Goal: Communication & Community: Answer question/provide support

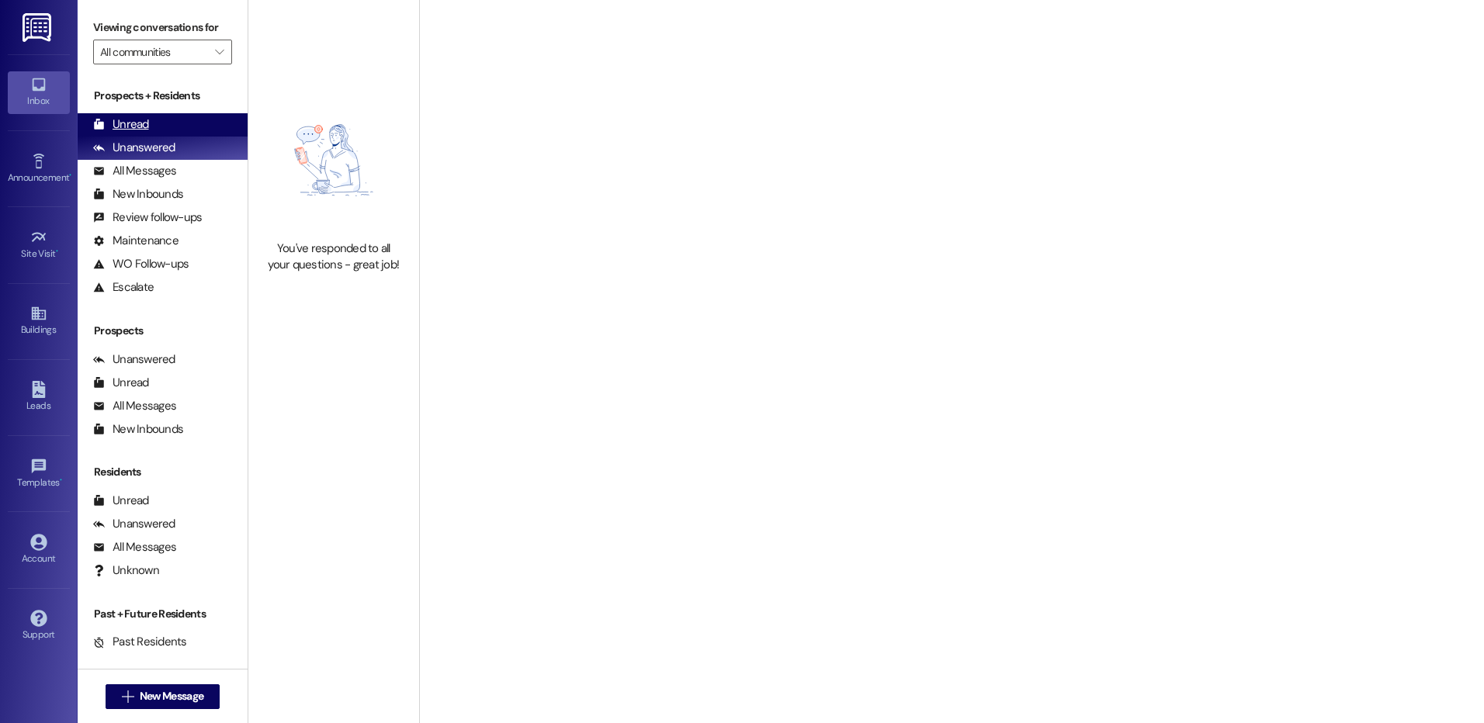
click at [121, 123] on div "Unread" at bounding box center [121, 124] width 56 height 16
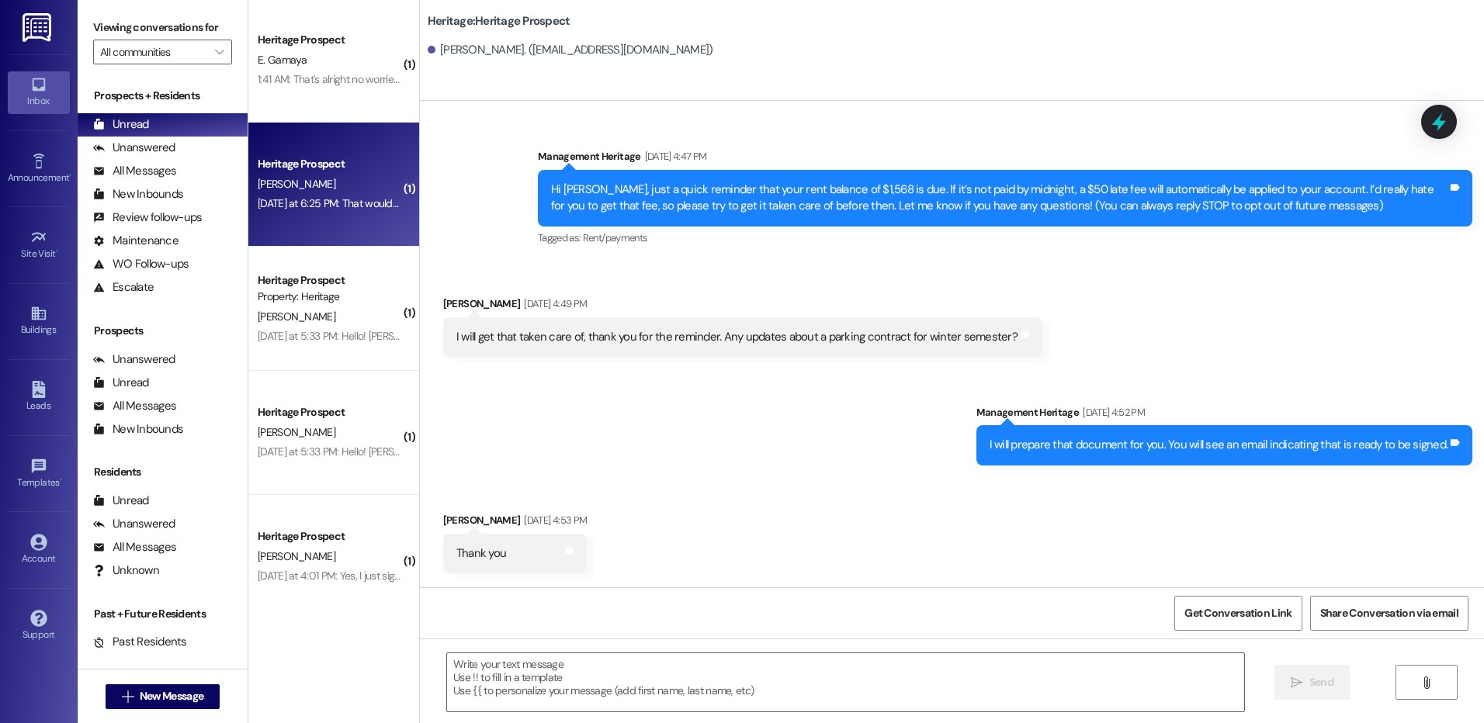
scroll to position [256, 0]
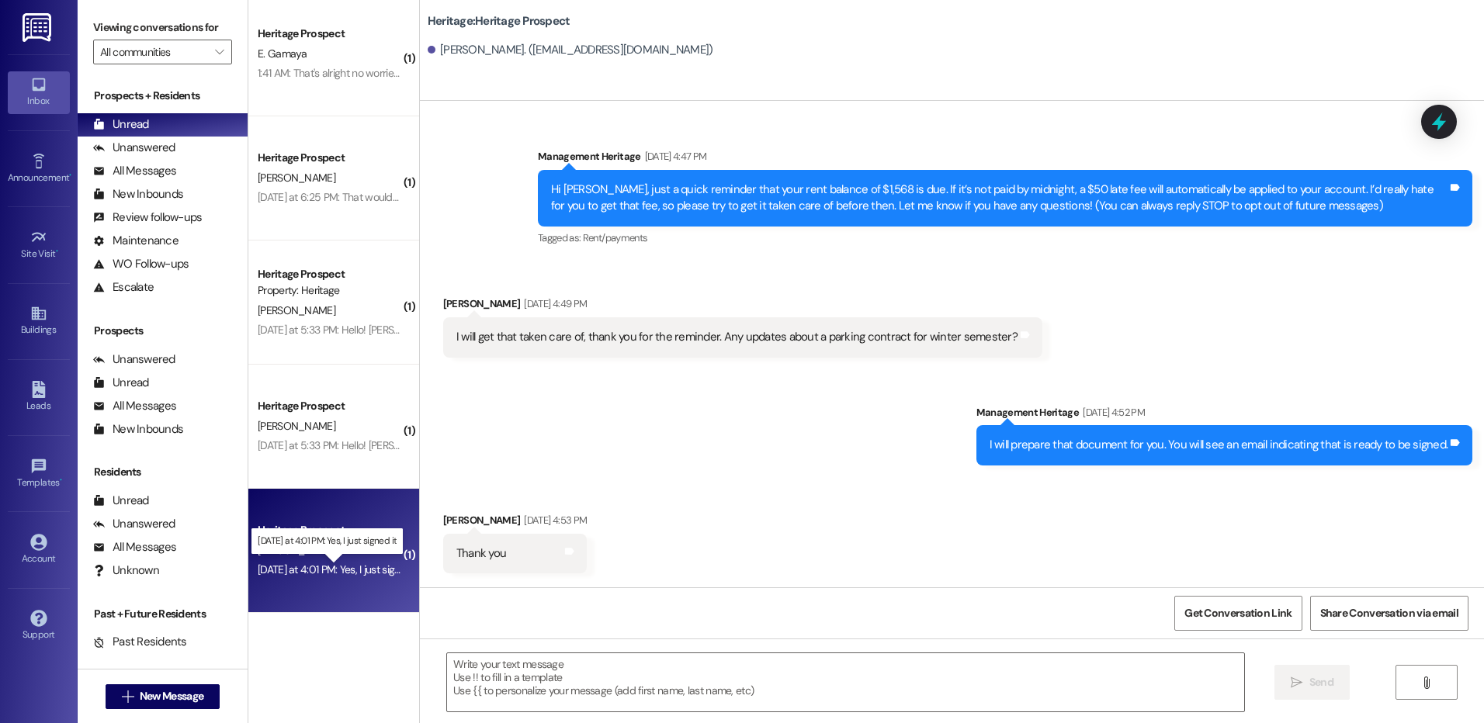
click at [355, 574] on div "Yesterday at 4:01 PM: Yes, I just signed it Yesterday at 4:01 PM: Yes, I just s…" at bounding box center [339, 570] width 162 height 14
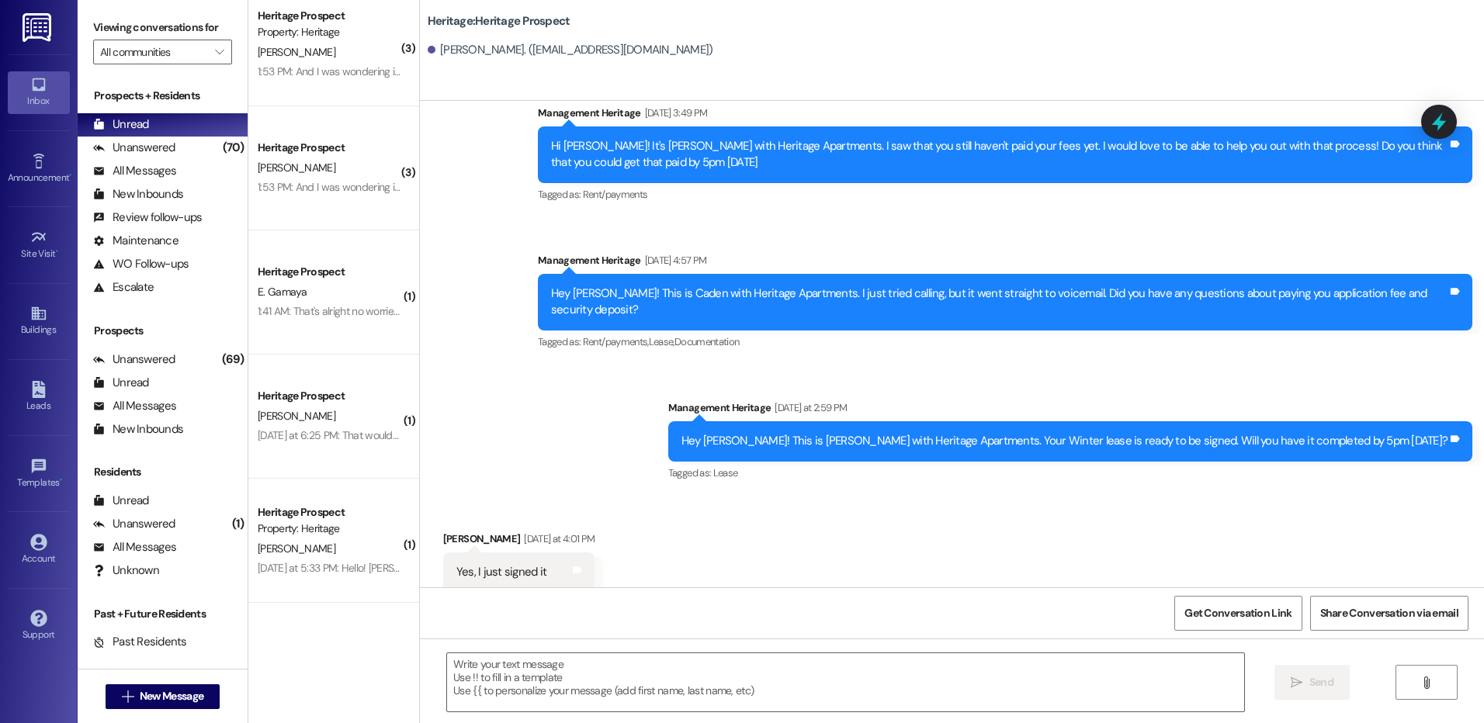
scroll to position [0, 0]
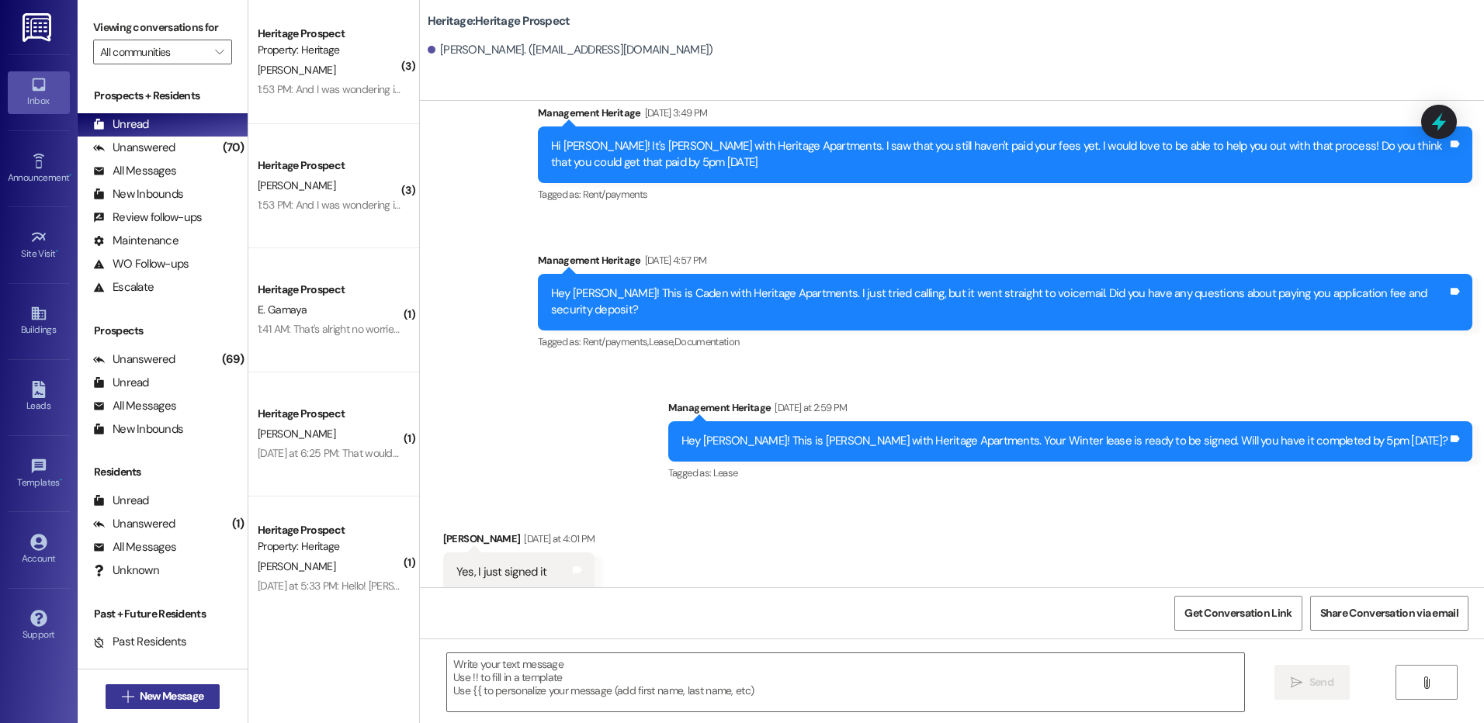
click at [140, 696] on span "New Message" at bounding box center [172, 696] width 64 height 16
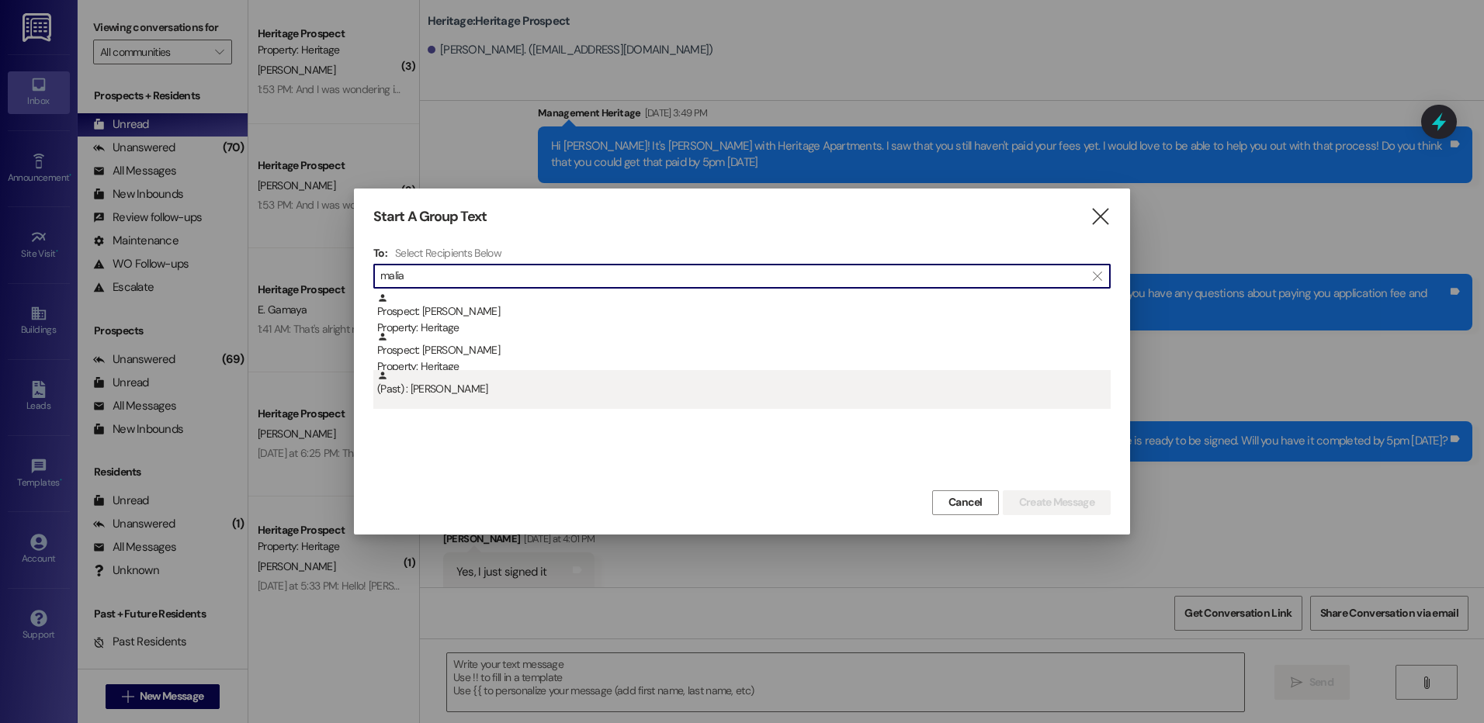
type input "malia"
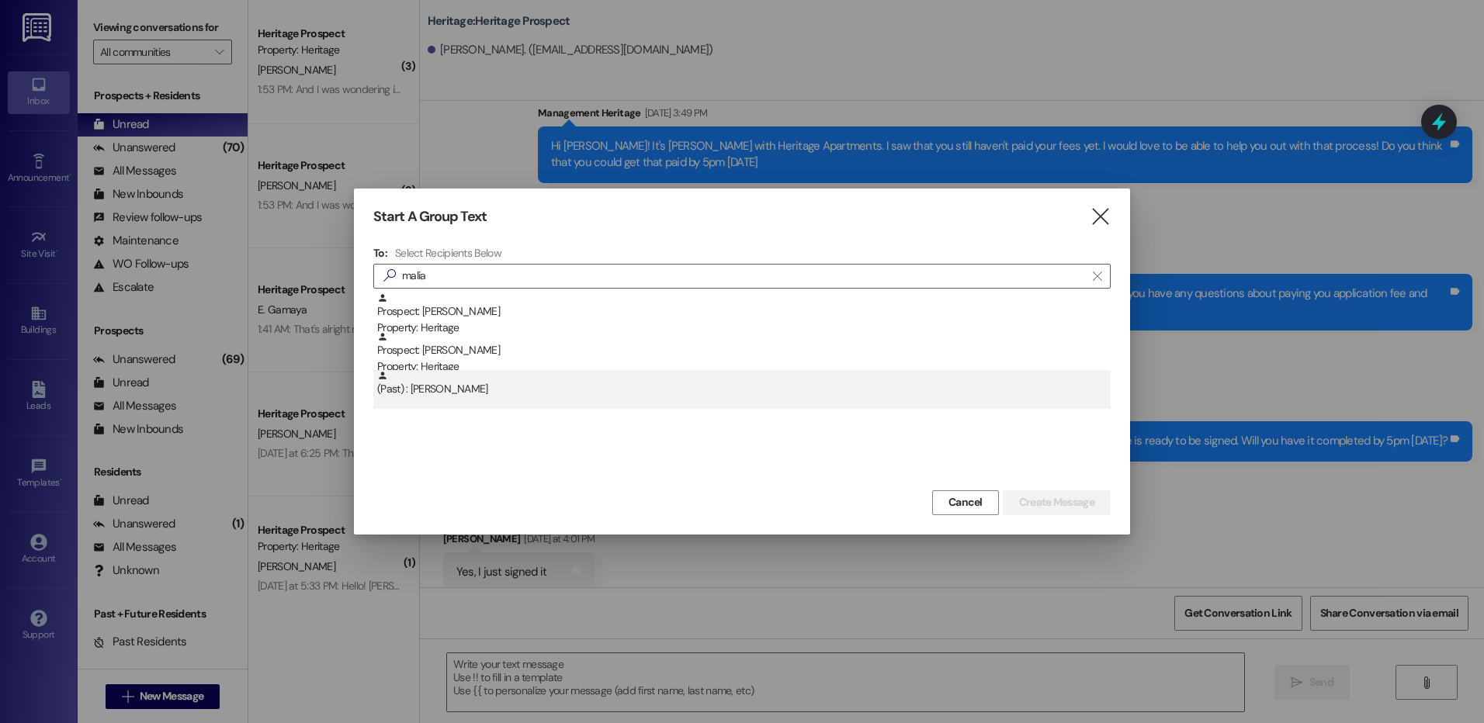
click at [848, 380] on div "(Past) : Emma Tarr" at bounding box center [743, 383] width 733 height 27
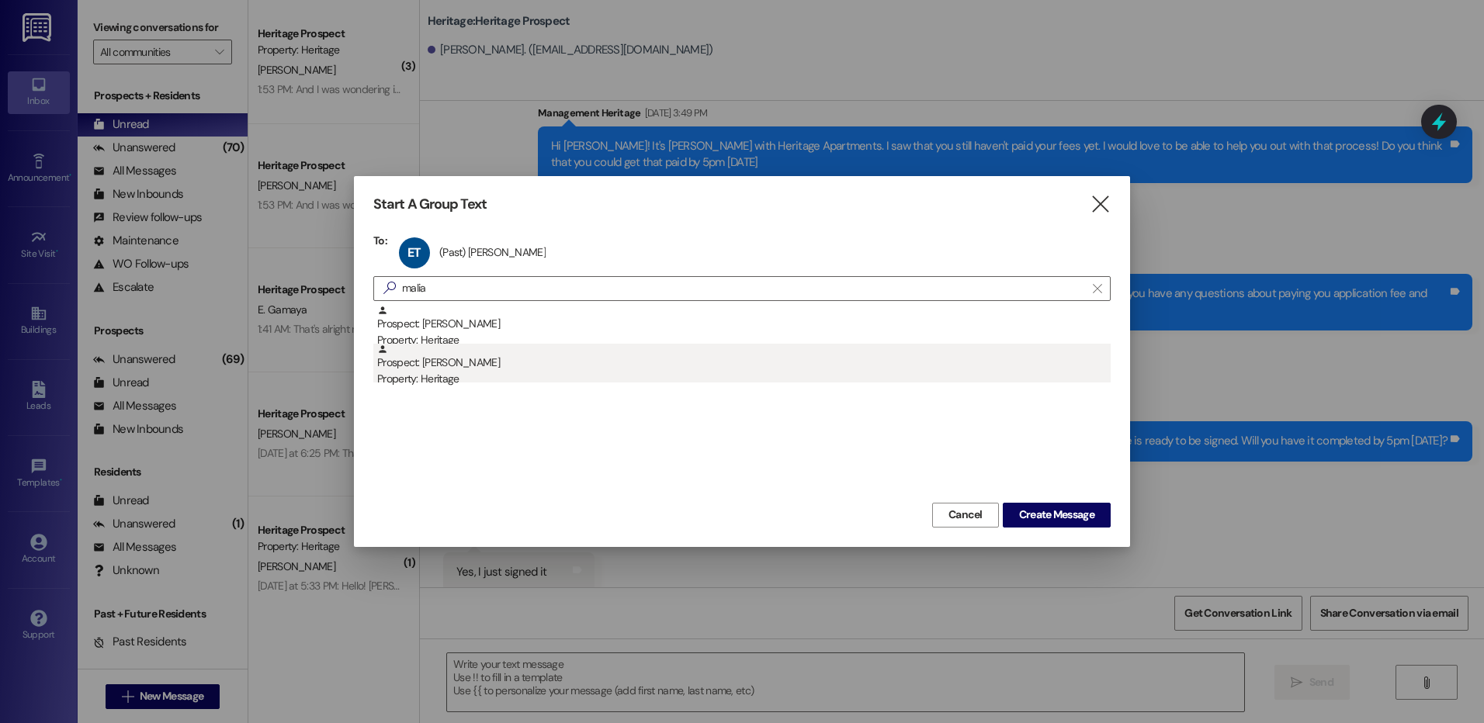
click at [847, 362] on div "Prospect: Malia Knight Property: Heritage" at bounding box center [743, 366] width 733 height 44
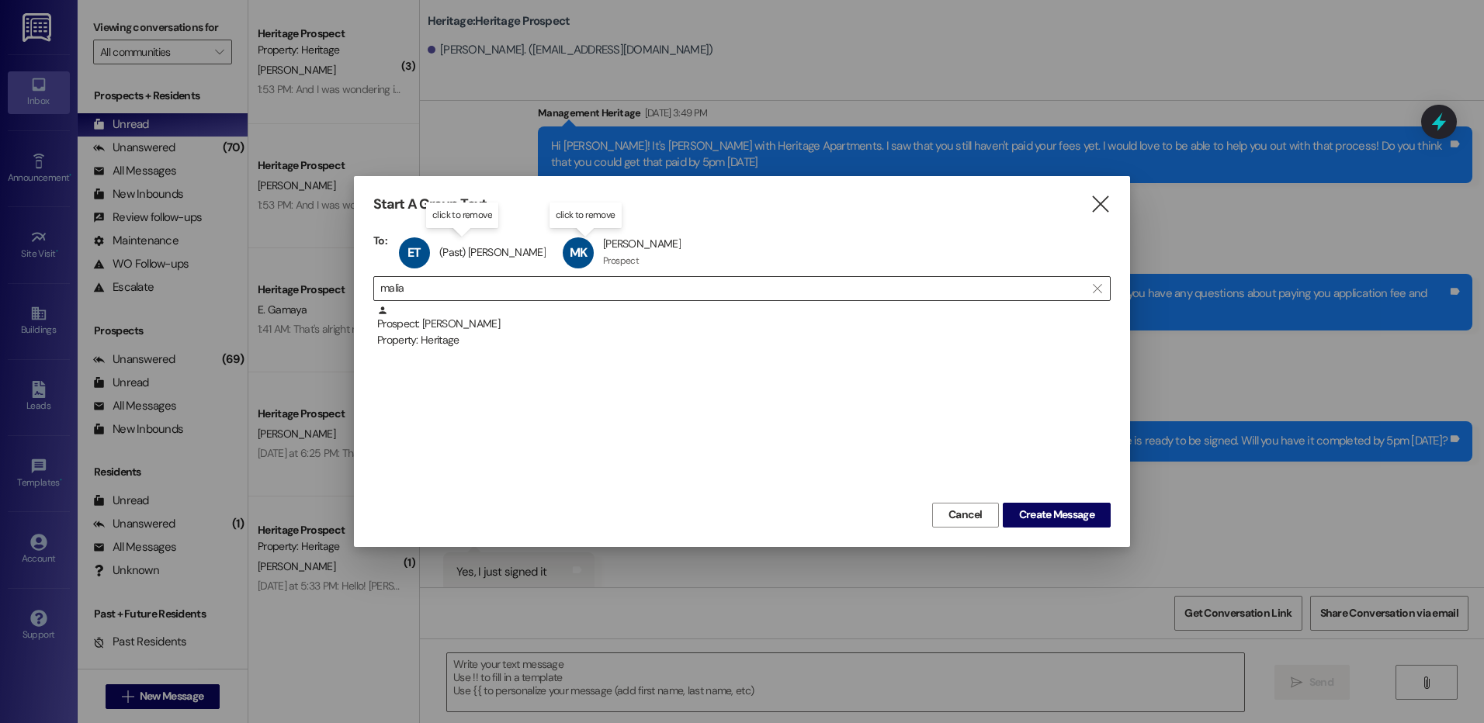
drag, startPoint x: 507, startPoint y: 256, endPoint x: 515, endPoint y: 298, distance: 42.8
click at [504, 256] on div "ET (Past) Emma Tarr (Past) Emma Tarr click to remove" at bounding box center [477, 253] width 164 height 39
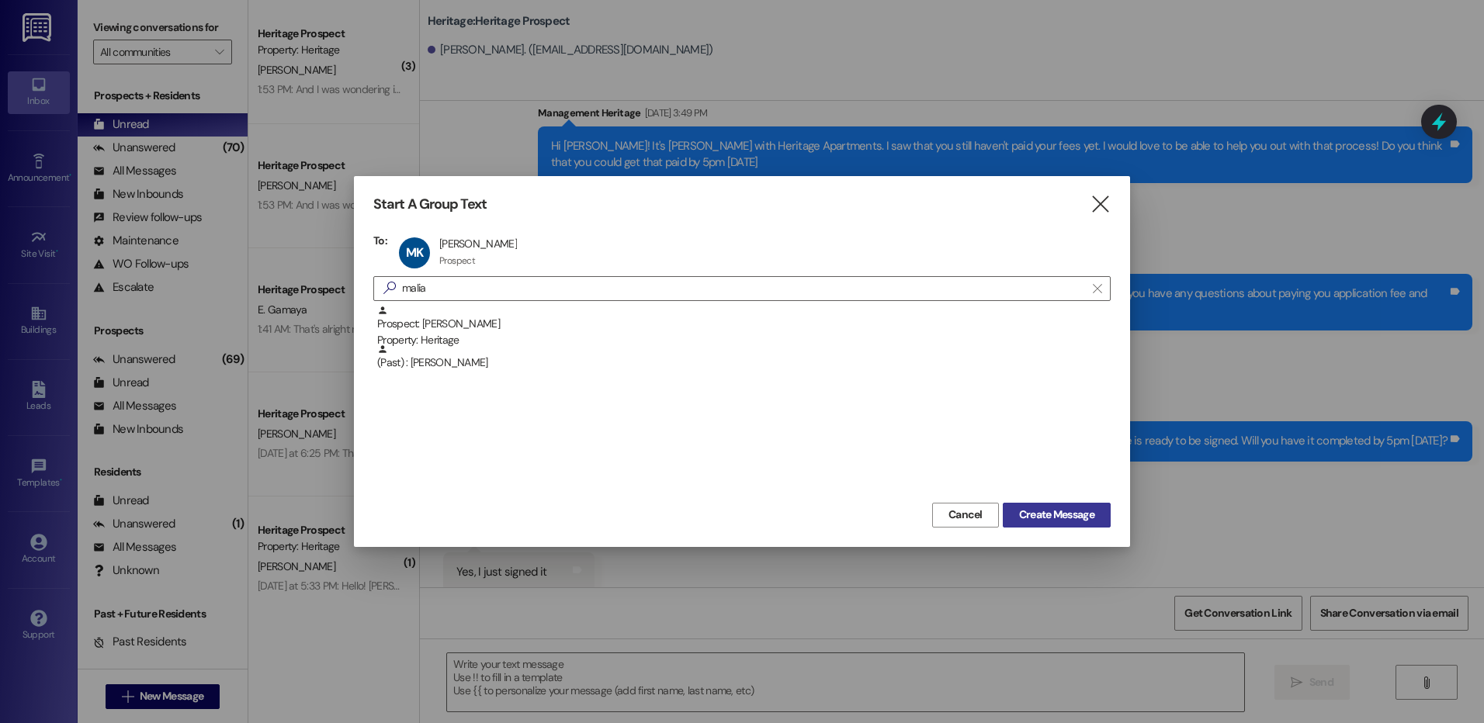
click at [1041, 526] on button "Create Message" at bounding box center [1057, 515] width 108 height 25
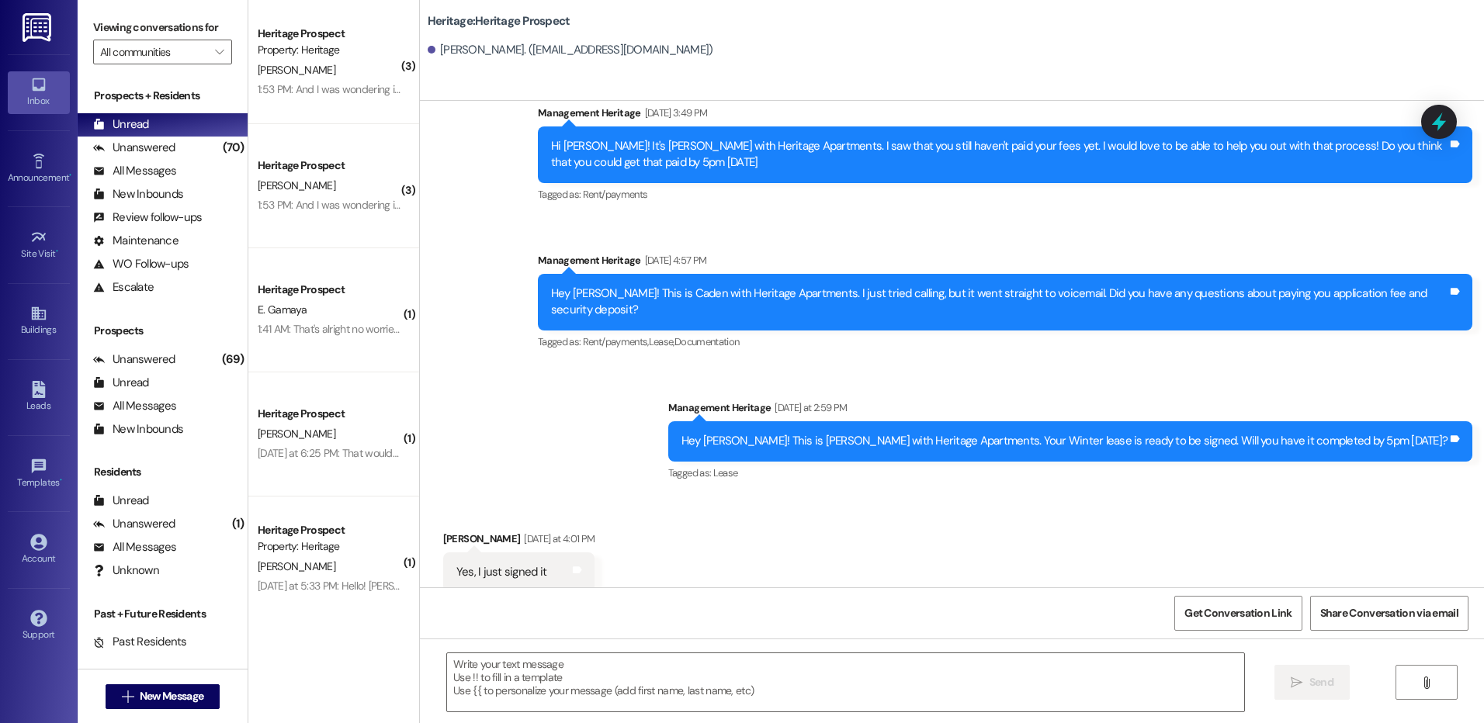
click at [1050, 503] on div "Received via SMS Lucy Bates Yesterday at 4:01 PM Yes, I just signed it Tags and…" at bounding box center [952, 550] width 1064 height 108
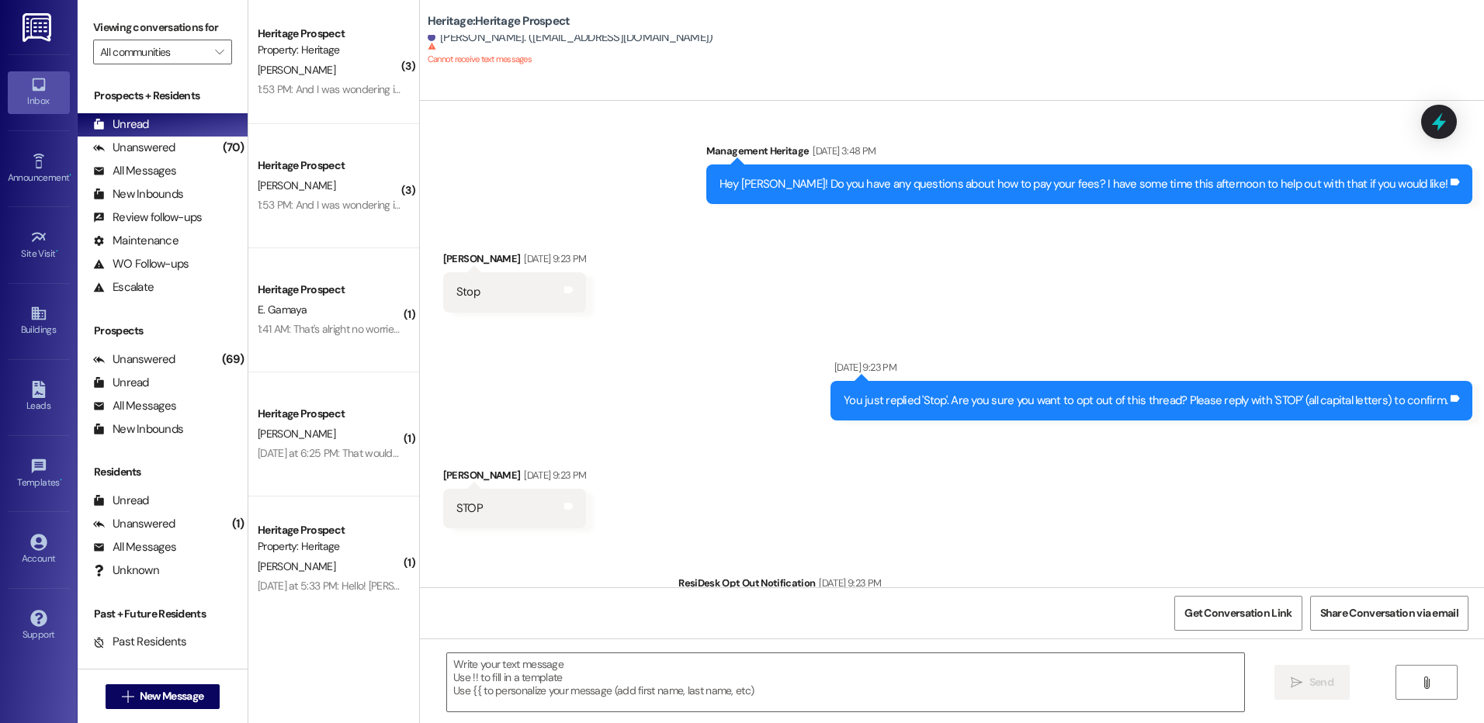
scroll to position [1226, 0]
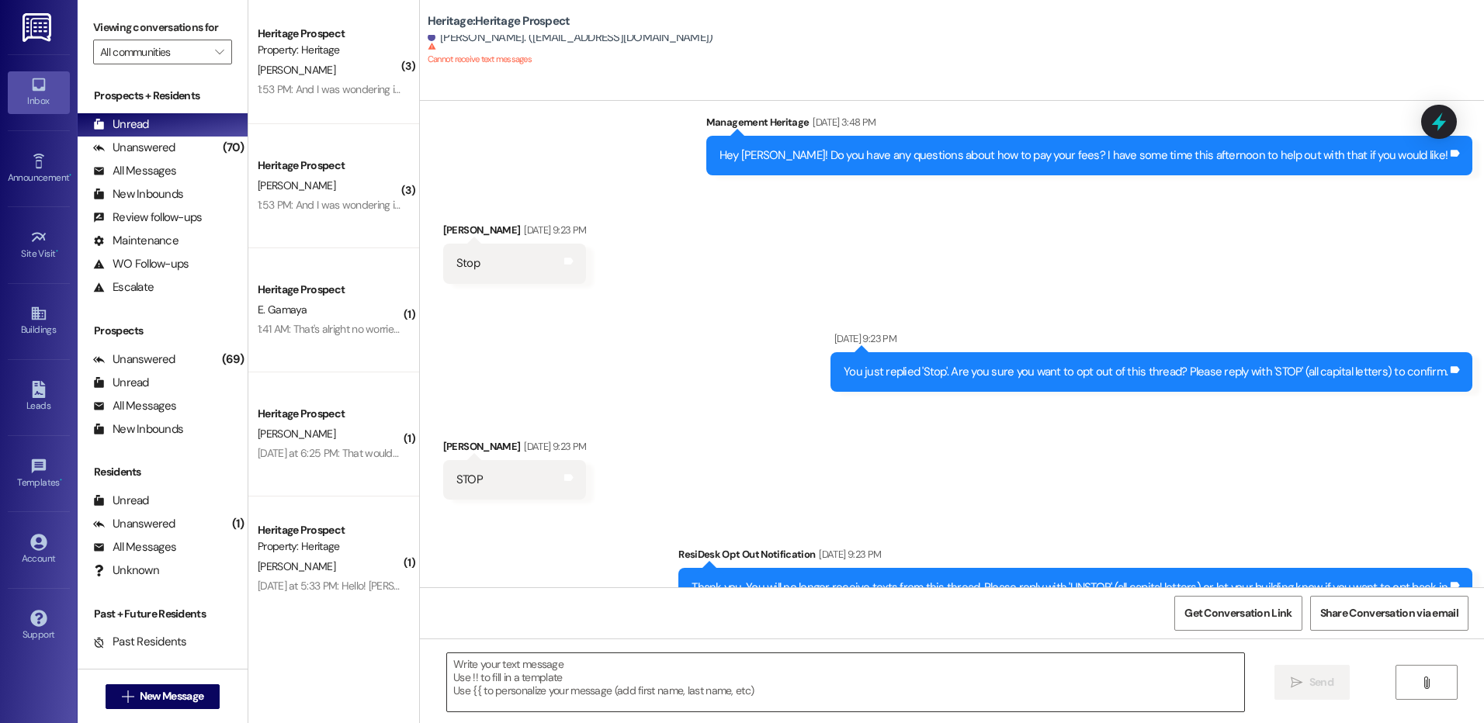
click at [802, 692] on textarea at bounding box center [845, 683] width 796 height 58
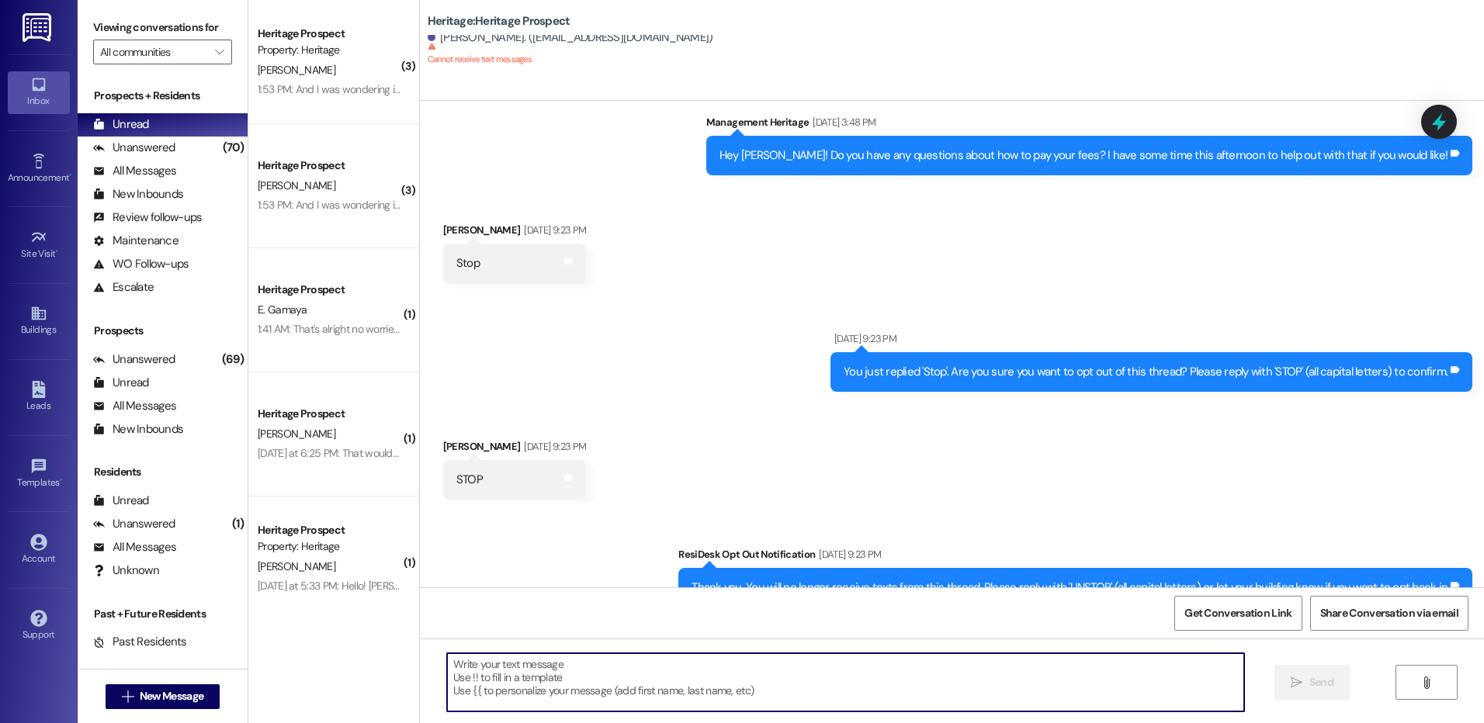
click at [802, 692] on textarea at bounding box center [845, 683] width 796 height 58
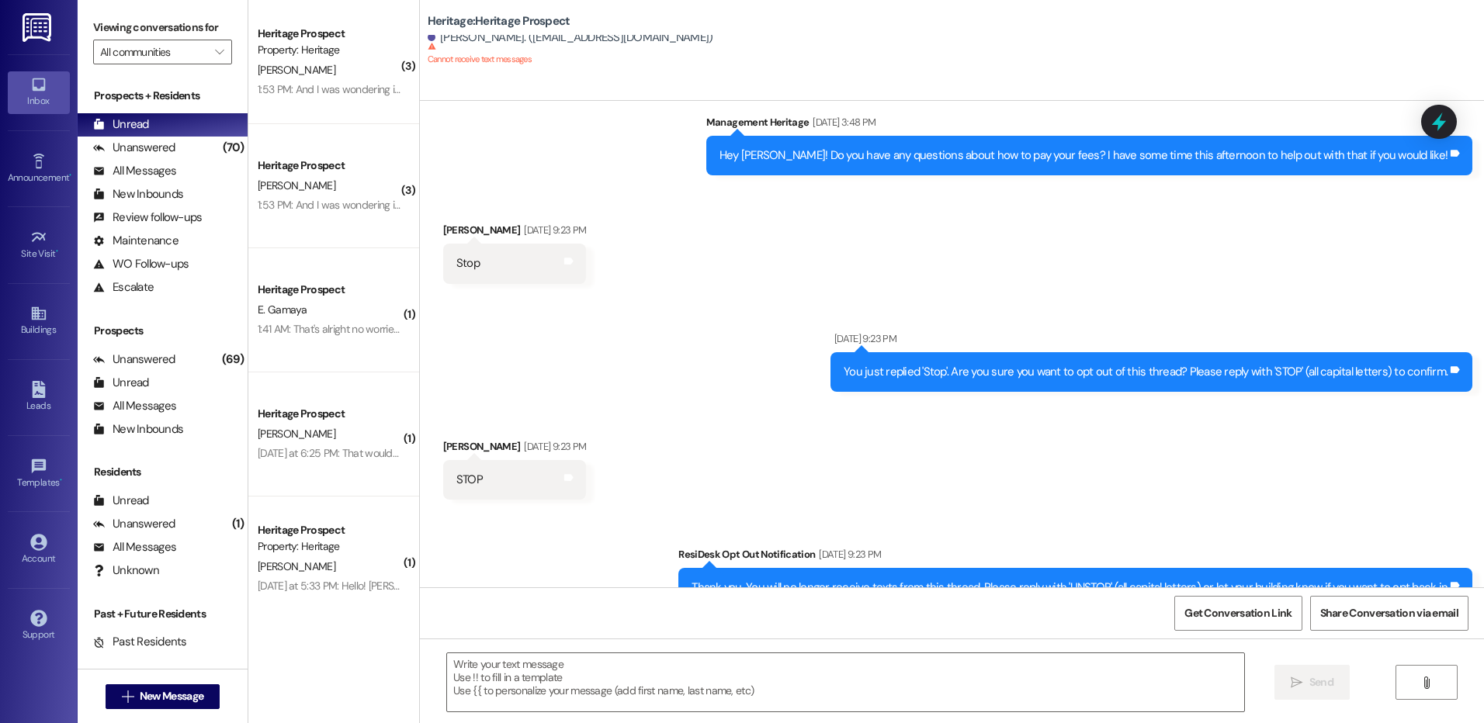
click at [154, 691] on button " New Message" at bounding box center [163, 697] width 115 height 25
type input "mattina"
click div "Property: Heritage"
click span "Create Message"
click textarea
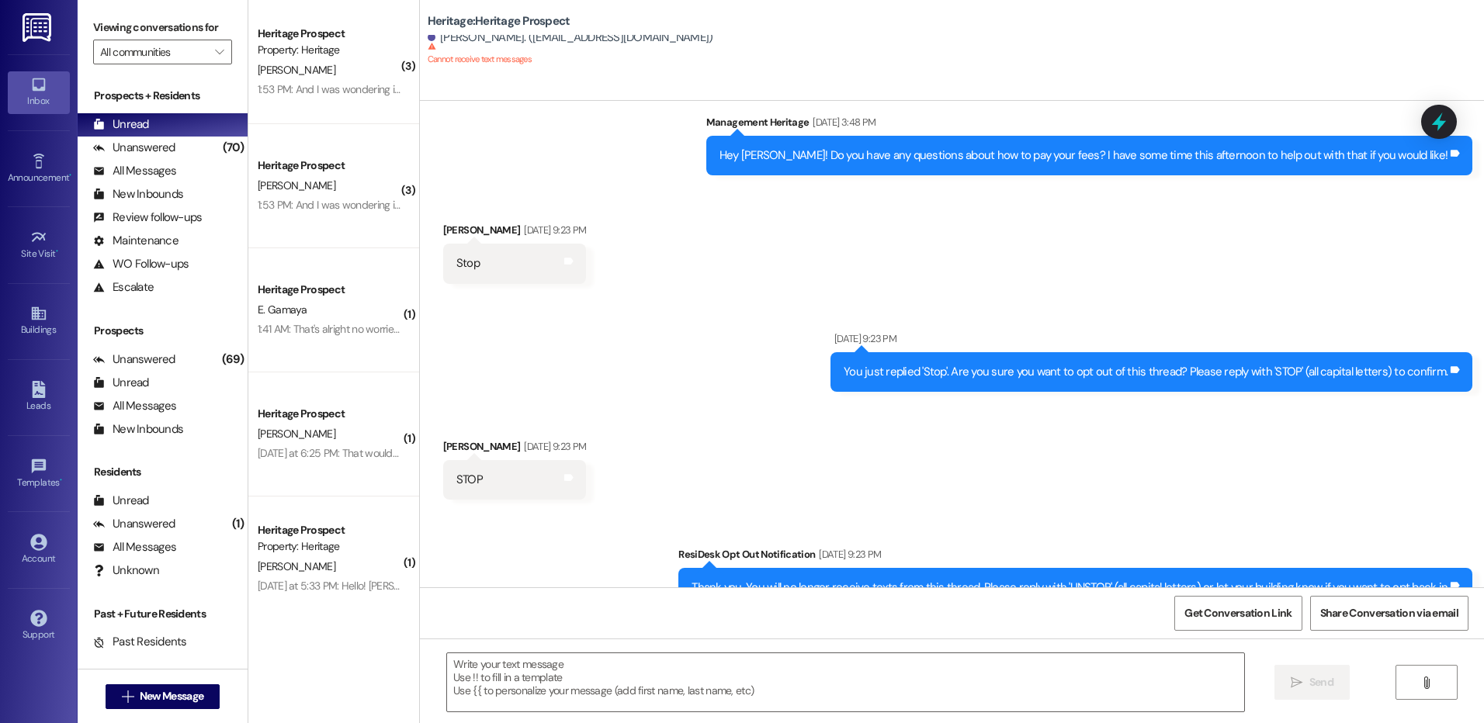
click textarea "Hi Mattina! You will be receiving"
click textarea "Hi Mattina! You will be receiving an email at 5am this Friday. This email will …"
type textarea "Hi Mattina! You will be receiving an email at 5am this Friday. This email will …"
click at [1347, 702] on div "Hi Mattina! You will be receiving an email at 5am this Friday. This email will …" at bounding box center [952, 697] width 1064 height 116
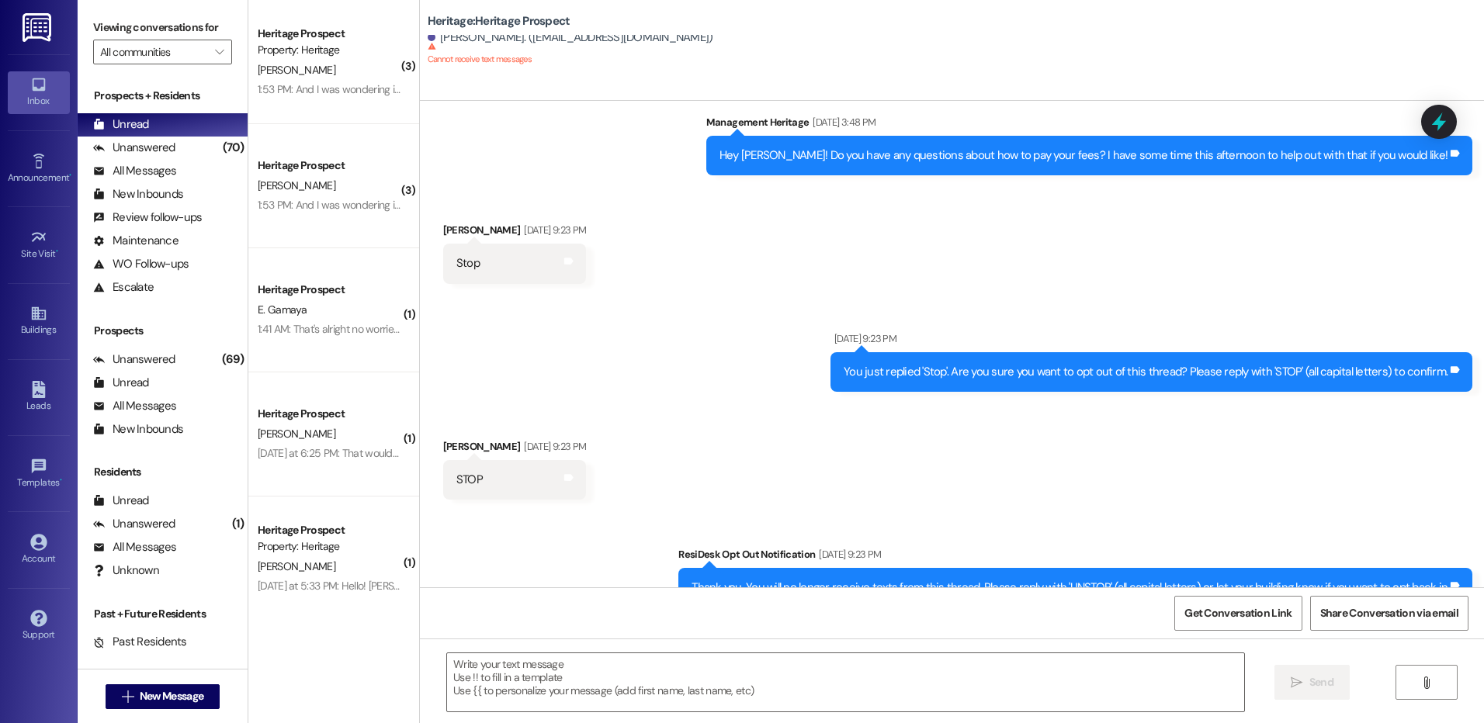
click span "Send"
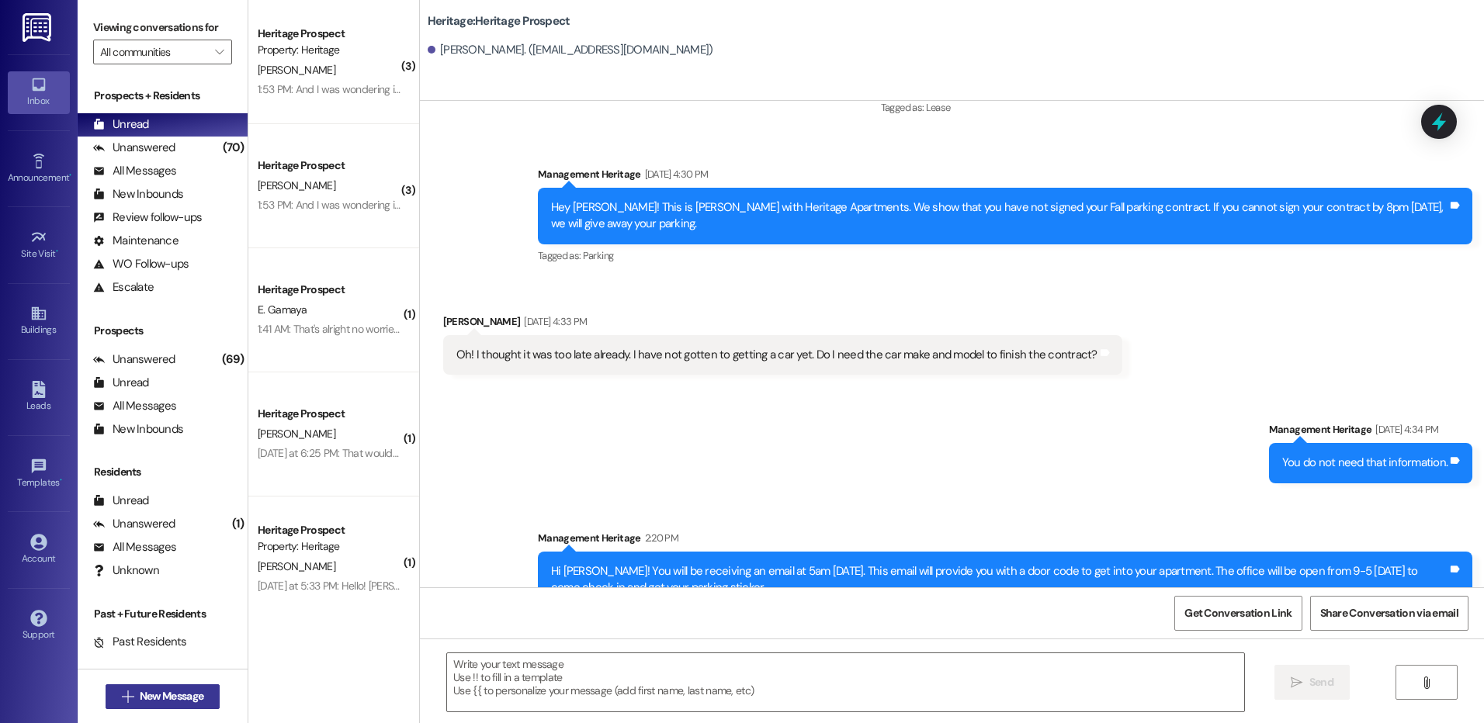
click at [147, 698] on span "New Message" at bounding box center [172, 696] width 64 height 16
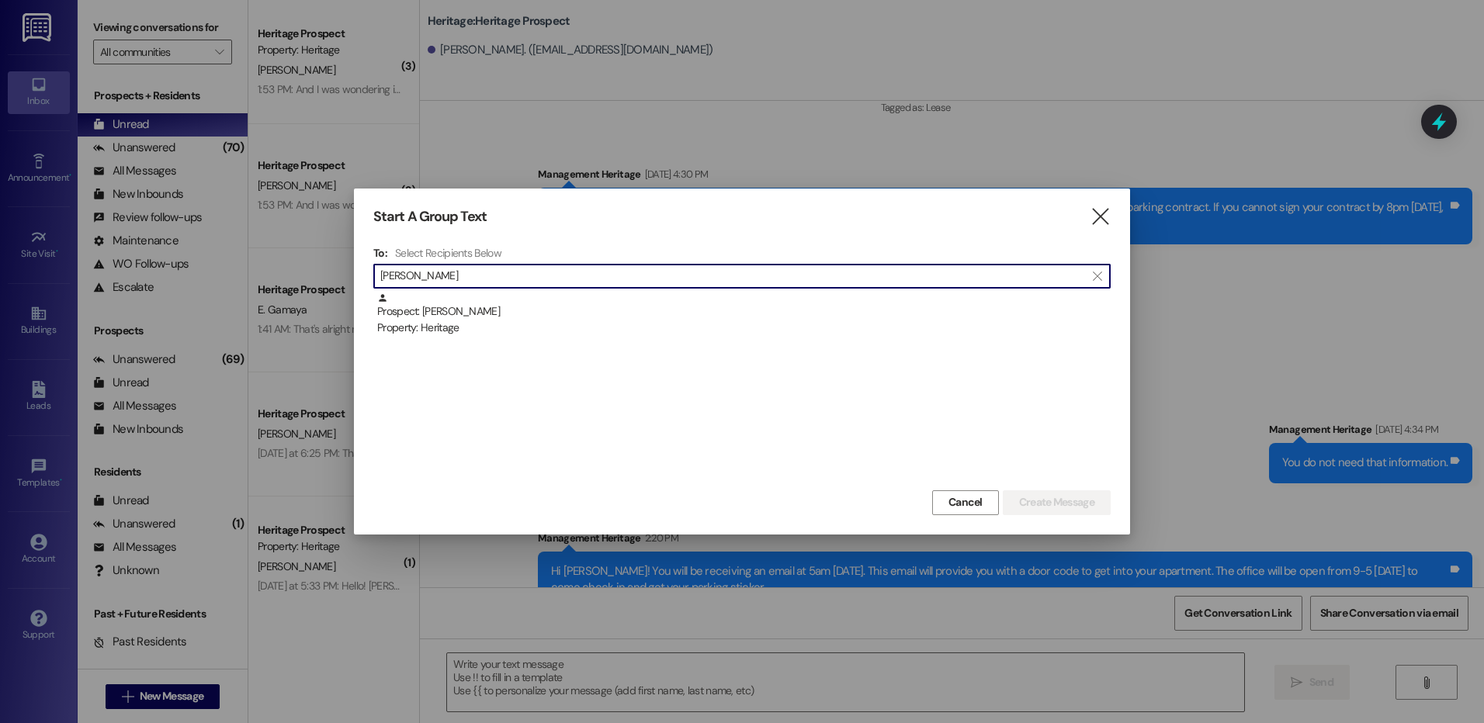
type input "sackley"
click at [595, 289] on div "To: Select Recipients Below  sackley  Prospect: Danielle Sackley Property: He…" at bounding box center [741, 366] width 737 height 241
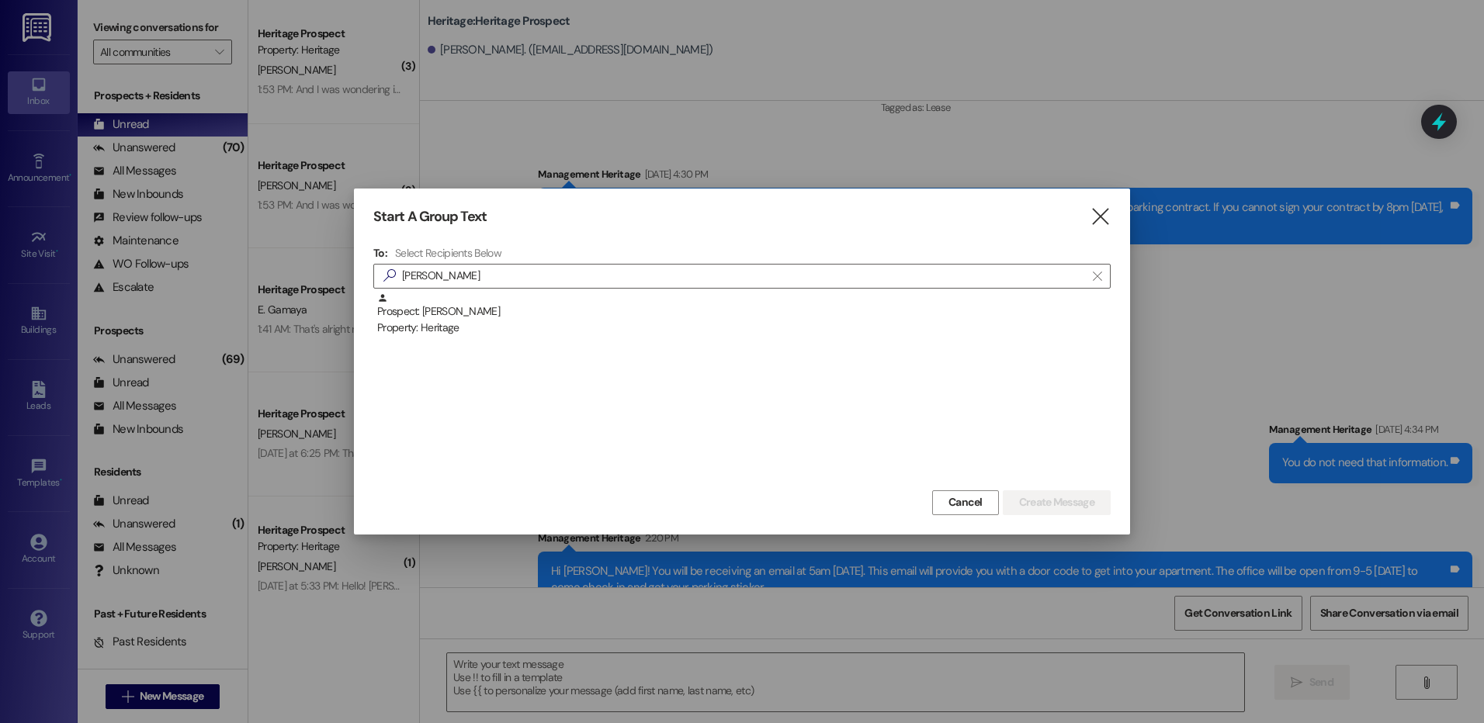
drag, startPoint x: 603, startPoint y: 311, endPoint x: 701, endPoint y: 318, distance: 98.0
click at [604, 312] on div "Prospect: Danielle Sackley Property: Heritage" at bounding box center [743, 315] width 733 height 44
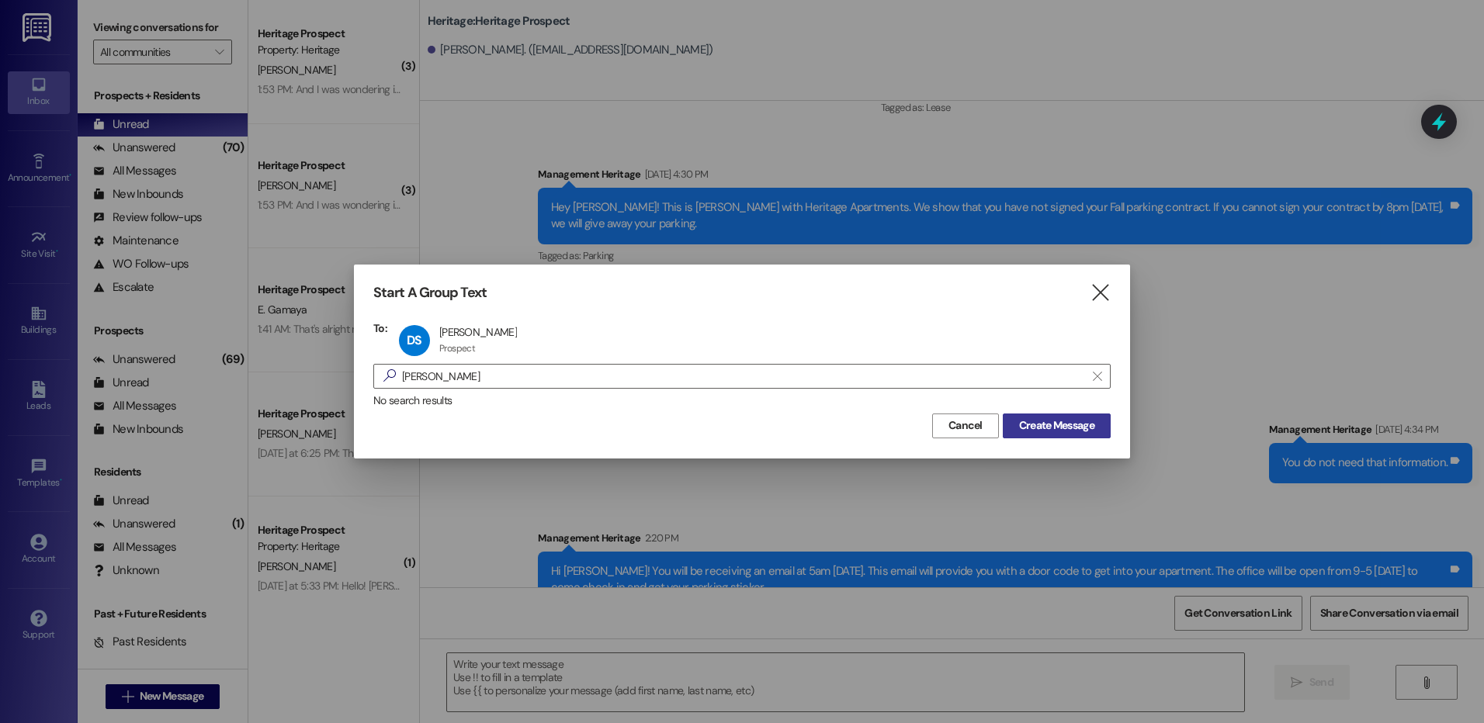
click at [1087, 429] on span "Create Message" at bounding box center [1056, 426] width 75 height 16
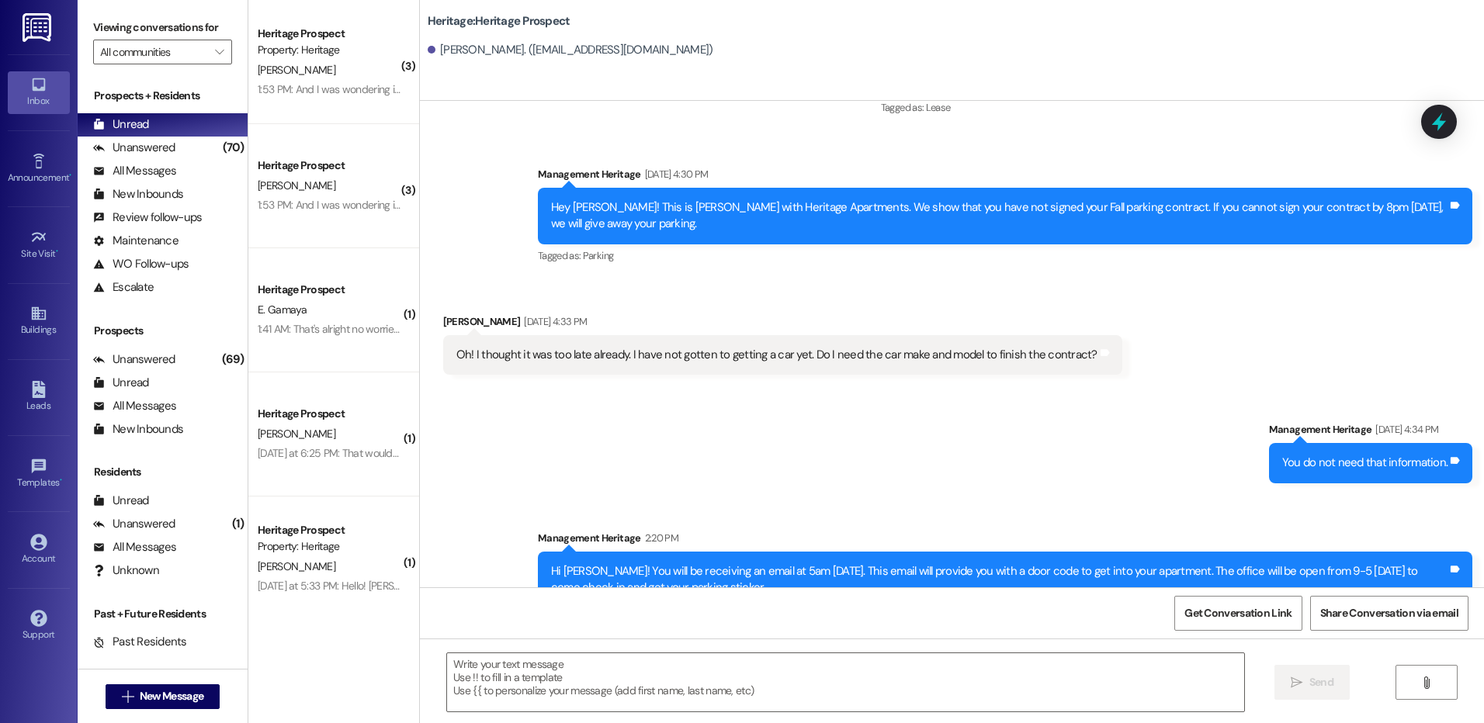
scroll to position [61, 0]
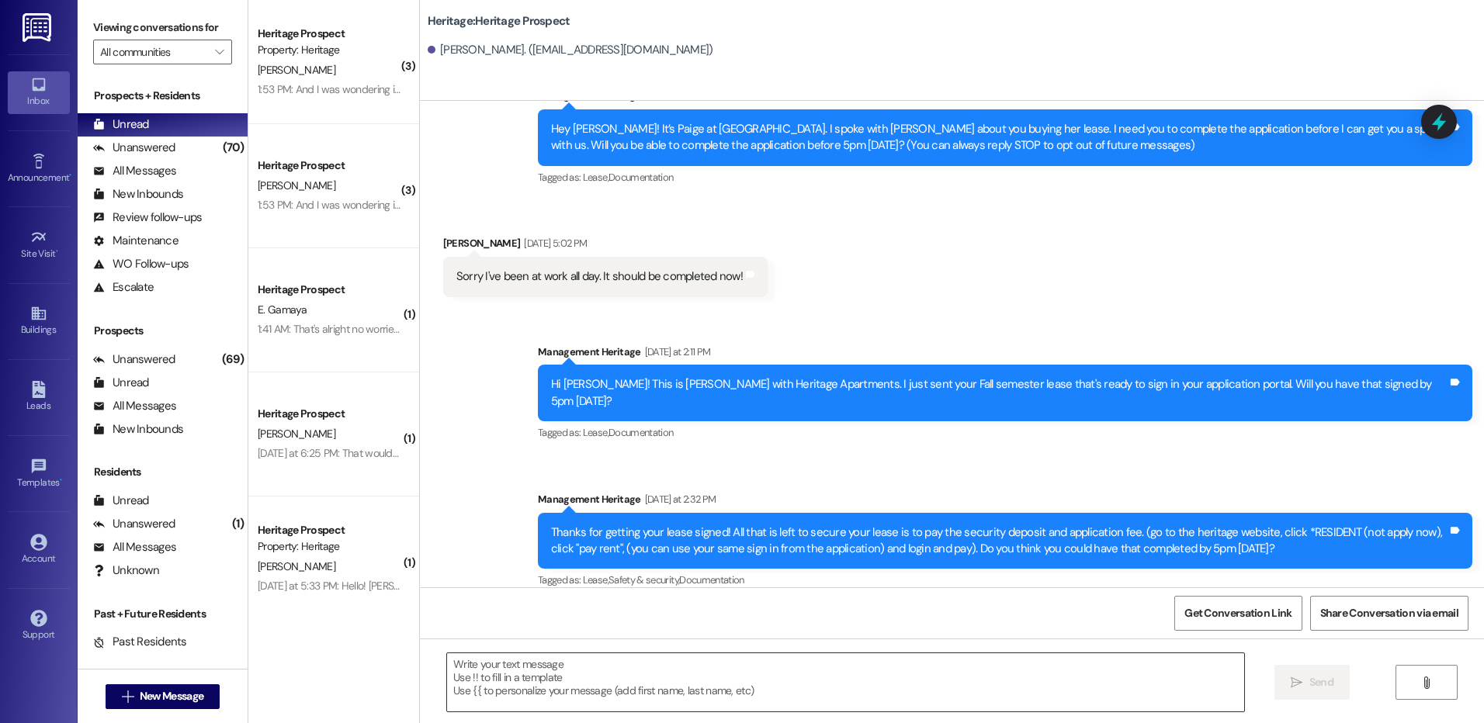
click at [638, 696] on textarea at bounding box center [845, 683] width 796 height 58
paste textarea "Hi ___! It's Paige with Heritage Apartments. I saw that you still haven't paid …"
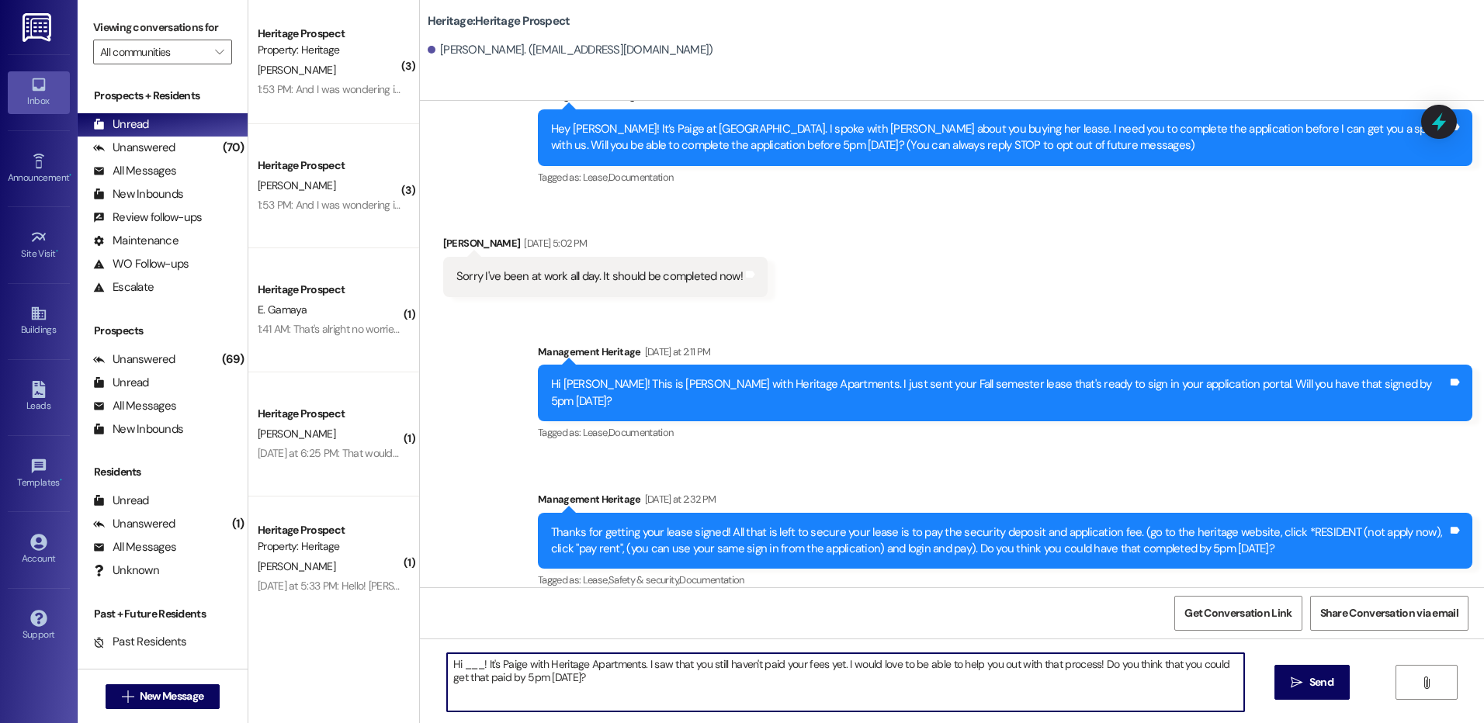
click at [461, 664] on textarea "Hi ___! It's Paige with Heritage Apartments. I saw that you still haven't paid …" at bounding box center [845, 683] width 796 height 58
click at [519, 681] on textarea "Hi Danielle! It's Paige with Heritage Apartments. I saw that you still haven't …" at bounding box center [845, 683] width 796 height 58
type textarea "Hi Danielle! It's Paige with Heritage Apartments. I saw that you still haven't …"
click at [1312, 690] on span "Send" at bounding box center [1321, 682] width 24 height 16
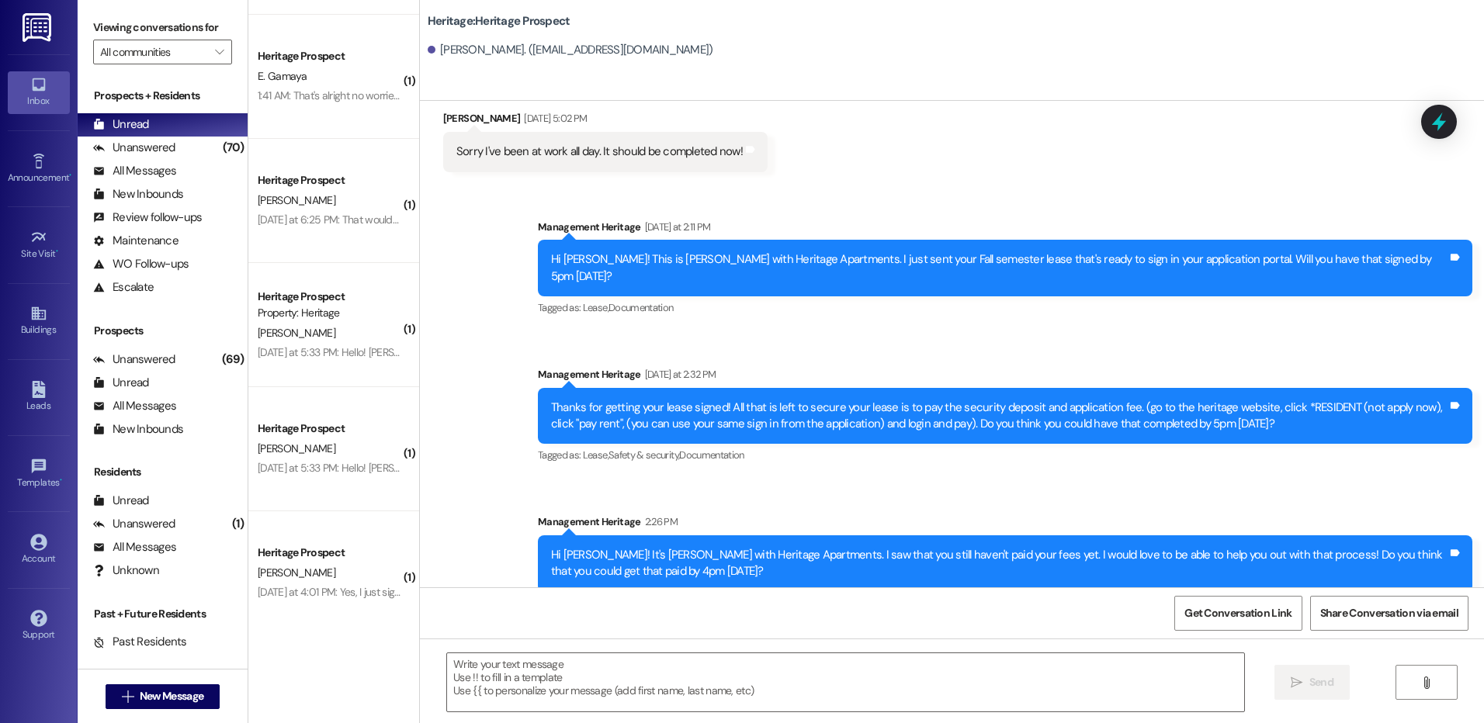
scroll to position [256, 0]
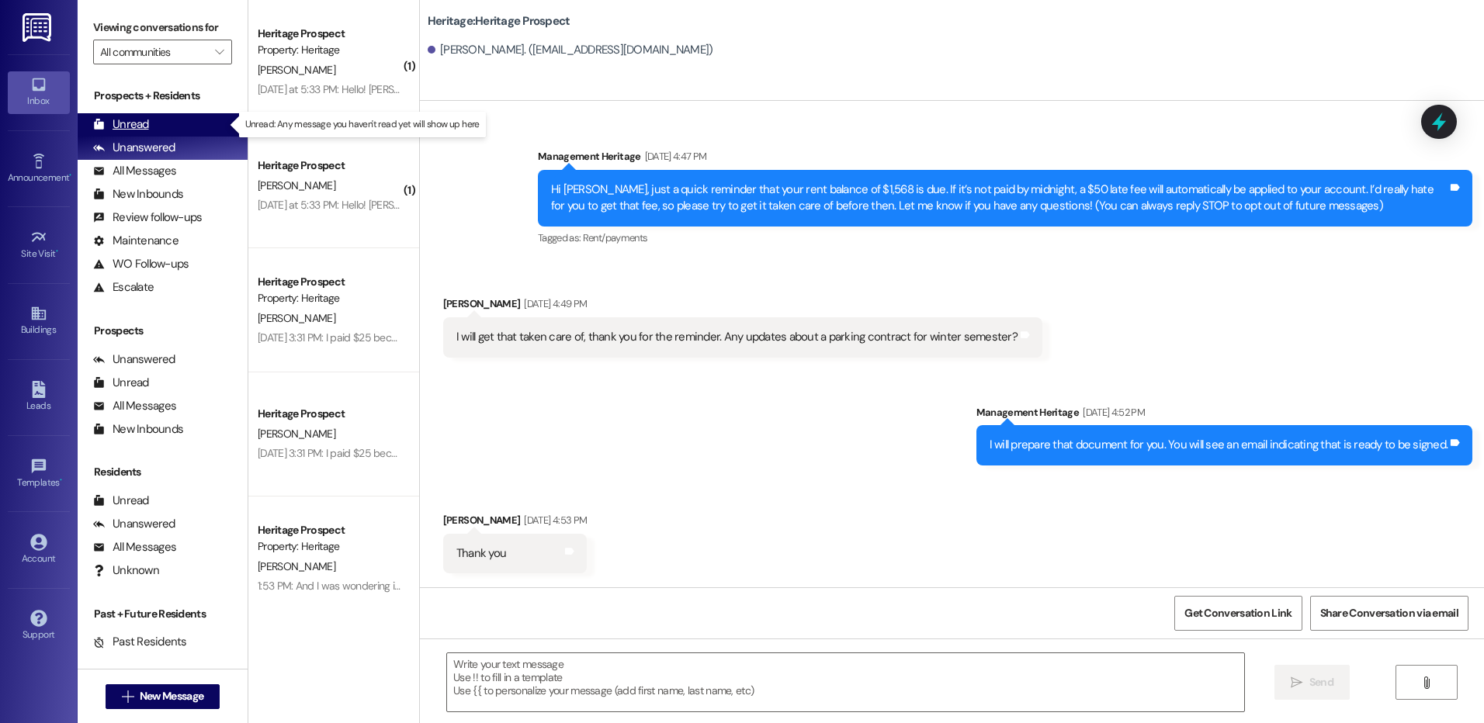
click at [161, 120] on div "Unread (0)" at bounding box center [163, 124] width 170 height 23
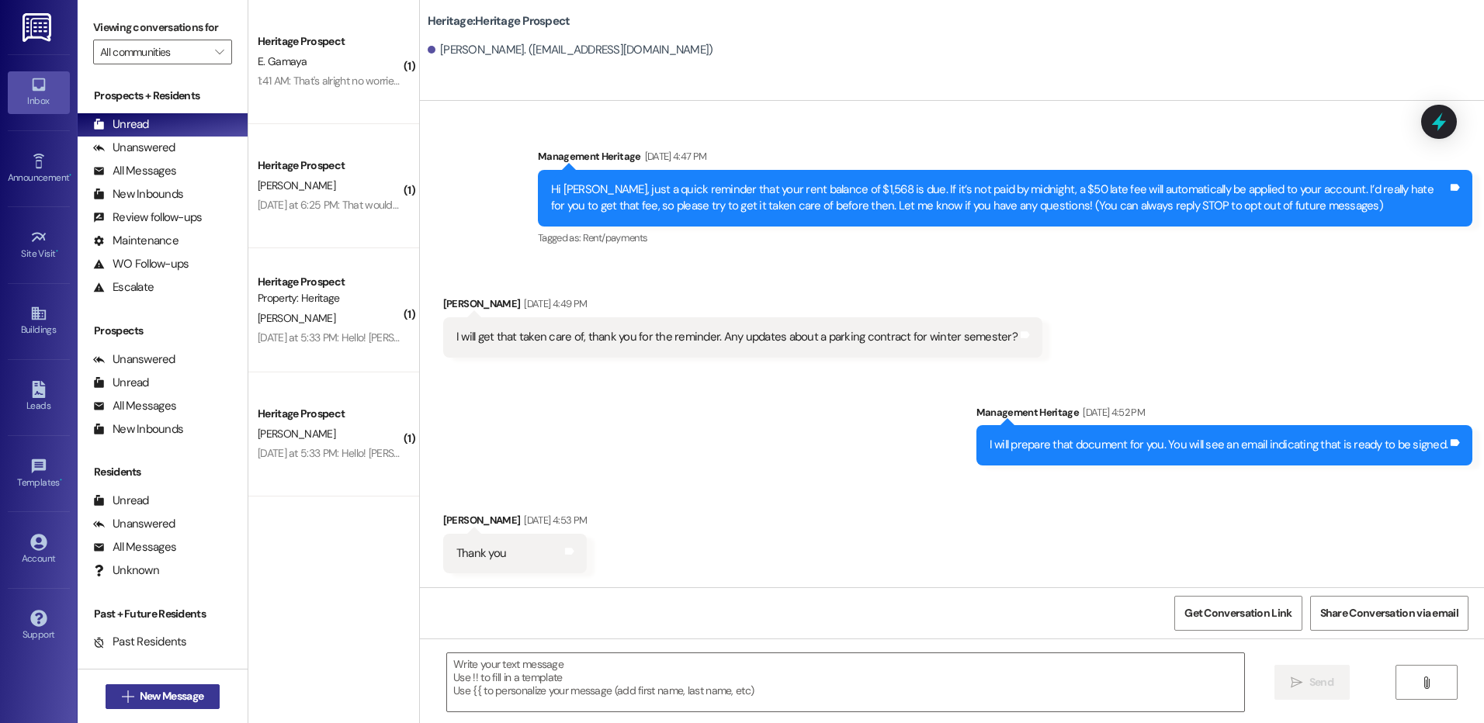
click at [129, 706] on button " New Message" at bounding box center [163, 697] width 115 height 25
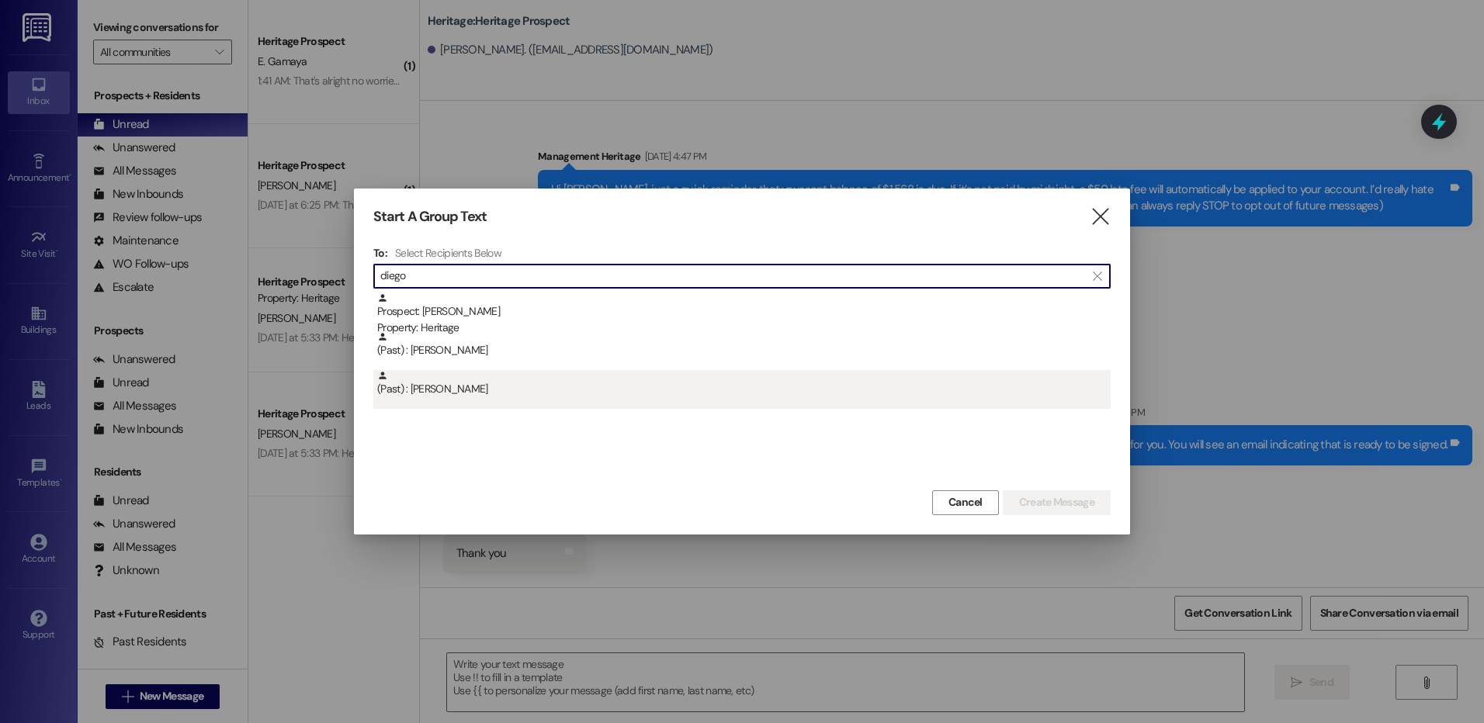
type input "diego"
click at [548, 395] on div "(Past) : Diego Jara" at bounding box center [743, 383] width 733 height 27
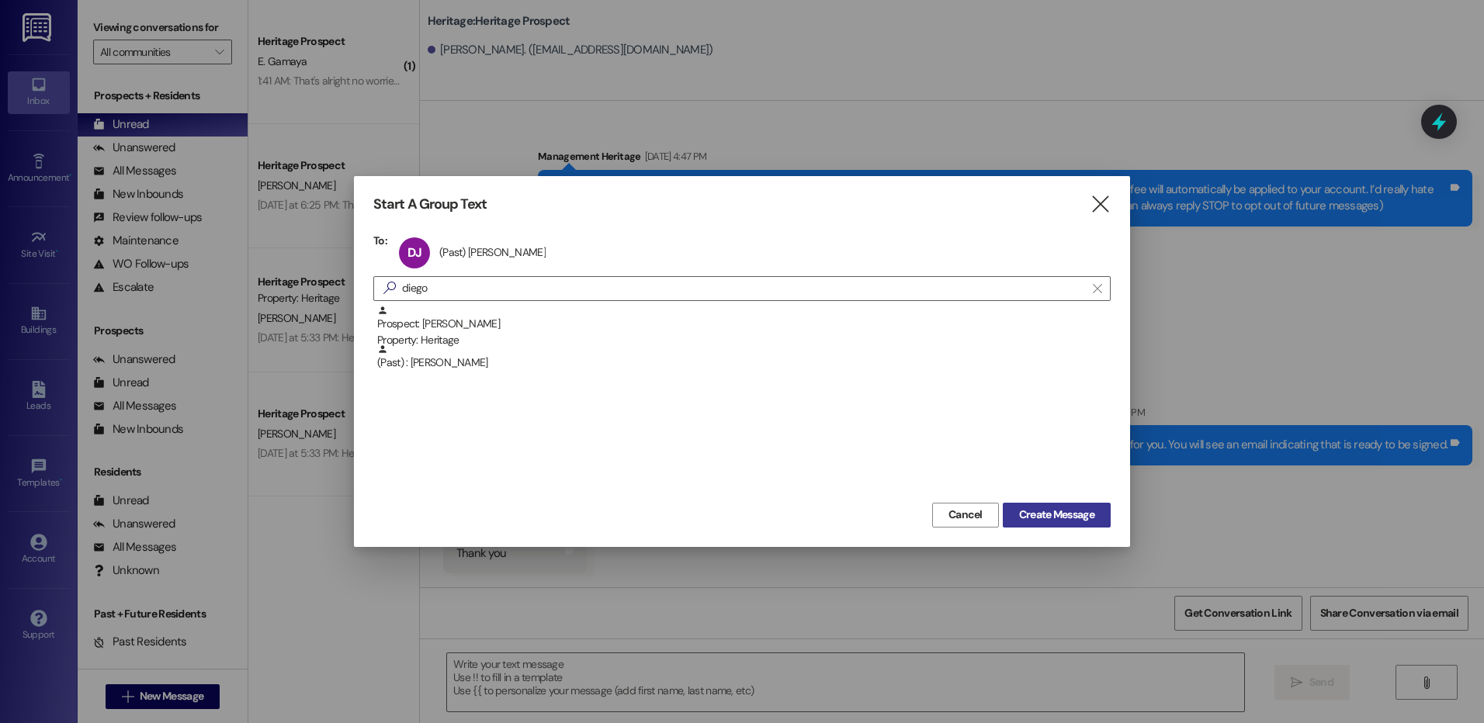
click at [1075, 514] on span "Create Message" at bounding box center [1056, 515] width 75 height 16
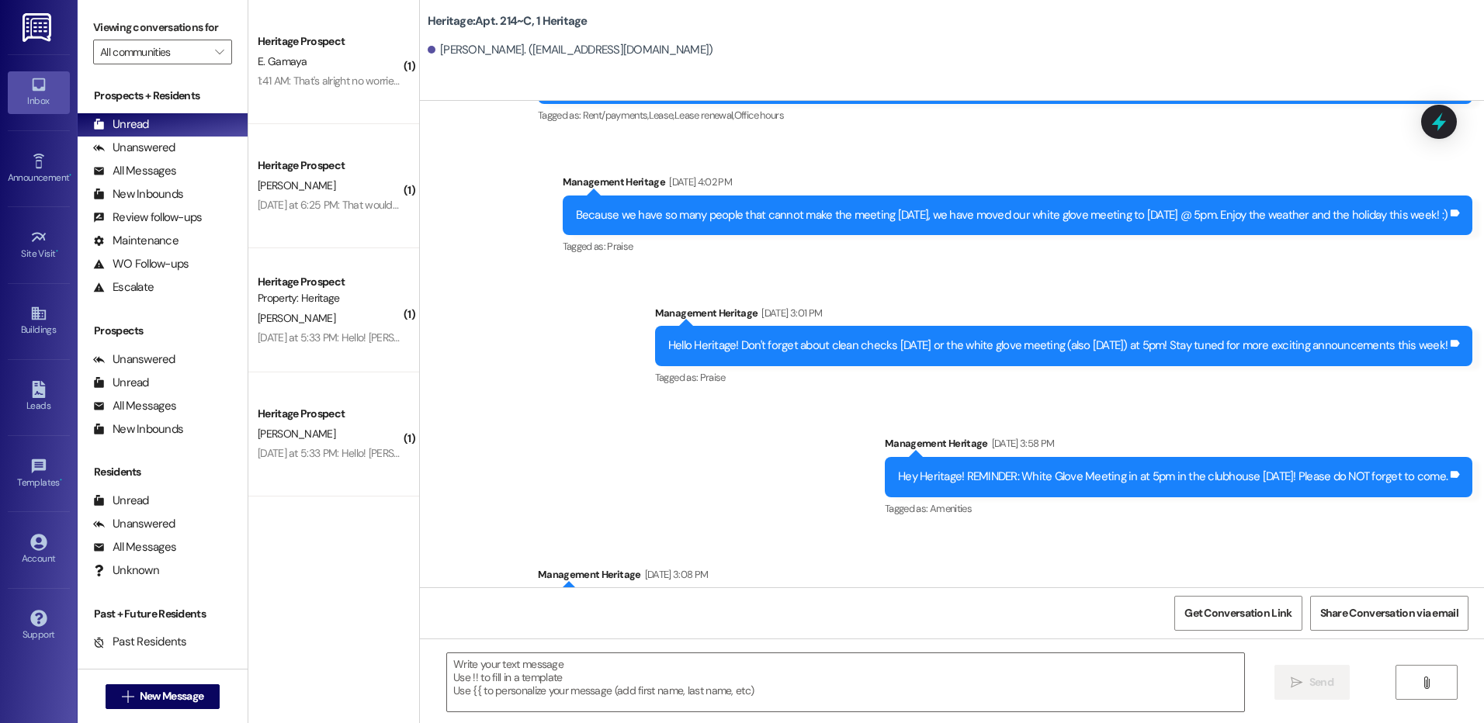
scroll to position [10614, 0]
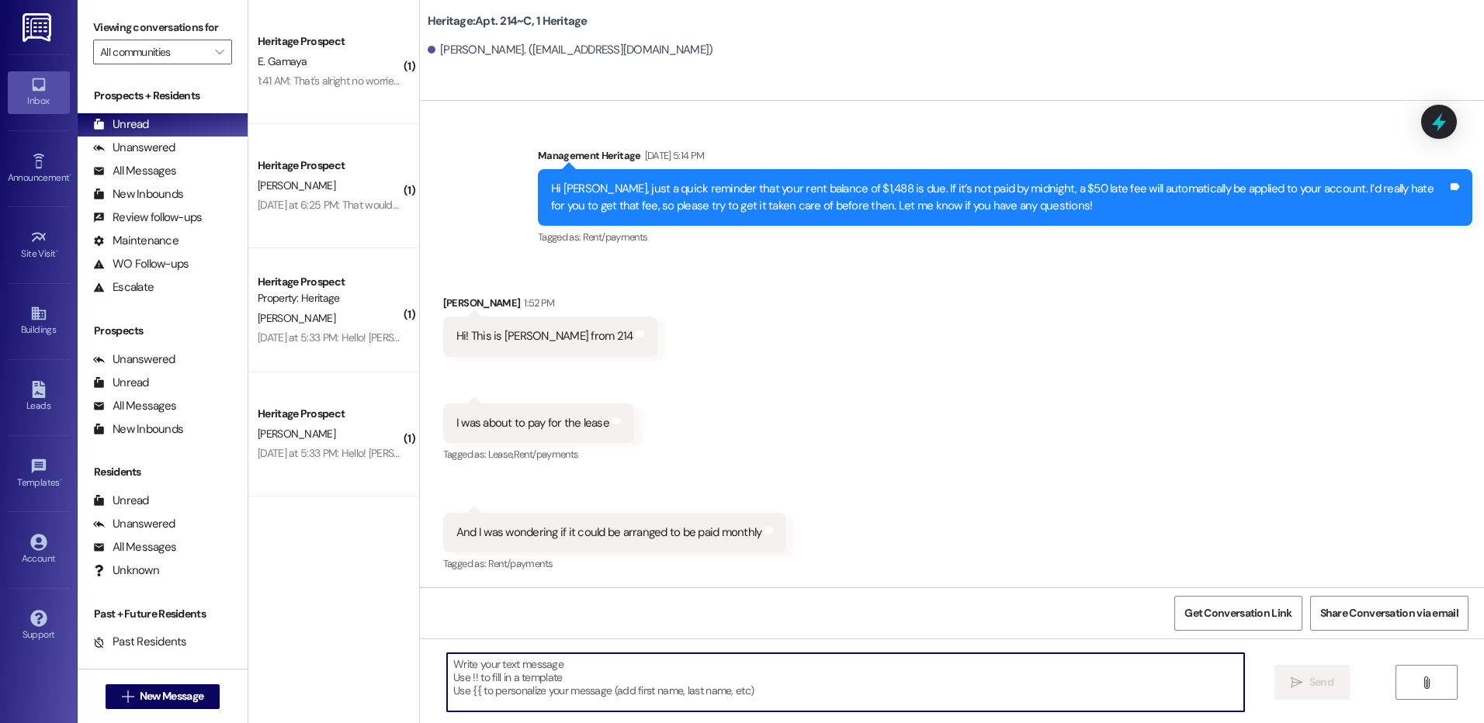
click at [550, 703] on textarea at bounding box center [845, 683] width 796 height 58
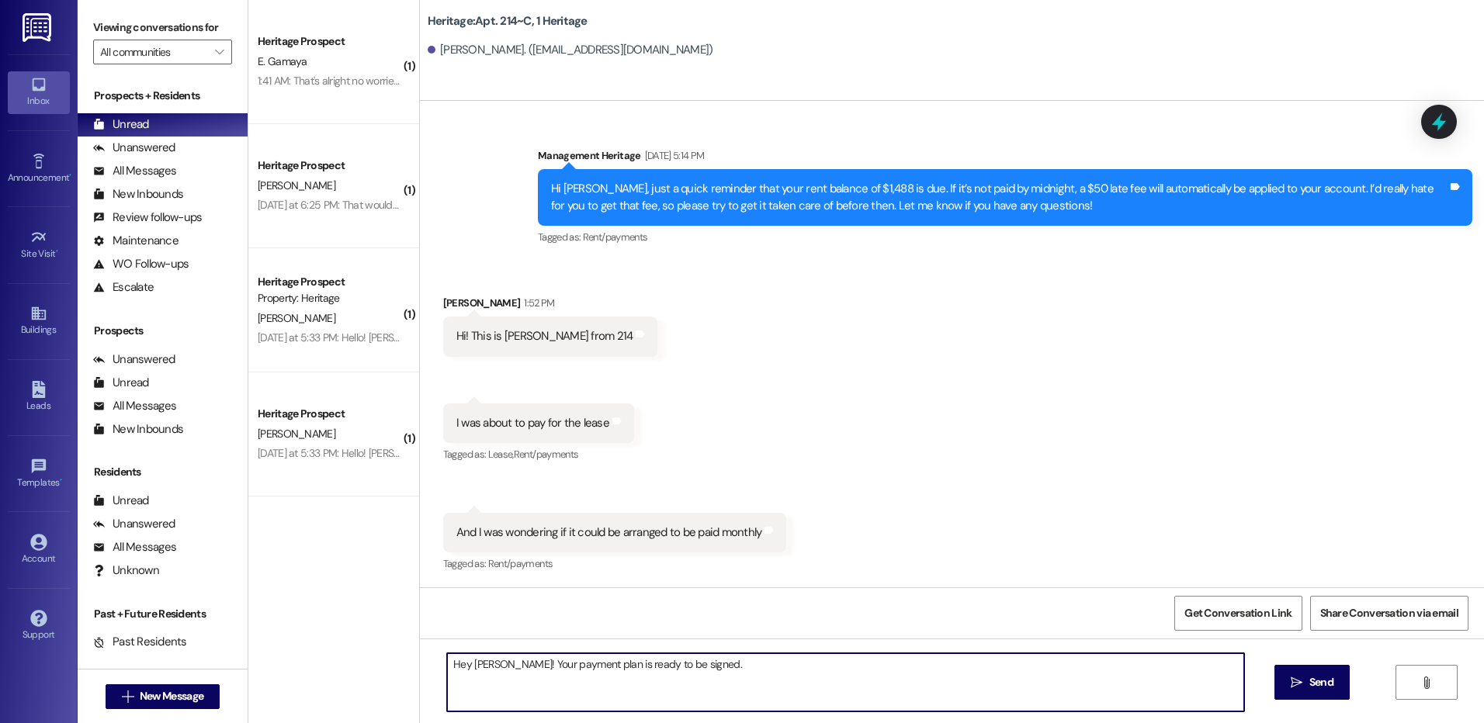
click at [688, 668] on textarea "Hey Diego! Your payment plan is ready to be signed." at bounding box center [845, 683] width 796 height 58
type textarea "Hey Diego! Your payment plan is ready to be signed. Will you have that paid and…"
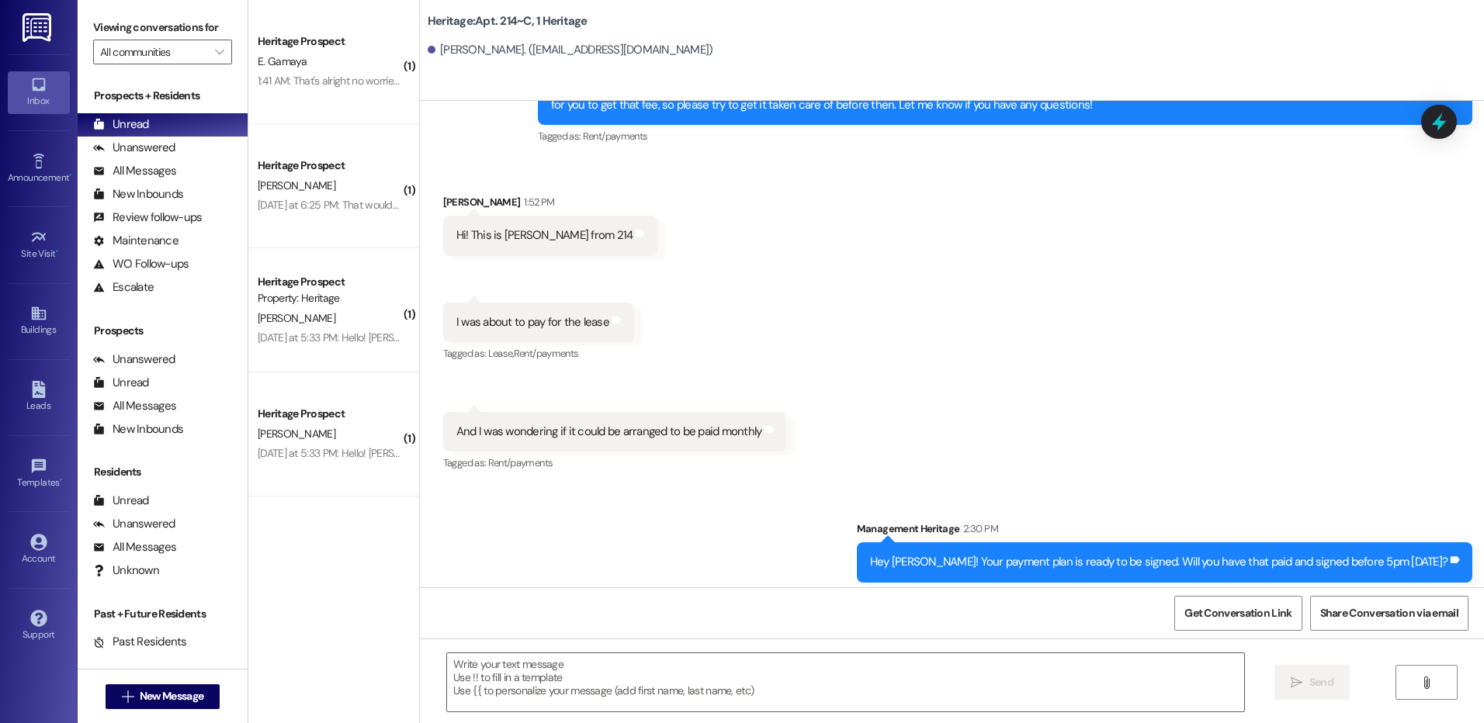
scroll to position [10722, 0]
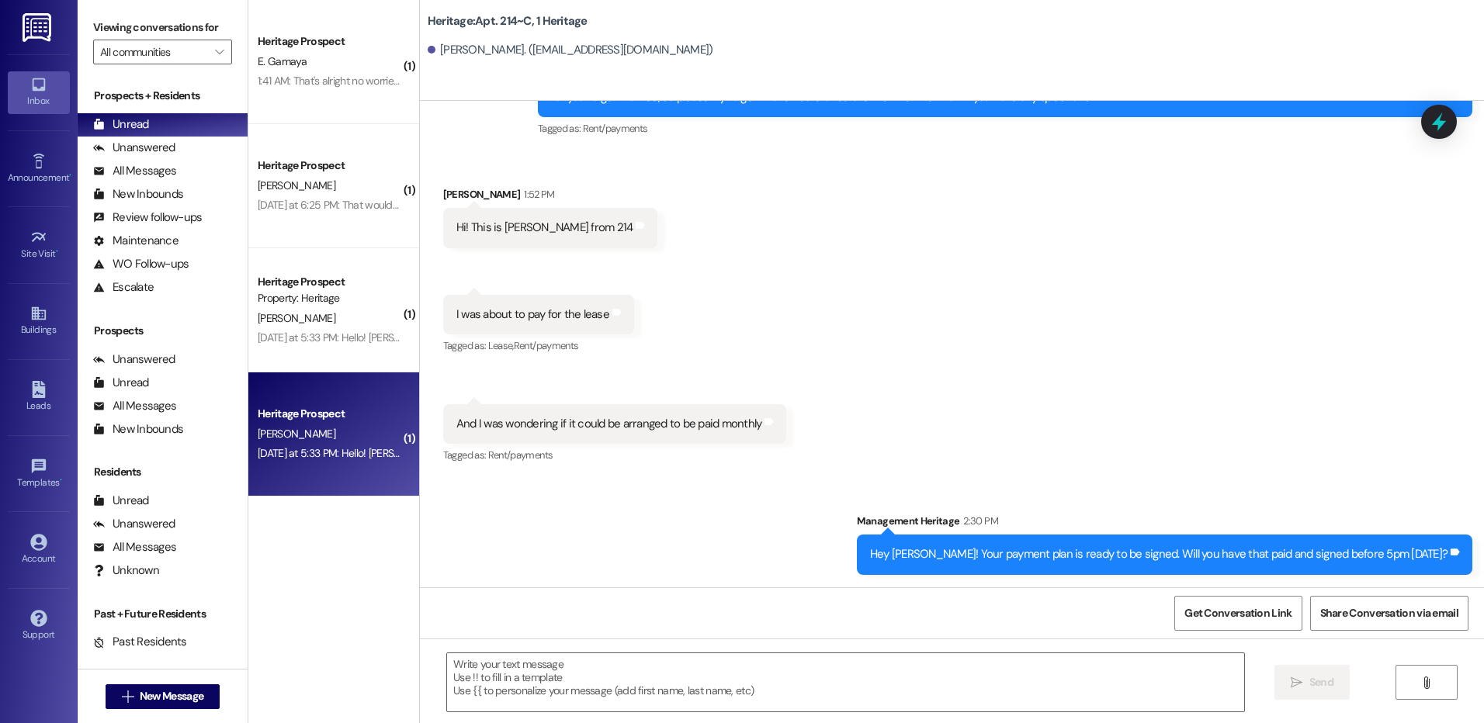
click at [392, 466] on div "Heritage Prospect L. Weaver Yesterday at 5:33 PM: Hello! Lena tried to do it to…" at bounding box center [333, 435] width 171 height 124
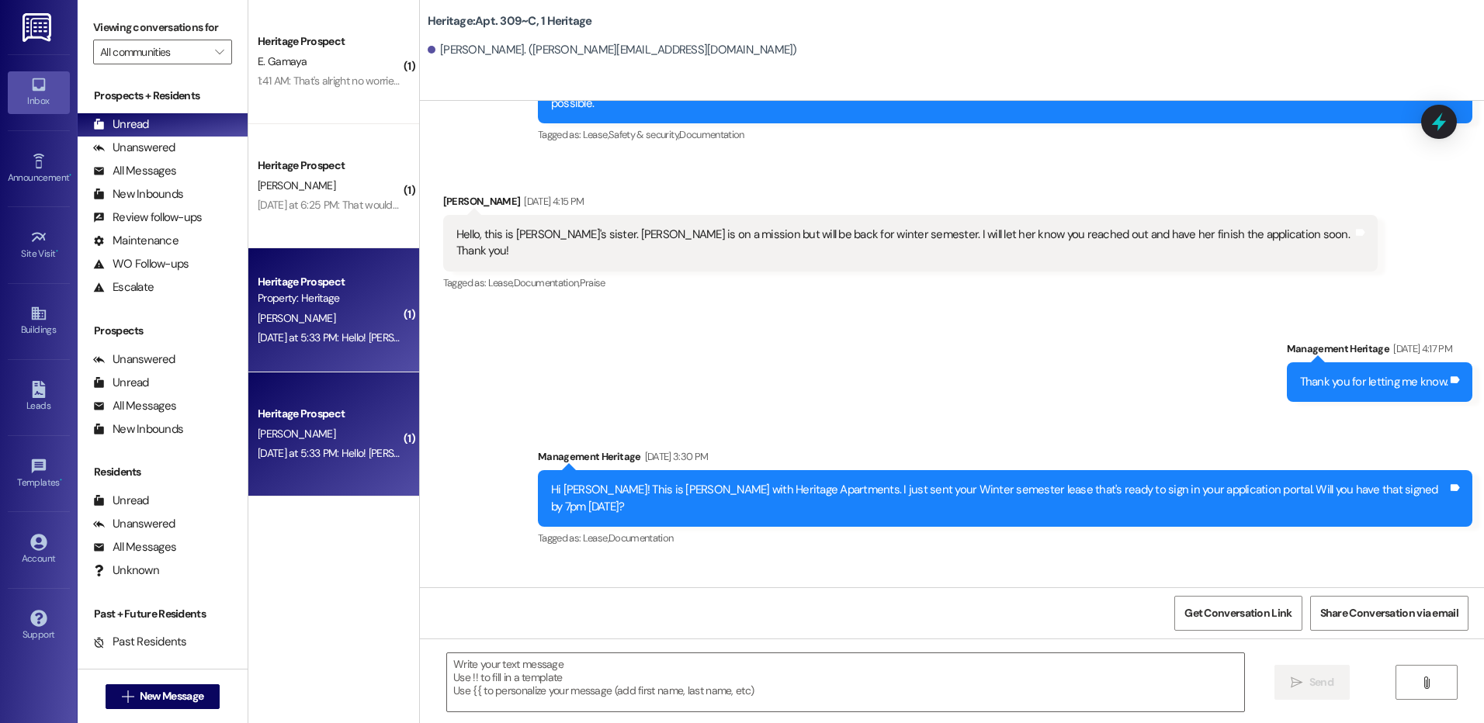
scroll to position [17584, 0]
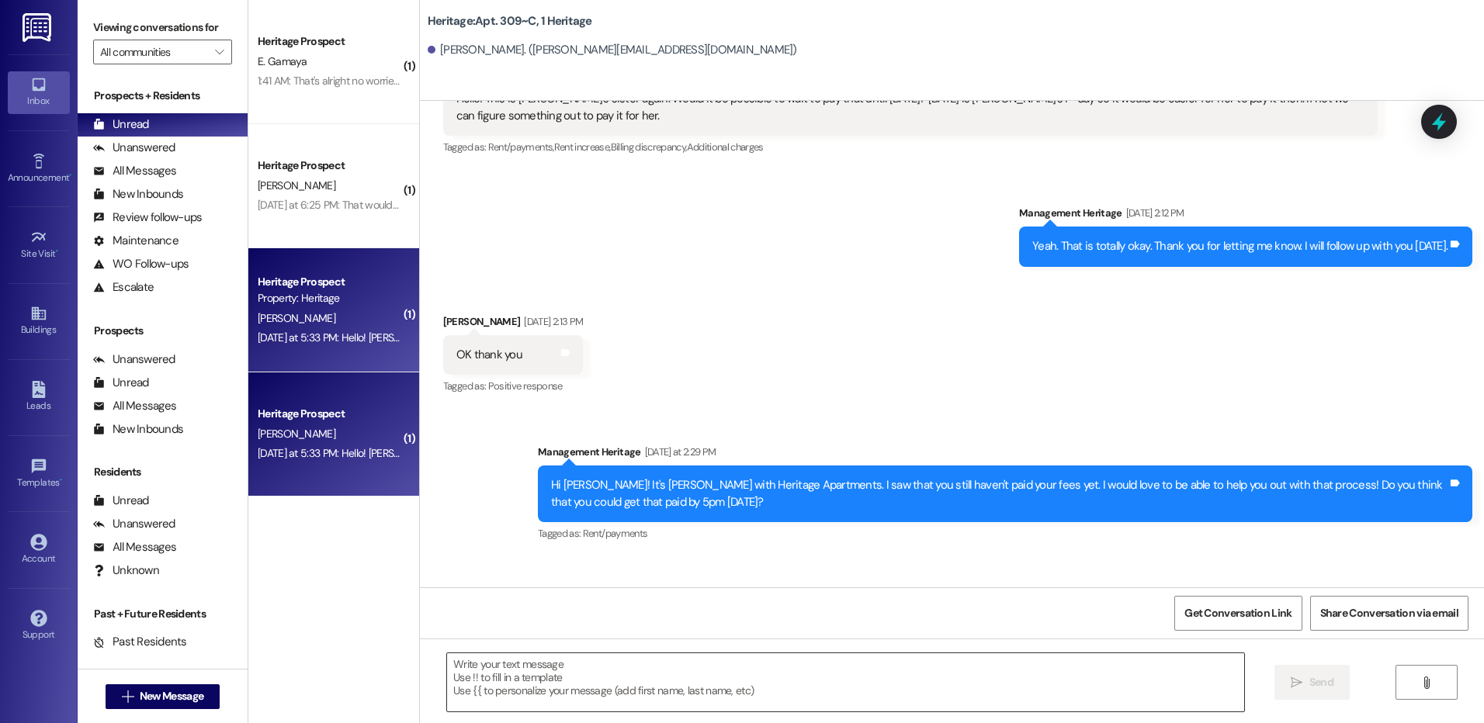
click at [576, 669] on textarea at bounding box center [845, 683] width 796 height 58
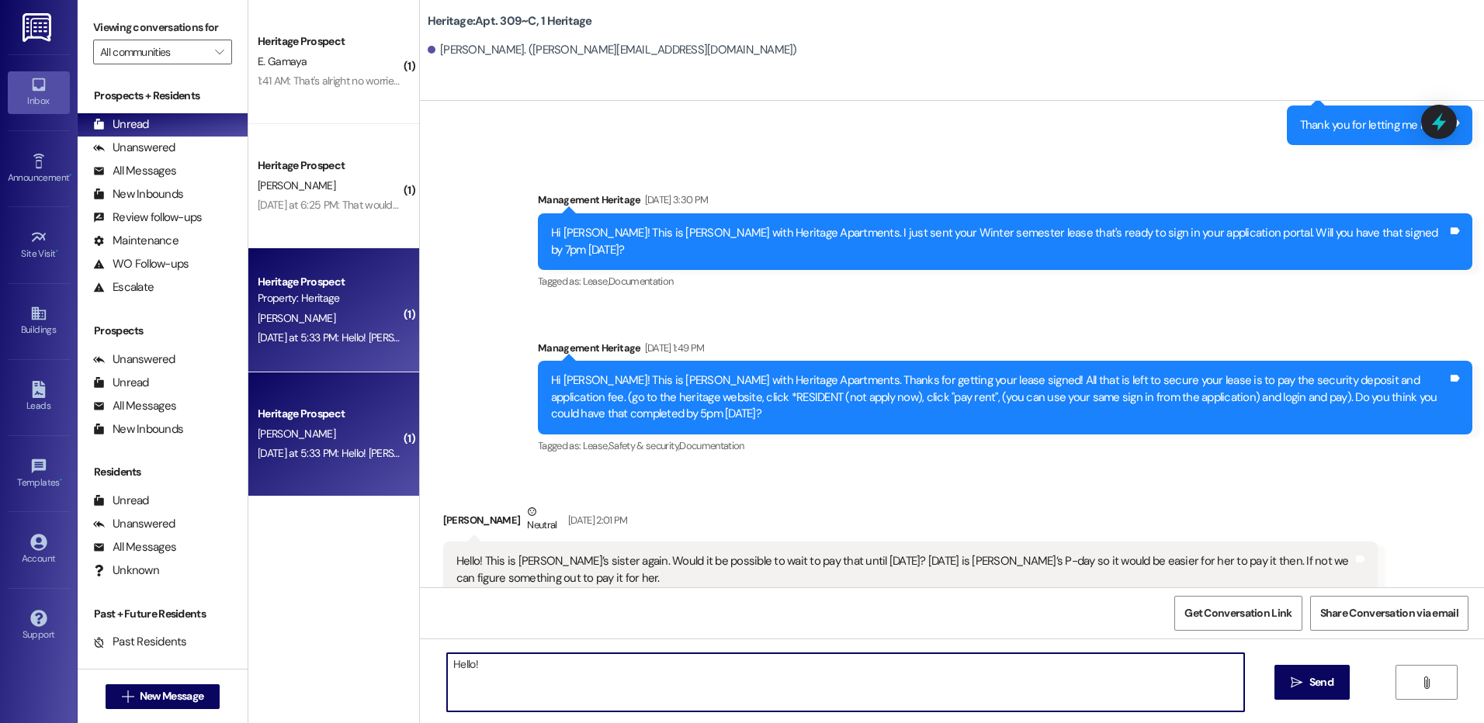
scroll to position [17118, 0]
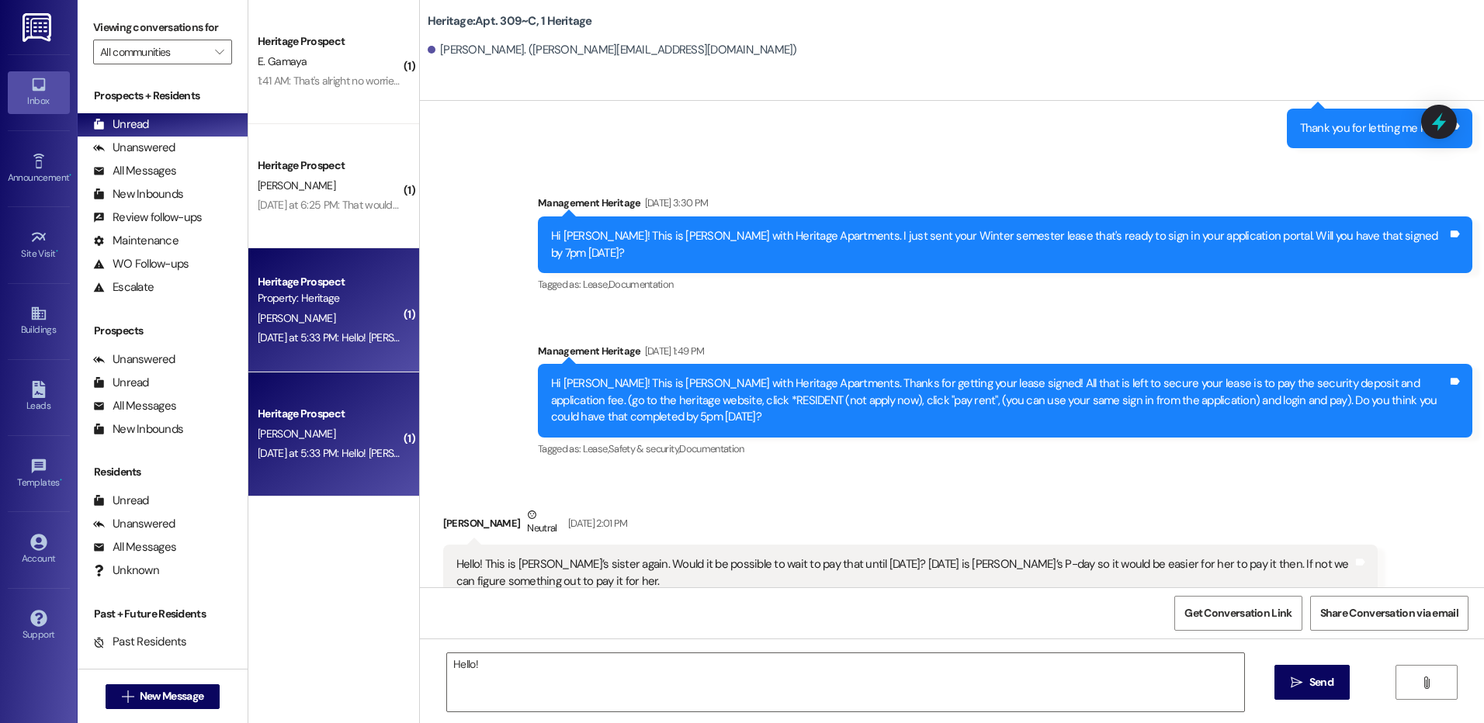
click at [716, 376] on div "Hi Lena! This is Paige with Heritage Apartments. Thanks for getting your lease …" at bounding box center [999, 401] width 896 height 50
click at [1020, 376] on div "Hi Lena! This is Paige with Heritage Apartments. Thanks for getting your lease …" at bounding box center [999, 401] width 896 height 50
click at [1185, 364] on div "Hi Lena! This is Paige with Heritage Apartments. Thanks for getting your lease …" at bounding box center [1005, 400] width 934 height 73
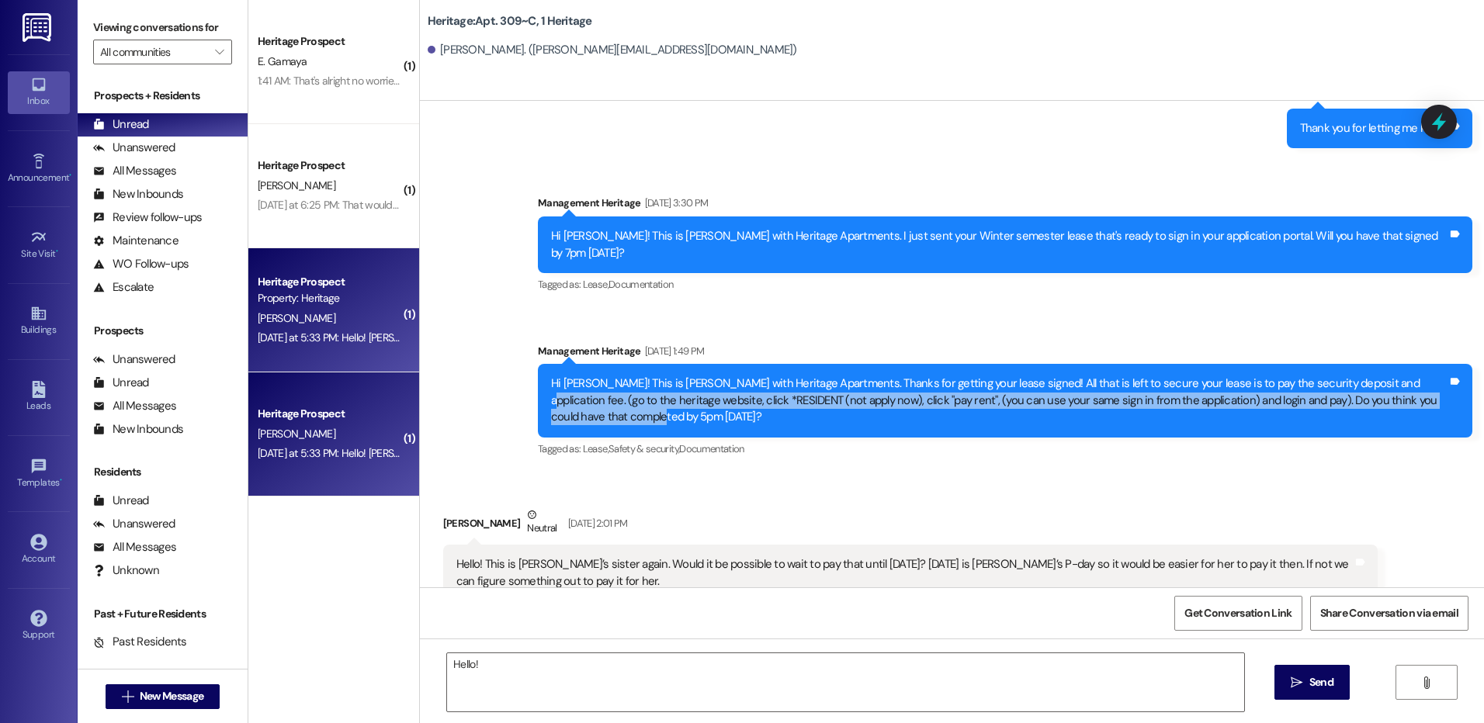
drag, startPoint x: 1352, startPoint y: 266, endPoint x: 1162, endPoint y: 300, distance: 193.1
click at [1162, 376] on div "Hi Lena! This is Paige with Heritage Apartments. Thanks for getting your lease …" at bounding box center [999, 401] width 896 height 50
copy div "go to the heritage website, click *RESIDENT (not apply now), click "pay rent", …"
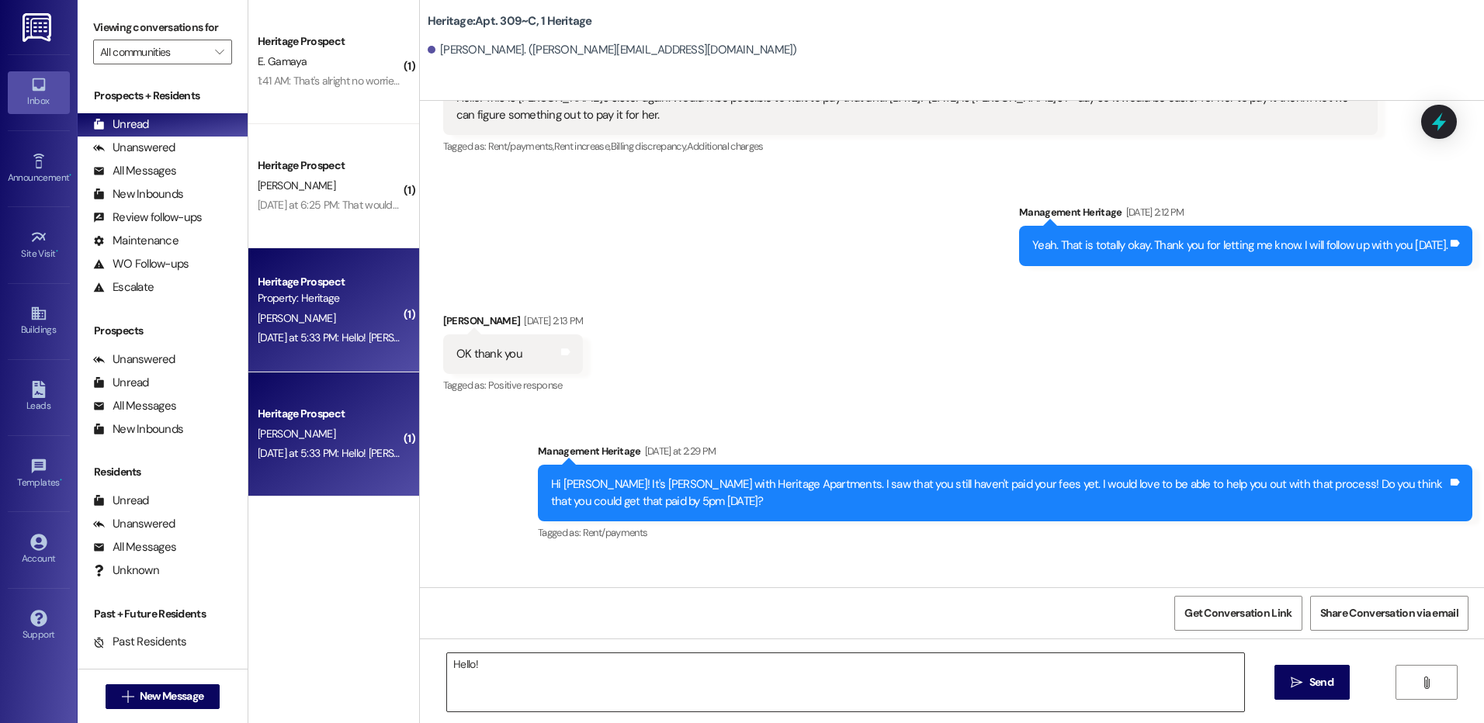
click at [517, 671] on textarea "Hello!" at bounding box center [845, 683] width 796 height 58
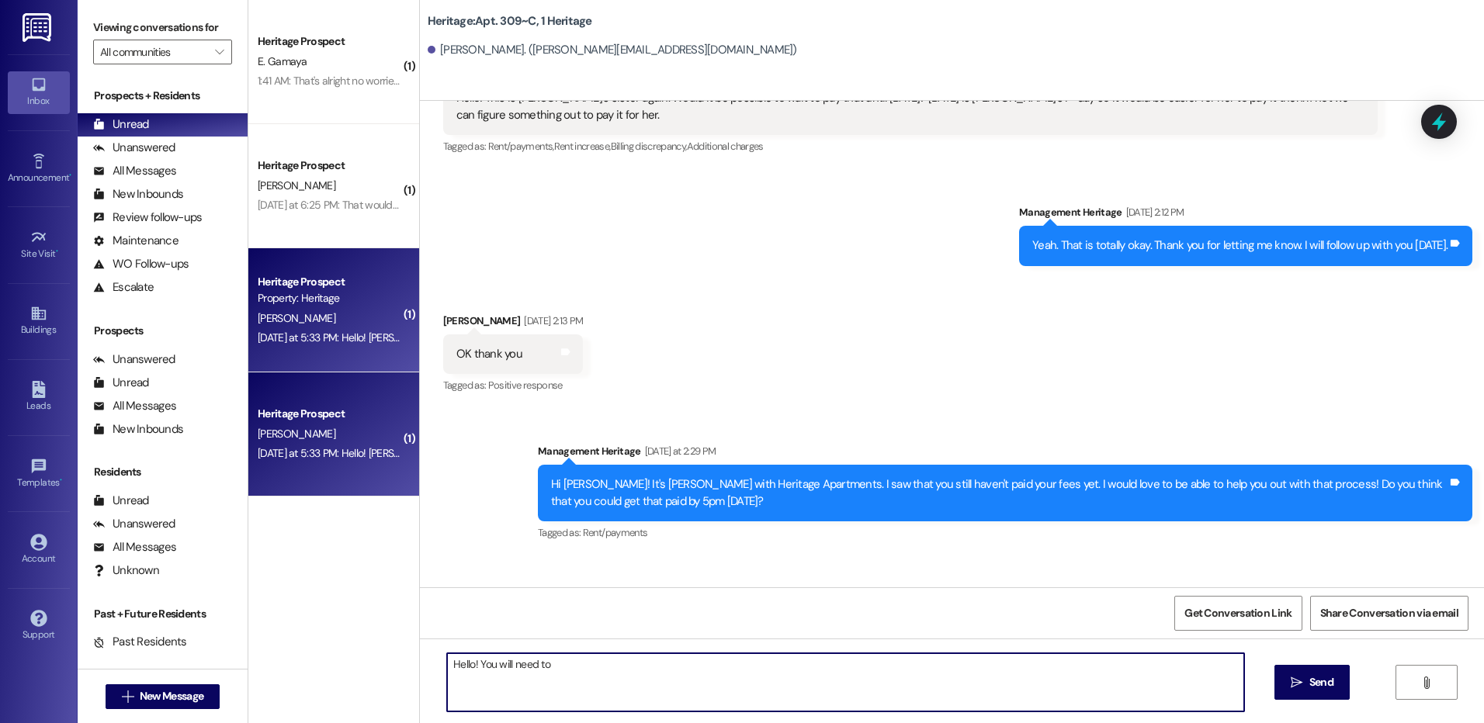
paste textarea "go to the heritage website, click *RESIDENT (not apply now), click "pay rent", …"
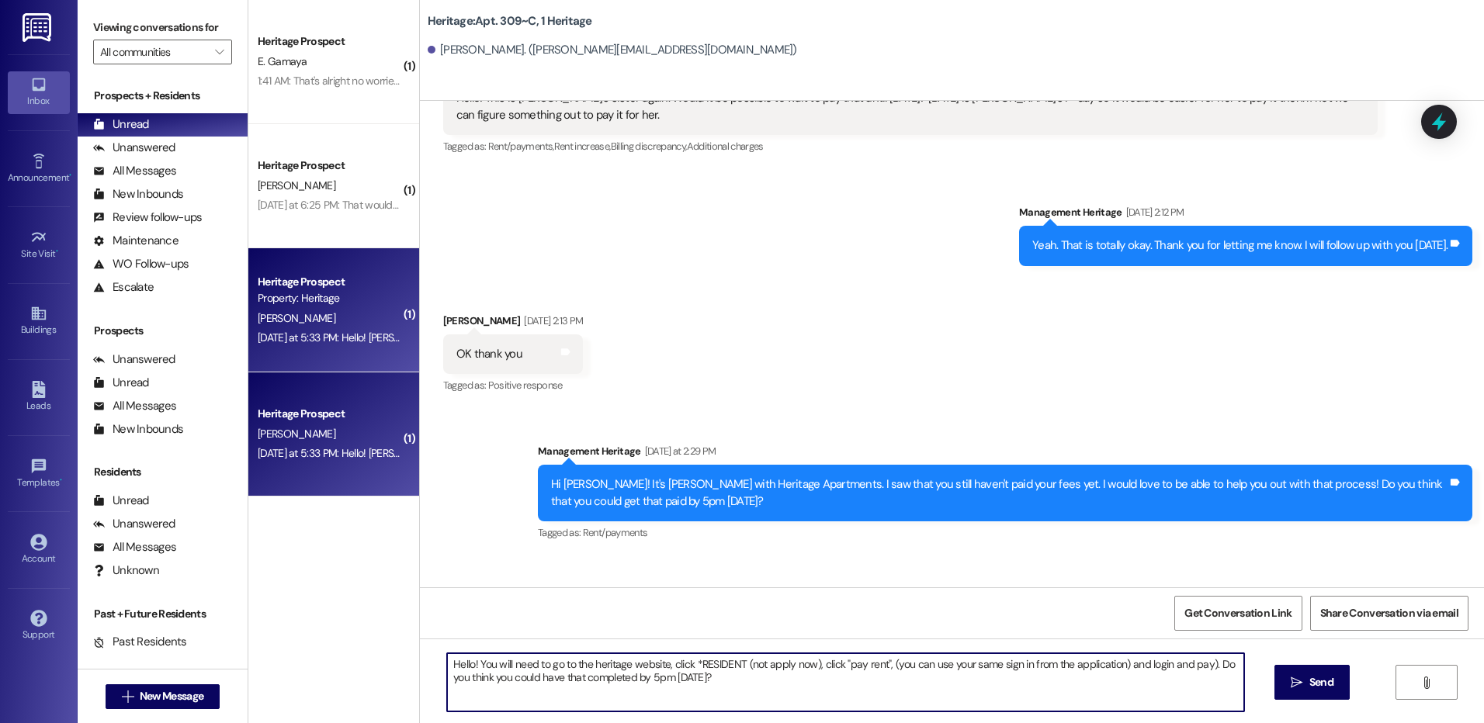
click at [1202, 670] on textarea "Hello! You will need to go to the heritage website, click *RESIDENT (not apply …" at bounding box center [845, 683] width 796 height 58
click at [1112, 693] on textarea "Hello! You will need to go to the heritage website, click *RESIDENT (not apply …" at bounding box center [845, 683] width 796 height 58
type textarea "Hello! You will need to go to the heritage website, click *RESIDENT (not apply …"
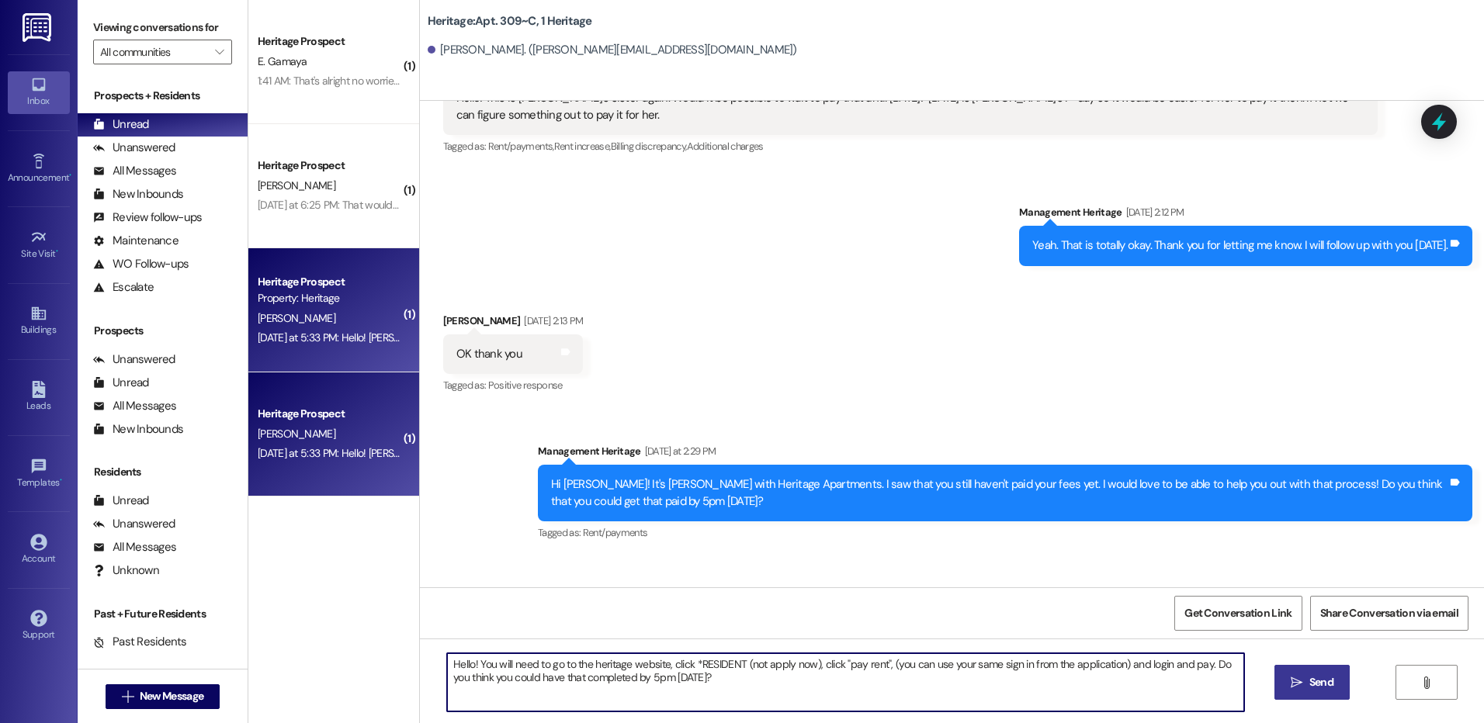
click at [1317, 682] on span "Send" at bounding box center [1321, 682] width 24 height 16
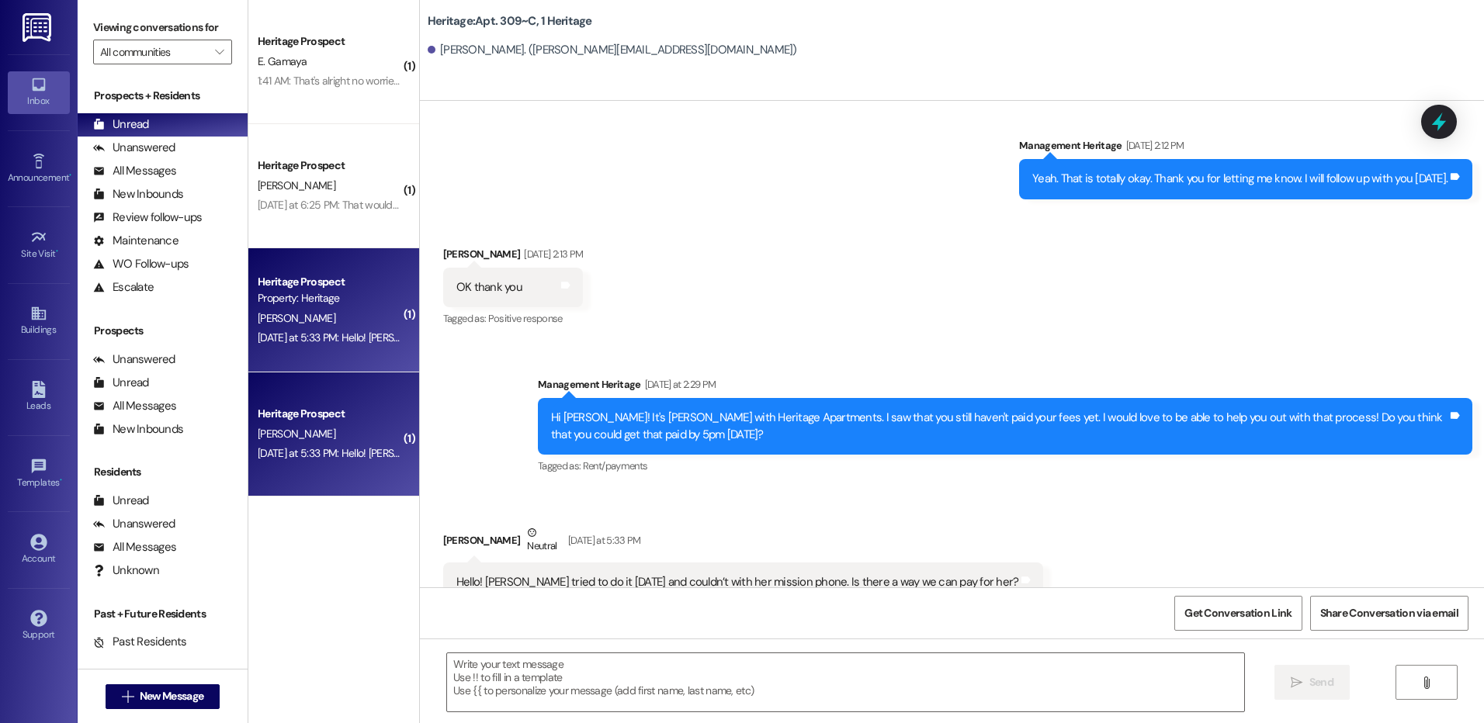
scroll to position [17710, 0]
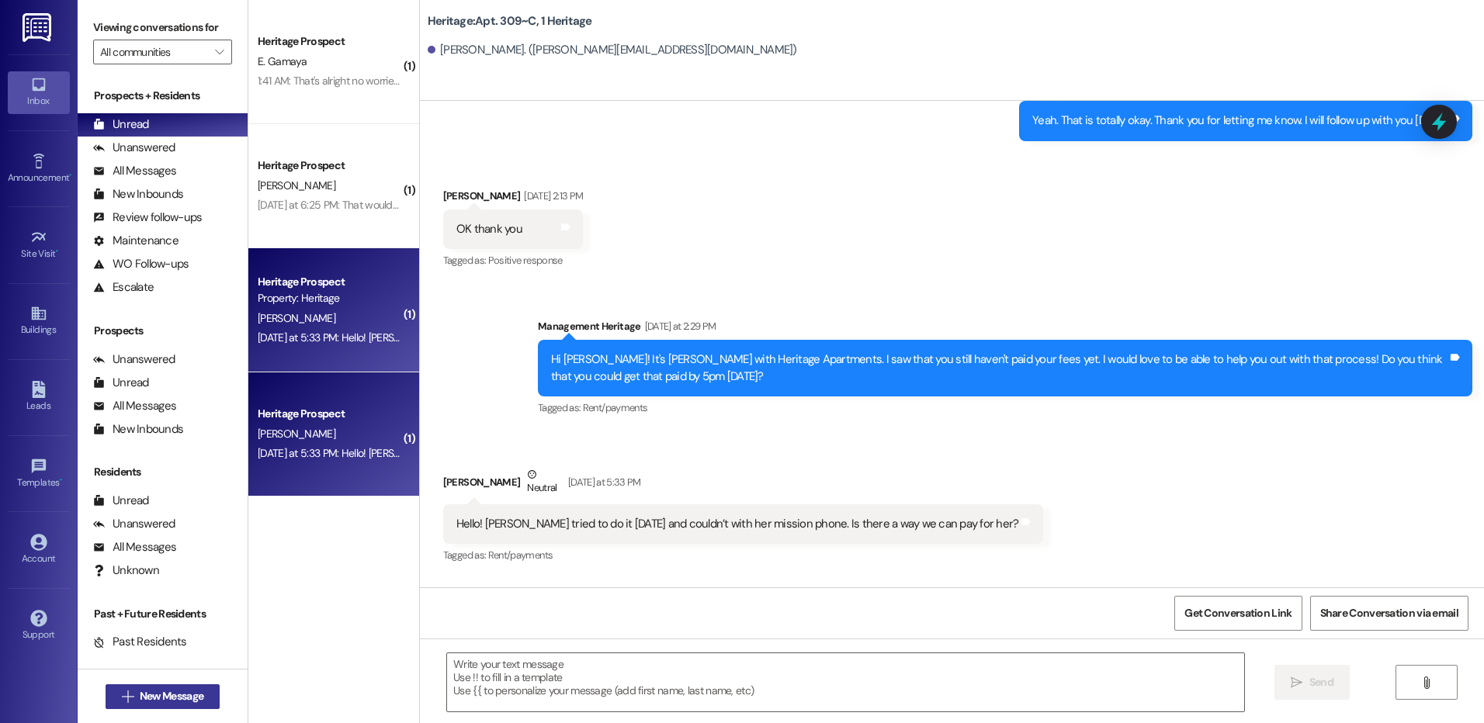
click at [106, 700] on button " New Message" at bounding box center [163, 697] width 115 height 25
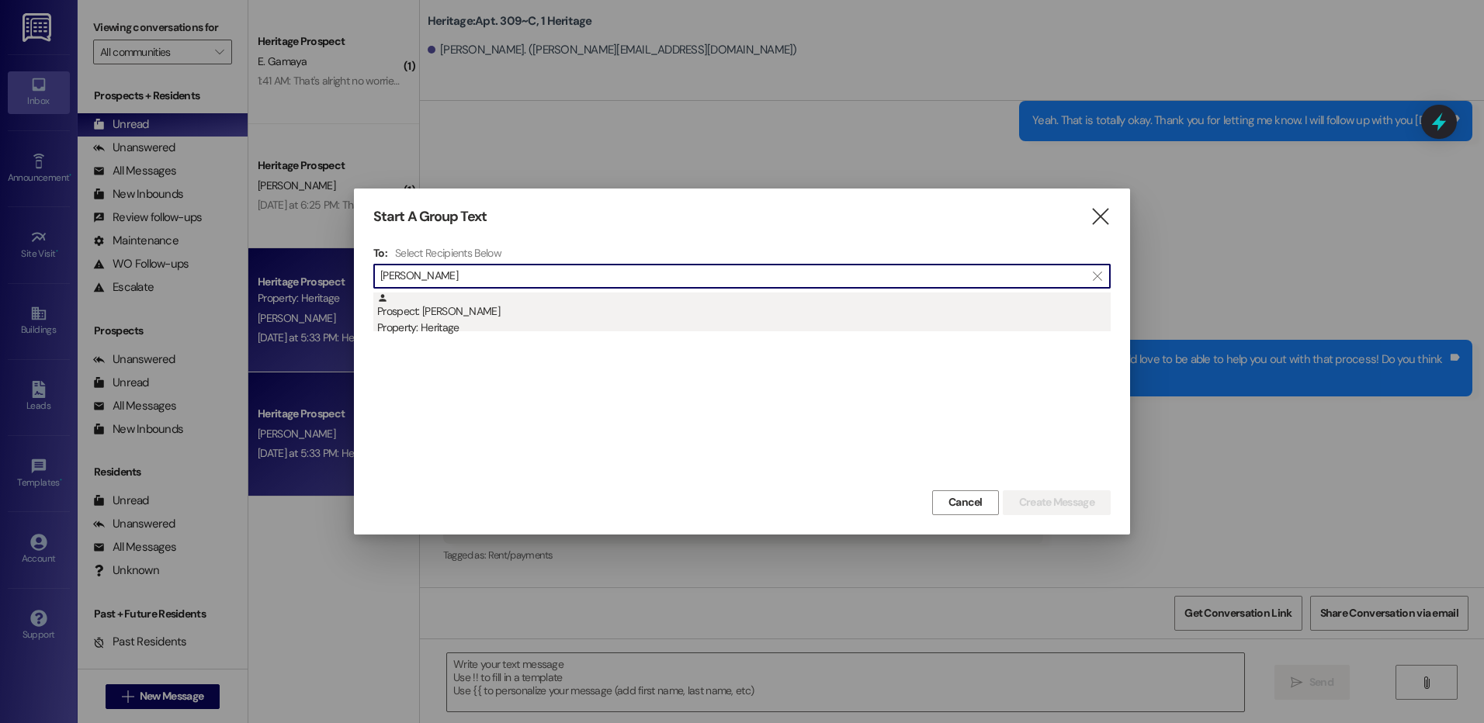
type input "sackley"
click at [563, 334] on div "Property: Heritage" at bounding box center [743, 328] width 733 height 16
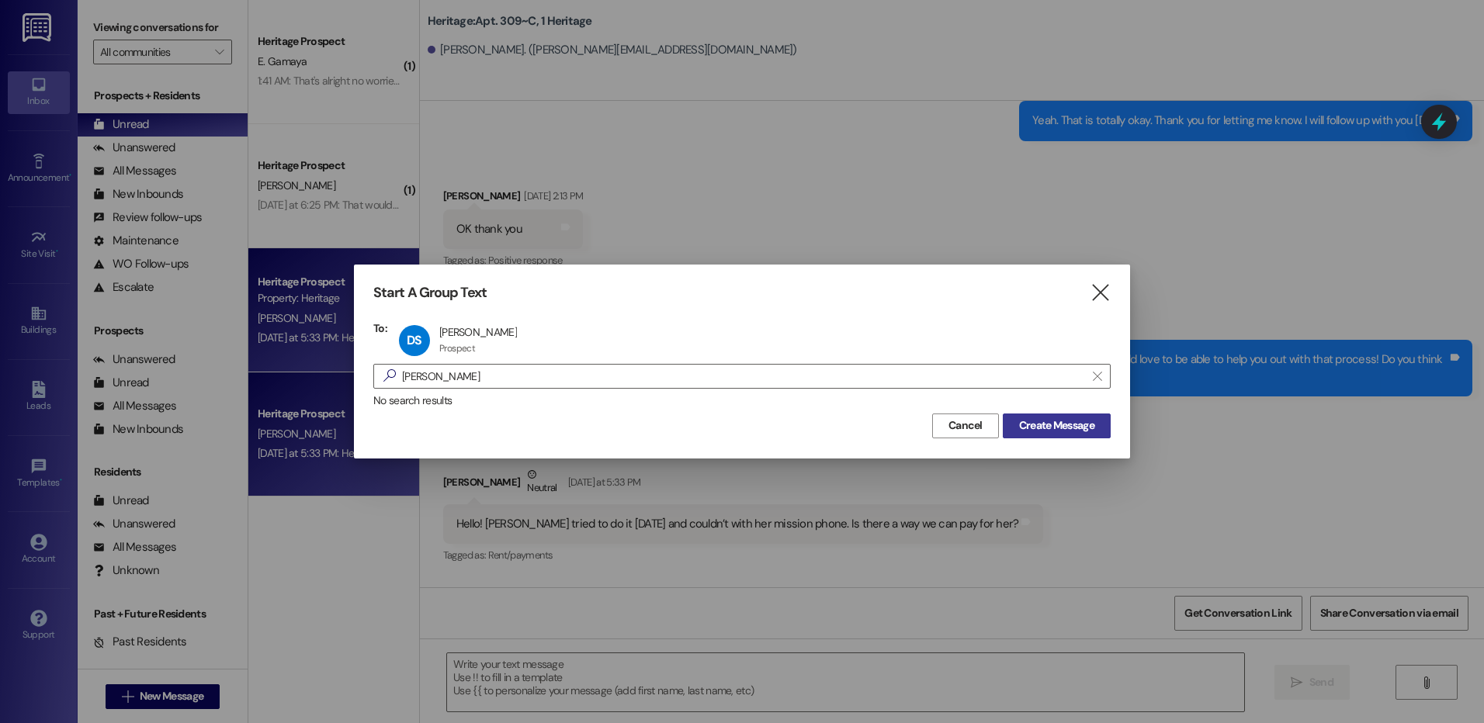
click at [1063, 427] on span "Create Message" at bounding box center [1056, 426] width 75 height 16
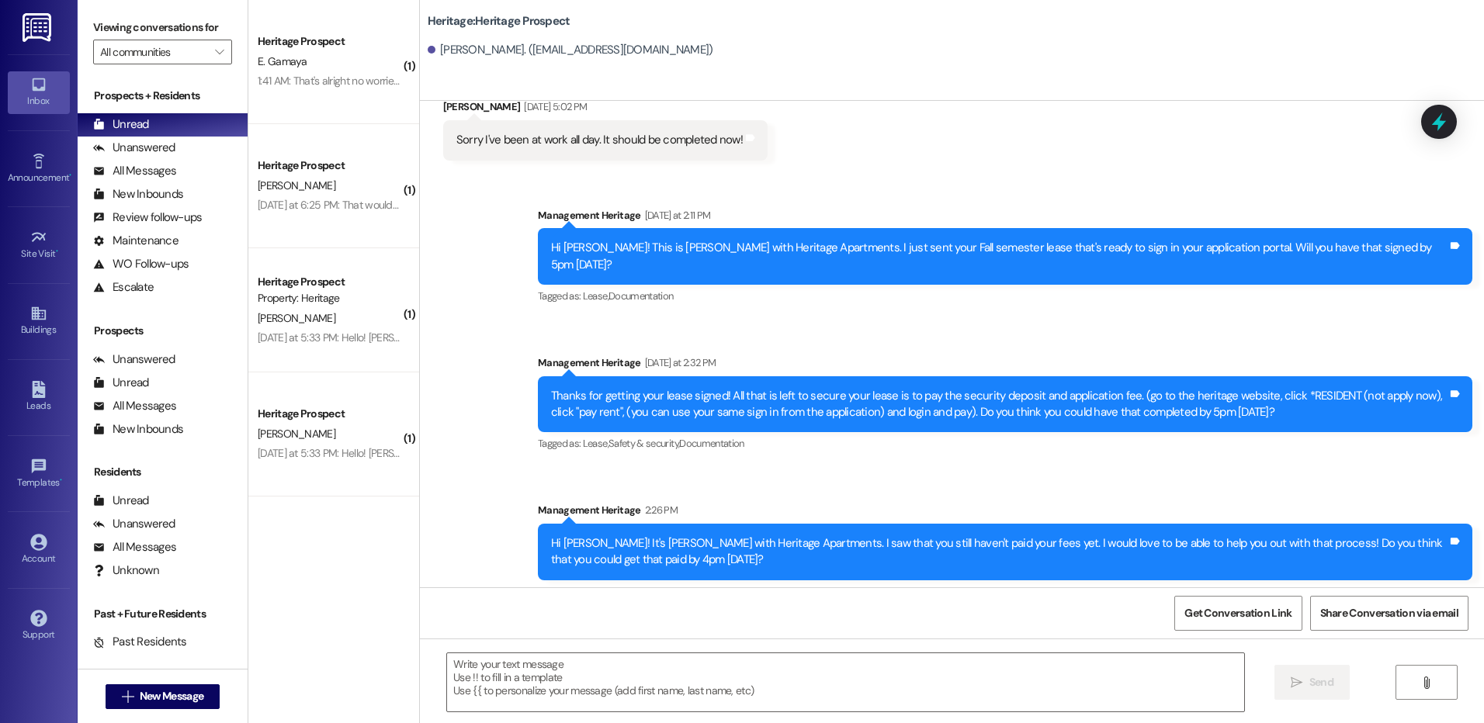
scroll to position [209, 0]
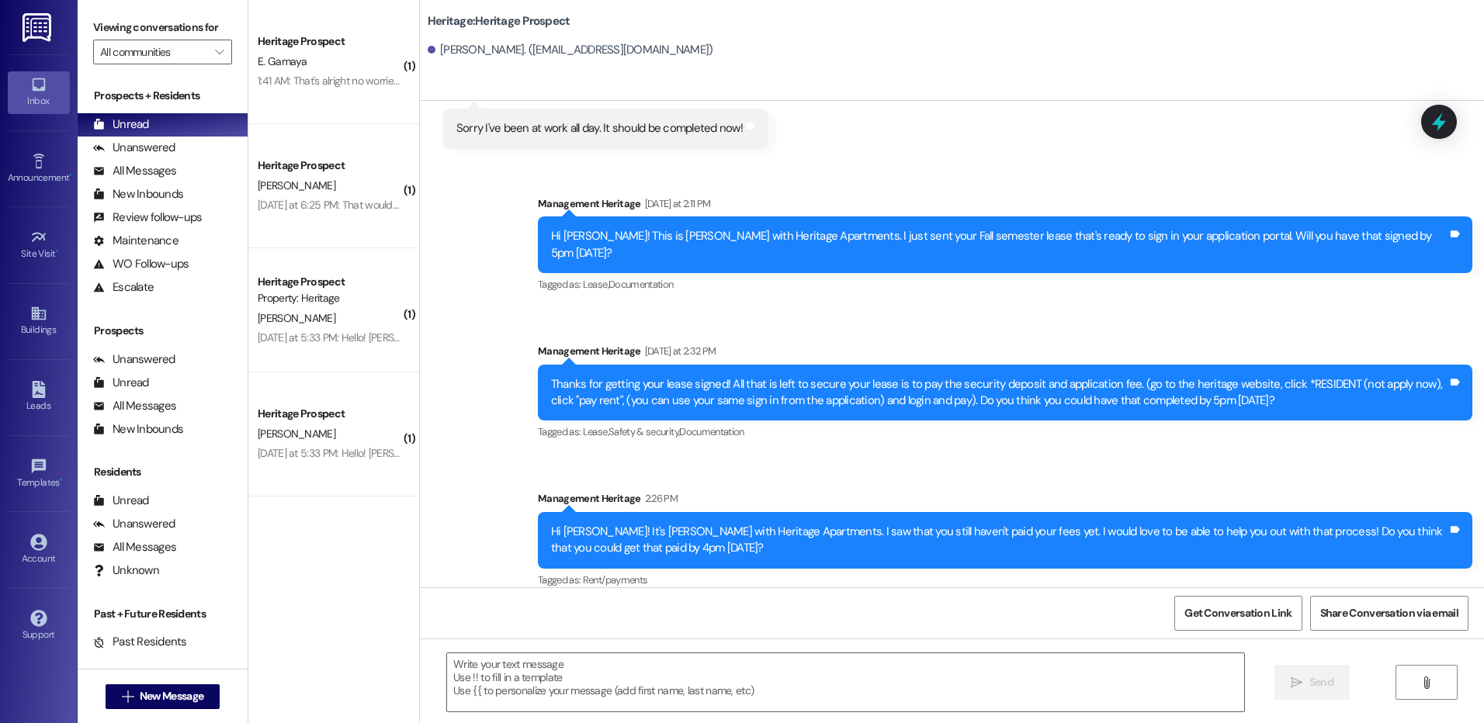
click at [638, 525] on div "Hi Danielle! It's Paige with Heritage Apartments. I saw that you still haven't …" at bounding box center [999, 540] width 896 height 33
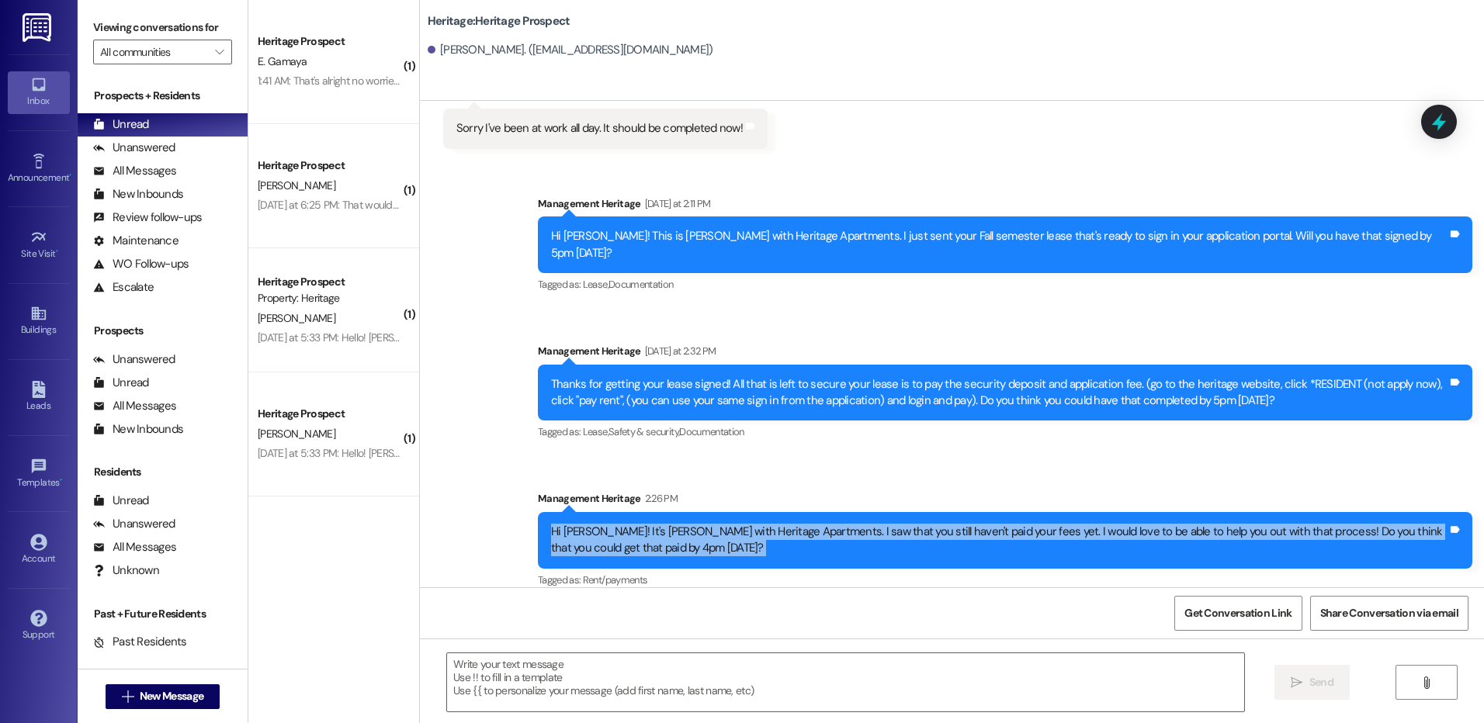
click at [638, 525] on div "Hi Danielle! It's Paige with Heritage Apartments. I saw that you still haven't …" at bounding box center [999, 540] width 896 height 33
copy div "Hi Danielle! It's Paige with Heritage Apartments. I saw that you still haven't …"
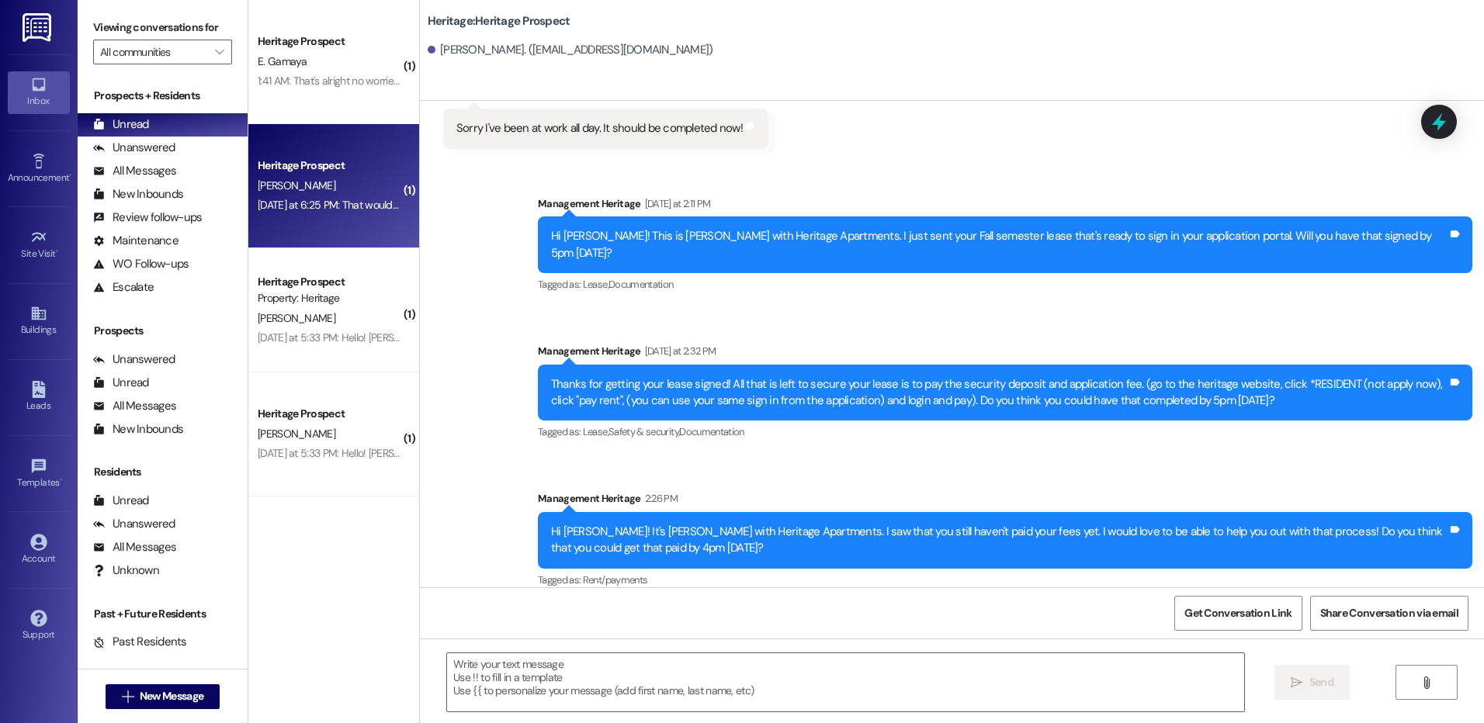
click at [355, 208] on div "Yesterday at 6:25 PM: That would be great, thanks so much! Yesterday at 6:25 PM…" at bounding box center [385, 205] width 255 height 14
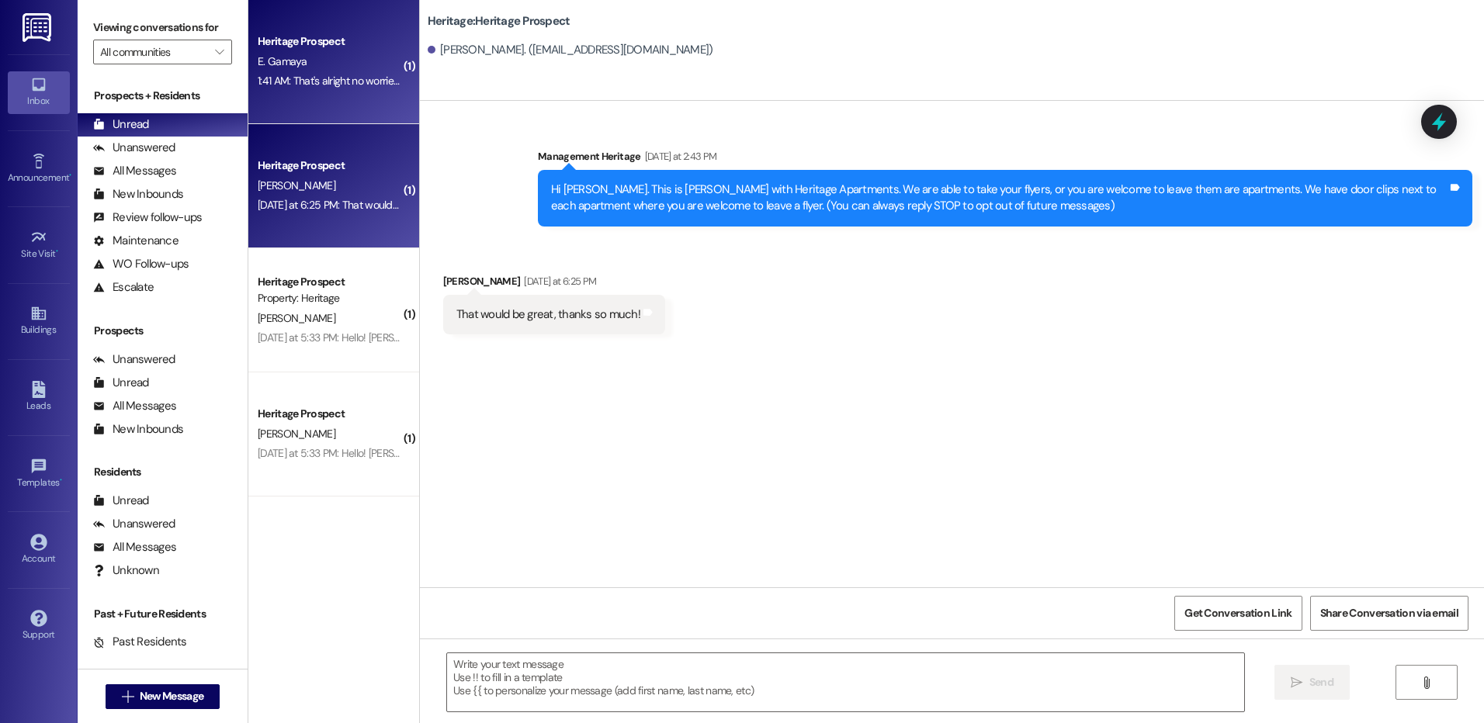
click at [293, 102] on div "Heritage Prospect E. Gamaya 1:41 AM: That's alright no worries!! I was wonderin…" at bounding box center [333, 62] width 171 height 124
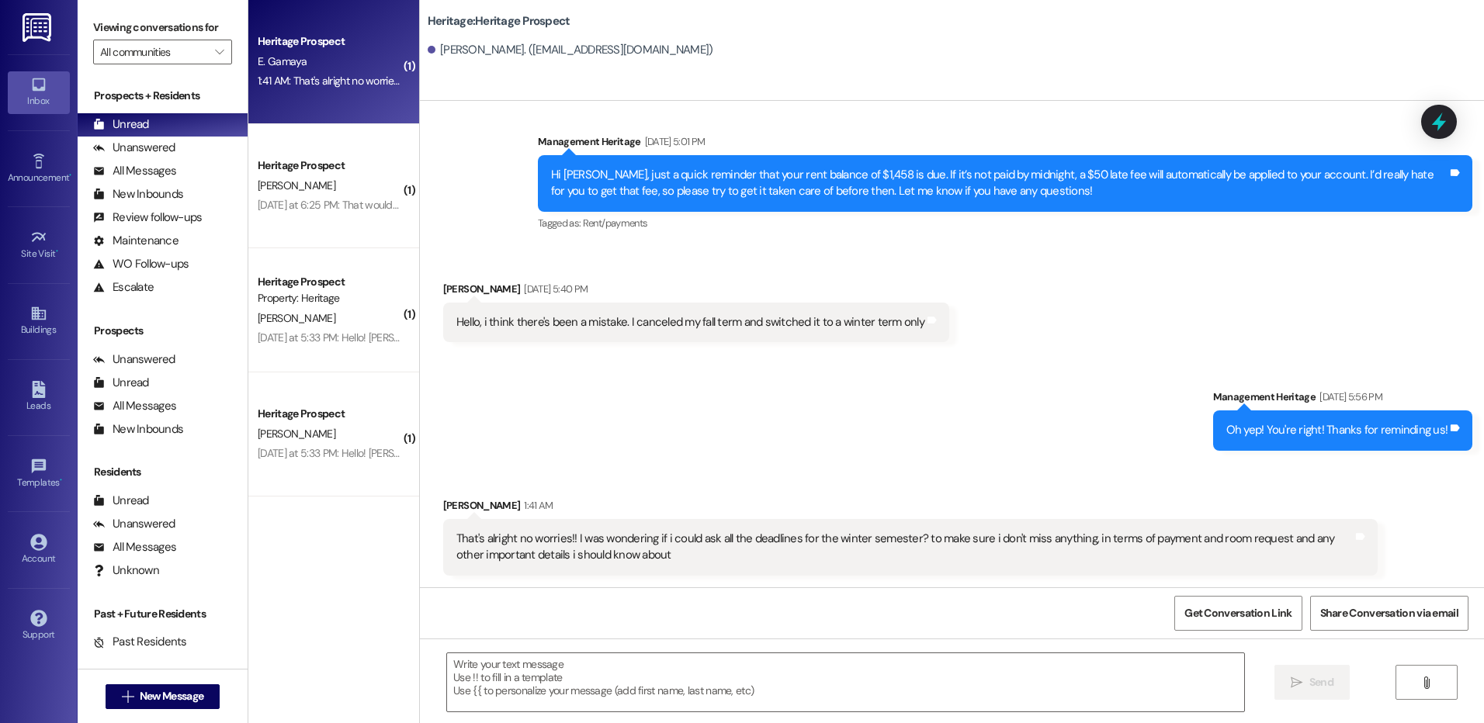
scroll to position [2113, 0]
click at [470, 709] on textarea at bounding box center [845, 683] width 796 height 58
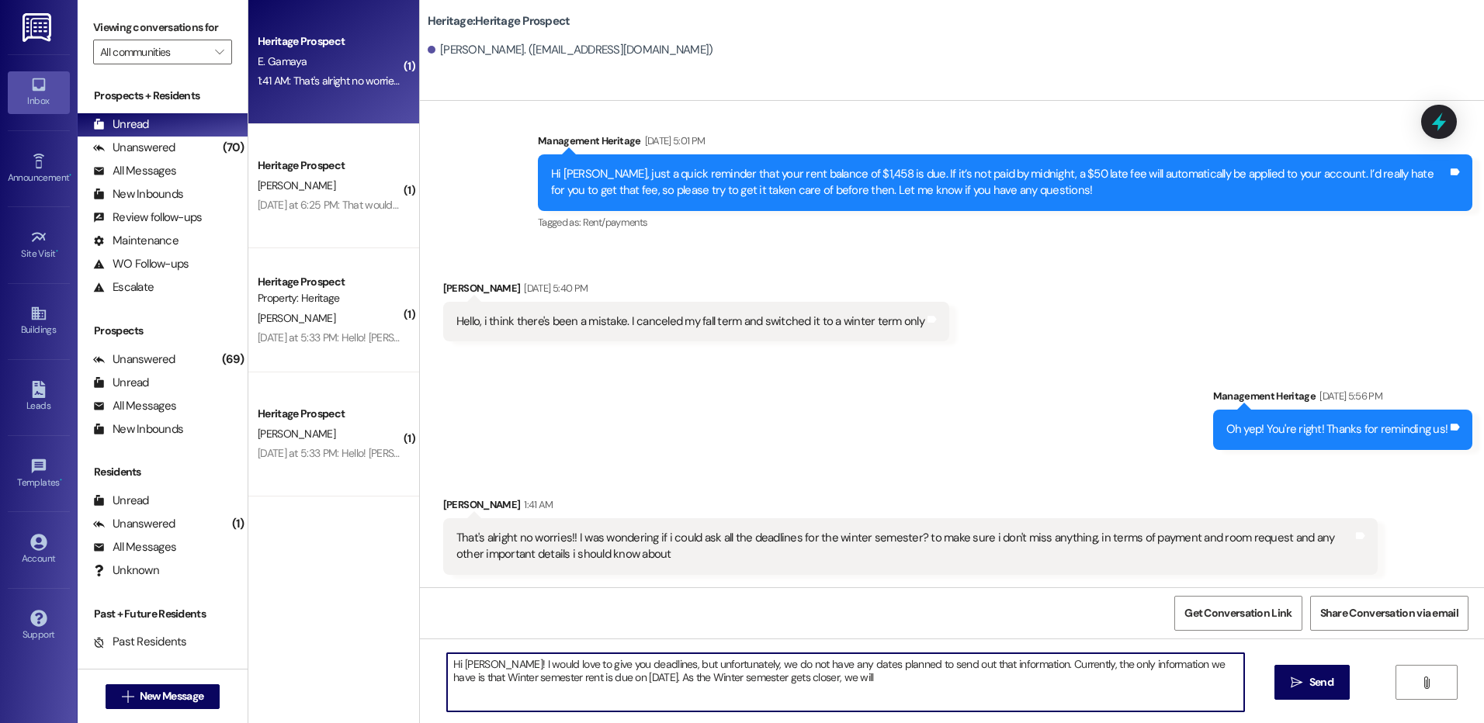
click at [923, 674] on textarea "Hi Elaine! I would love to give you deadlines, but unfortunately, we do not hav…" at bounding box center [845, 683] width 796 height 58
type textarea "Hi Elaine! I would love to give you deadlines, but unfortunately, we do not hav…"
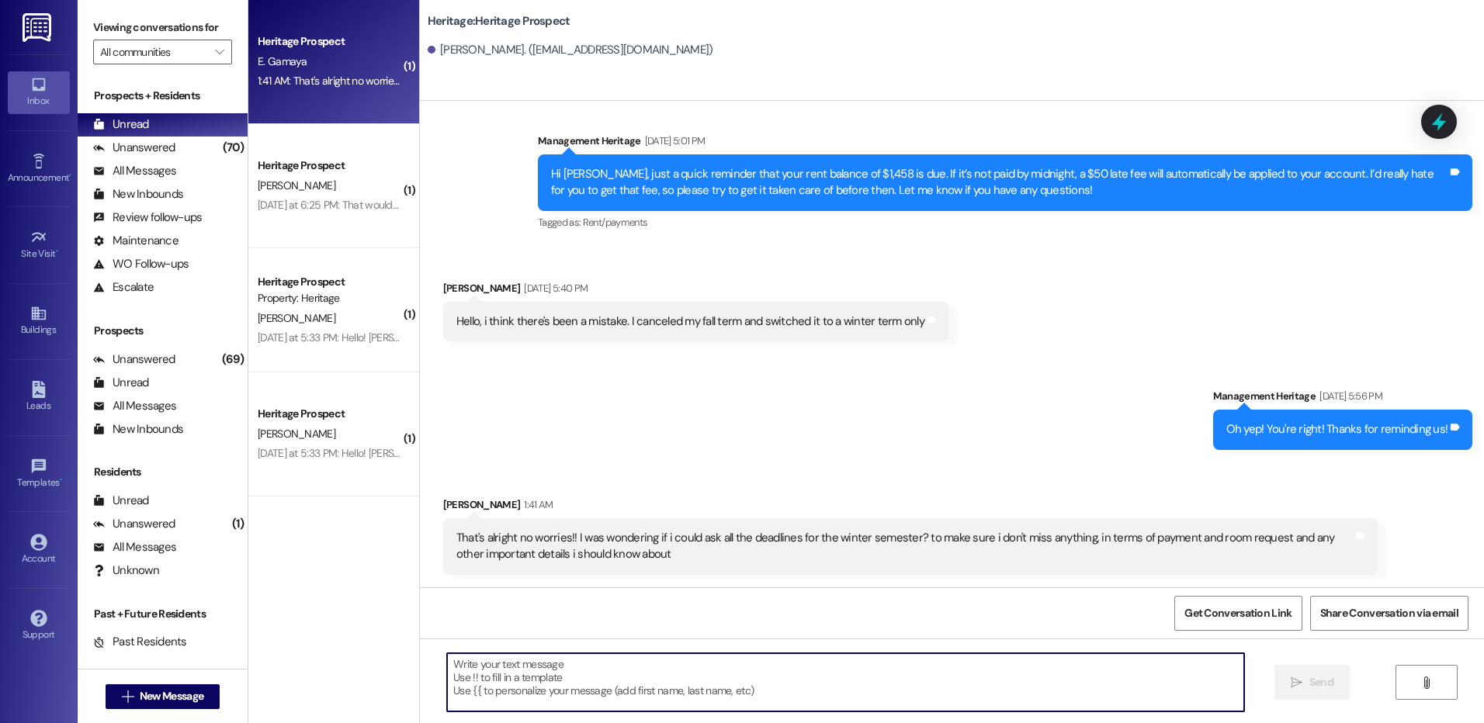
scroll to position [2112, 0]
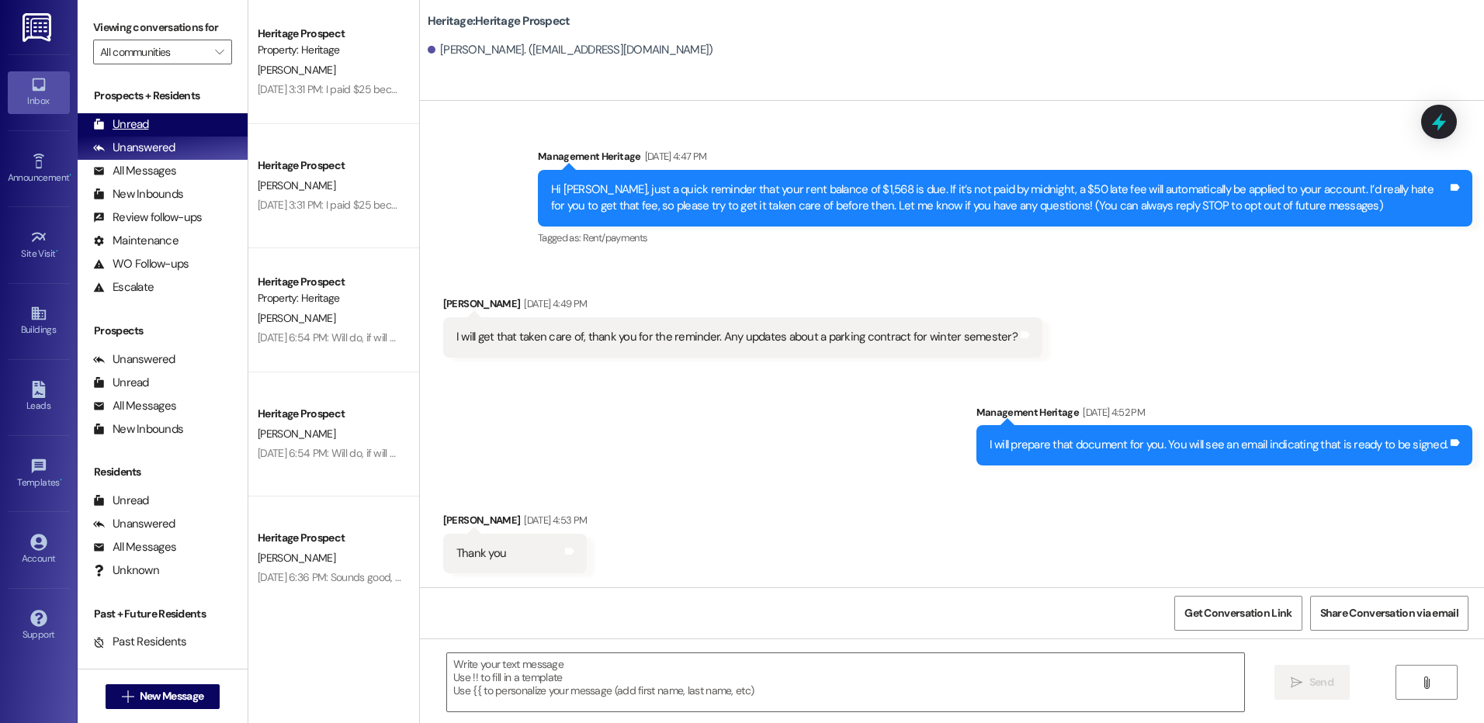
click at [172, 123] on div "Unread (0)" at bounding box center [163, 124] width 170 height 23
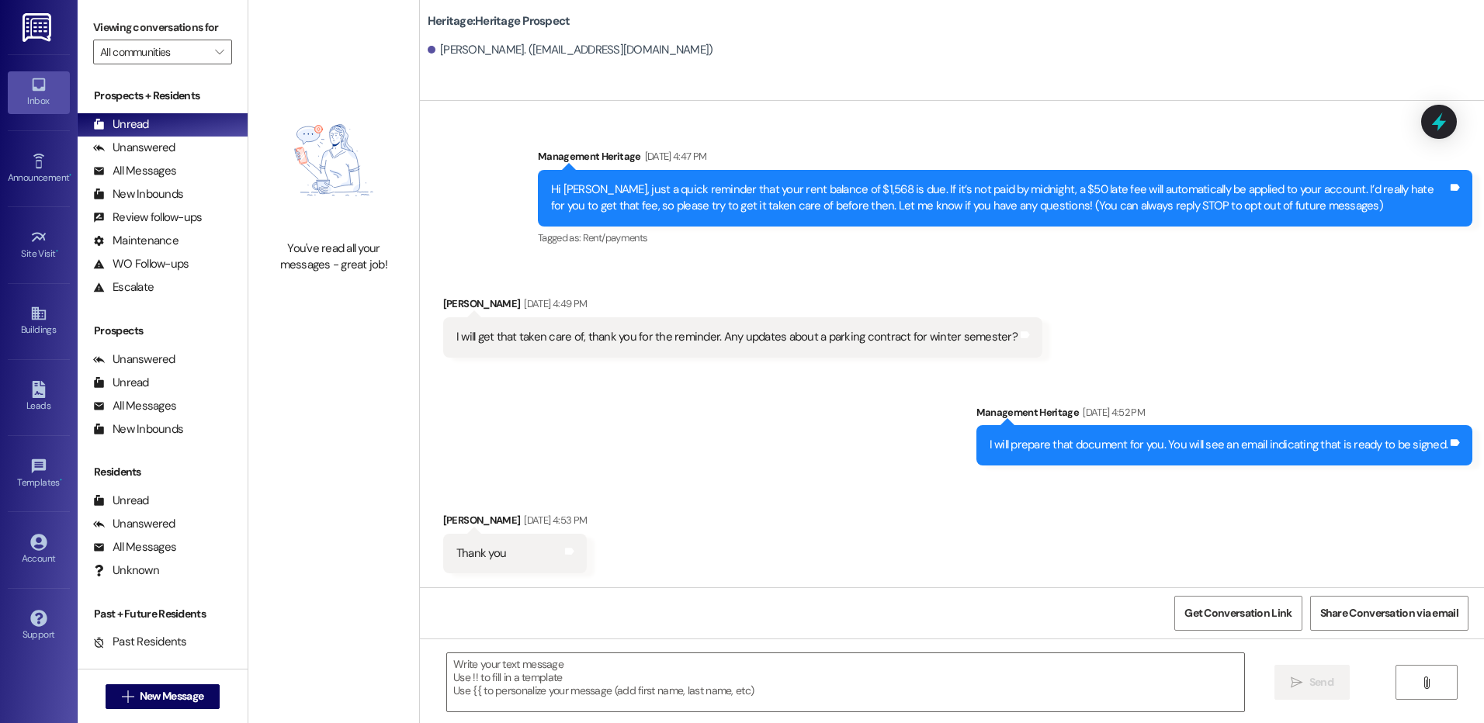
click at [151, 709] on div " New Message" at bounding box center [163, 697] width 115 height 39
click at [151, 707] on button " New Message" at bounding box center [163, 697] width 115 height 25
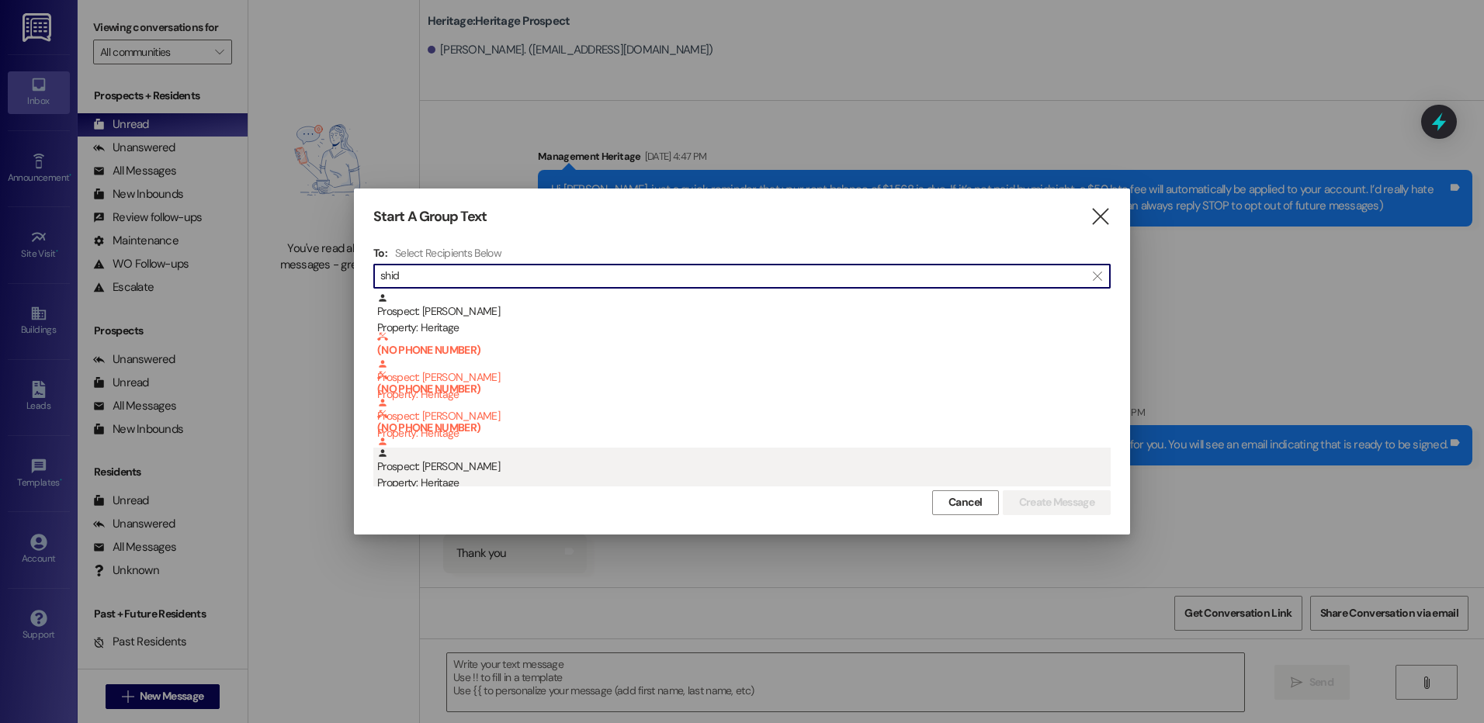
type input "shid"
click at [472, 481] on div "Property: Heritage" at bounding box center [743, 483] width 733 height 16
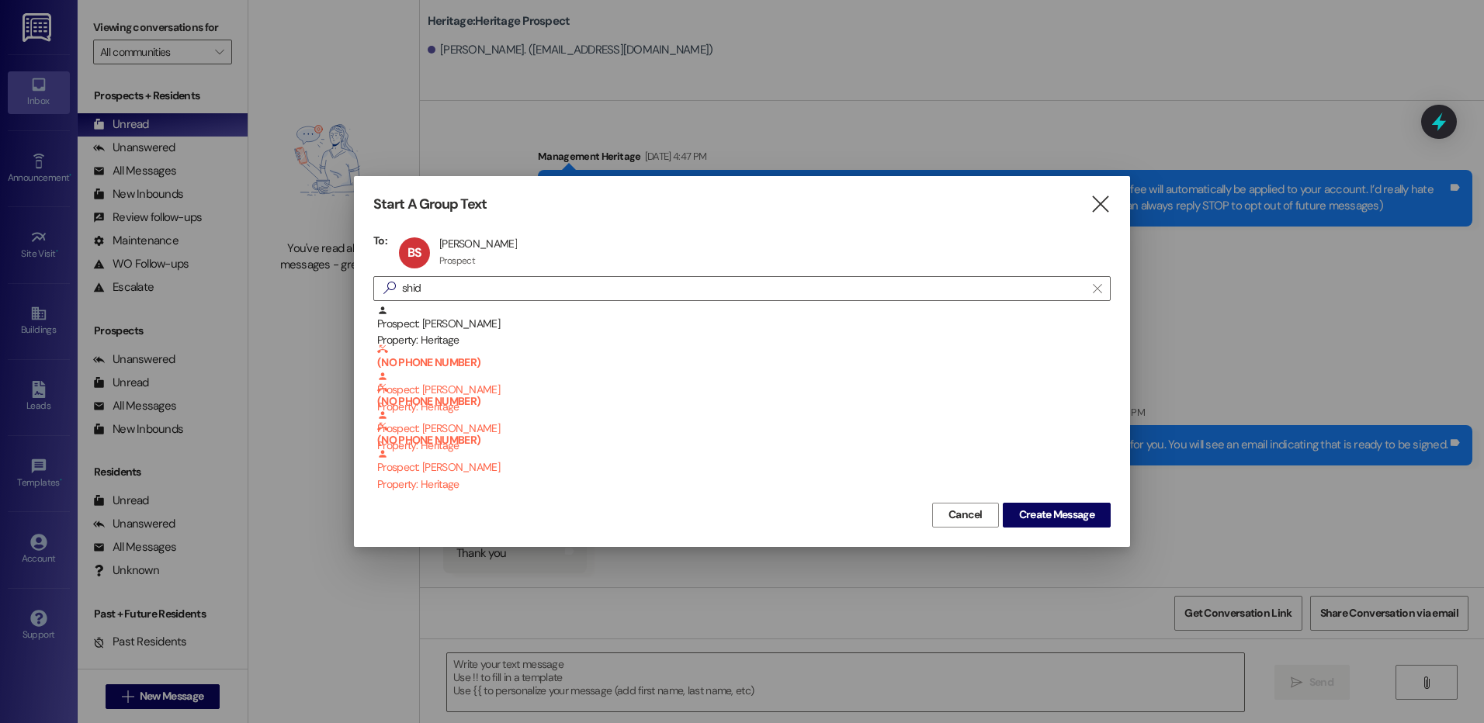
click at [1071, 529] on div "Start A Group Text  To: BS Bennet Shideler Bennet Shideler Prospect Prospect c…" at bounding box center [742, 361] width 776 height 370
click at [1066, 518] on span "Create Message" at bounding box center [1056, 515] width 75 height 16
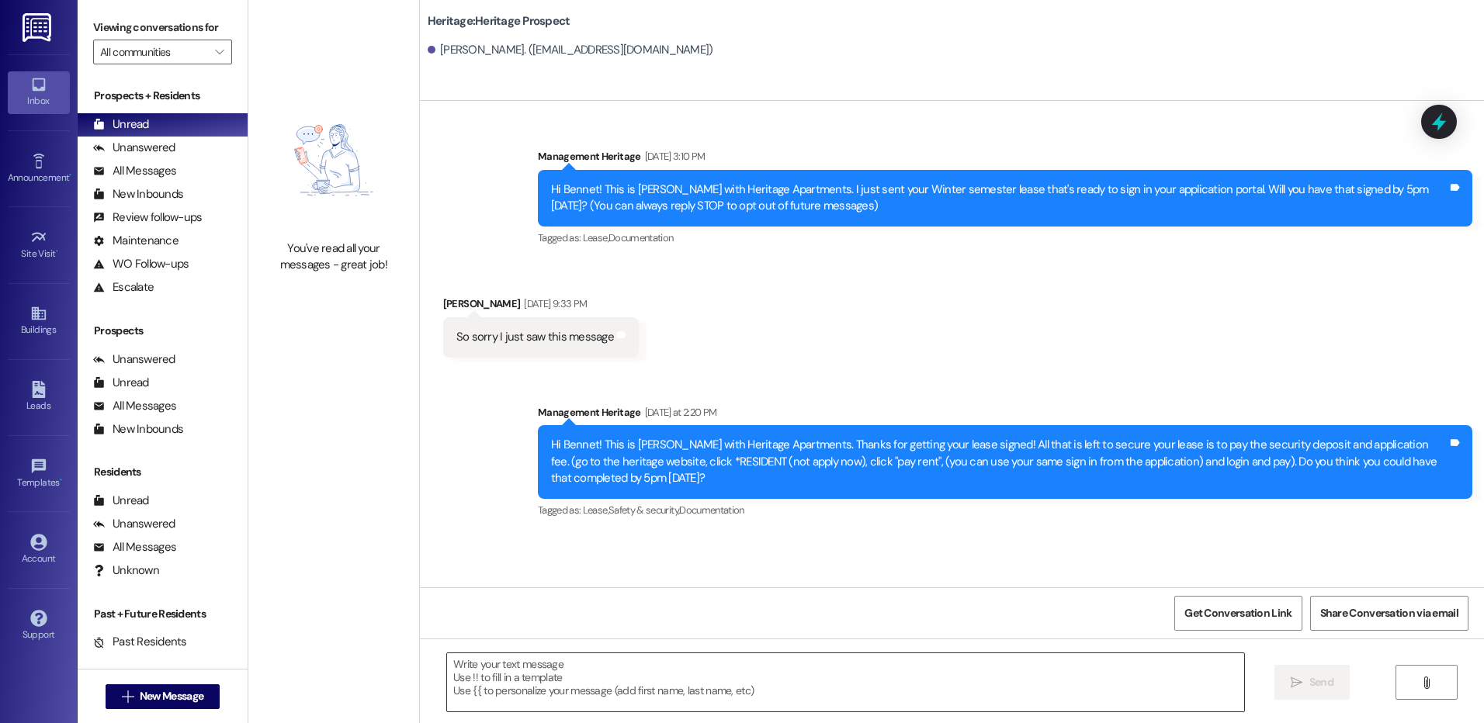
click at [584, 709] on textarea at bounding box center [845, 683] width 796 height 58
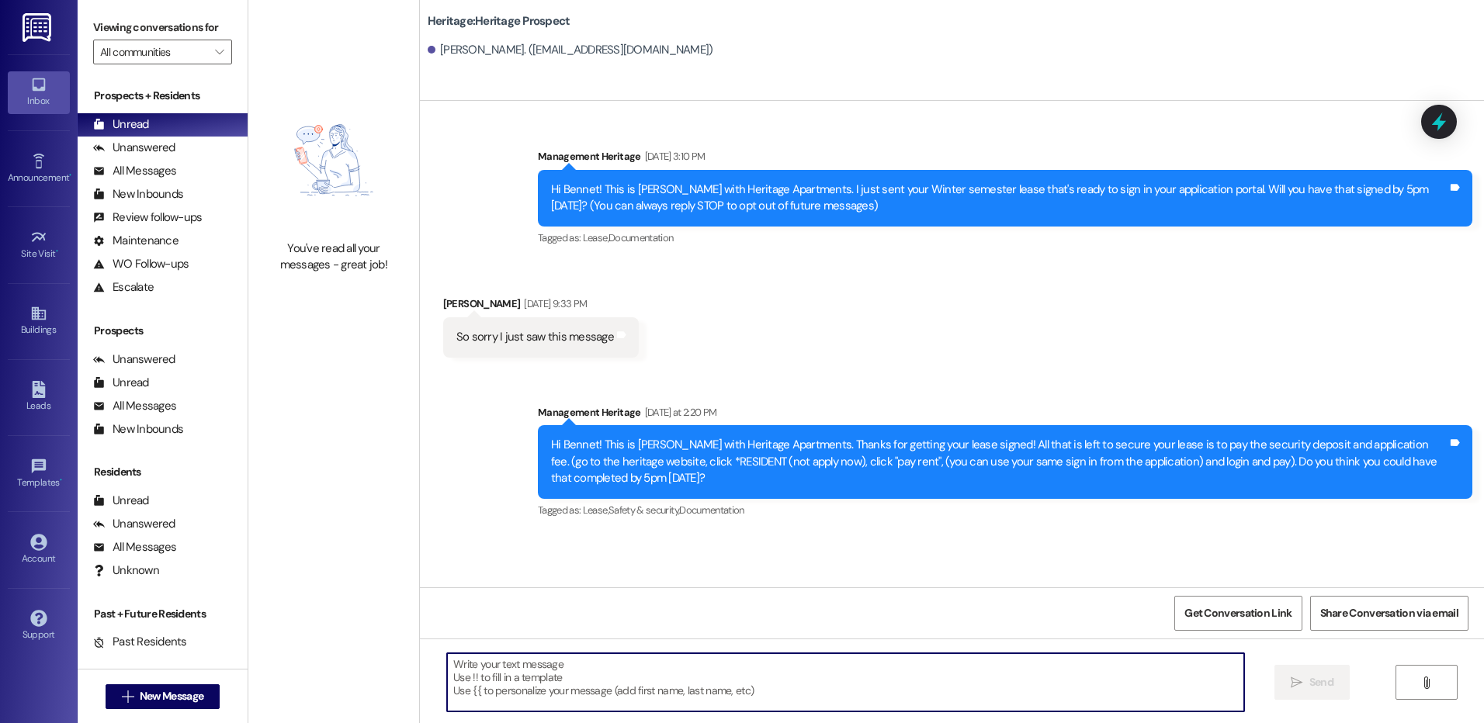
paste textarea "Hi ___! It's Paige with Heritage Apartments. I saw that you still haven't paid …"
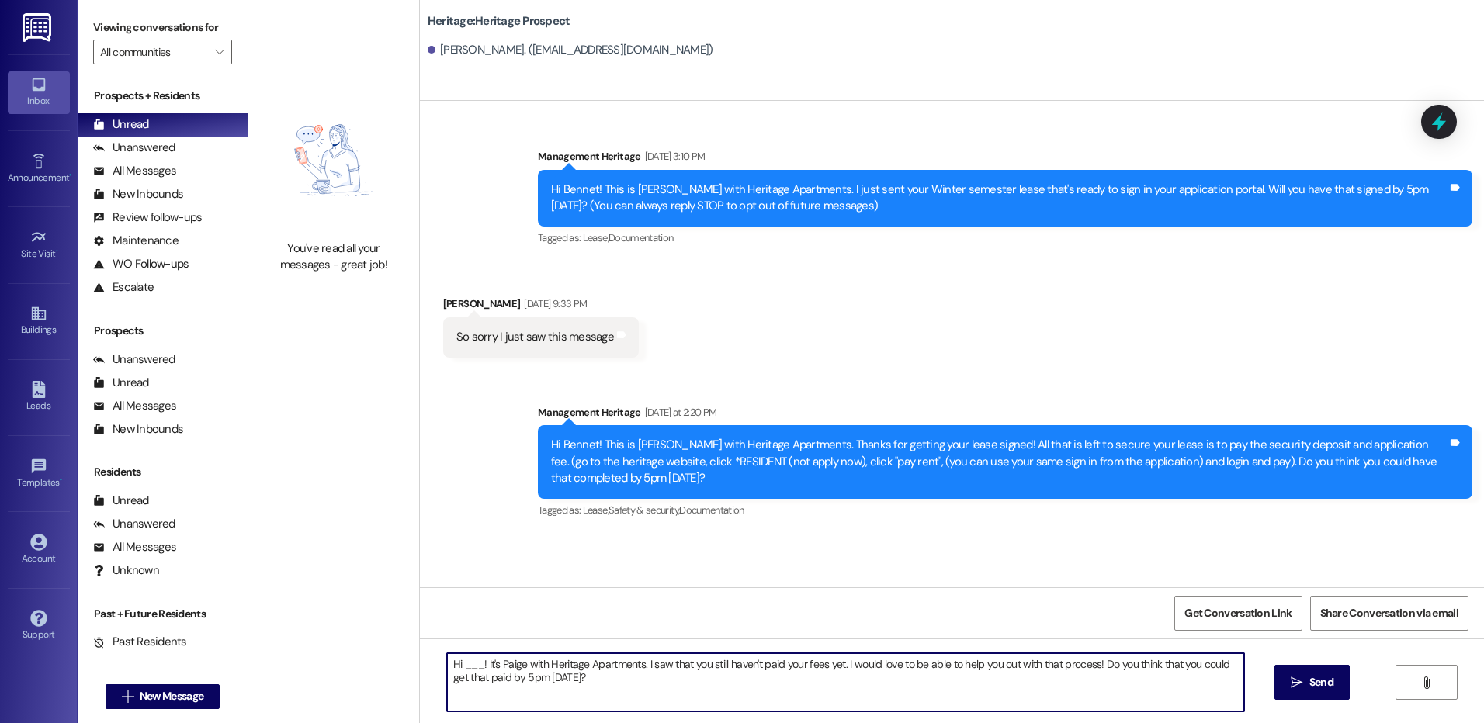
click at [468, 662] on textarea "Hi ___! It's Paige with Heritage Apartments. I saw that you still haven't paid …" at bounding box center [845, 683] width 796 height 58
click at [468, 661] on textarea "Hi Bennet! It's Paige with Heritage Apartments. I saw that you still haven't pa…" at bounding box center [845, 683] width 796 height 58
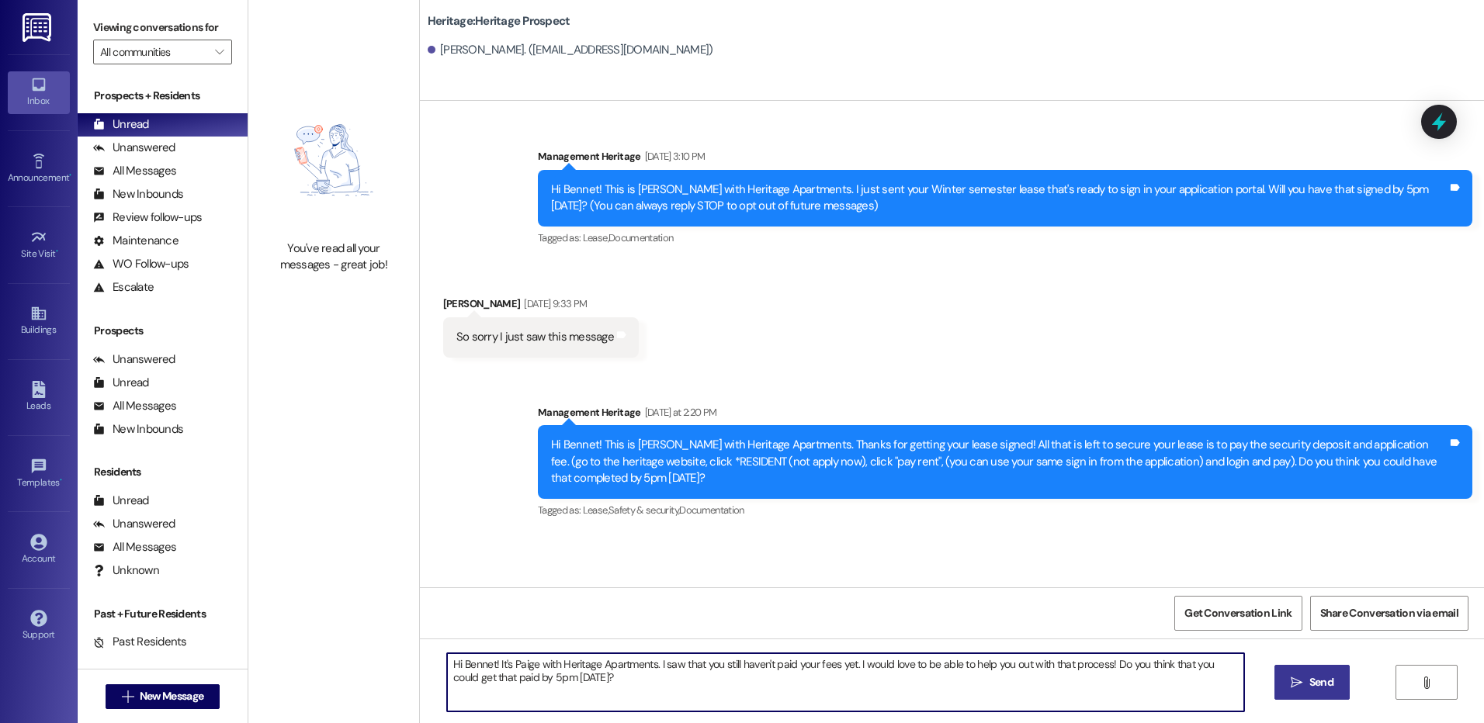
type textarea "Hi Bennet! It's Paige with Heritage Apartments. I saw that you still haven't pa…"
click at [1317, 686] on span "Send" at bounding box center [1321, 682] width 24 height 16
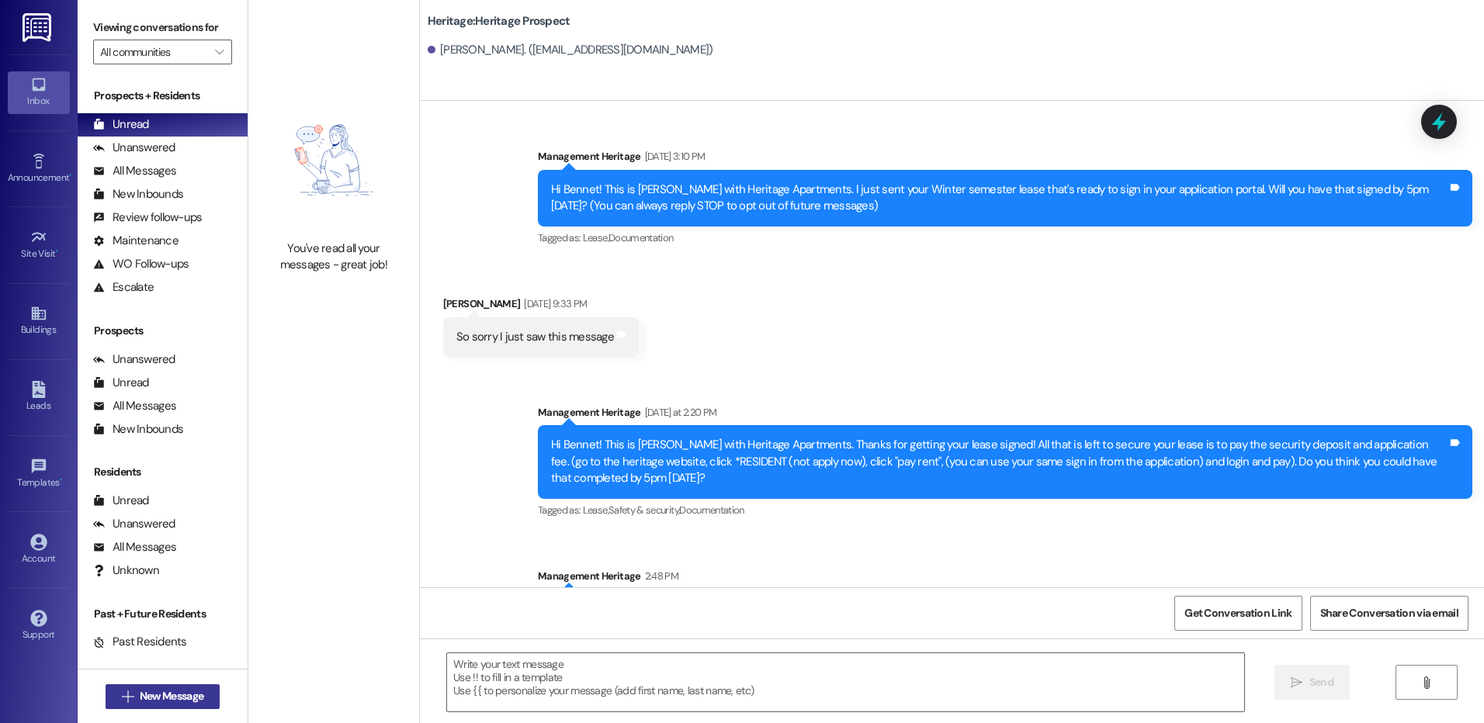
click at [151, 700] on span "New Message" at bounding box center [172, 696] width 64 height 16
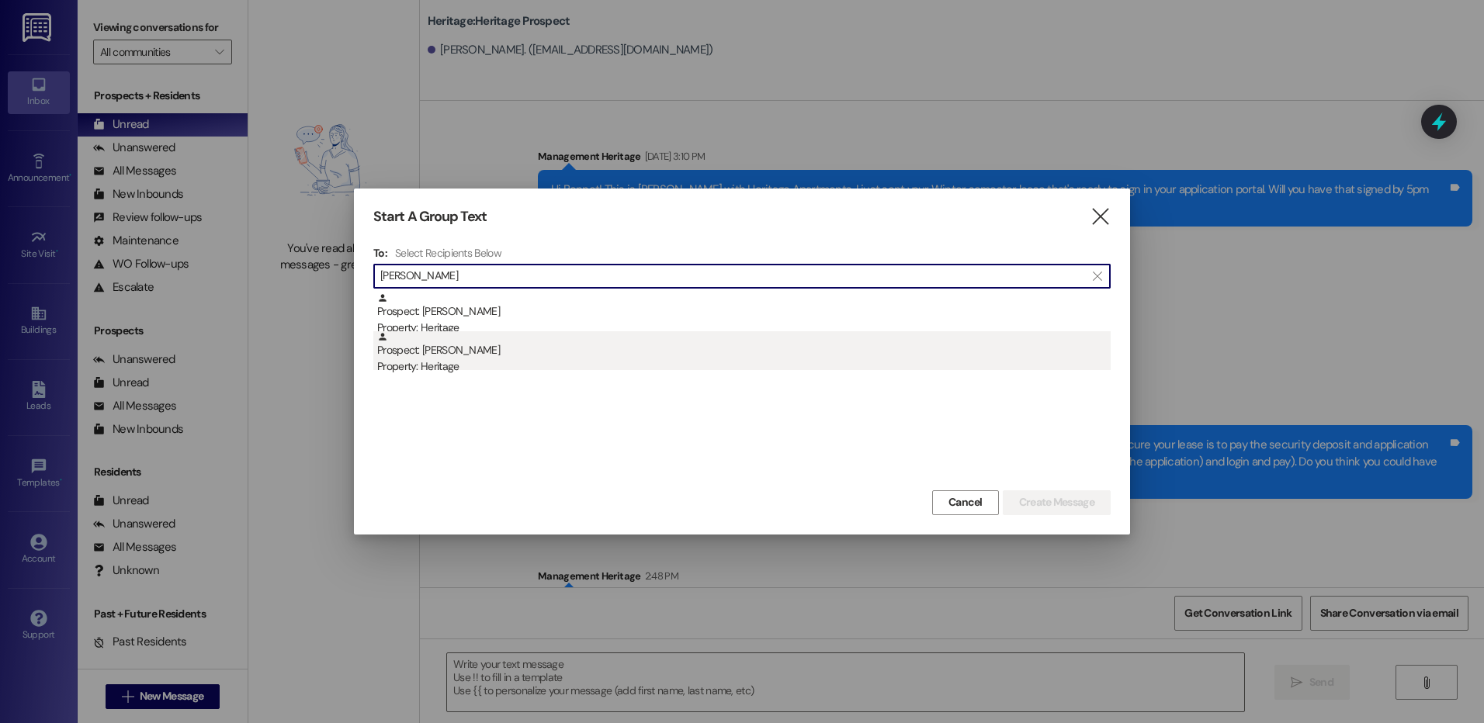
type input "monson"
click at [615, 359] on div "Property: Heritage" at bounding box center [743, 367] width 733 height 16
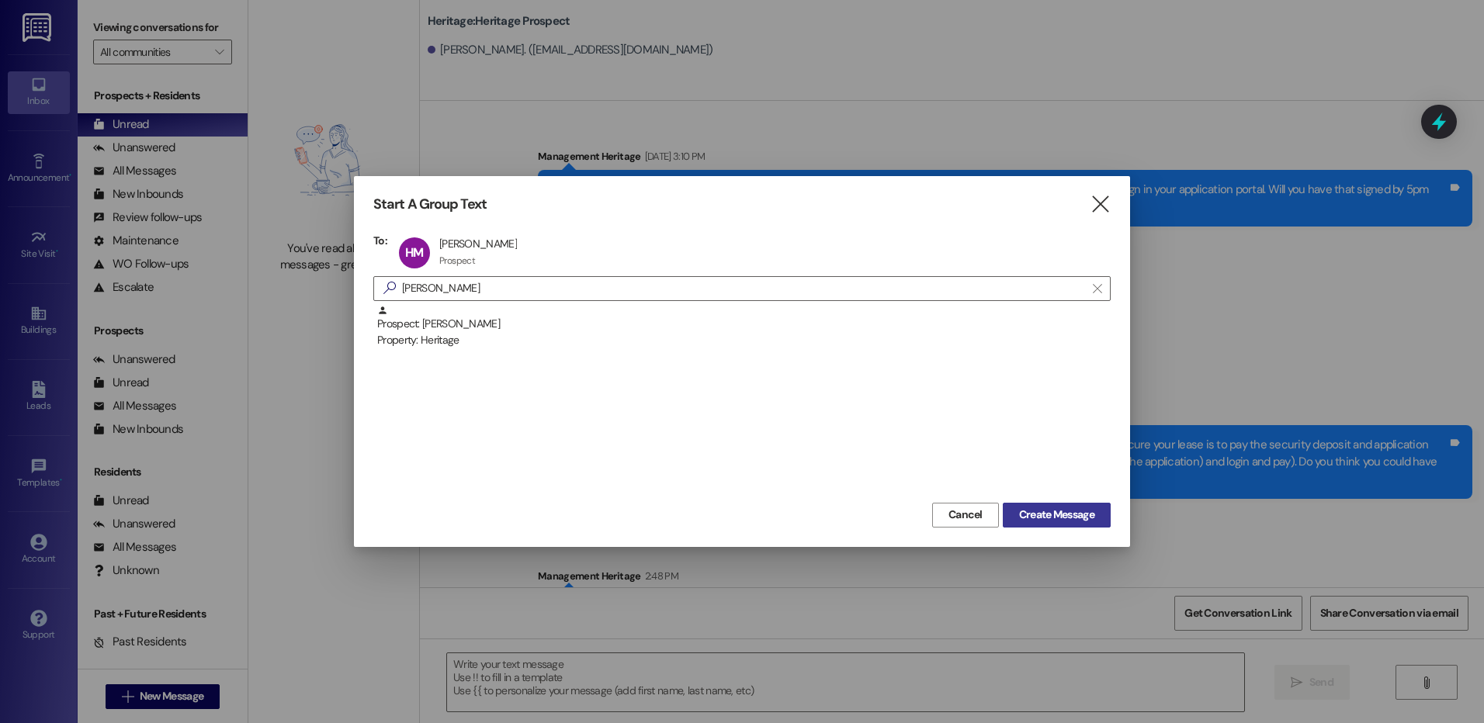
drag, startPoint x: 1038, startPoint y: 501, endPoint x: 1056, endPoint y: 513, distance: 20.7
click at [1038, 502] on div "Cancel Create Message" at bounding box center [741, 513] width 737 height 29
click at [1056, 513] on span "Create Message" at bounding box center [1056, 515] width 75 height 16
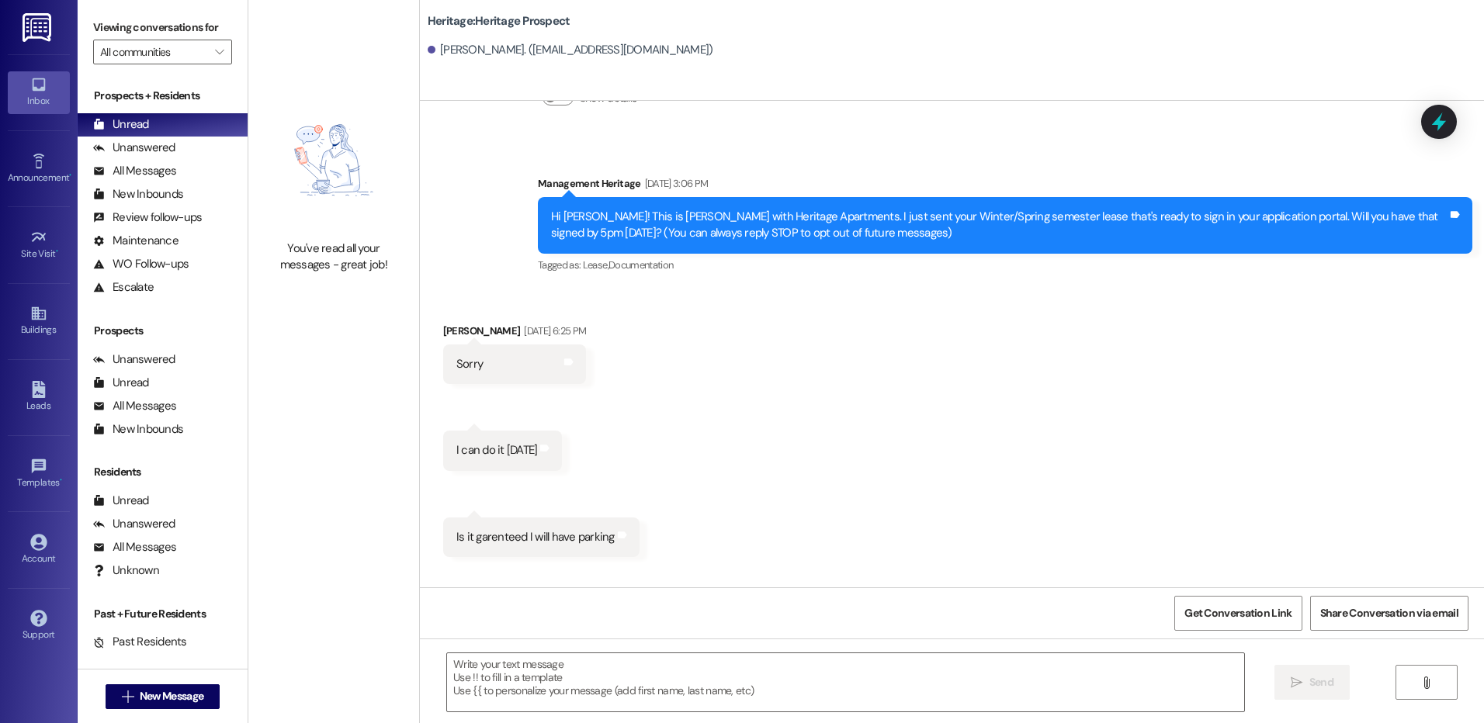
scroll to position [233, 0]
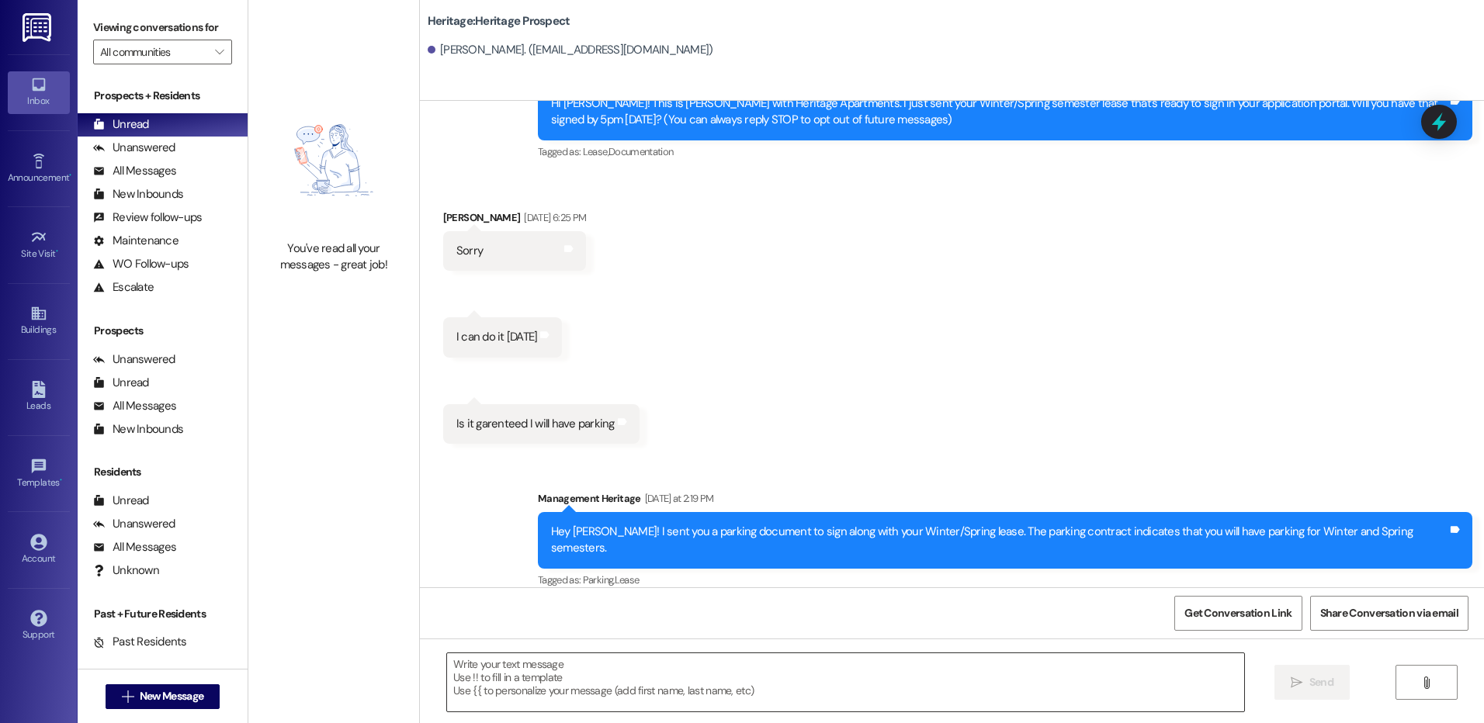
drag, startPoint x: 528, startPoint y: 642, endPoint x: 518, endPoint y: 658, distance: 19.2
click at [523, 653] on div "WO Opened request: I need a ne... Apr 10, 2025 at 6:38 AM Status : Completed Sh…" at bounding box center [952, 462] width 1064 height 723
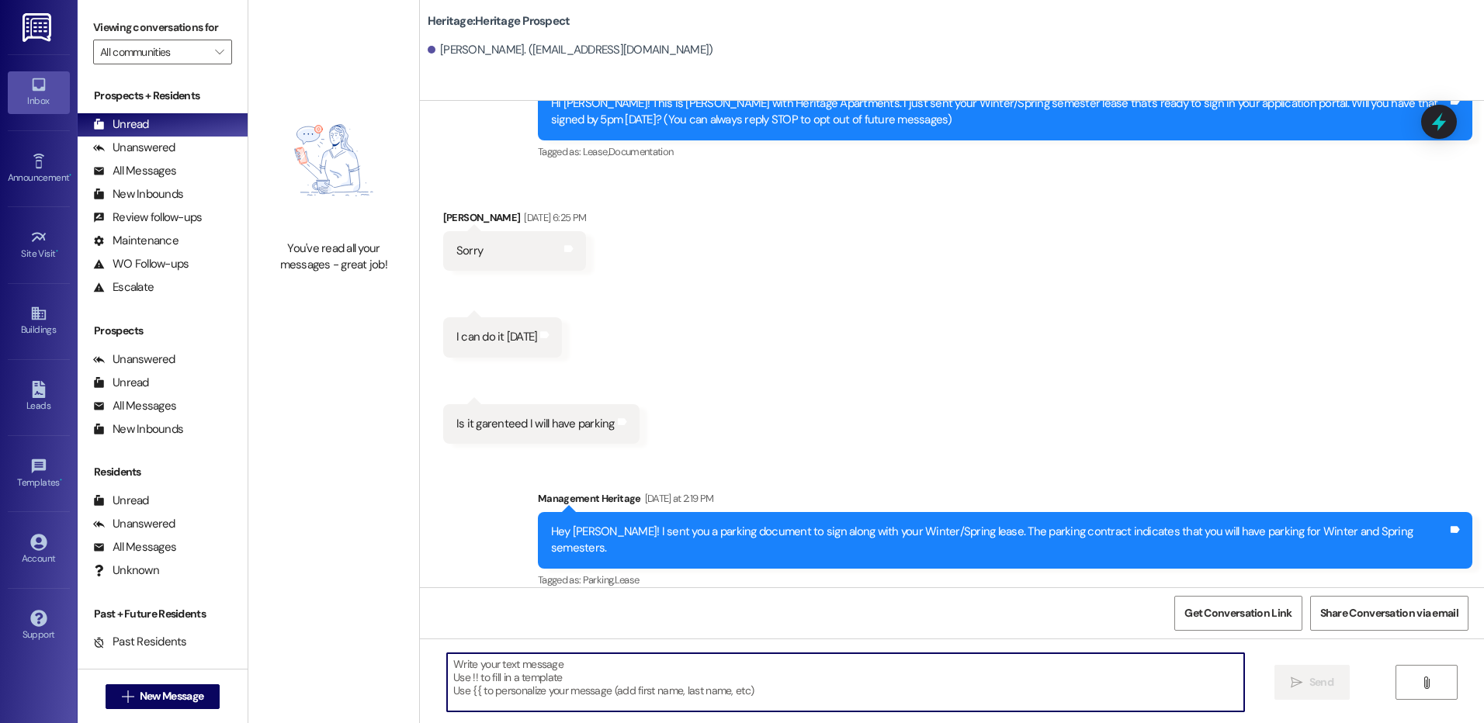
click at [518, 658] on textarea at bounding box center [845, 683] width 796 height 58
paste textarea "Hello ___! I saw that your ___ semester lease hasn’t been signed yet. We will n…"
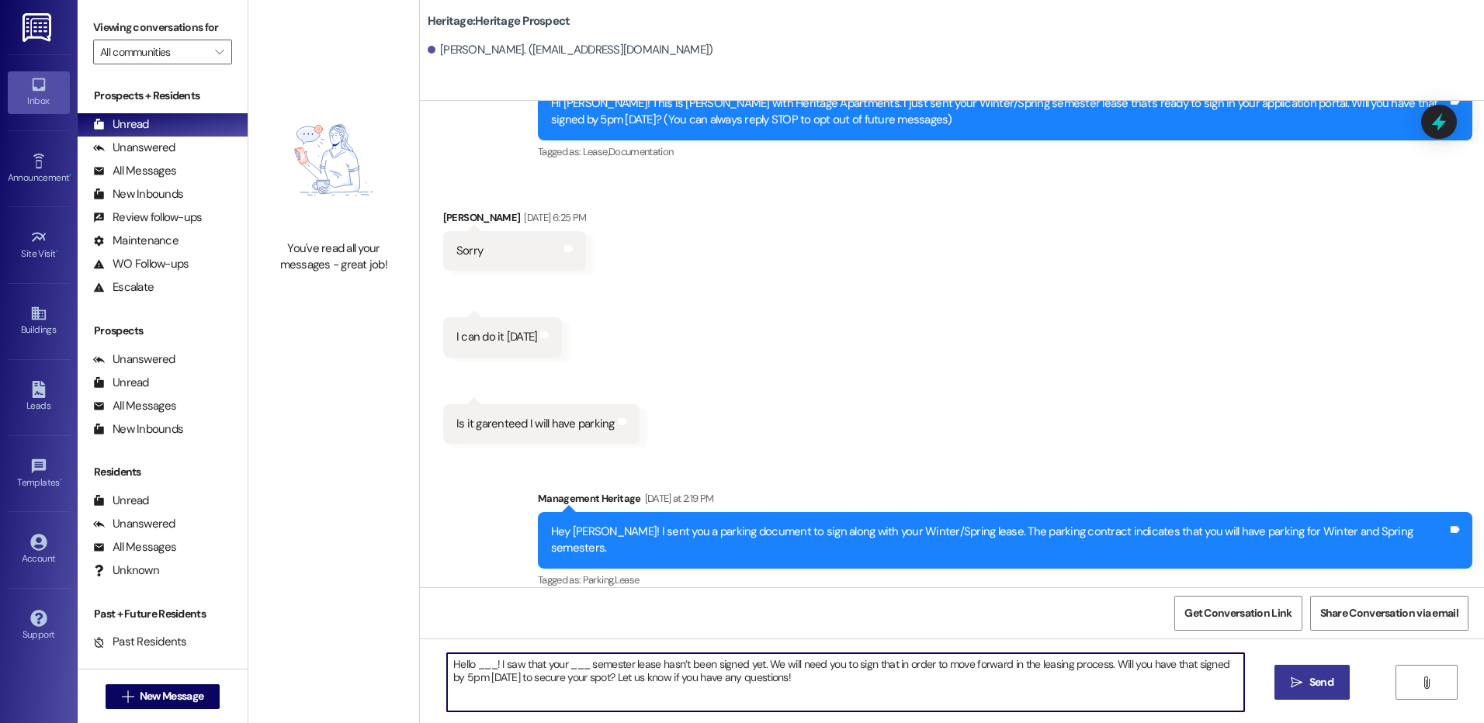
click at [463, 660] on textarea "Hello ___! I saw that your ___ semester lease hasn’t been signed yet. We will n…" at bounding box center [845, 683] width 796 height 58
click at [463, 662] on textarea "Hello ___! I saw that your ___ semester lease hasn’t been signed yet. We will n…" at bounding box center [845, 683] width 796 height 58
click at [470, 662] on textarea "Hello ___! I saw that your ___ semester lease hasn’t been signed yet. We will n…" at bounding box center [845, 683] width 796 height 58
click at [477, 664] on textarea "Hello ___! I saw that your ___ semester lease hasn’t been signed yet. We will n…" at bounding box center [845, 683] width 796 height 58
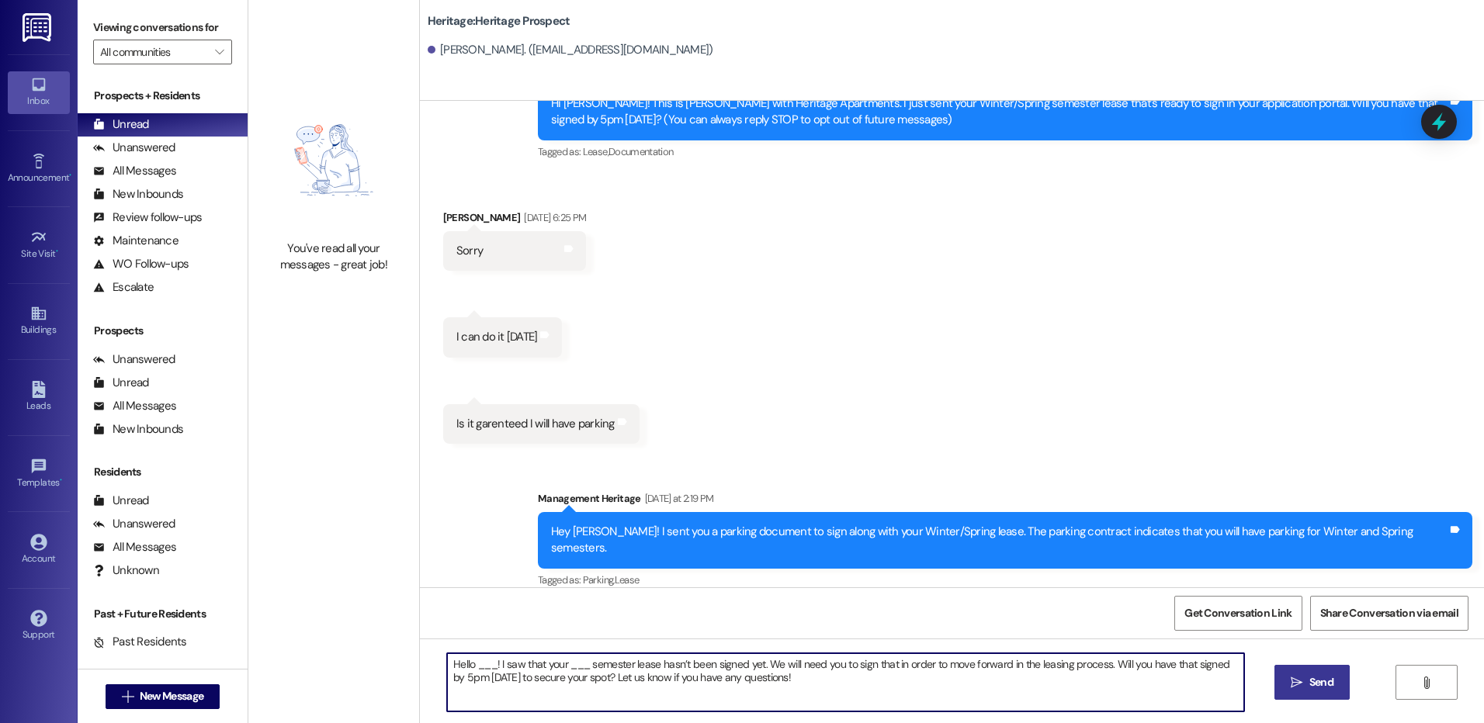
click at [477, 664] on textarea "Hello ___! I saw that your ___ semester lease hasn’t been signed yet. We will n…" at bounding box center [845, 683] width 796 height 58
click at [583, 659] on textarea "Hello Hannah! I saw that your ___ semester lease hasn’t been signed yet. We wil…" at bounding box center [845, 683] width 796 height 58
type textarea "Hello Hannah! I saw that your Winter/Spring semester lease hasn’t been signed y…"
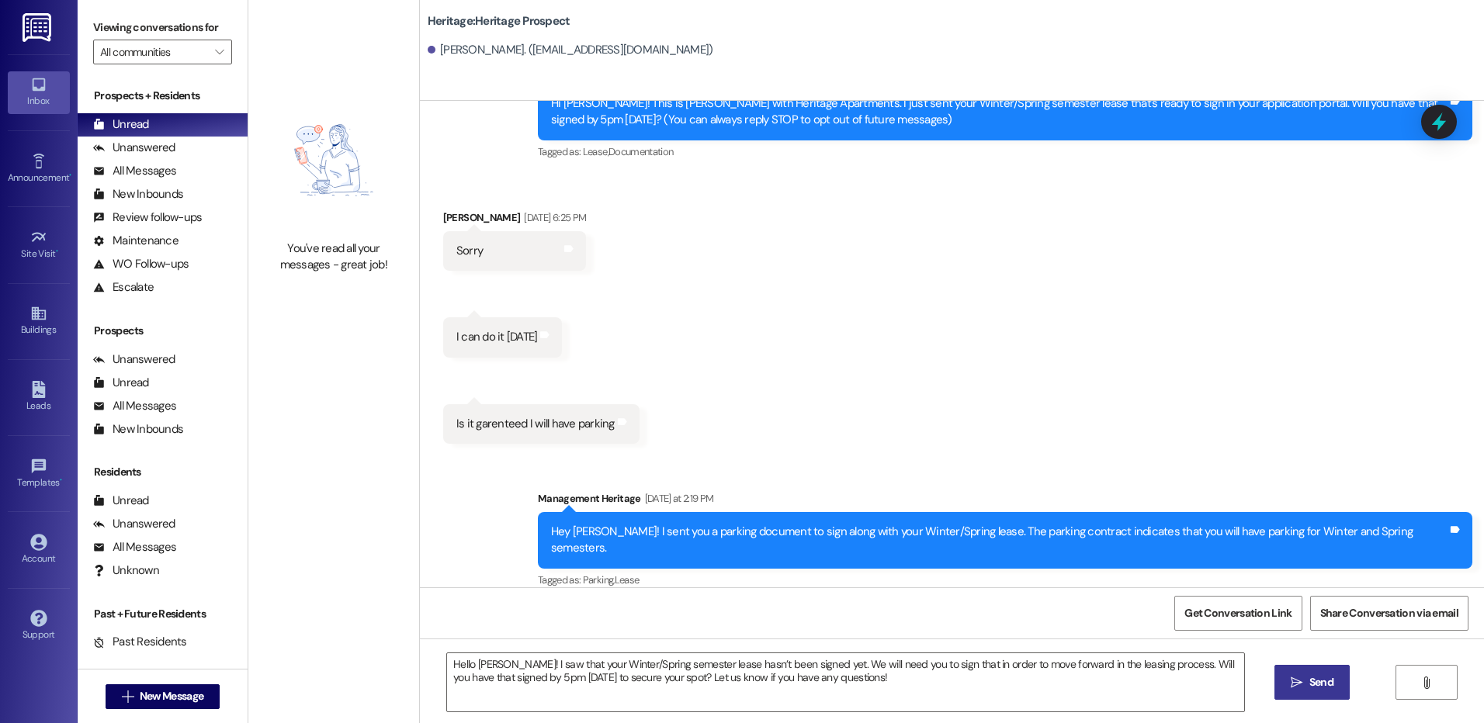
click at [576, 636] on div "Get Conversation Link Share Conversation via email" at bounding box center [952, 613] width 1064 height 51
click at [592, 664] on textarea "Hello Hannah! I saw that your Winter/Spring semester lease hasn’t been signed y…" at bounding box center [845, 683] width 796 height 58
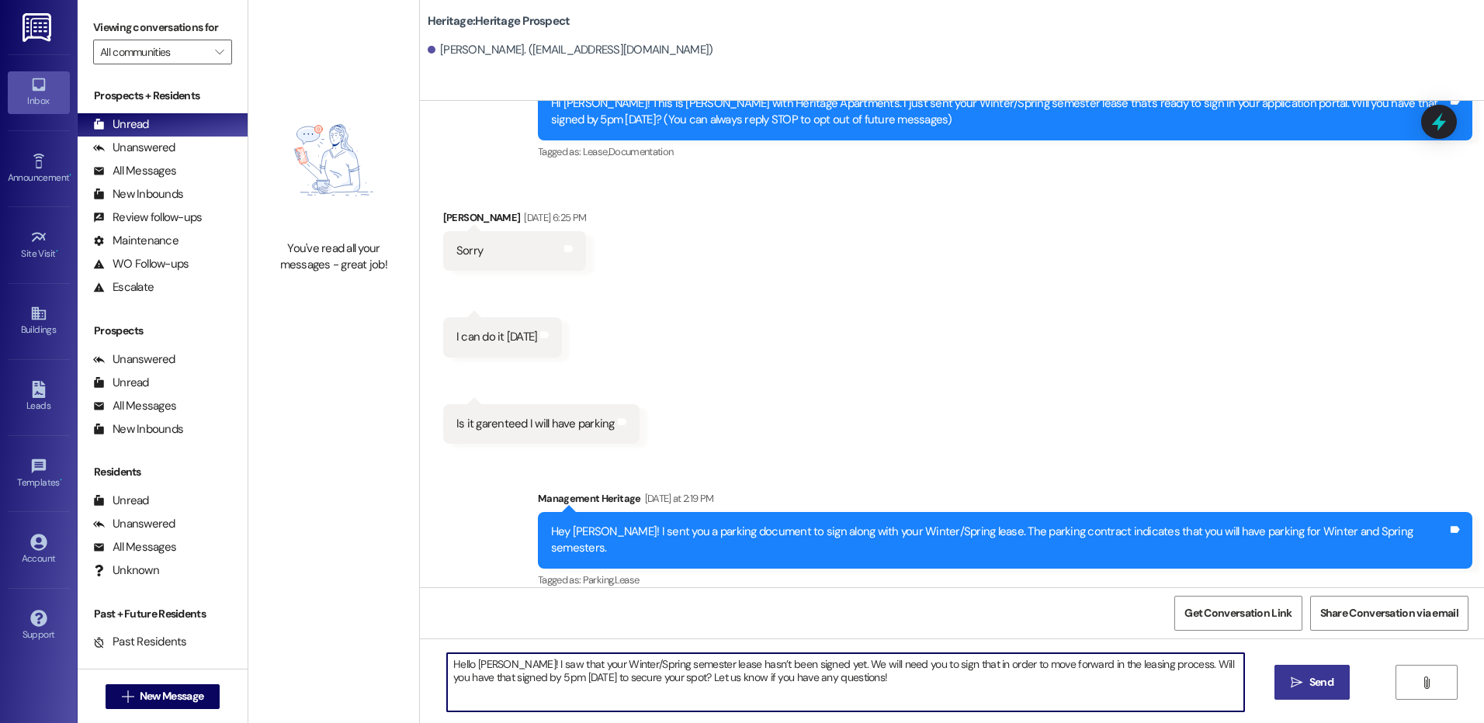
click at [592, 664] on textarea "Hello Hannah! I saw that your Winter/Spring semester lease hasn’t been signed y…" at bounding box center [845, 683] width 796 height 58
click at [1313, 680] on span "Send" at bounding box center [1321, 682] width 24 height 16
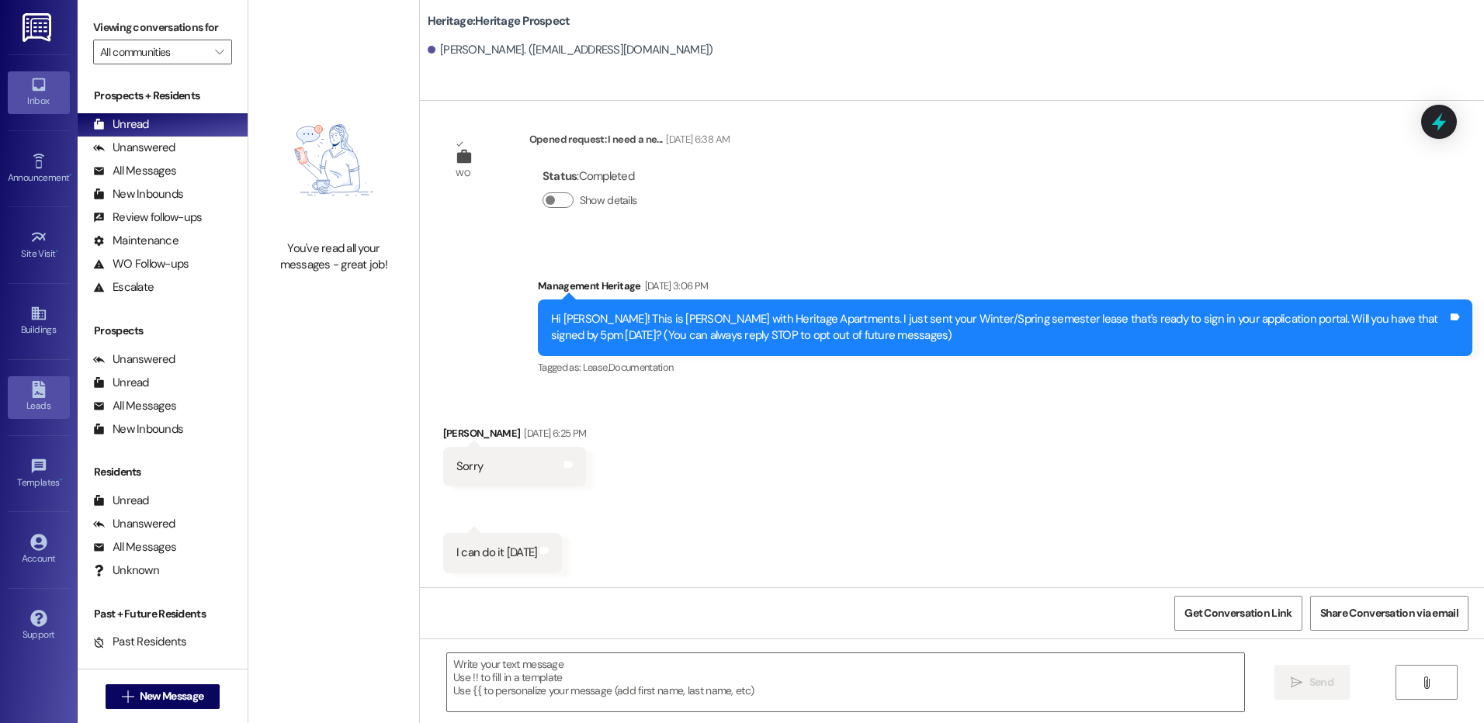
scroll to position [0, 0]
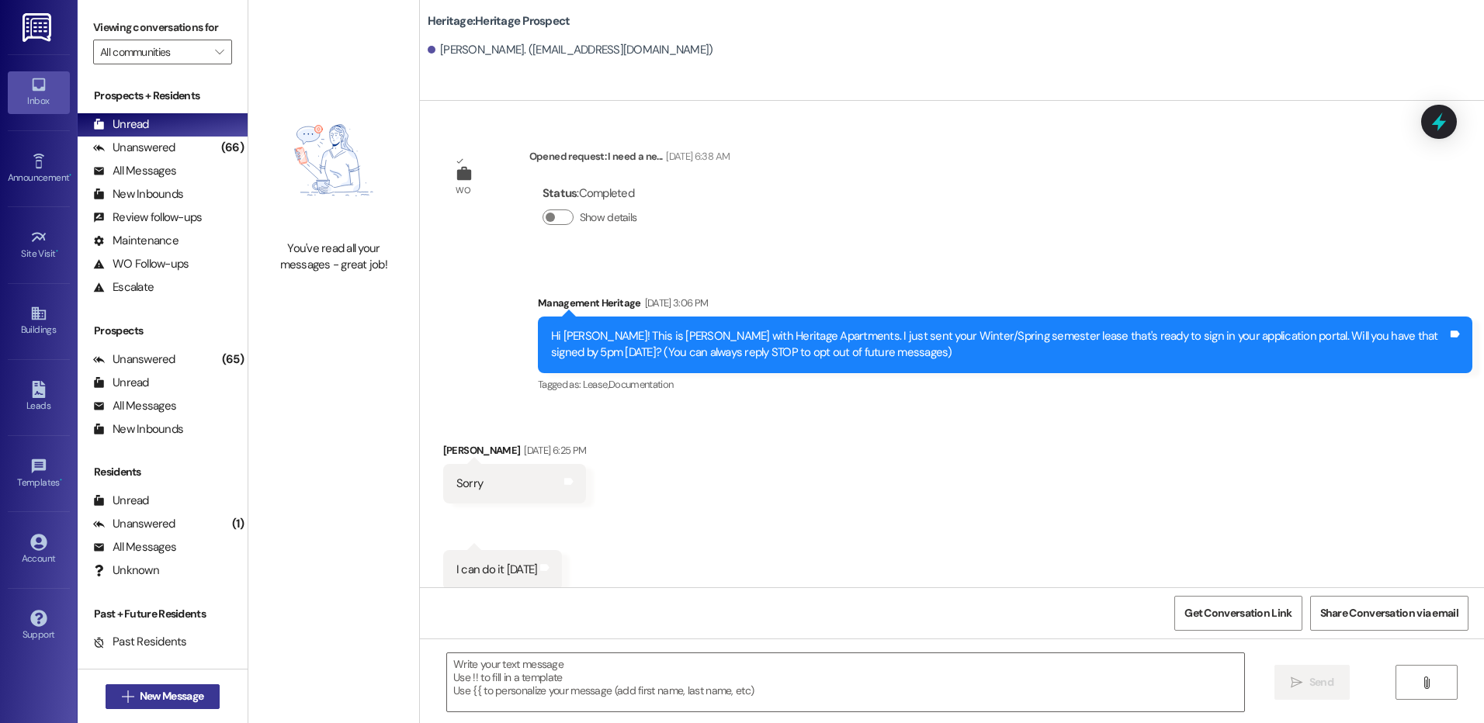
click at [211, 709] on button " New Message" at bounding box center [163, 697] width 115 height 25
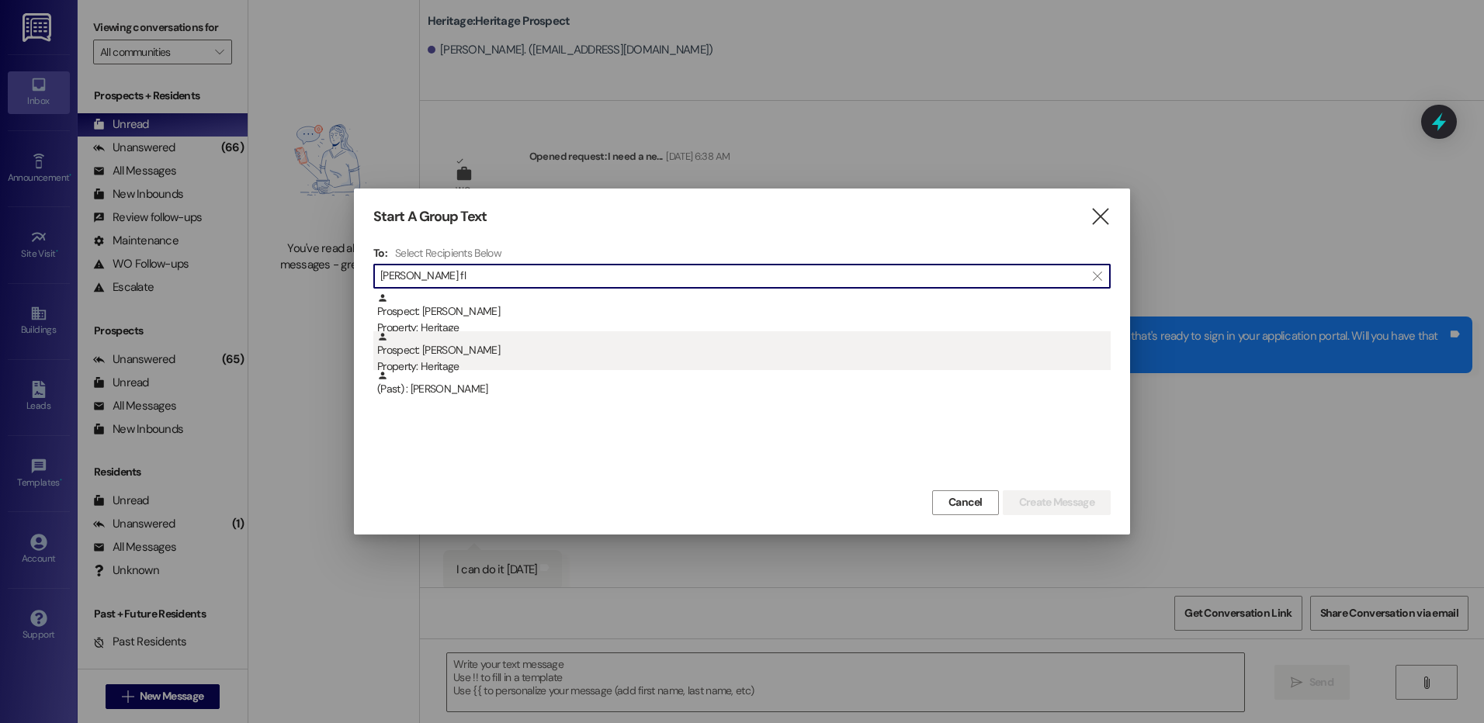
type input "tanner fl"
click at [522, 346] on div "Prospect: Tanner Fluckiger Property: Heritage" at bounding box center [743, 353] width 733 height 44
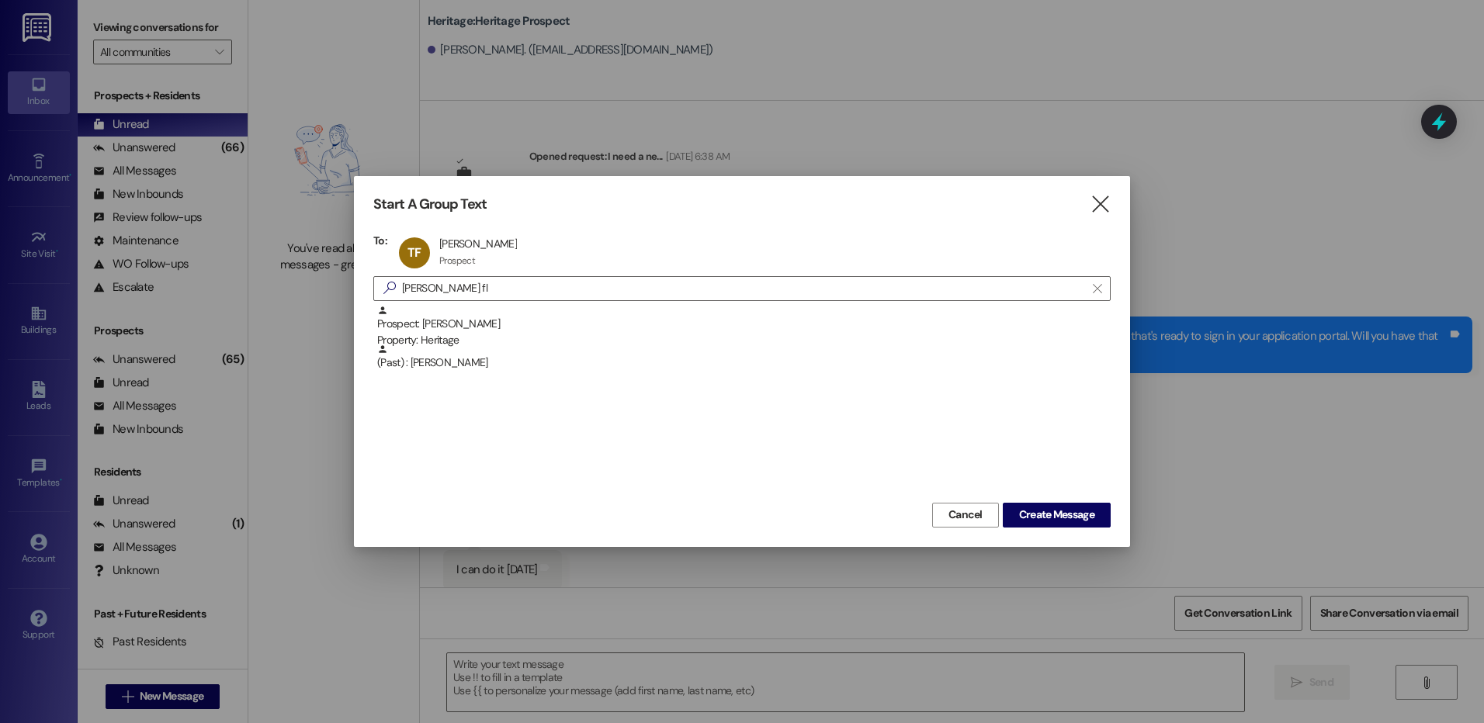
drag, startPoint x: 1087, startPoint y: 511, endPoint x: 1070, endPoint y: 501, distance: 20.2
click at [1086, 511] on span "Create Message" at bounding box center [1056, 515] width 75 height 16
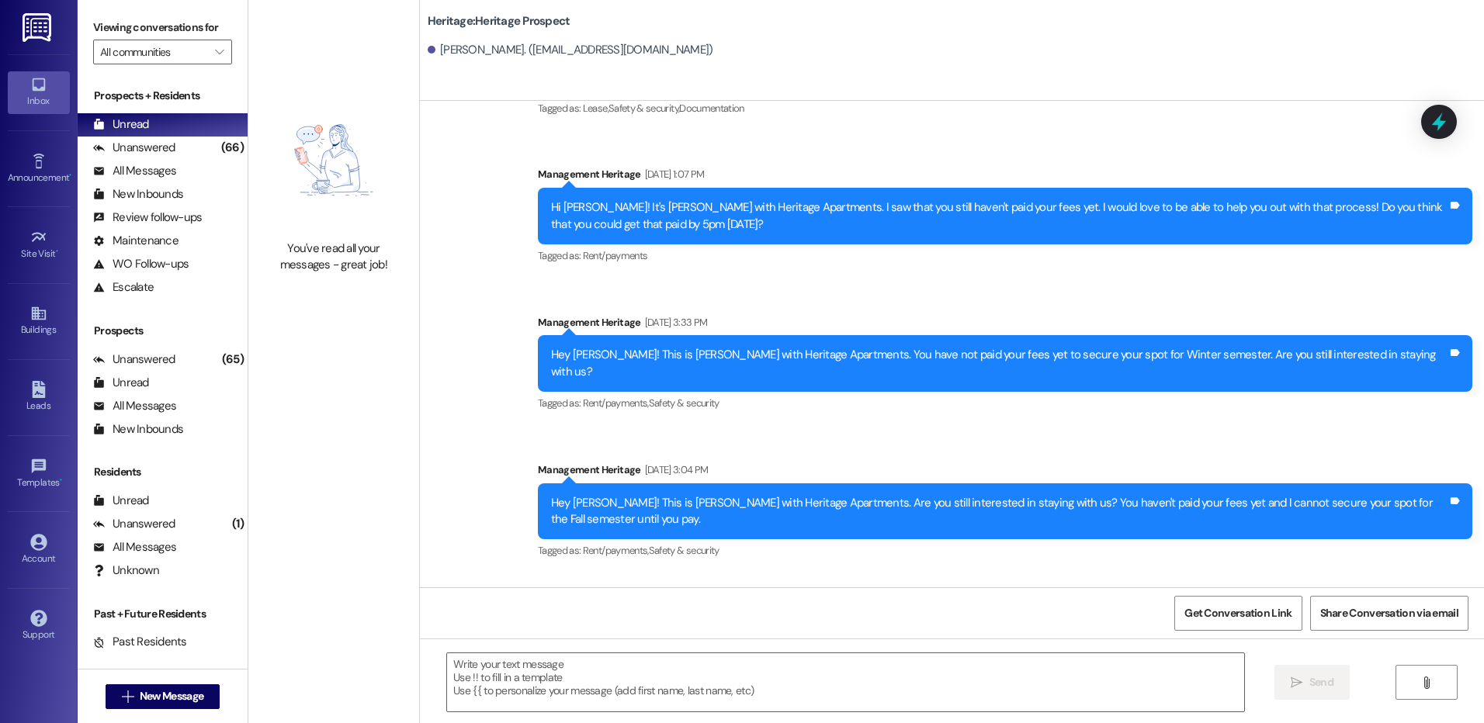
scroll to position [1094, 0]
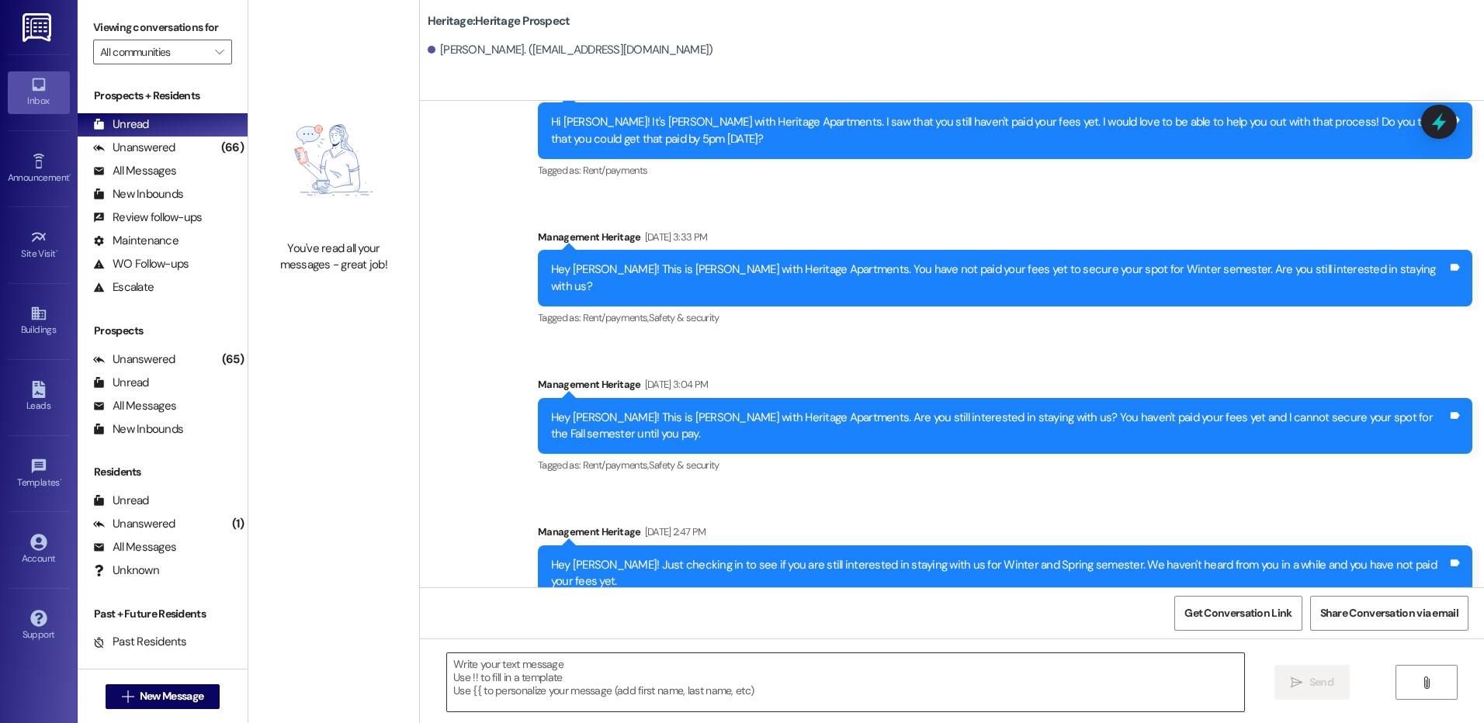
click at [497, 666] on textarea at bounding box center [845, 683] width 796 height 58
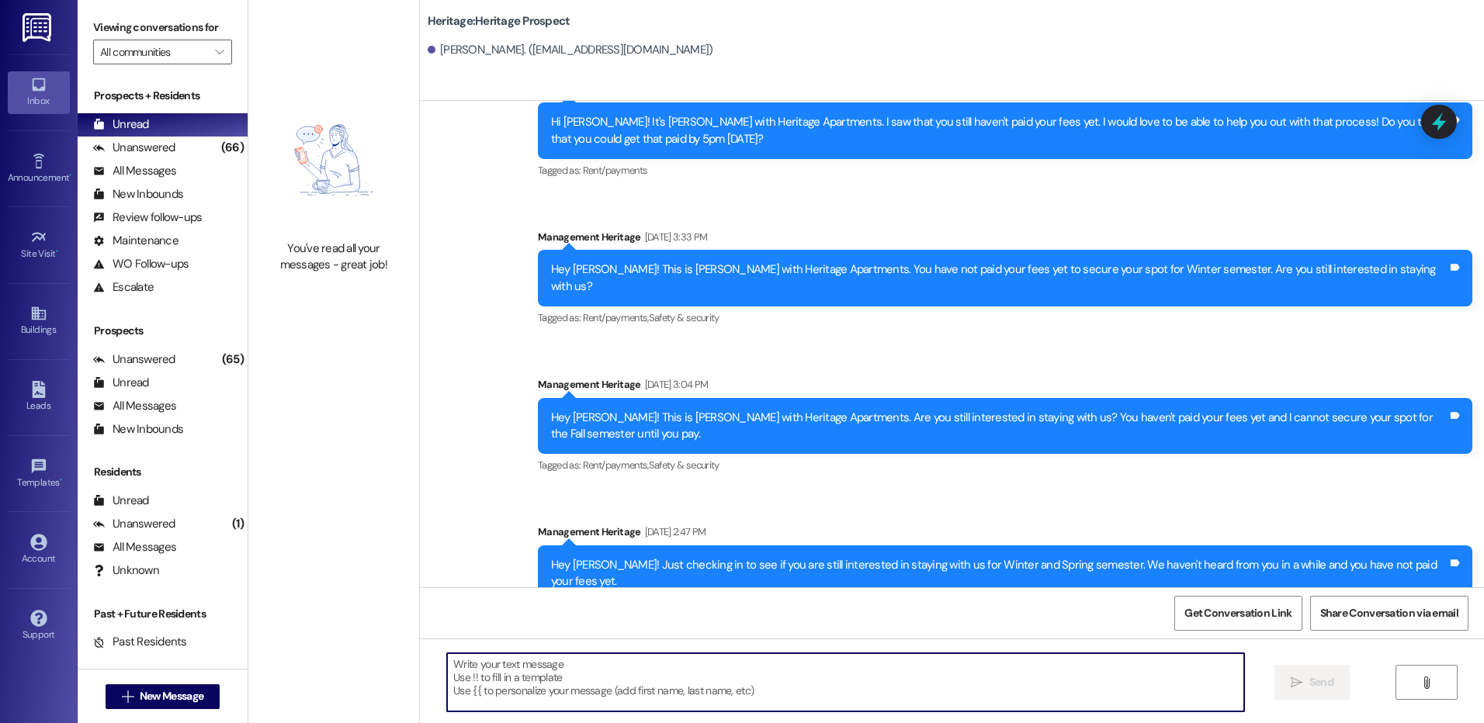
paste textarea "Hi ___! This is Paige with Heritage Apartments. We haven’t heard from you in a …"
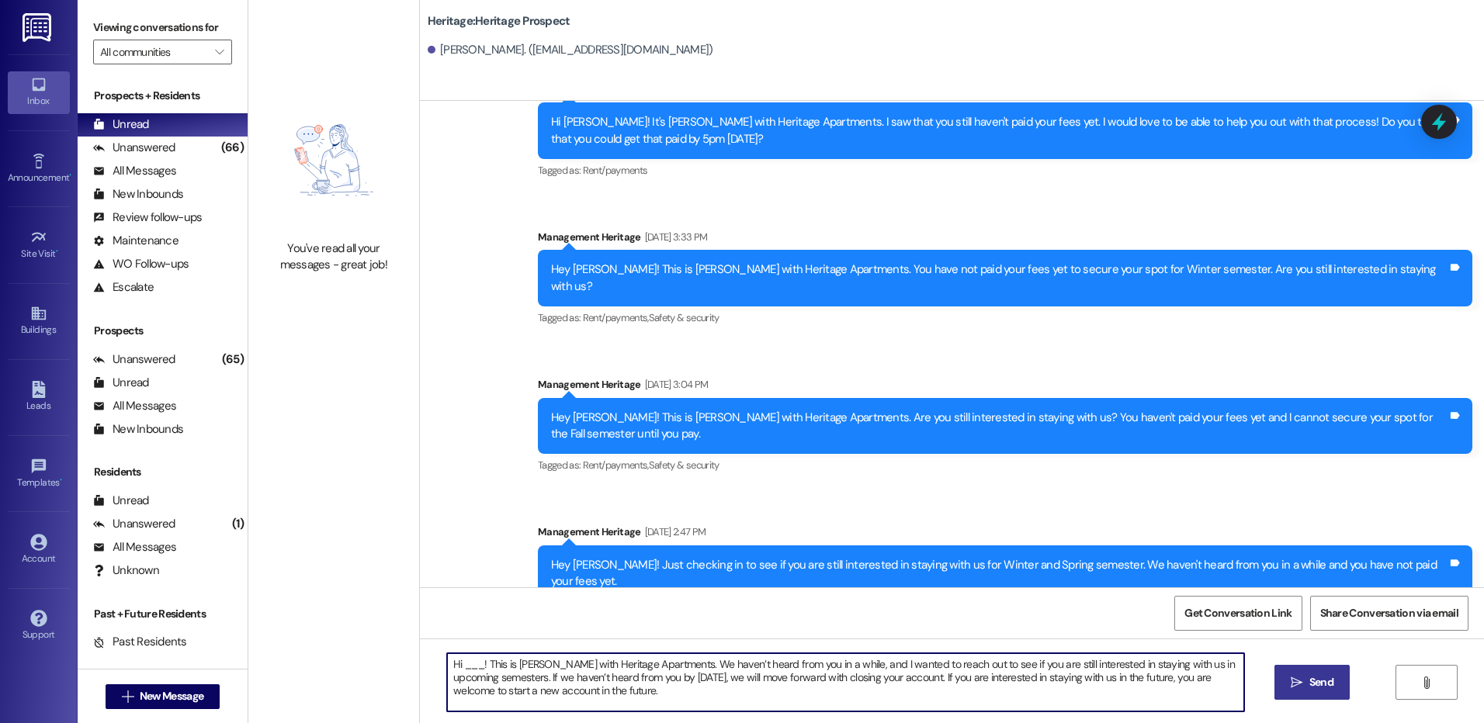
click at [467, 664] on textarea "Hi ___! This is Paige with Heritage Apartments. We haven’t heard from you in a …" at bounding box center [845, 683] width 796 height 58
click at [467, 664] on textarea "Hi Tanner! This is Paige with Heritage Apartments. We haven’t heard from you in…" at bounding box center [845, 683] width 796 height 58
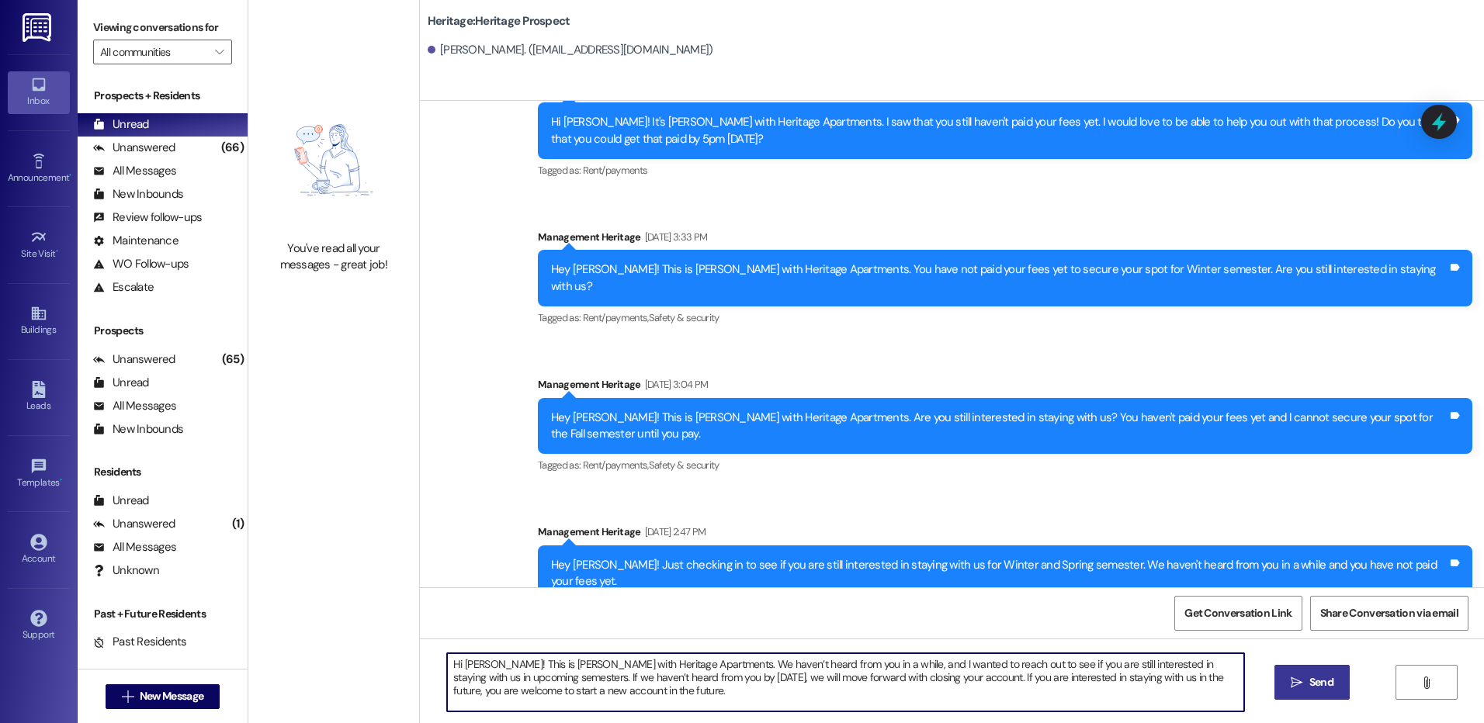
type textarea "Hi Tanner! This is Paige with Heritage Apartments. We haven’t heard from you in…"
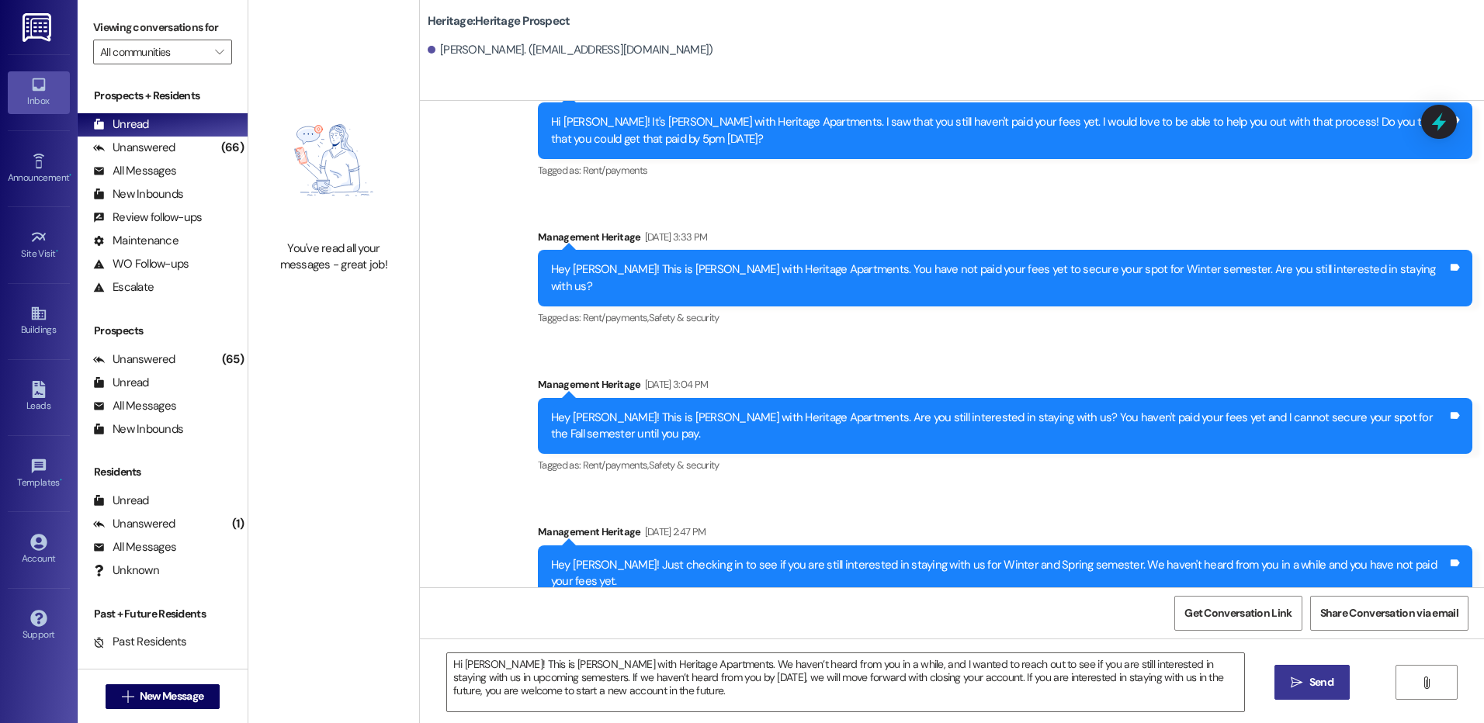
click at [1304, 700] on button " Send" at bounding box center [1311, 682] width 75 height 35
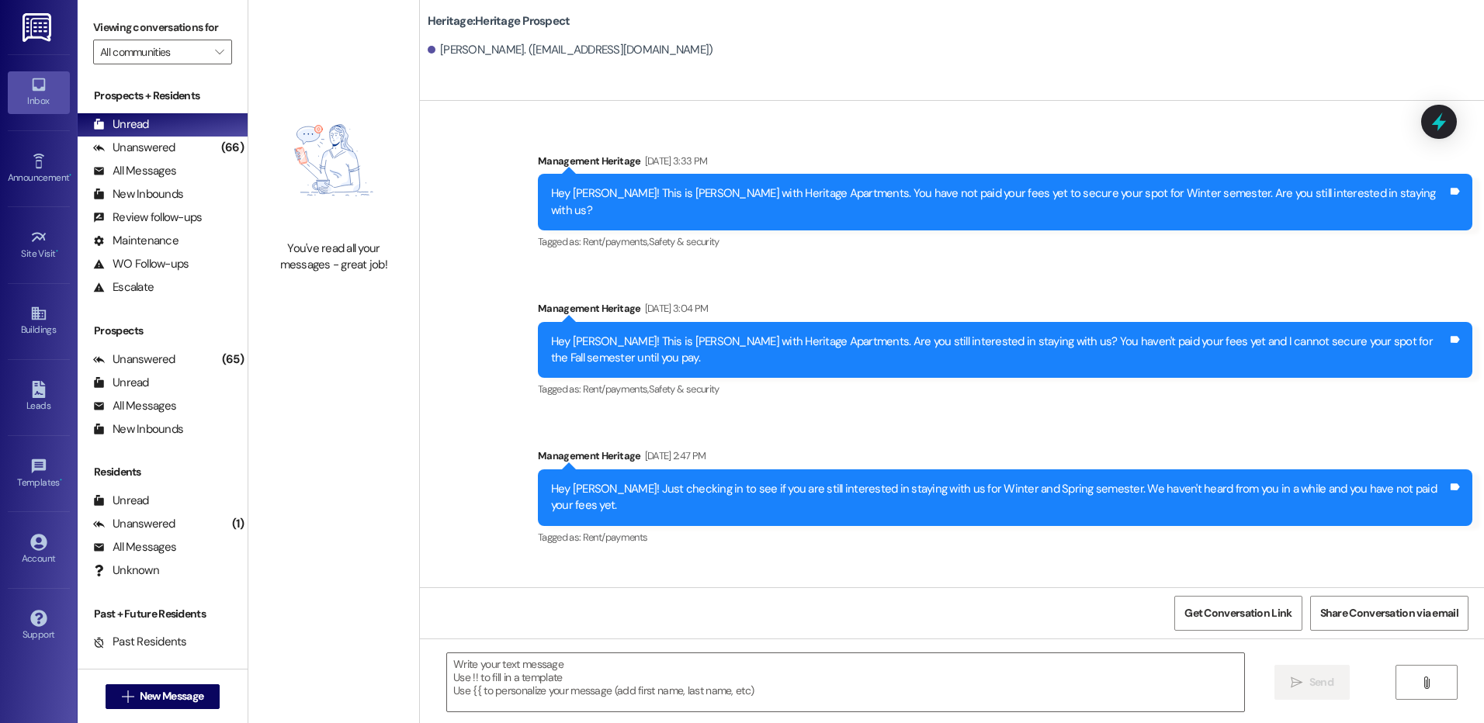
scroll to position [1236, 0]
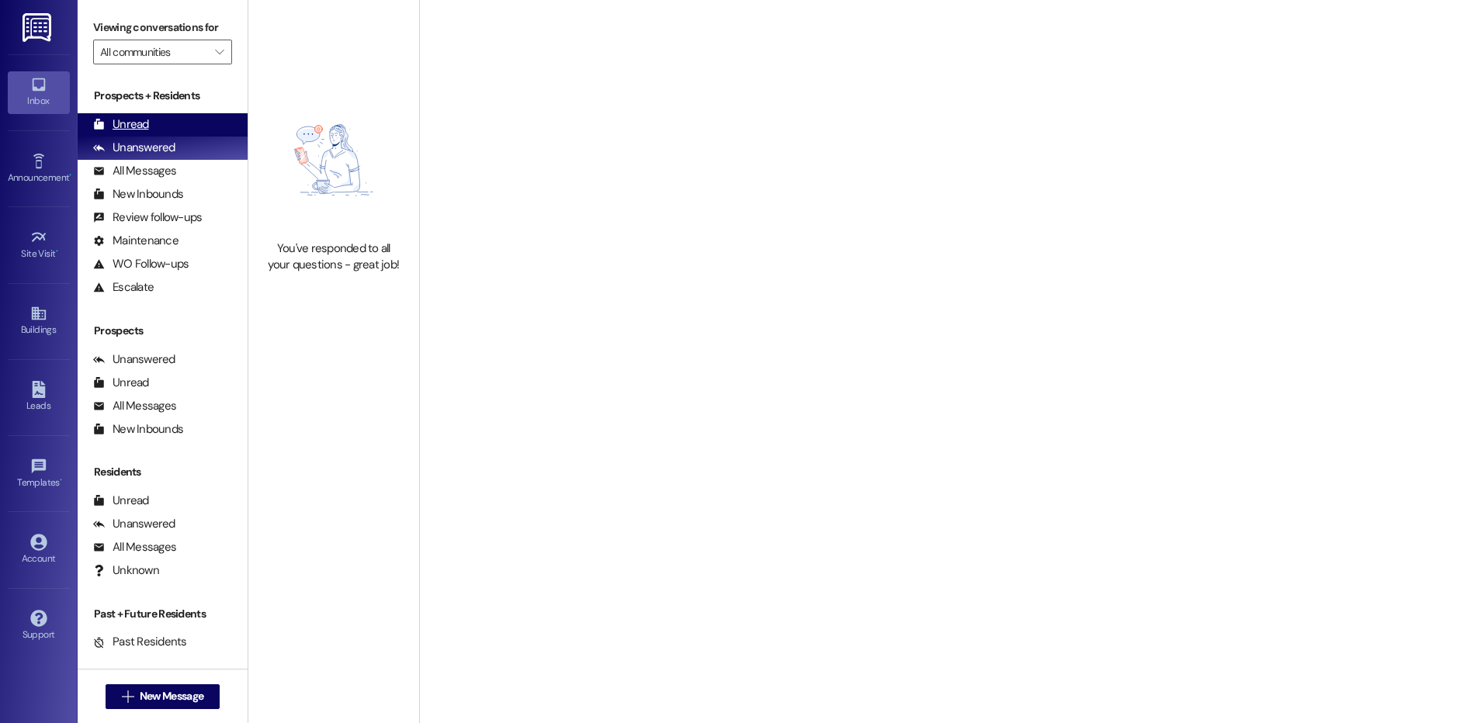
click at [155, 129] on div "Unread (0)" at bounding box center [163, 124] width 170 height 23
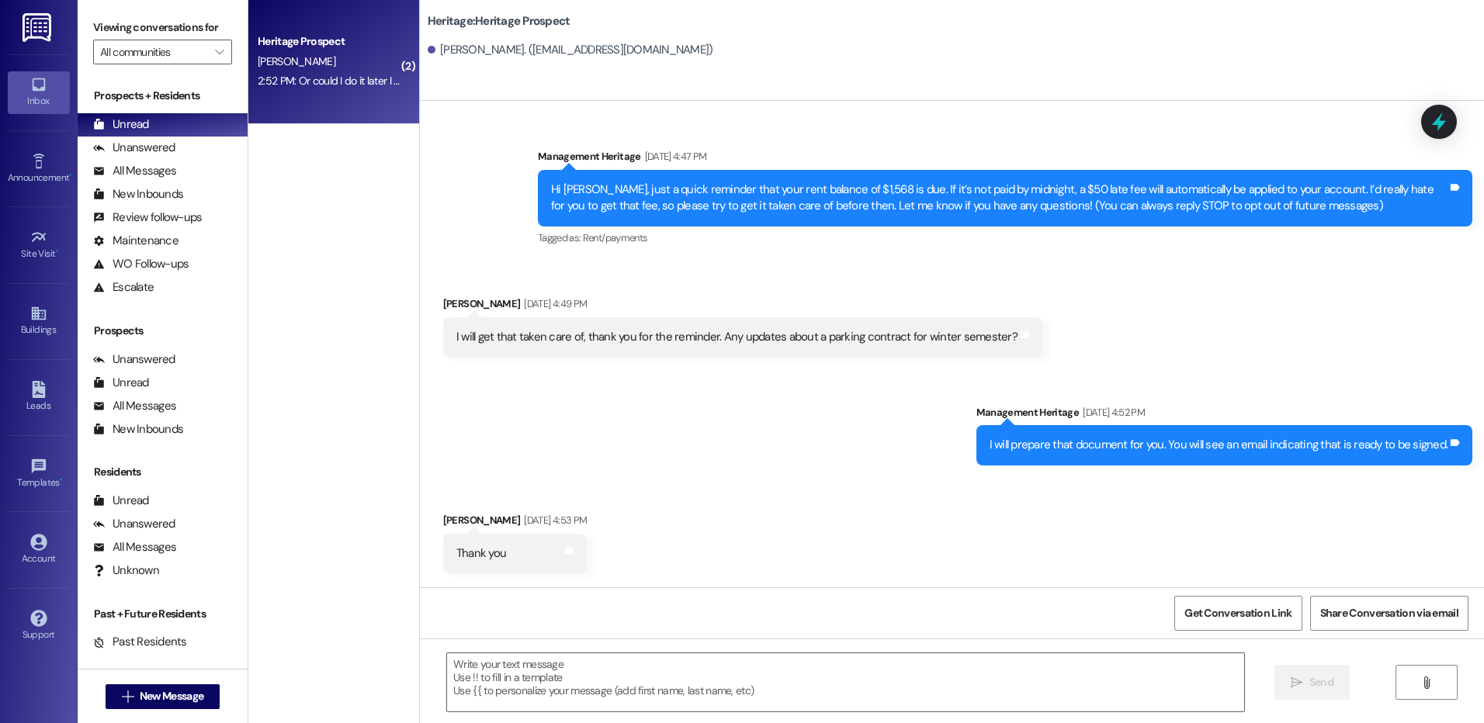
click at [331, 98] on div "Heritage Prospect [PERSON_NAME] 2:52 PM: Or could I do it later I am kind of ti…" at bounding box center [333, 62] width 171 height 124
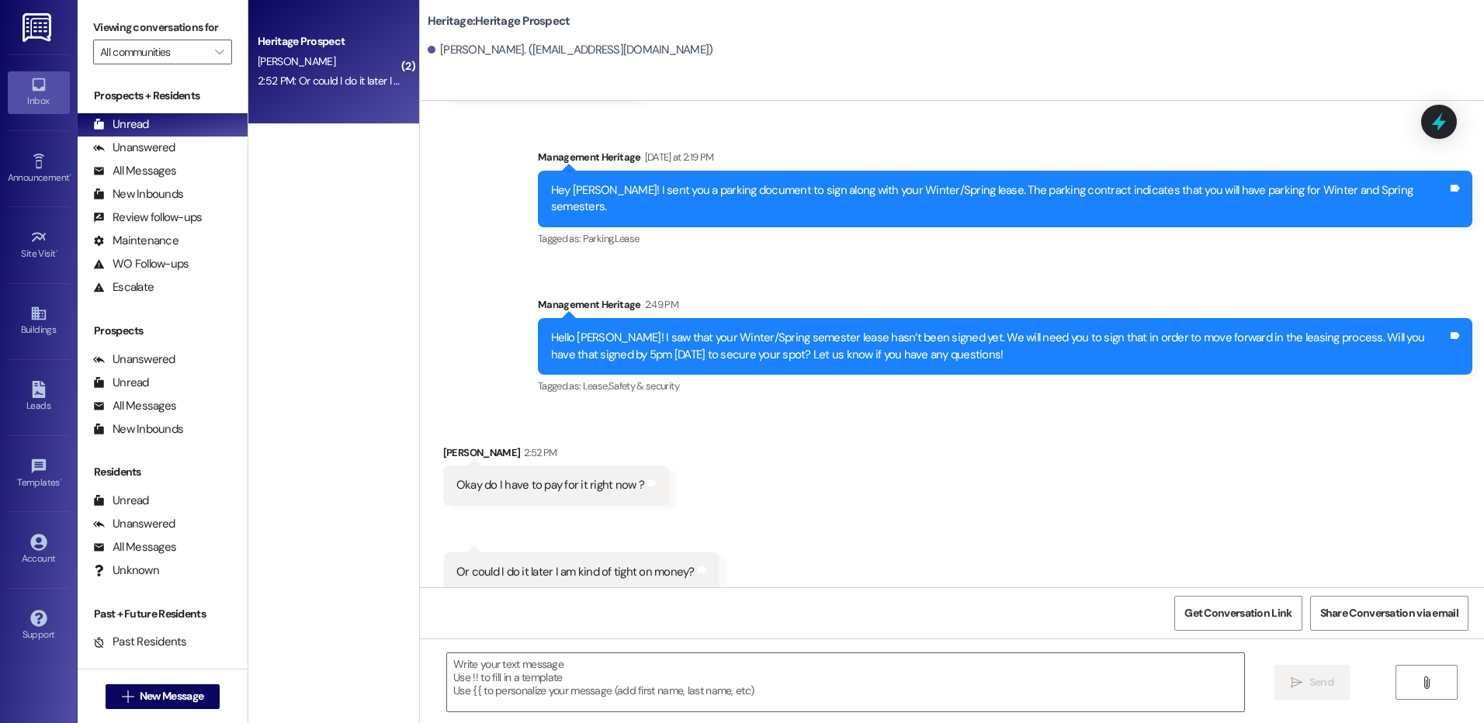
scroll to position [575, 0]
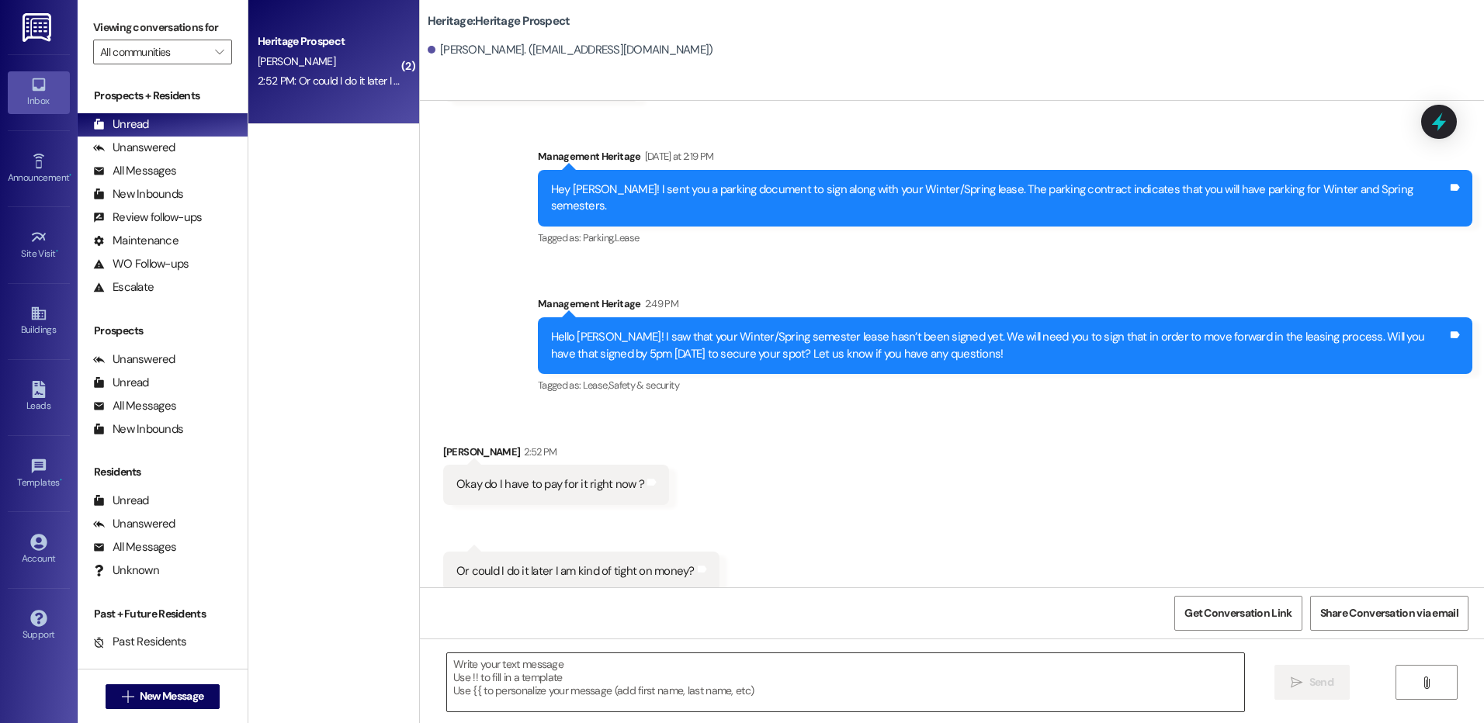
click at [619, 671] on textarea at bounding box center [845, 683] width 796 height 58
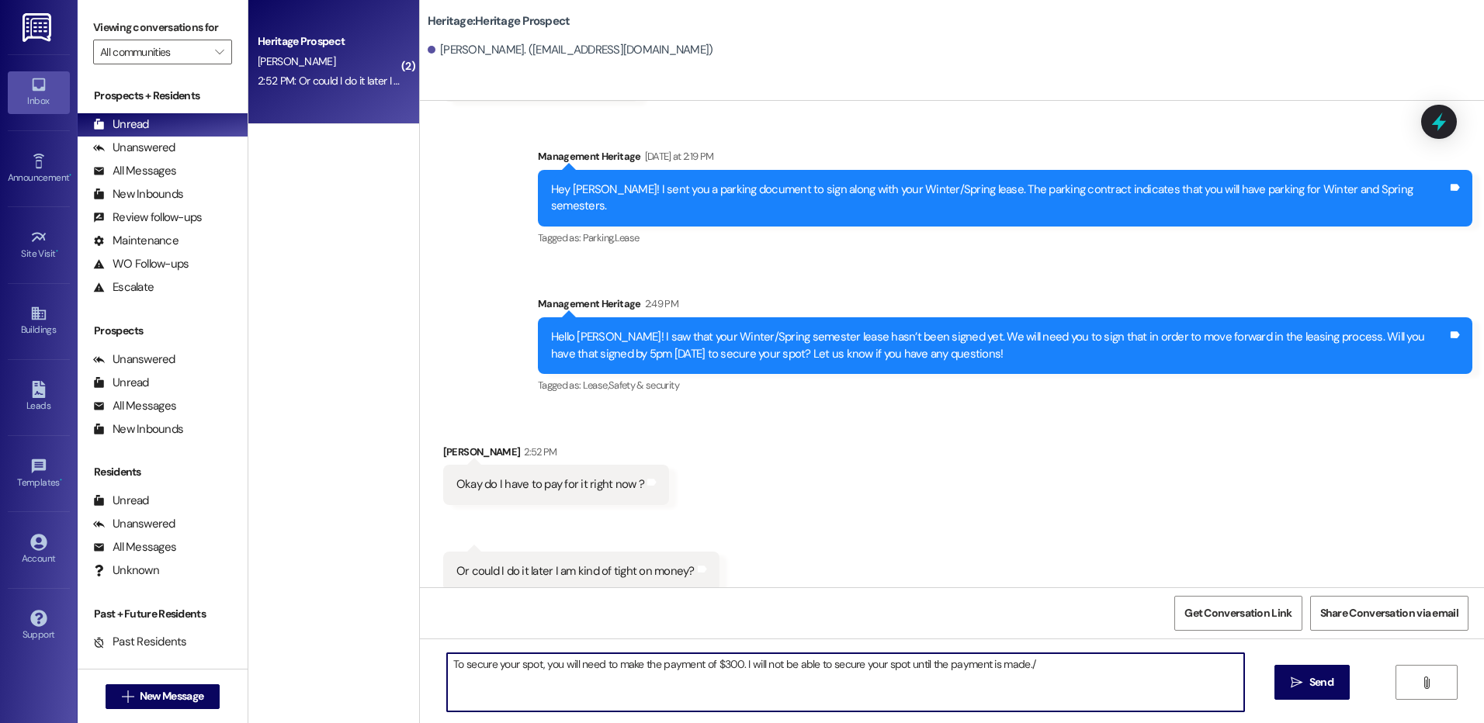
type textarea "To secure your spot, you will need to make the payment of $300. I will not be a…"
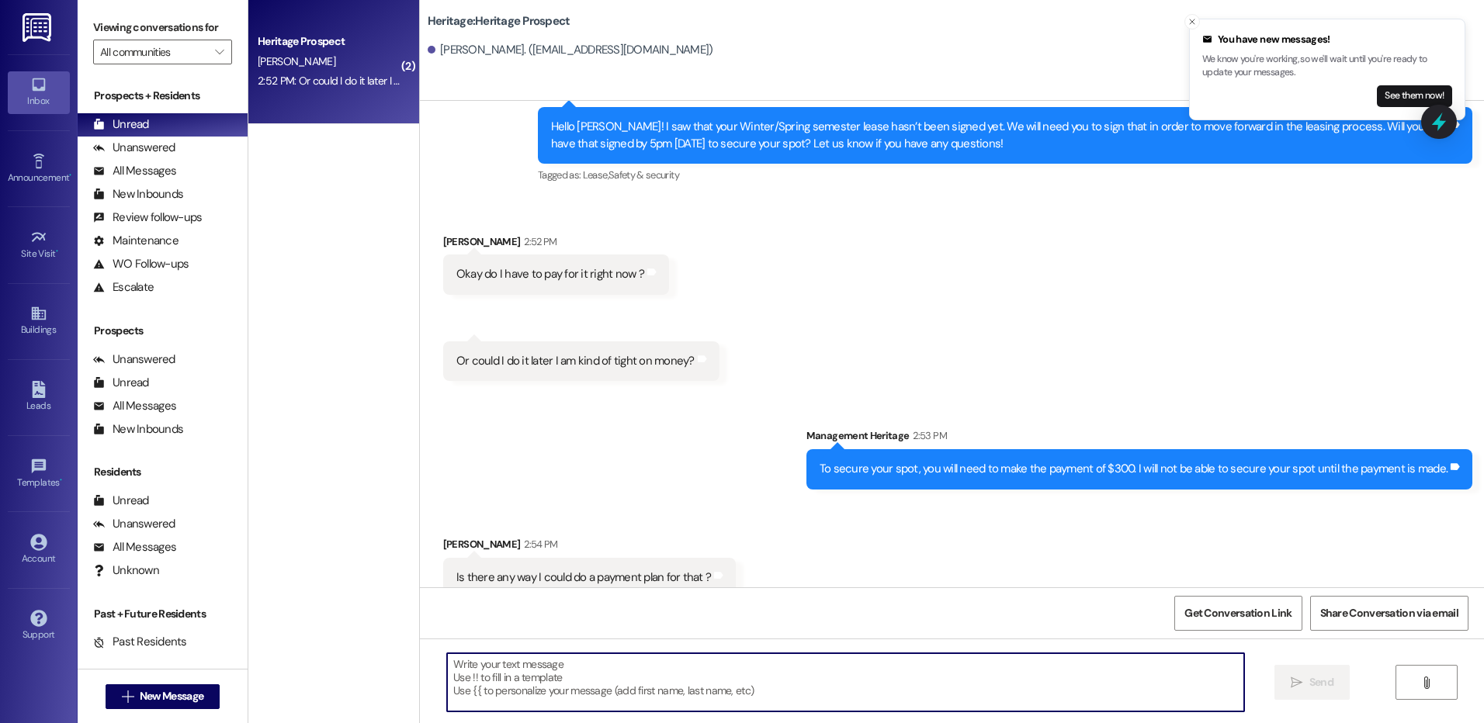
scroll to position [791, 0]
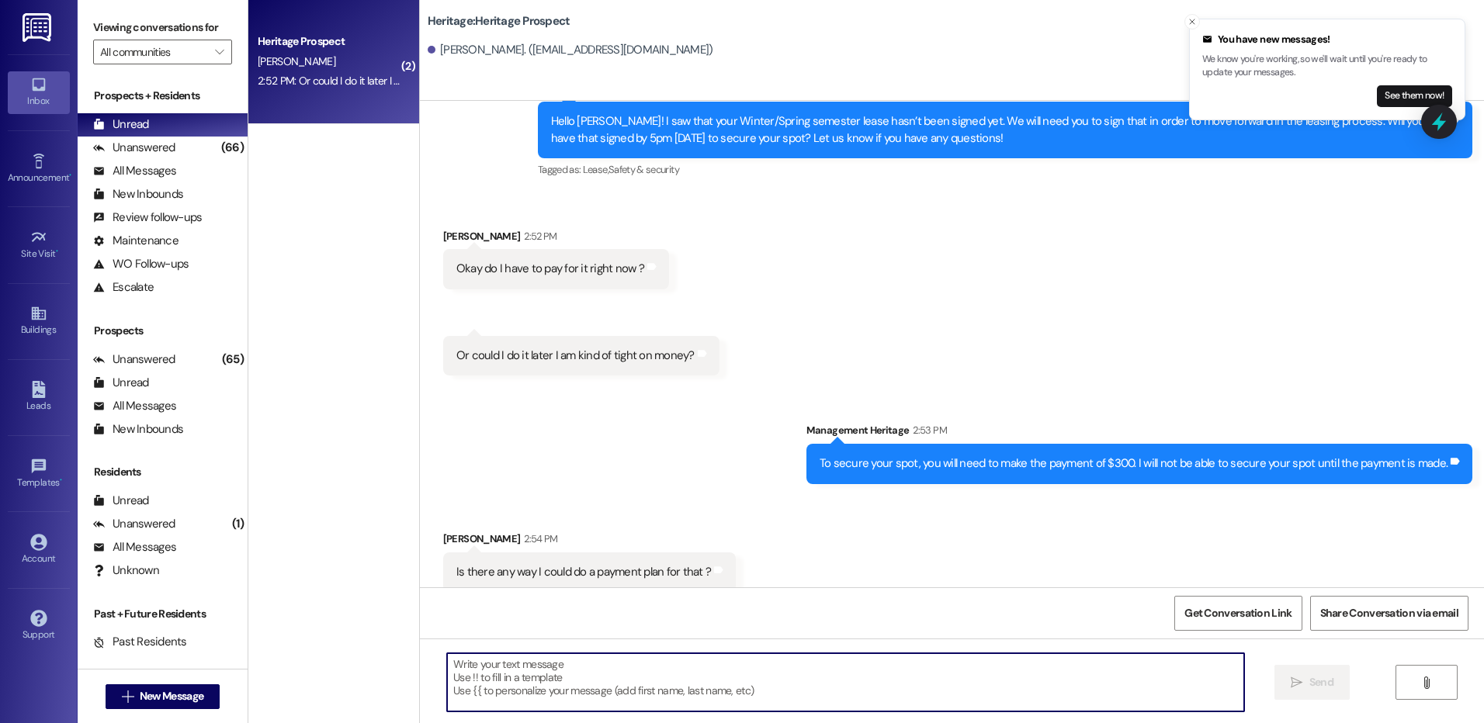
click at [1015, 310] on div "Received via SMS [PERSON_NAME] 2:52 PM Okay do I have to pay for it right now ?…" at bounding box center [952, 290] width 1064 height 195
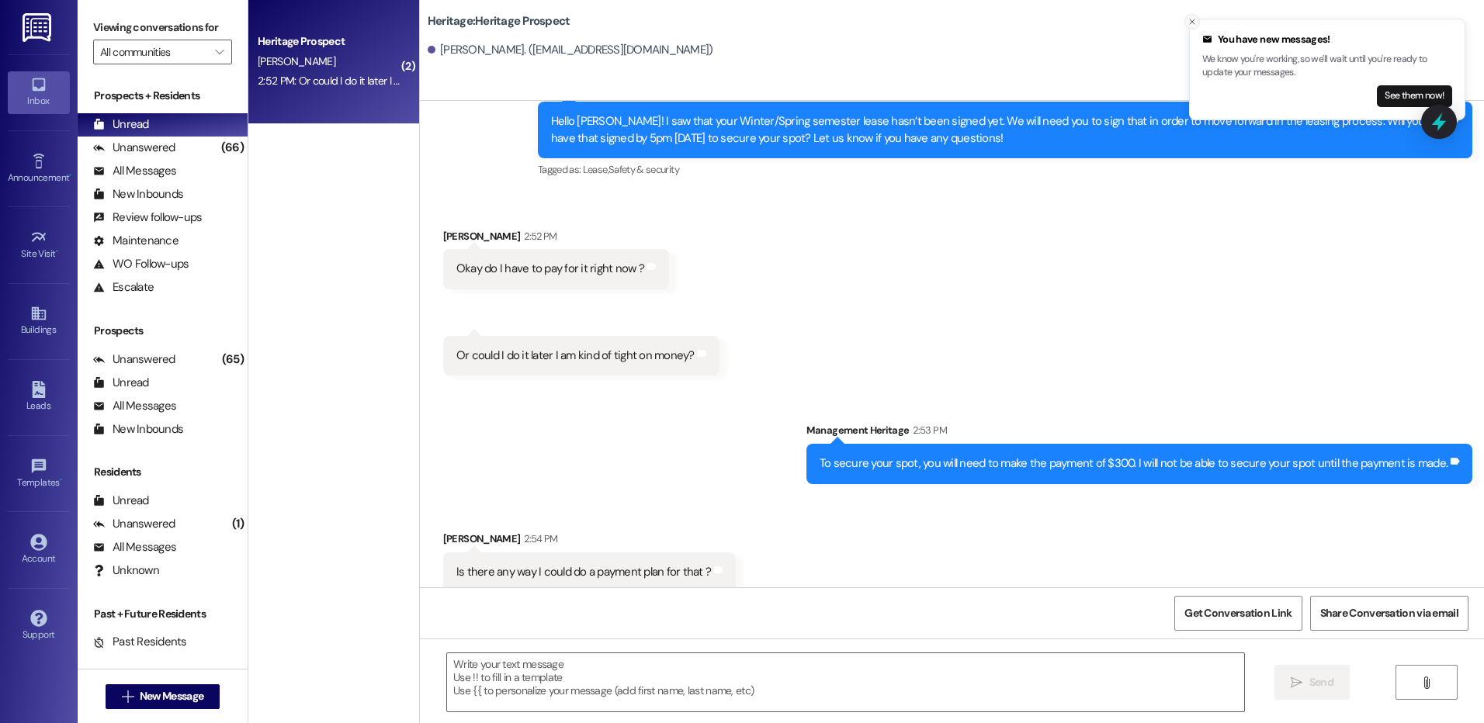
click at [1191, 23] on icon "Close toast" at bounding box center [1191, 21] width 9 height 9
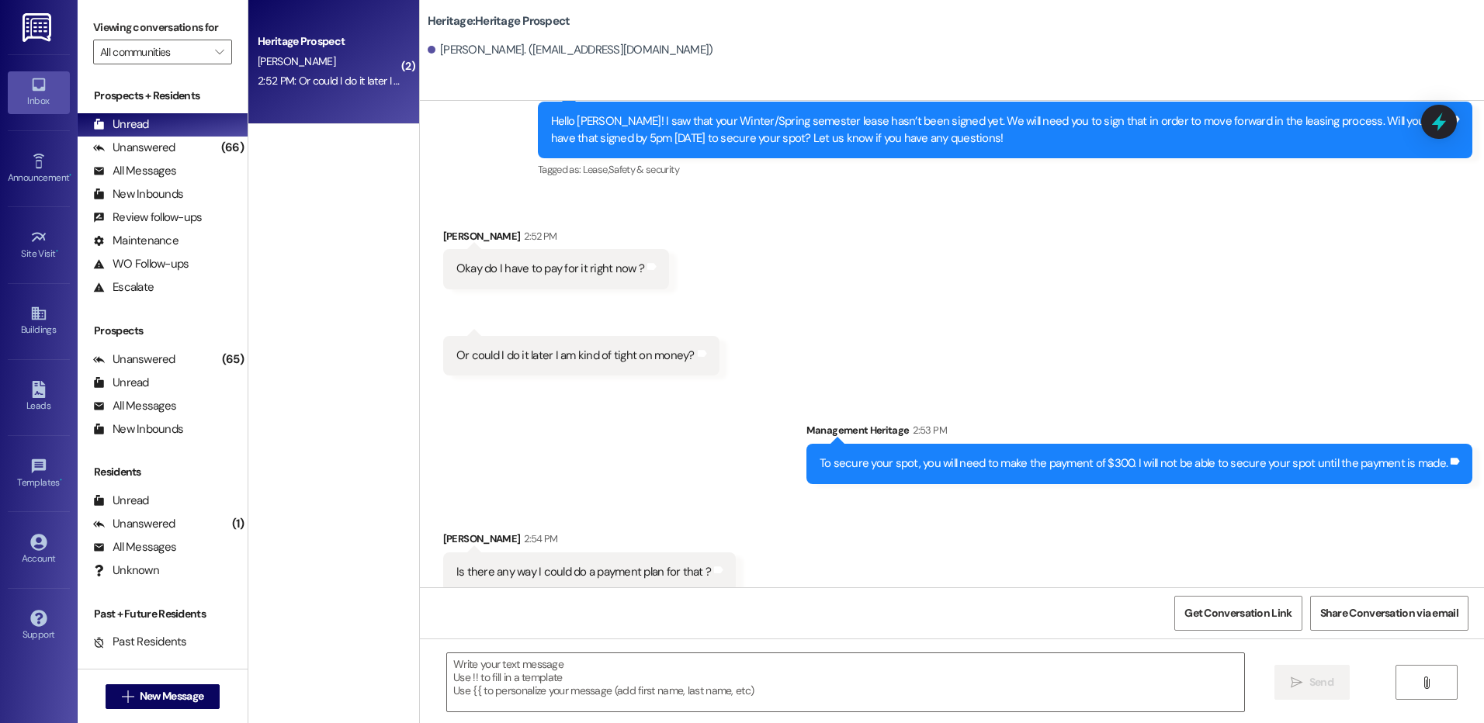
scroll to position [792, 0]
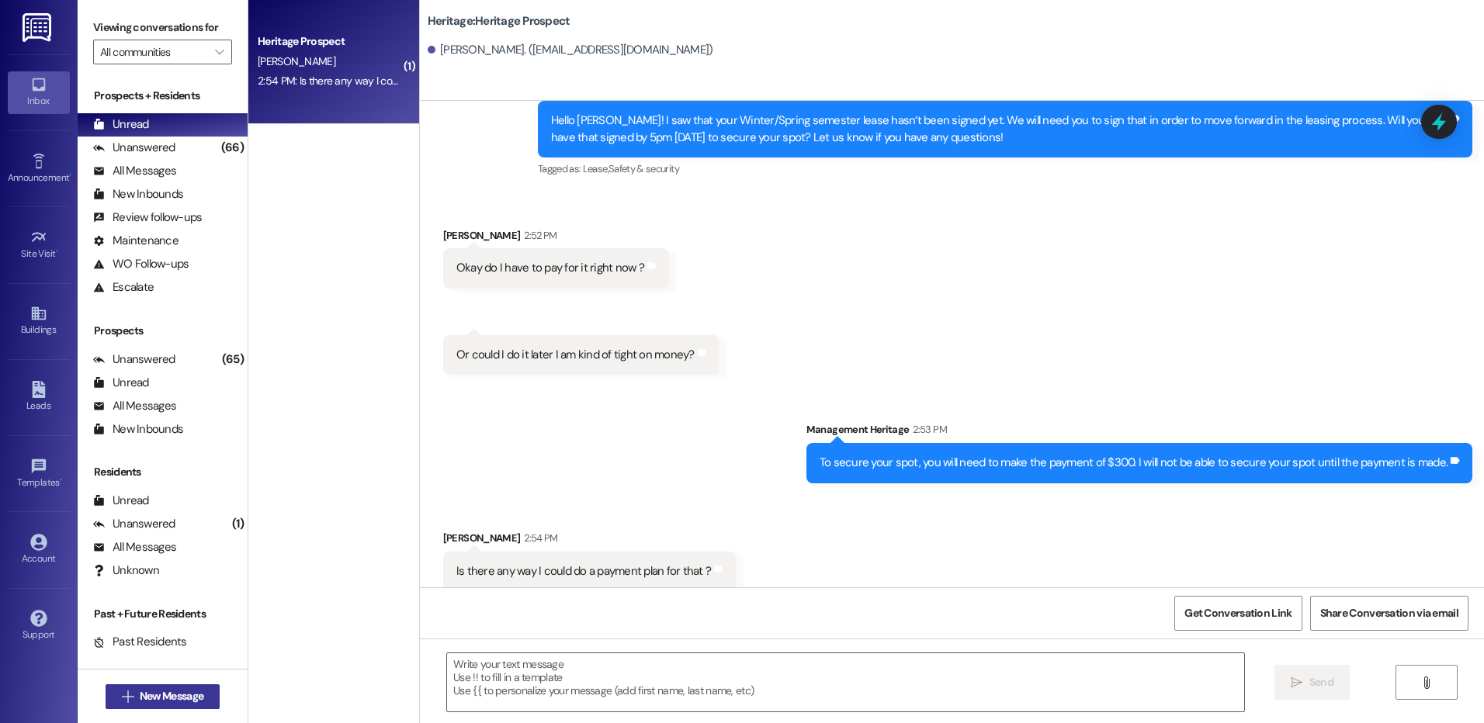
click at [172, 698] on span "New Message" at bounding box center [172, 696] width 64 height 16
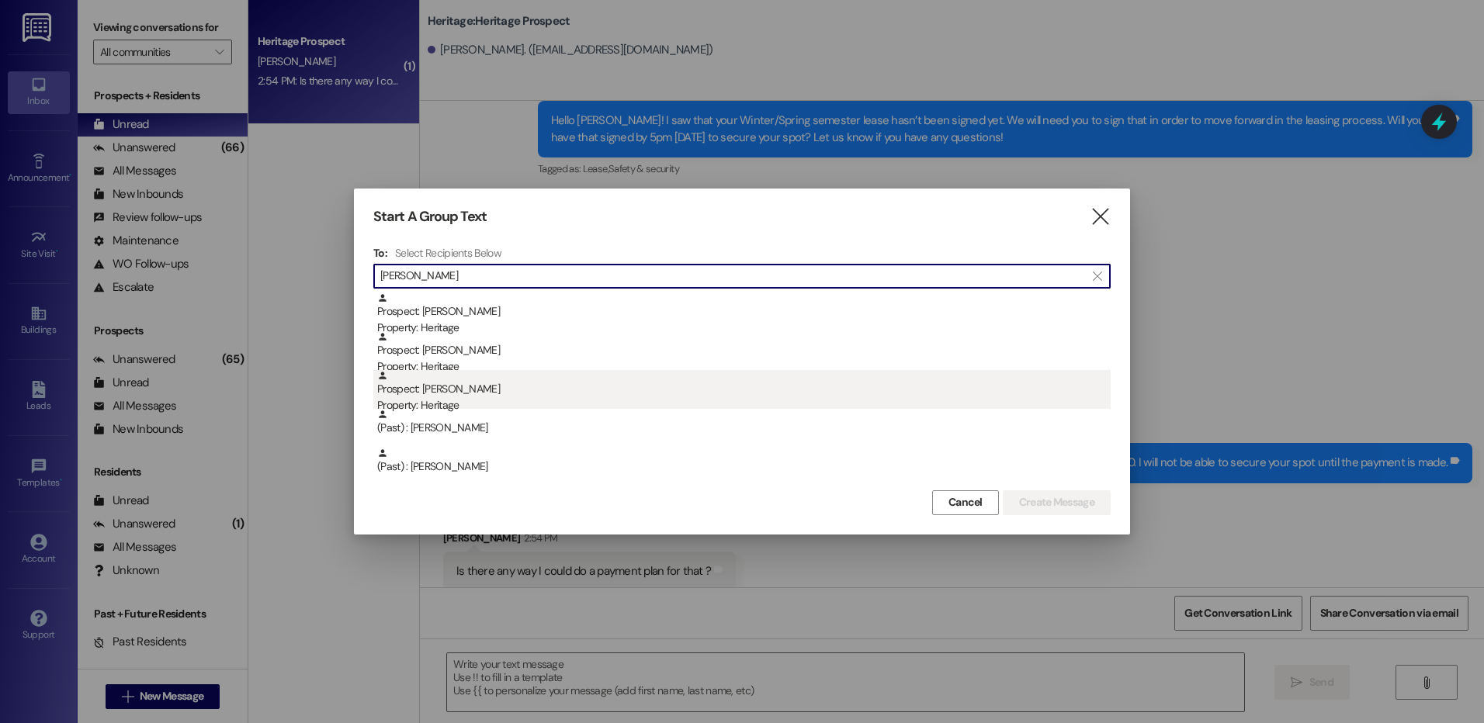
type input "[PERSON_NAME]"
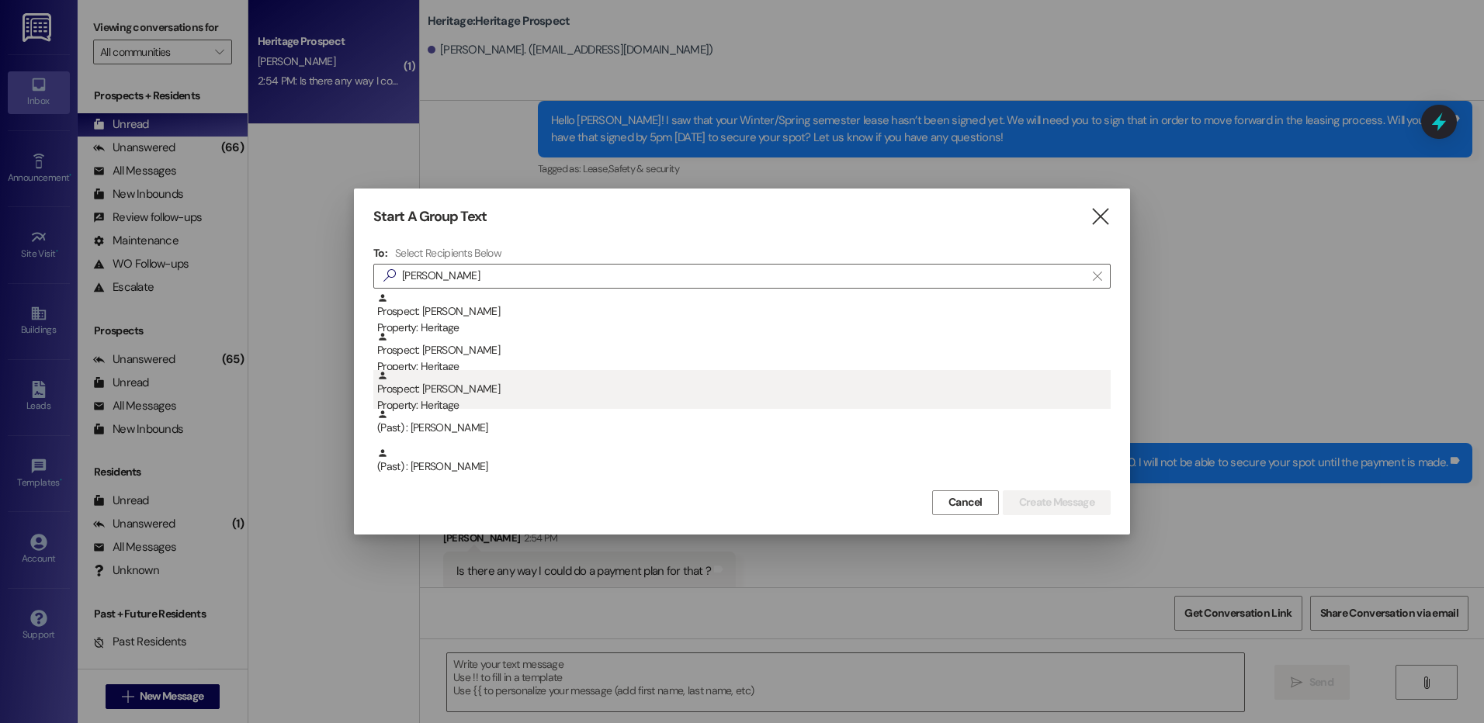
click at [600, 387] on div "Prospect: [PERSON_NAME] Property: Heritage" at bounding box center [743, 392] width 733 height 44
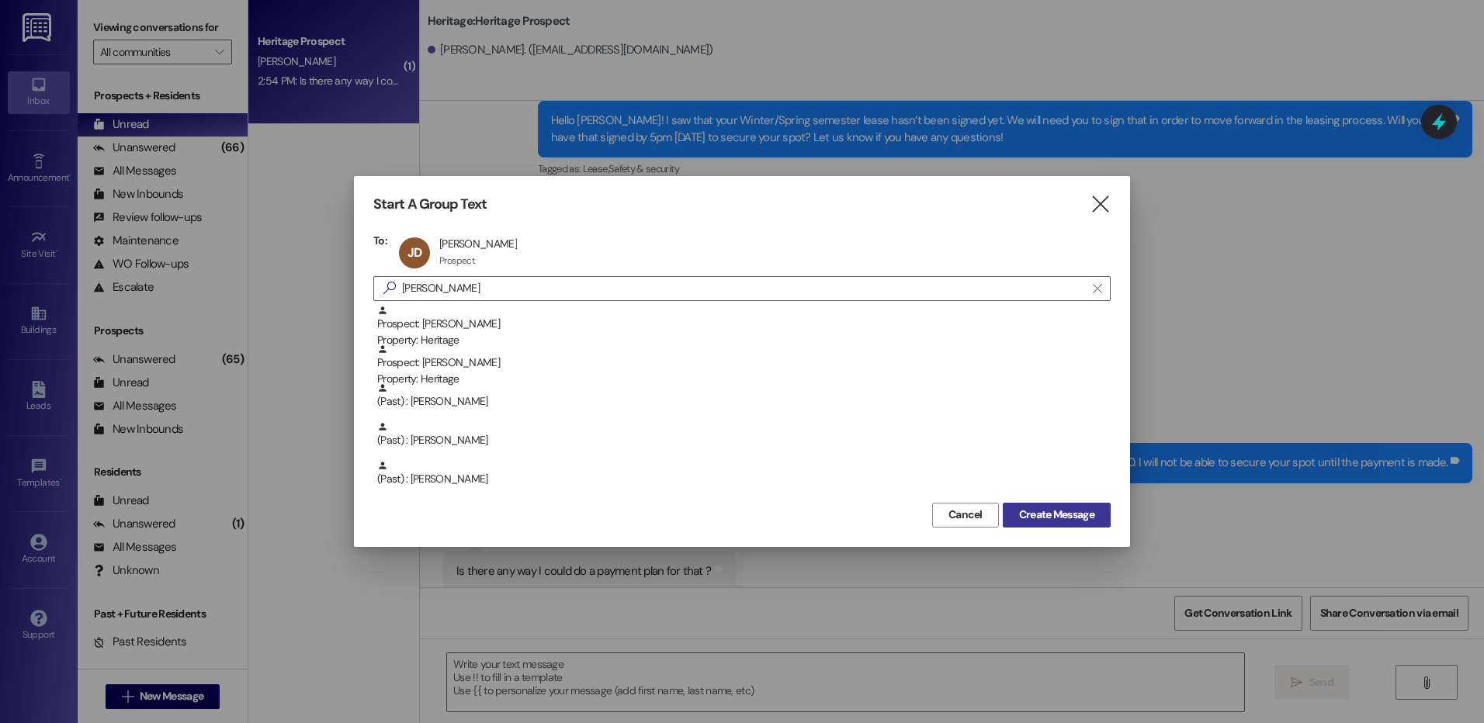
click at [1018, 503] on button "Create Message" at bounding box center [1057, 515] width 108 height 25
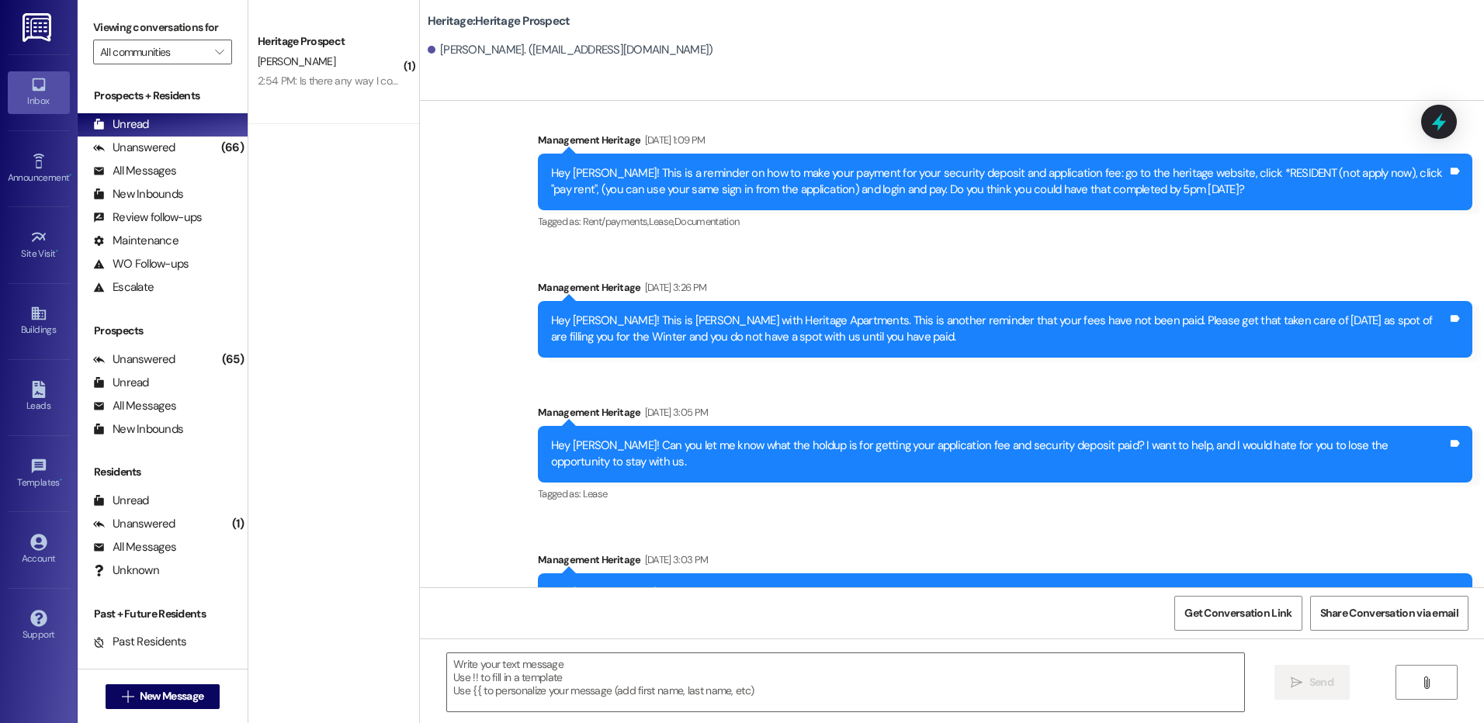
scroll to position [2499, 0]
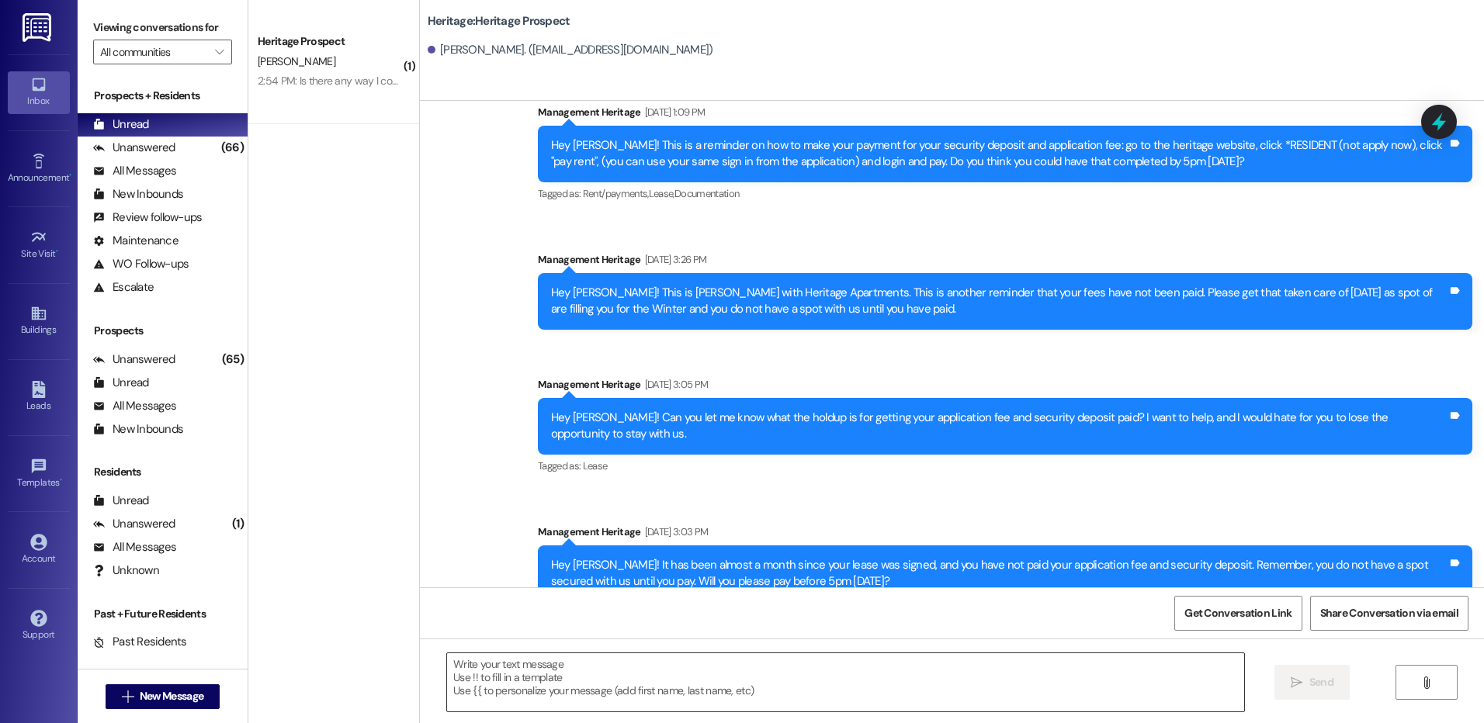
click at [564, 675] on textarea at bounding box center [845, 683] width 796 height 58
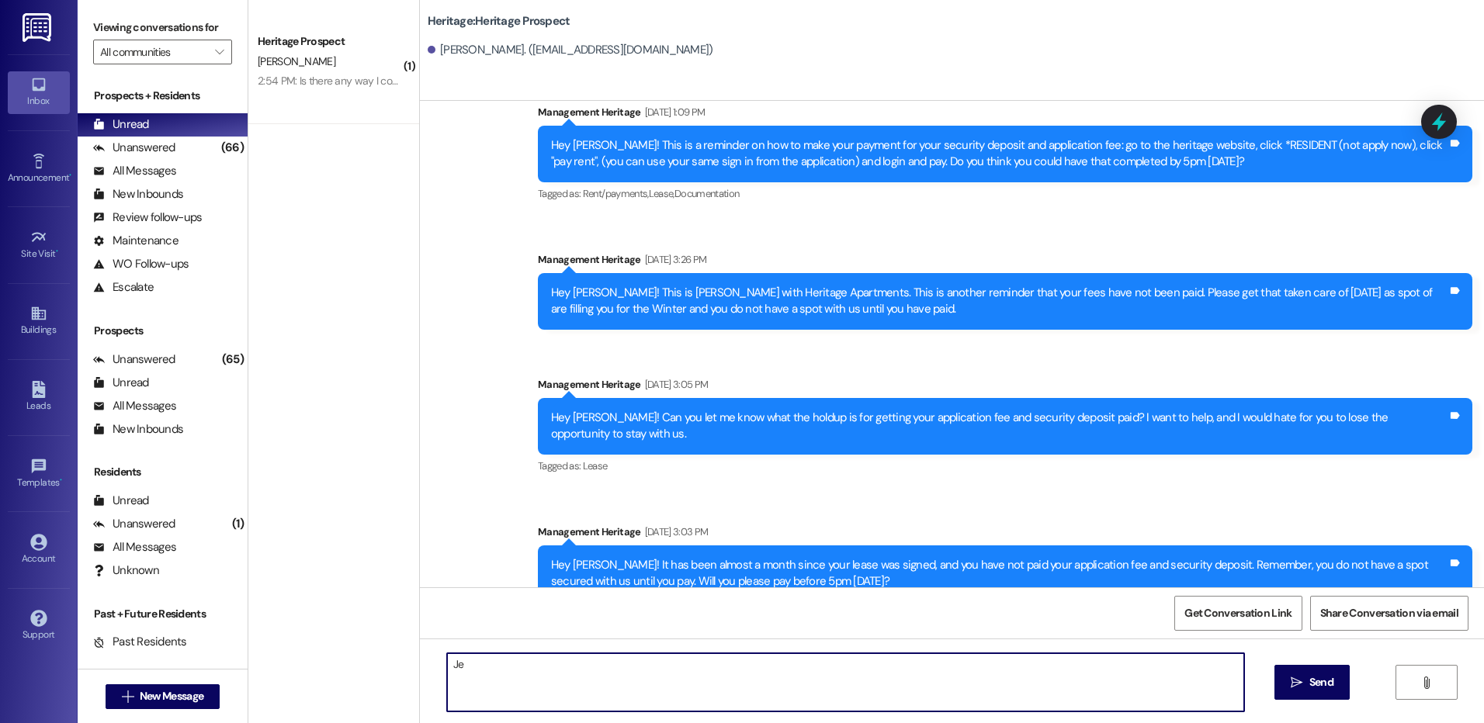
type textarea "J"
type textarea "H"
click at [658, 557] on div "Hey [PERSON_NAME]! It has been almost a month since your lease was signed, and …" at bounding box center [999, 573] width 896 height 33
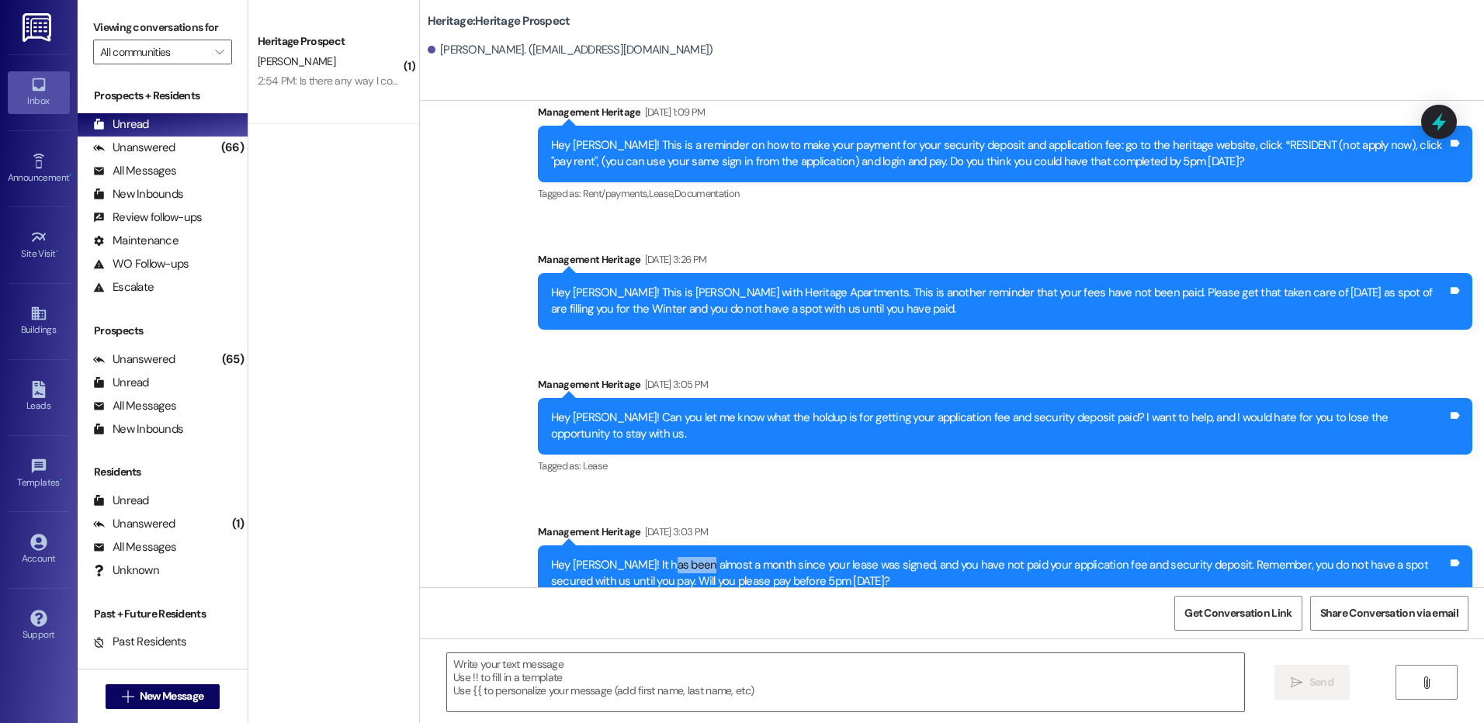
click at [658, 557] on div "Hey [PERSON_NAME]! It has been almost a month since your lease was signed, and …" at bounding box center [999, 573] width 896 height 33
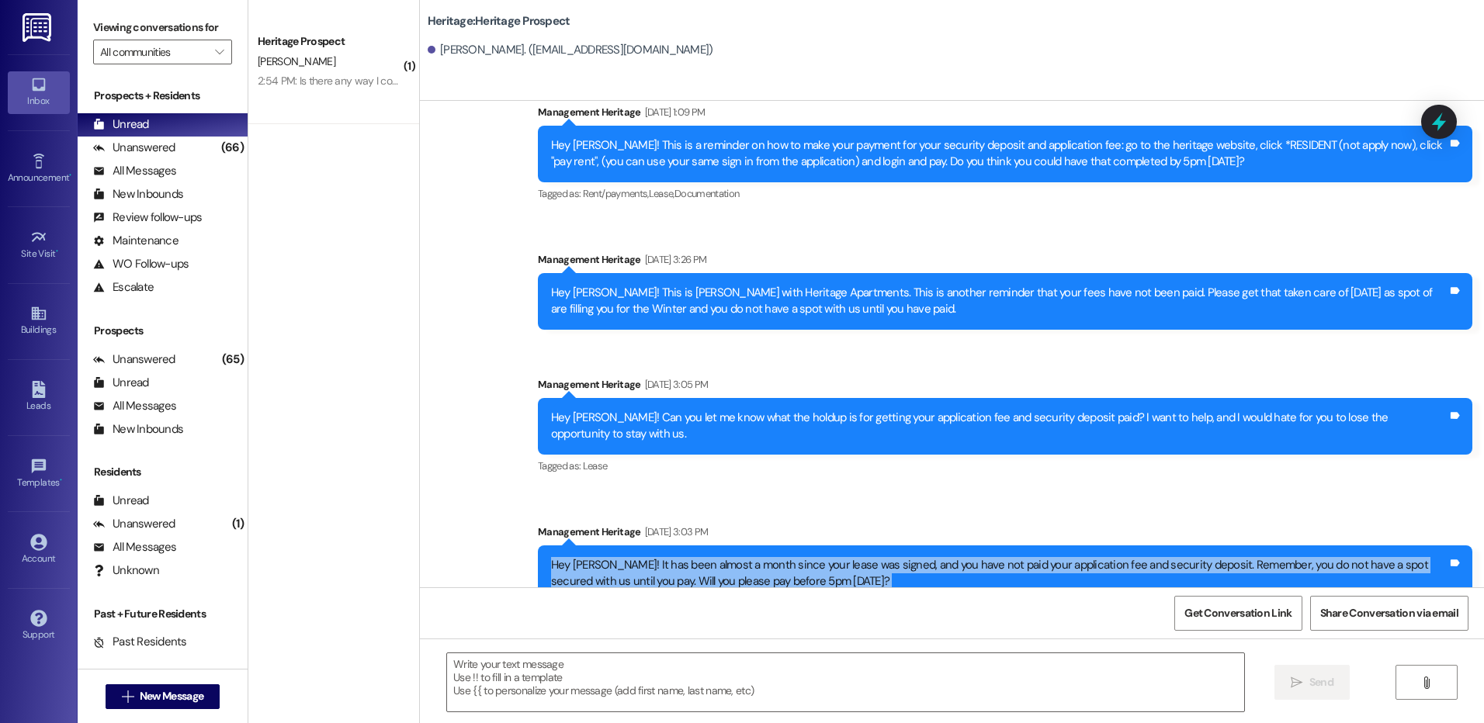
click at [658, 557] on div "Hey [PERSON_NAME]! It has been almost a month since your lease was signed, and …" at bounding box center [999, 573] width 896 height 33
copy div "Hey [PERSON_NAME]! It has been almost a month since your lease was signed, and …"
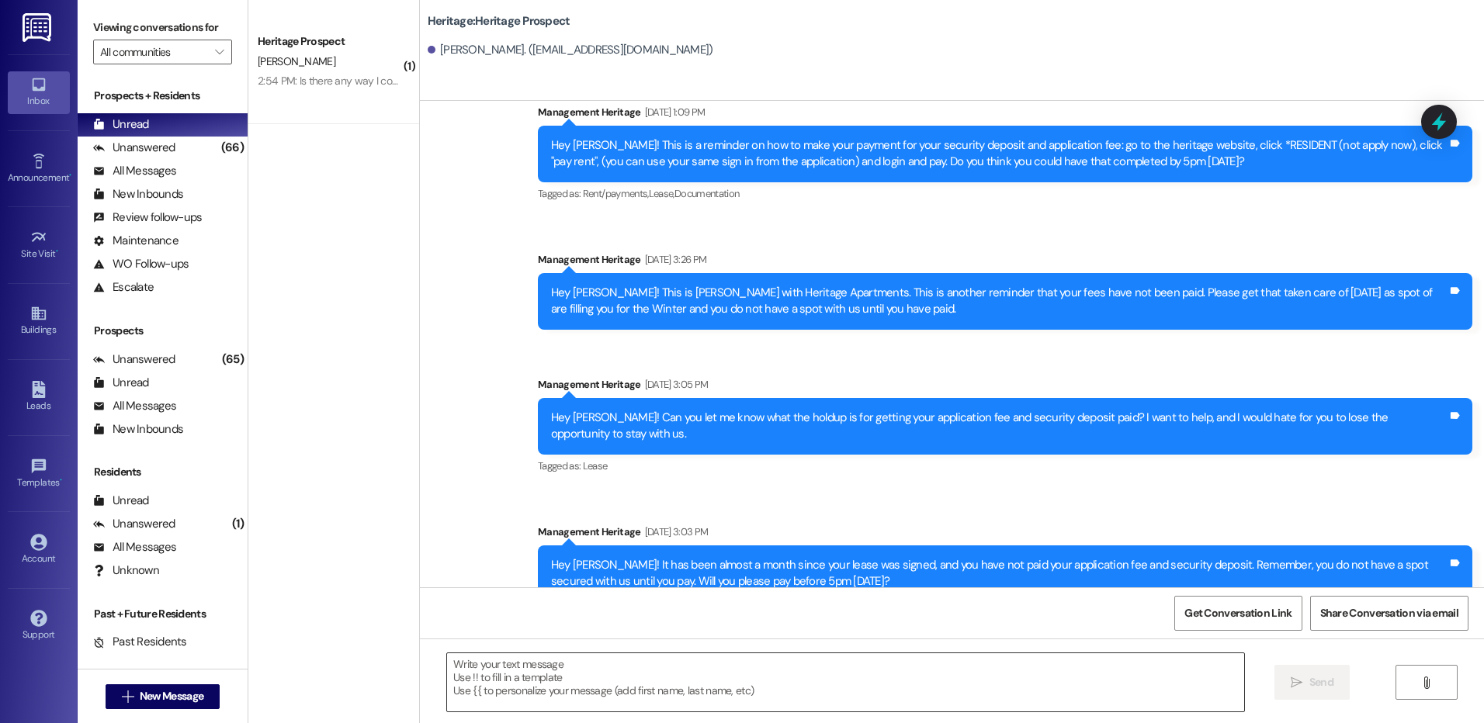
click at [515, 669] on textarea at bounding box center [845, 683] width 796 height 58
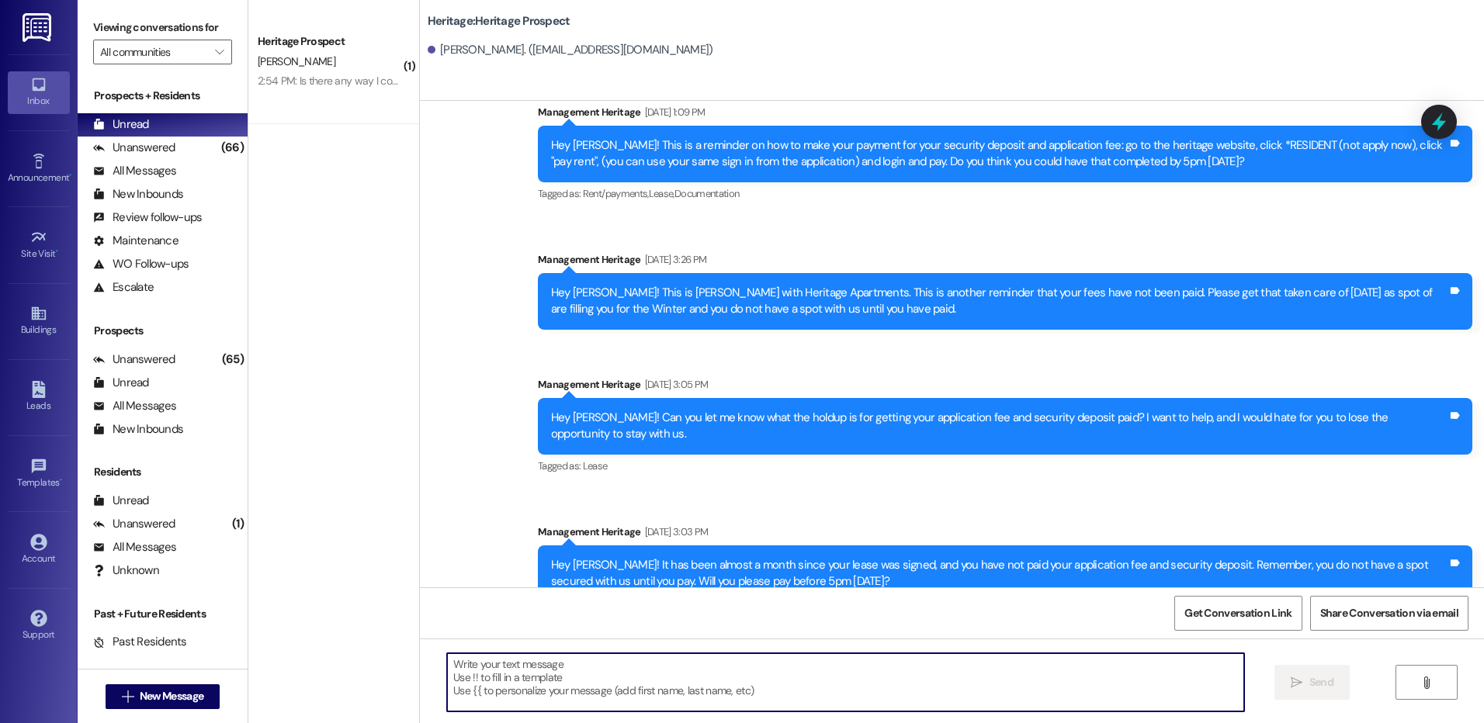
paste textarea "Hi Jenna, I wanted to follow up since it has been almost a month since your lea…"
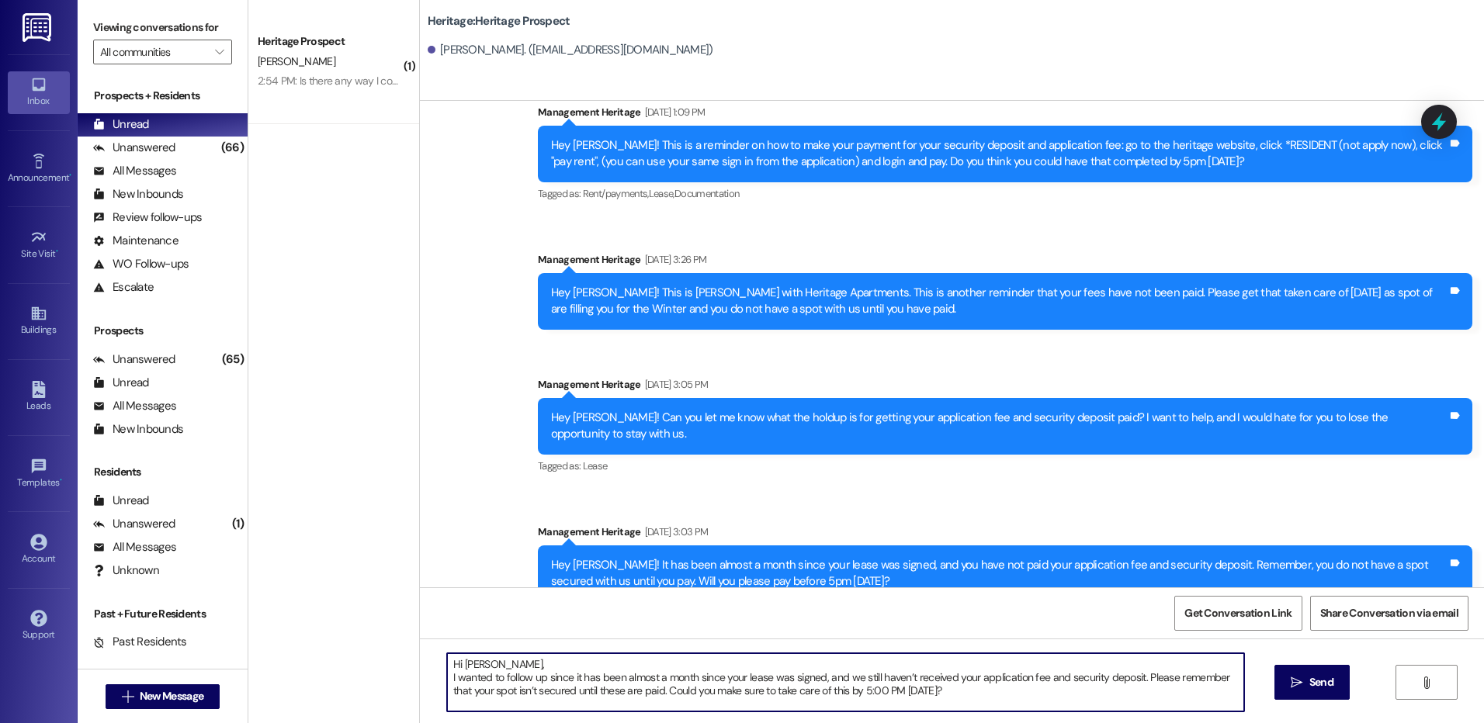
click at [447, 679] on textarea "Hi Jenna, I wanted to follow up since it has been almost a month since your lea…" at bounding box center [845, 683] width 796 height 58
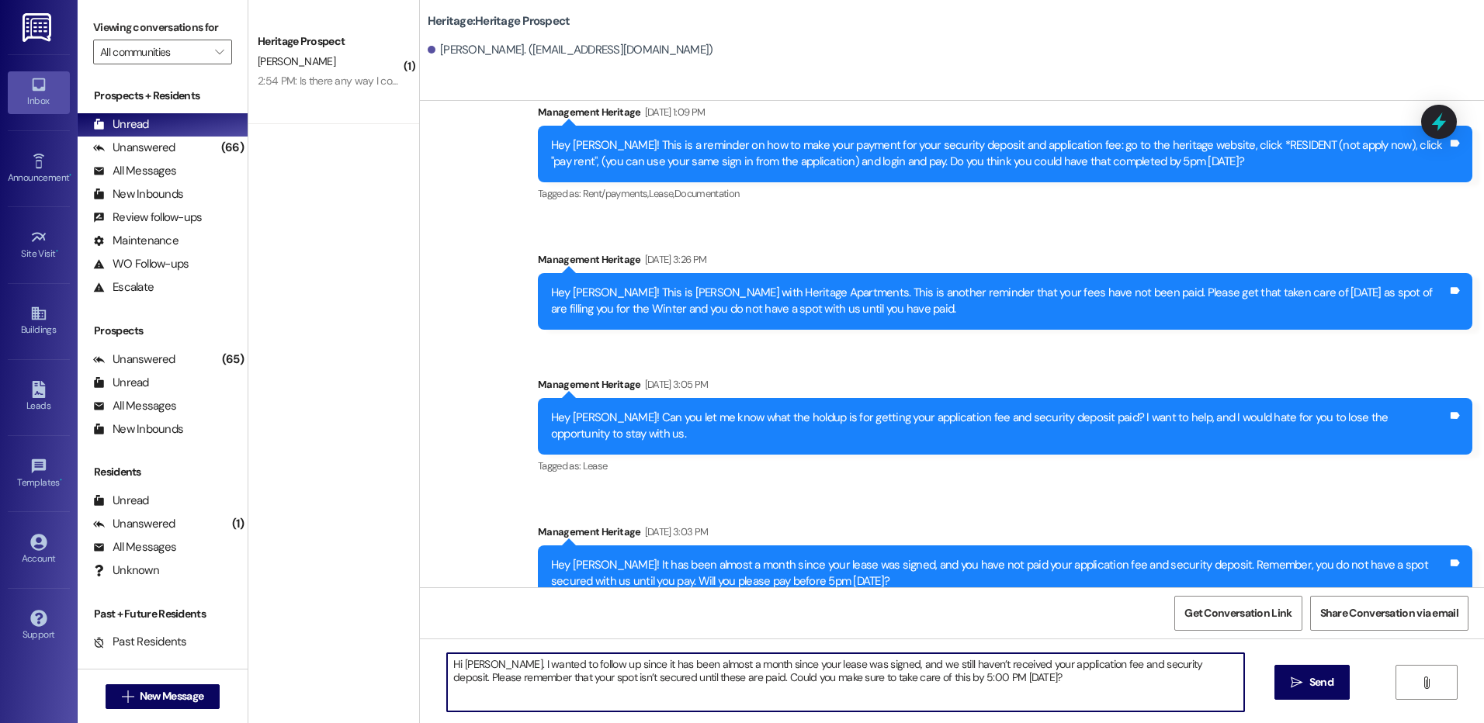
click at [1011, 685] on textarea "Hi Jenna. I wanted to follow up since it has been almost a month since your lea…" at bounding box center [845, 683] width 796 height 58
type textarea "Hi Jenna. I wanted to follow up since it has been almost a month since your lea…"
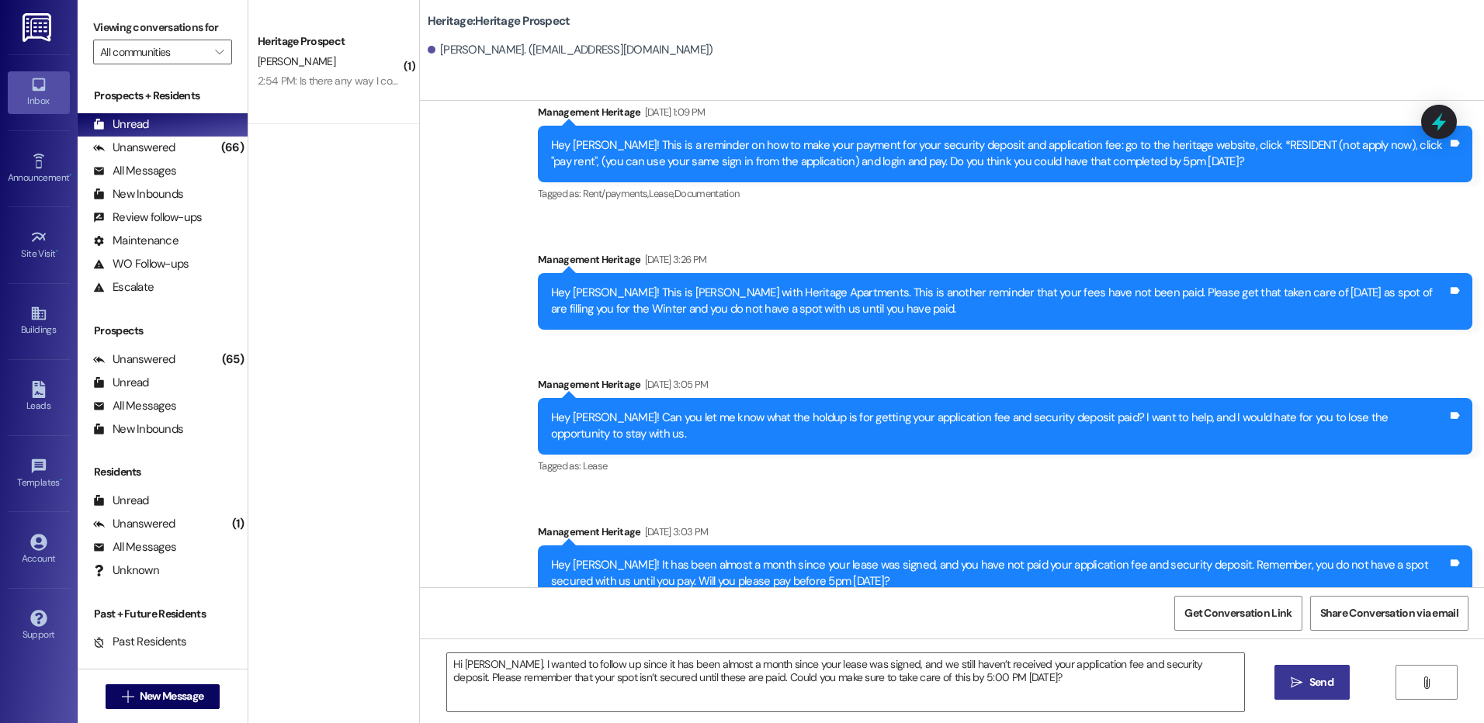
click at [1334, 673] on button " Send" at bounding box center [1311, 682] width 75 height 35
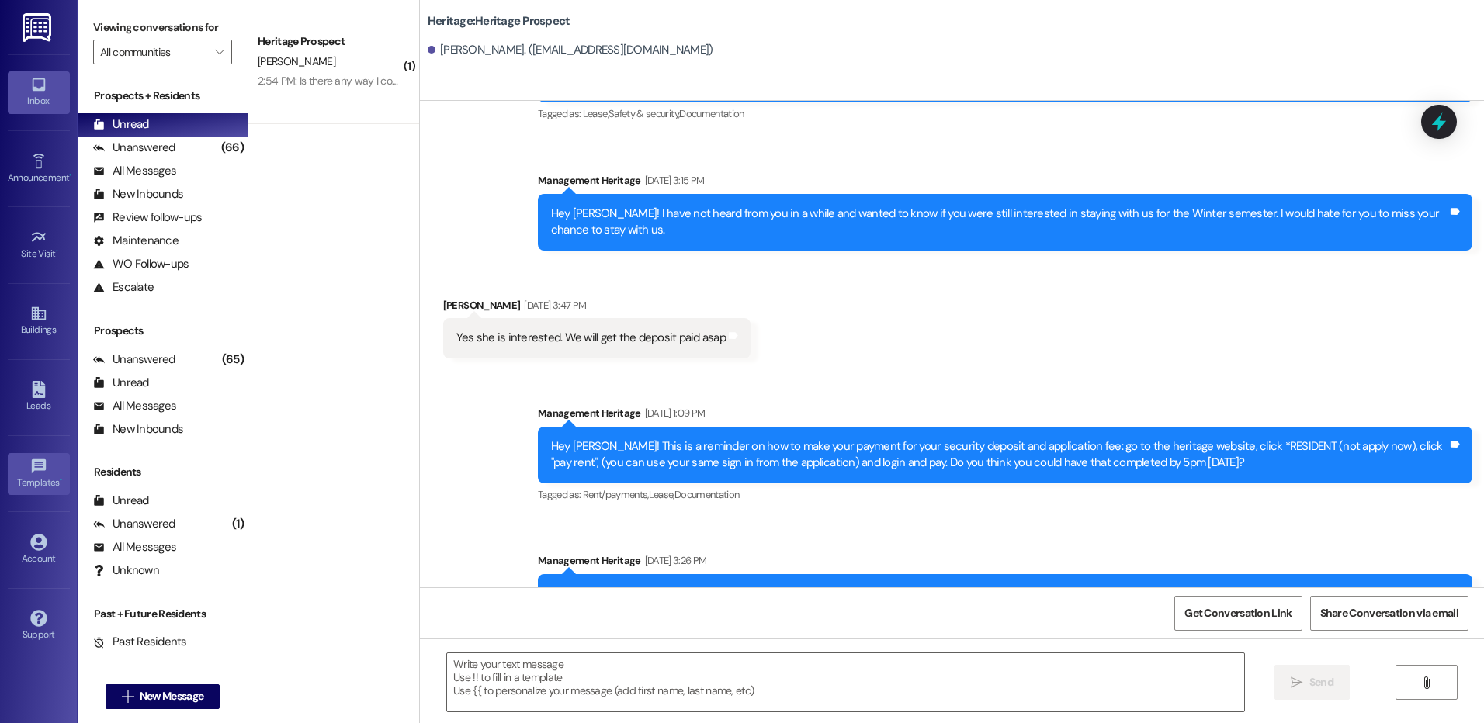
scroll to position [1931, 0]
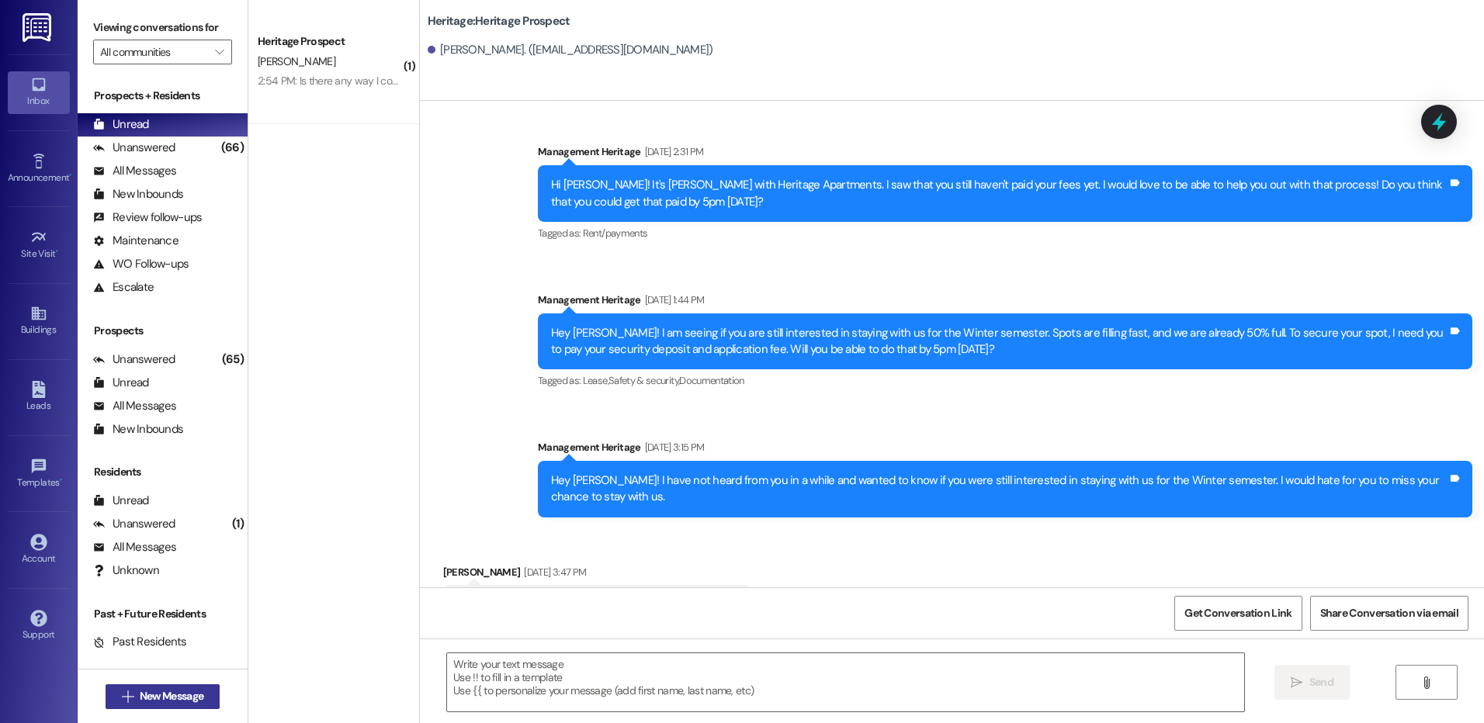
click at [148, 697] on span "New Message" at bounding box center [172, 696] width 64 height 16
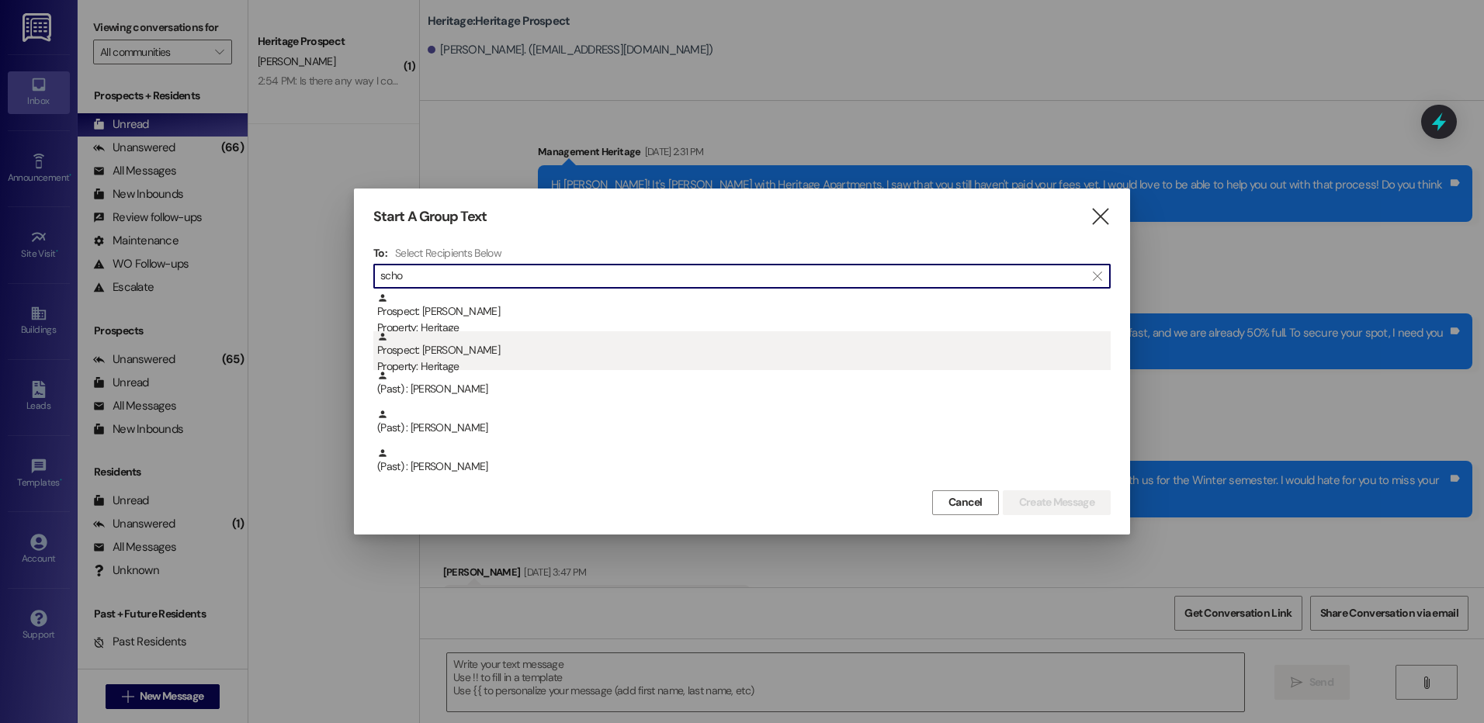
type input "scho"
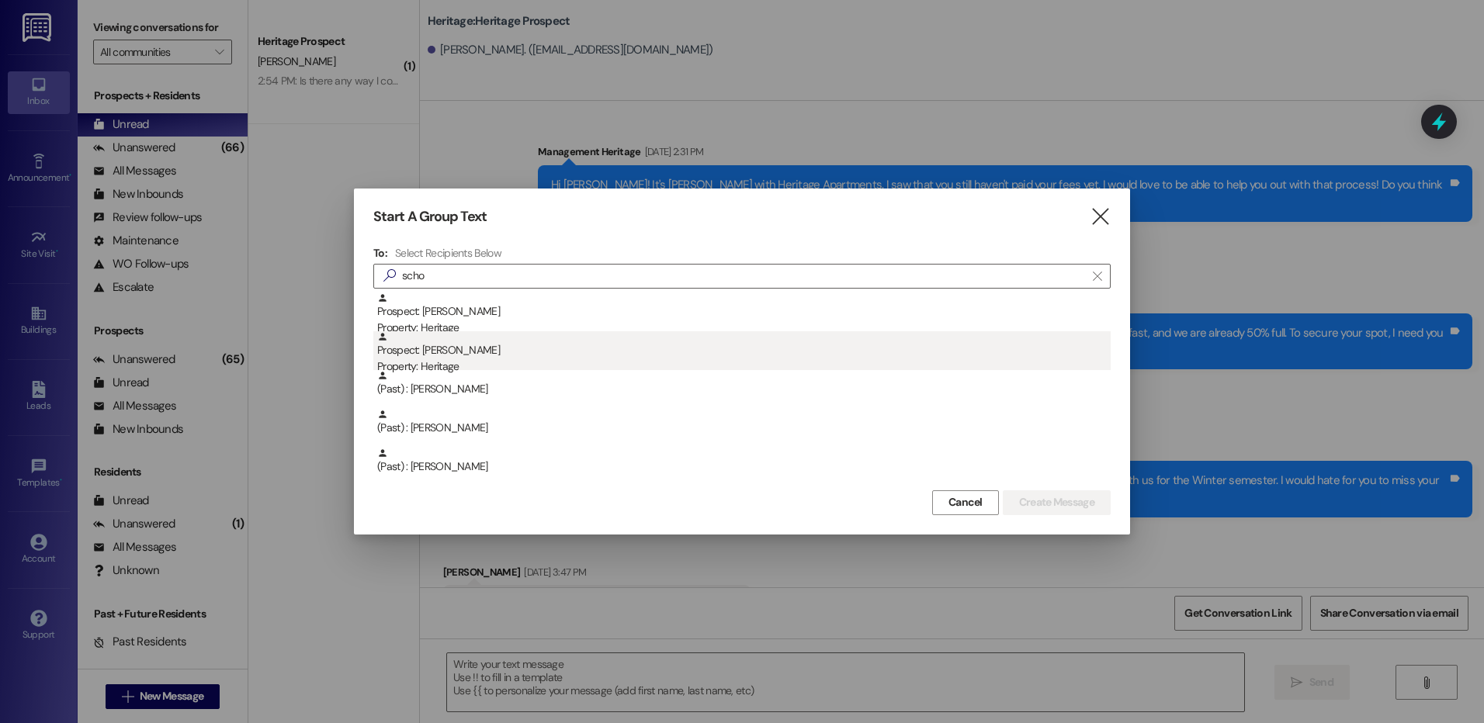
click at [489, 348] on div "Prospect: Emma Schofield Property: Heritage" at bounding box center [743, 353] width 733 height 44
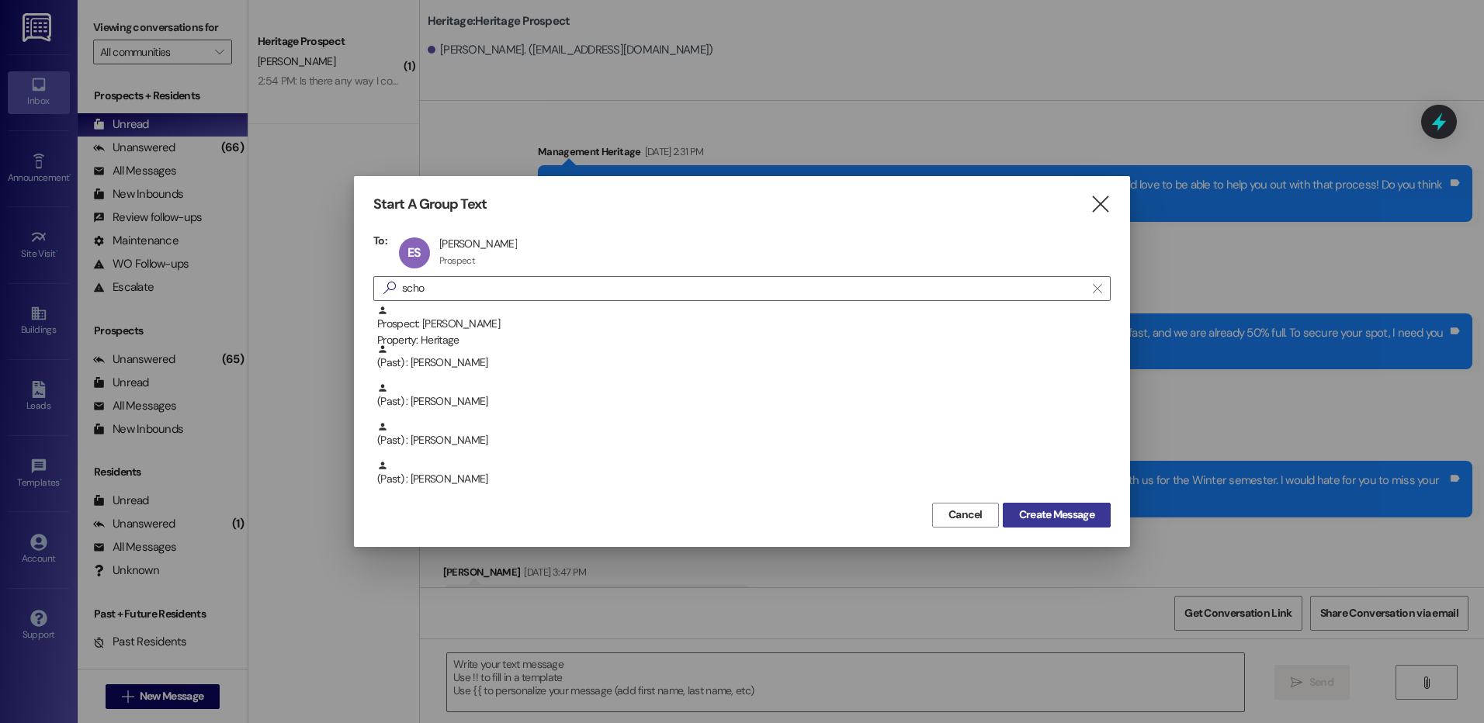
click at [1019, 513] on span "Create Message" at bounding box center [1056, 515] width 75 height 16
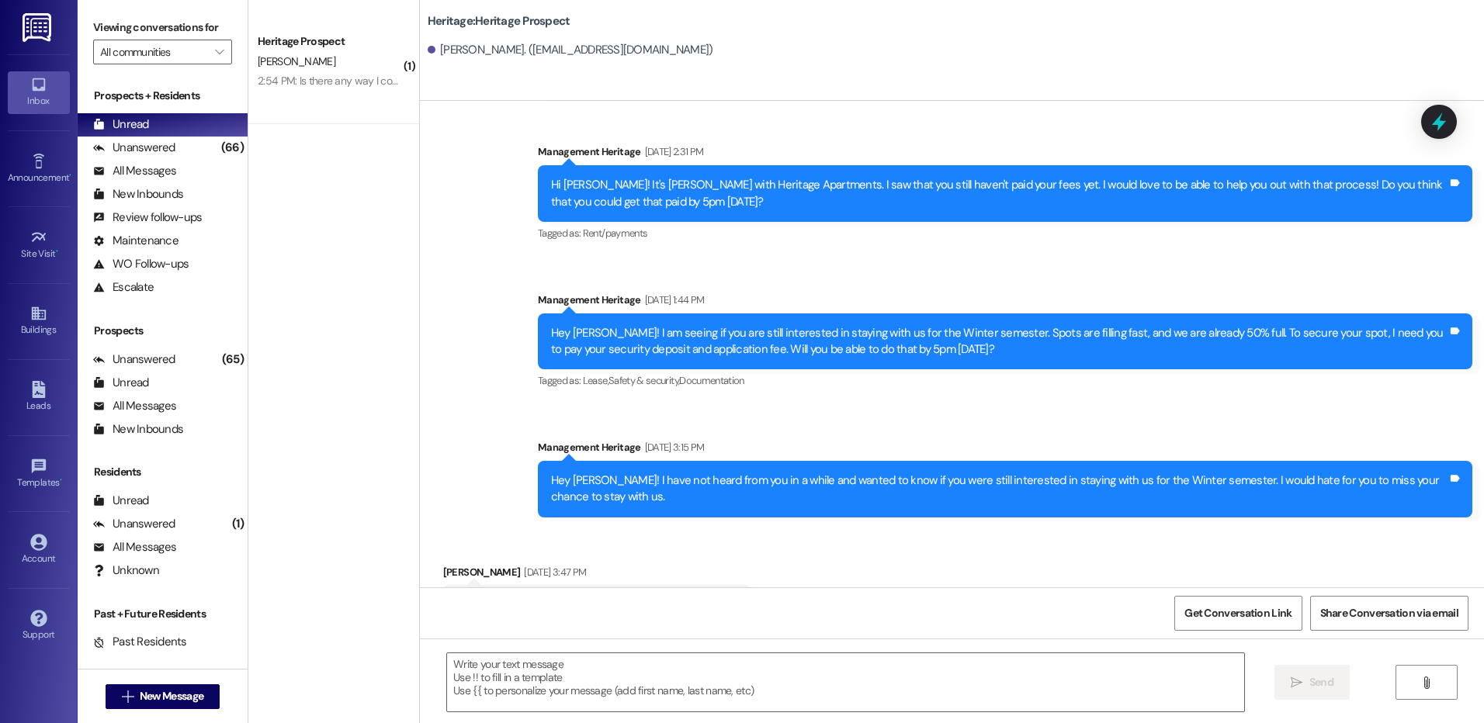
scroll to position [117, 0]
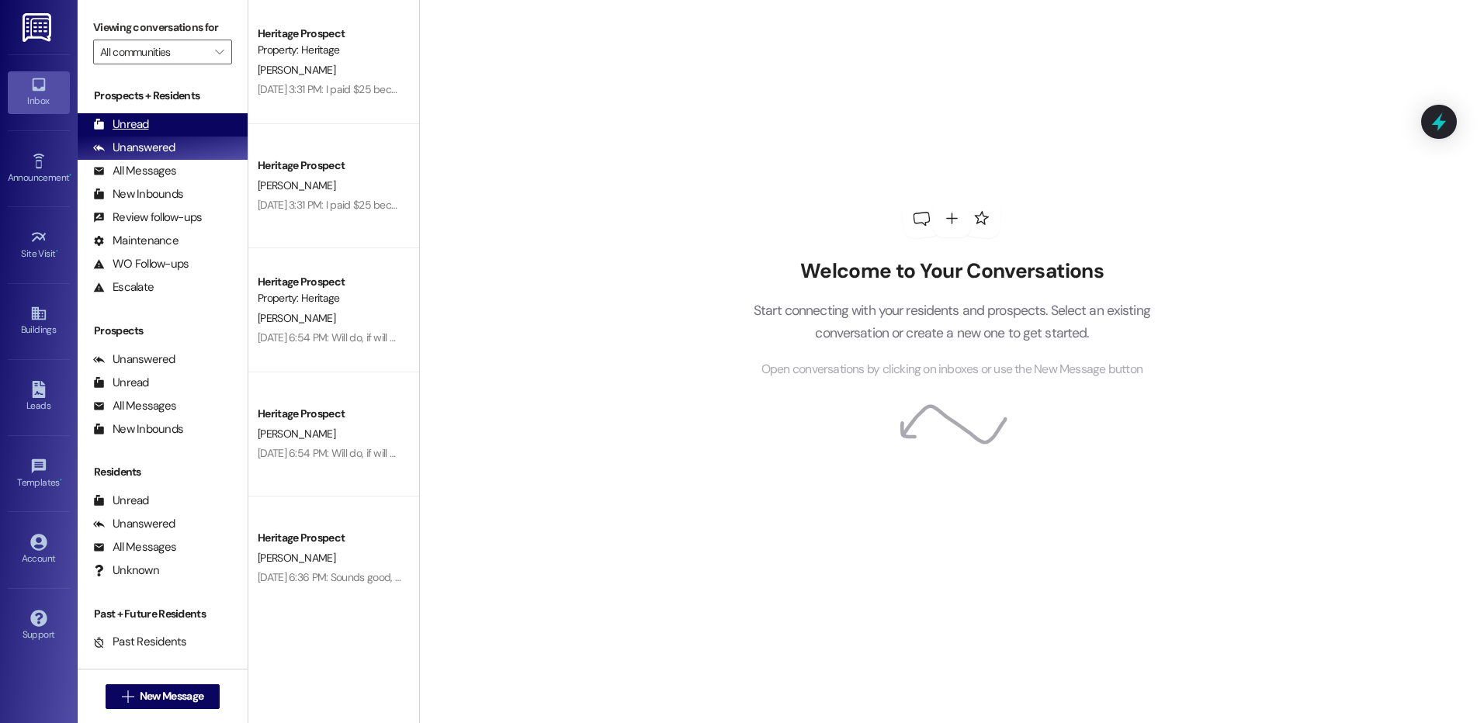
click at [181, 123] on div "Unread (0)" at bounding box center [163, 124] width 170 height 23
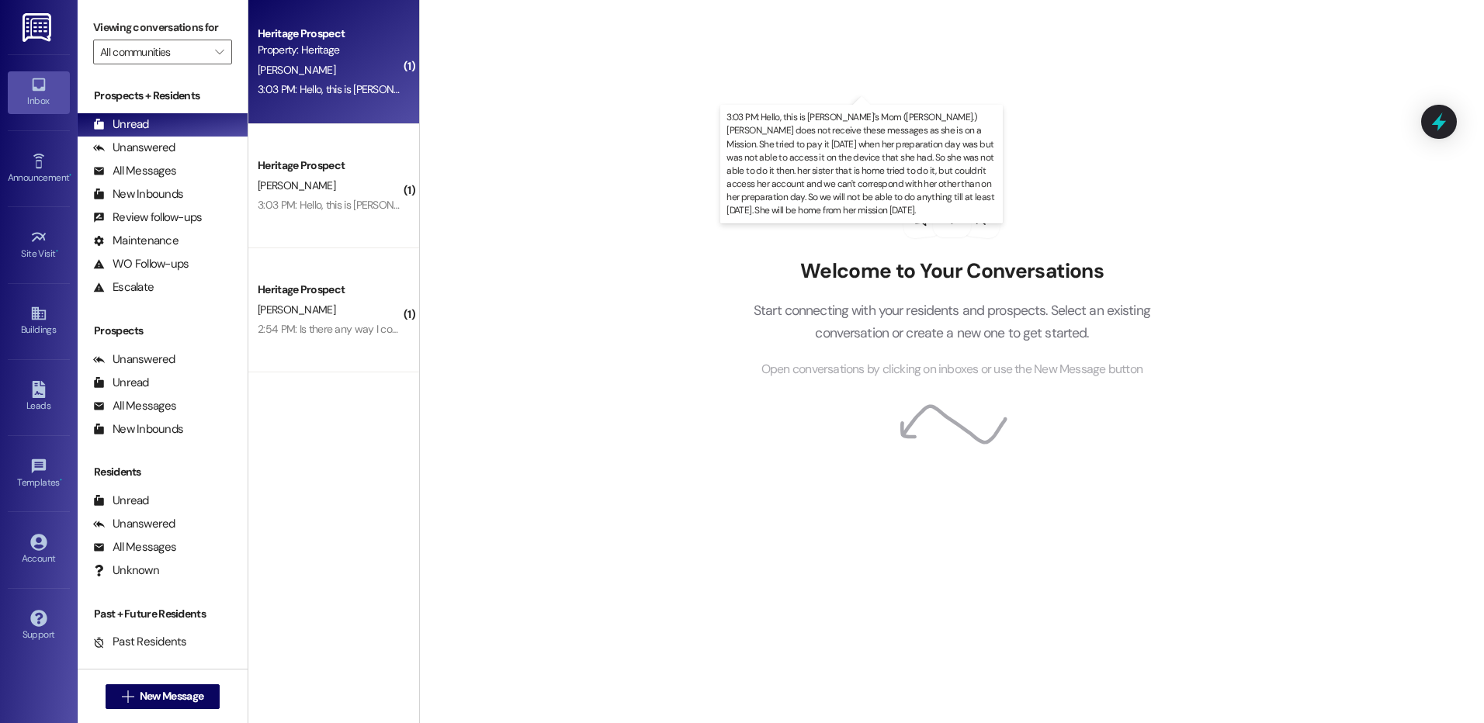
click at [345, 85] on div "3:03 PM: Hello, this is [PERSON_NAME]'s Mom ([PERSON_NAME].) [PERSON_NAME] does…" at bounding box center [1432, 89] width 2349 height 14
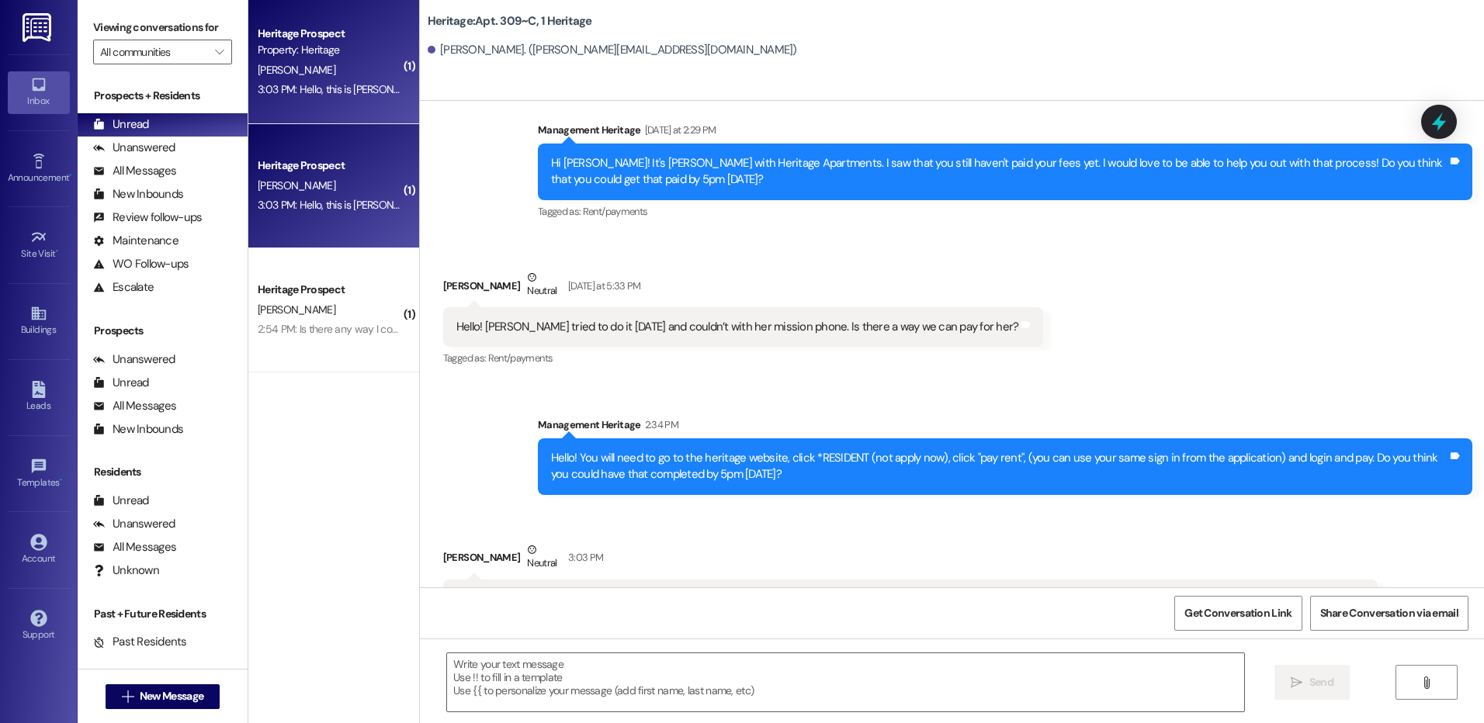
scroll to position [17924, 0]
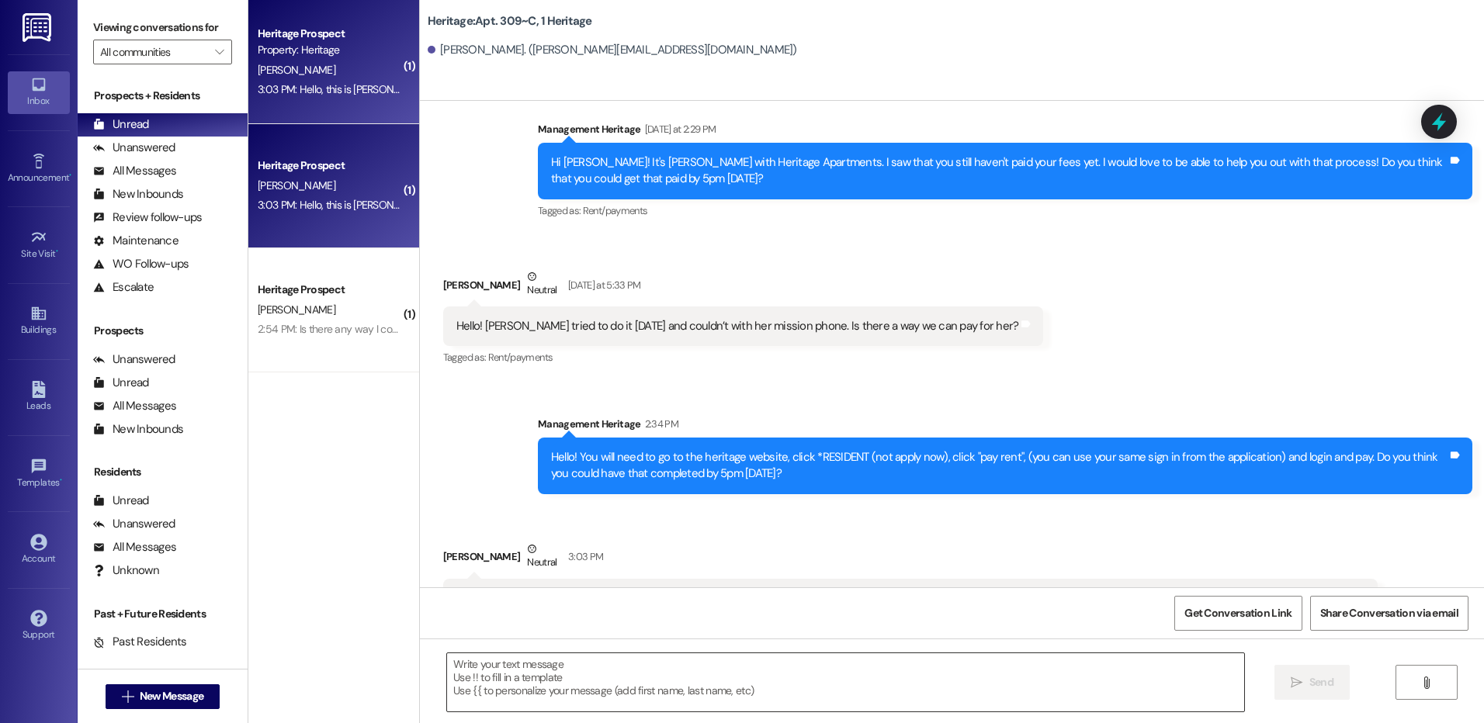
click at [578, 664] on textarea at bounding box center [845, 683] width 796 height 58
click at [659, 654] on textarea at bounding box center [845, 683] width 796 height 58
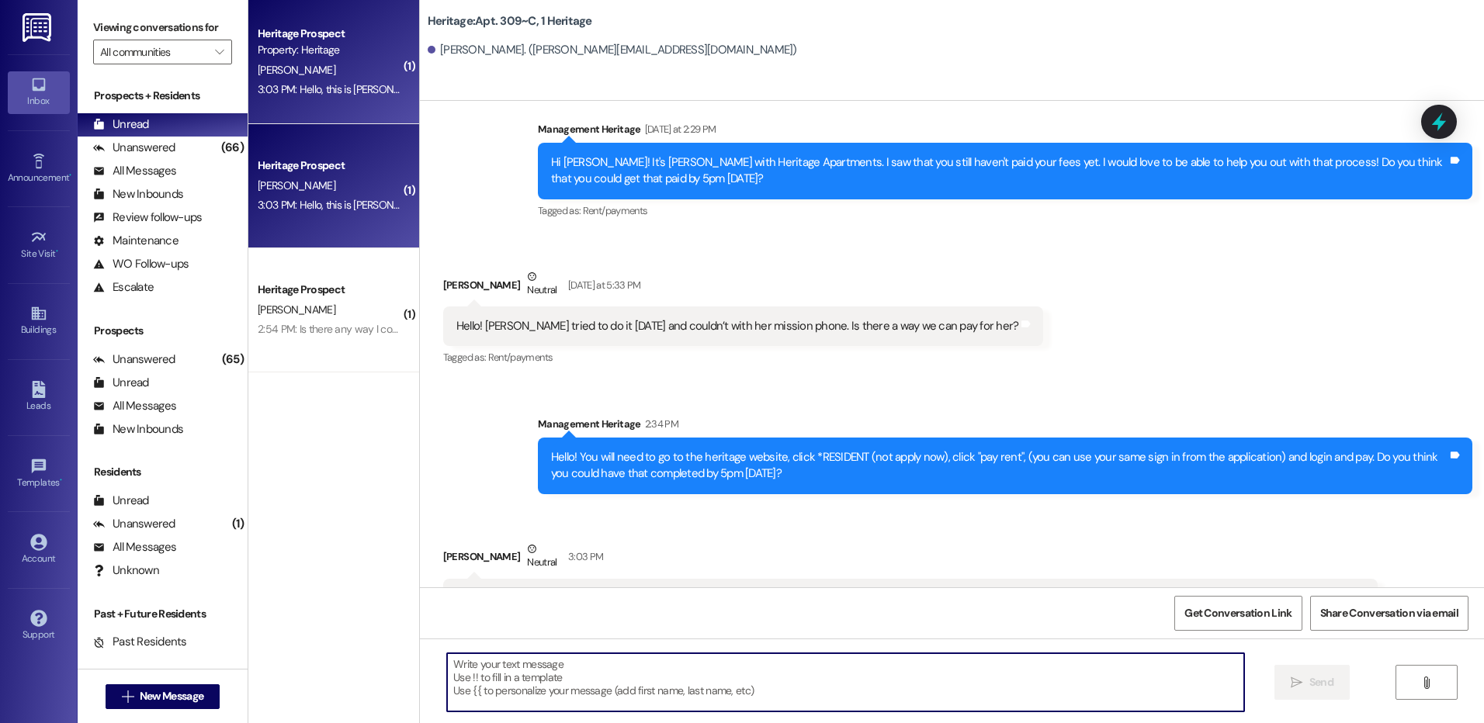
click at [654, 658] on textarea at bounding box center [845, 683] width 796 height 58
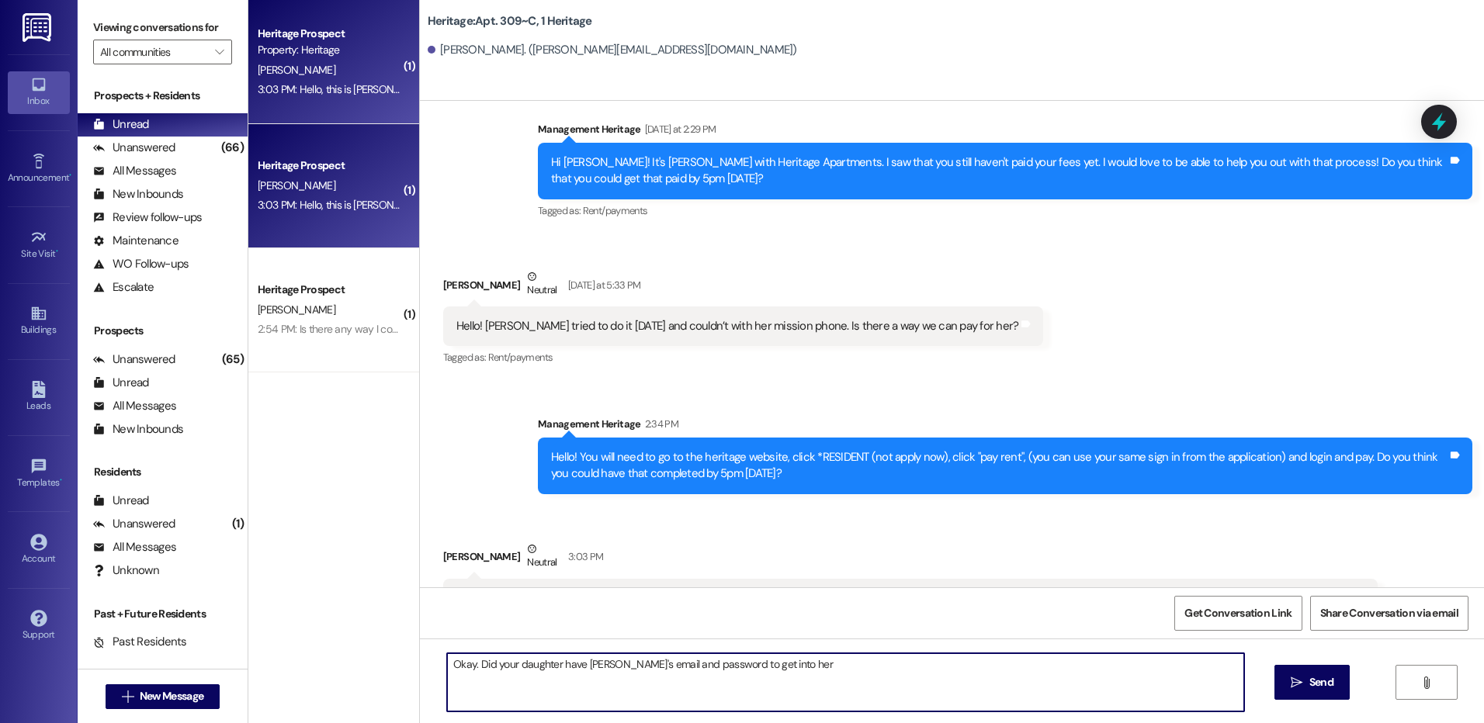
type textarea "Okay. Did your daughter have [PERSON_NAME]'s email and password to get into her…"
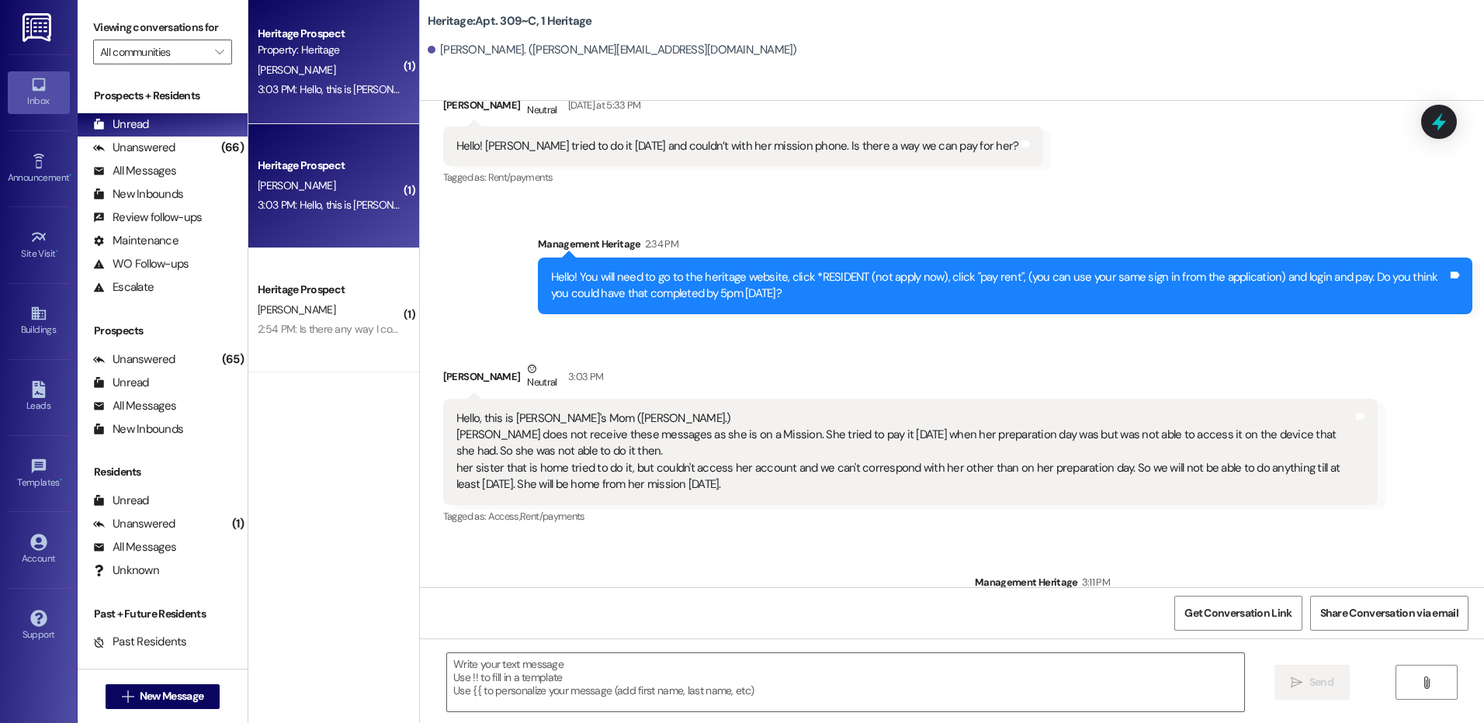
scroll to position [18139, 0]
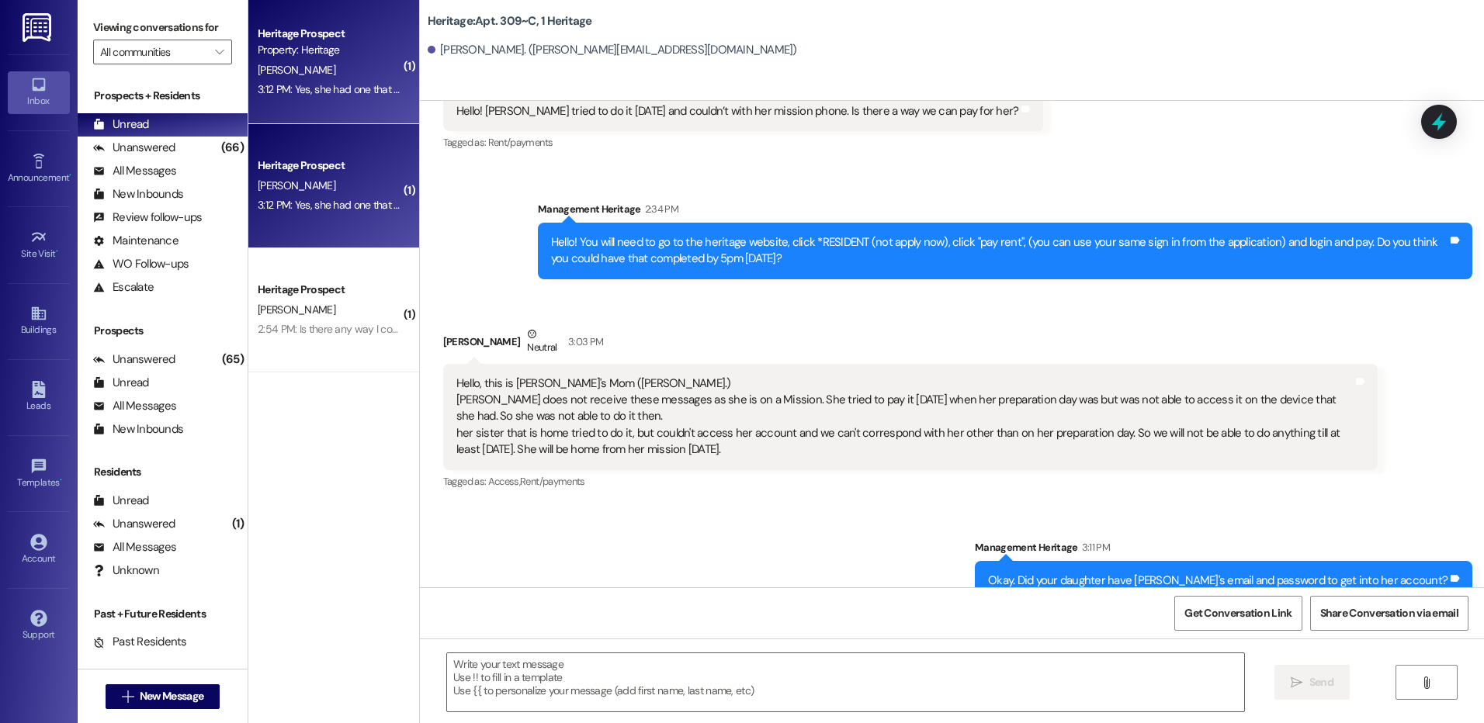
click at [684, 646] on div " Send " at bounding box center [952, 697] width 1064 height 116
click at [690, 695] on textarea at bounding box center [845, 683] width 796 height 58
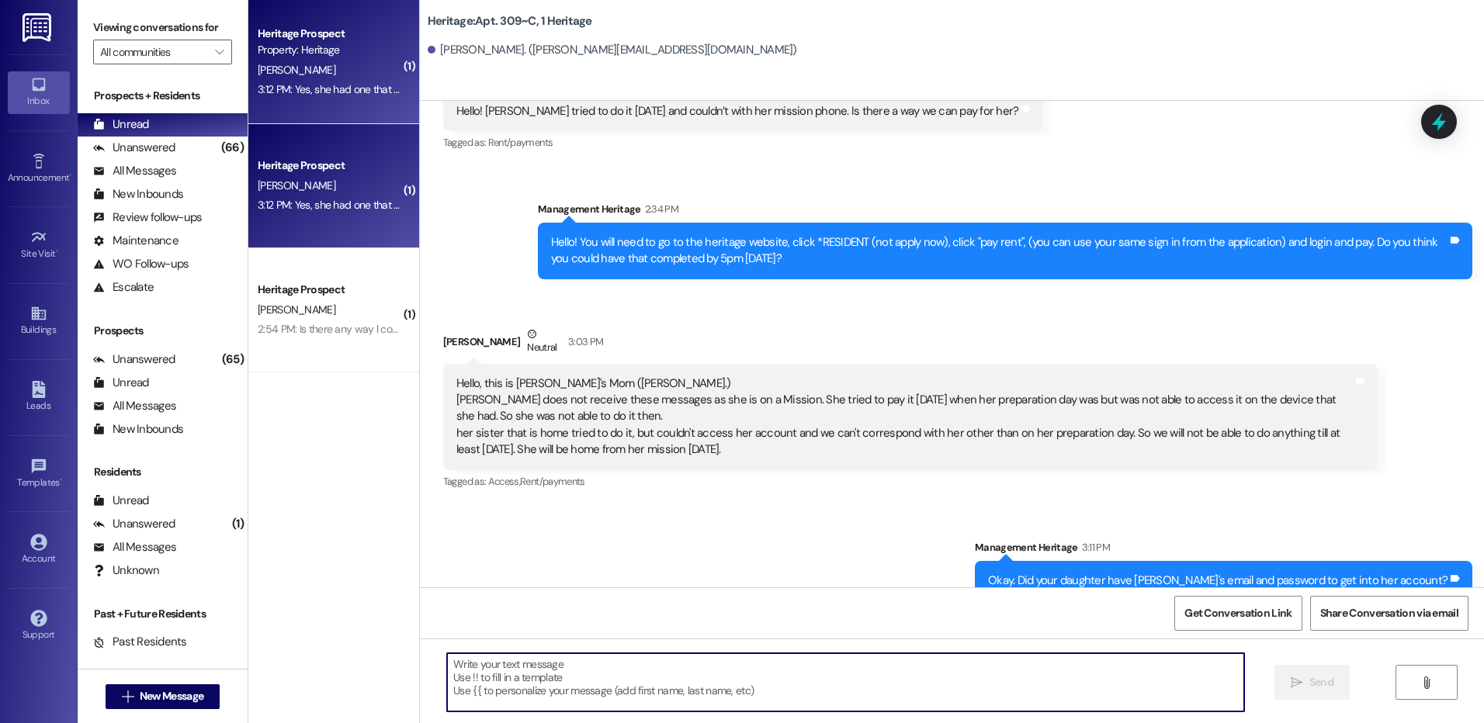
type textarea "I"
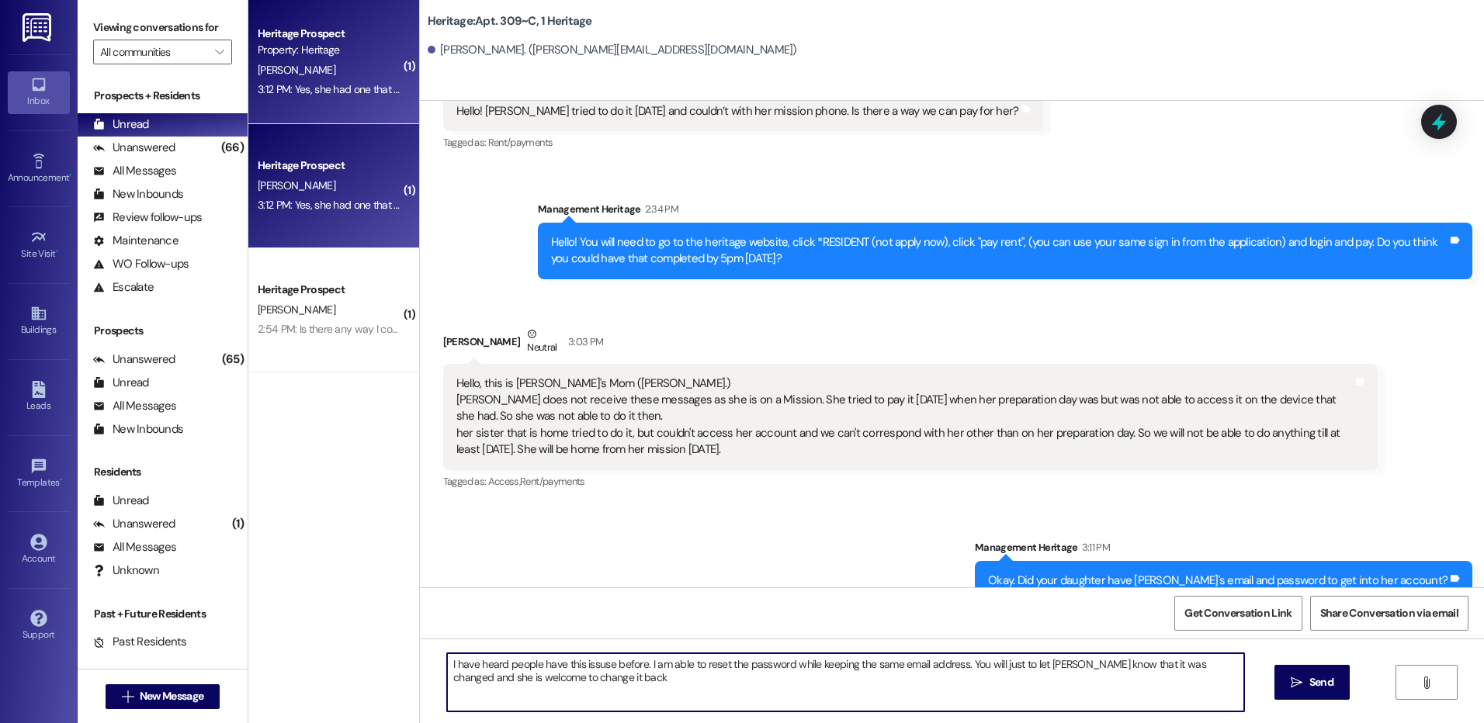
click at [999, 667] on textarea "I have heard people have this issuse before. I am able to reset the password wh…" at bounding box center [845, 683] width 796 height 58
click at [598, 686] on textarea "I have heard people have this issues before. I am able to reset the password wh…" at bounding box center [845, 683] width 796 height 58
type textarea "I have heard people have these issues before. I am able to reset the password w…"
click at [773, 692] on textarea "I have heard people have these issues before. I am able to reset the password w…" at bounding box center [845, 683] width 796 height 58
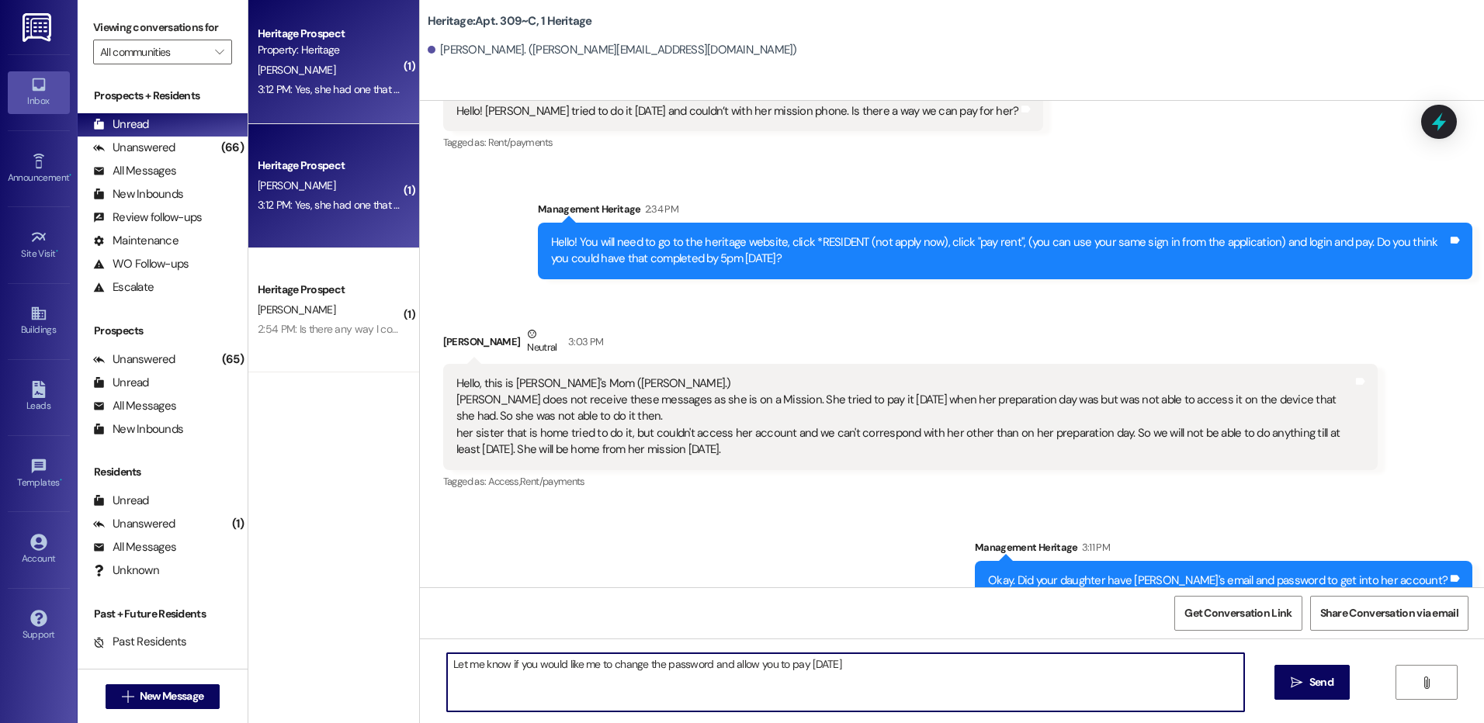
type textarea "Let me know if you would like me to change the password and allow you to pay [D…"
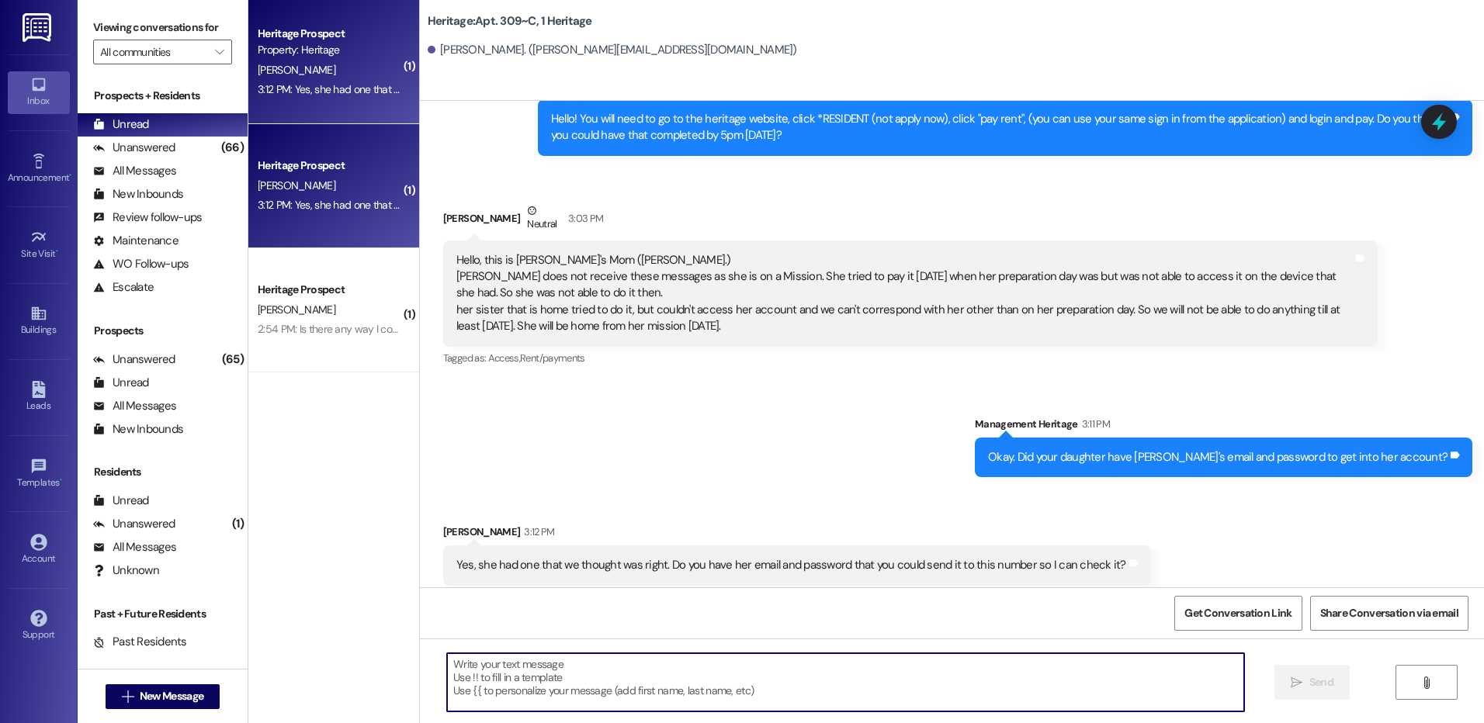
scroll to position [18373, 0]
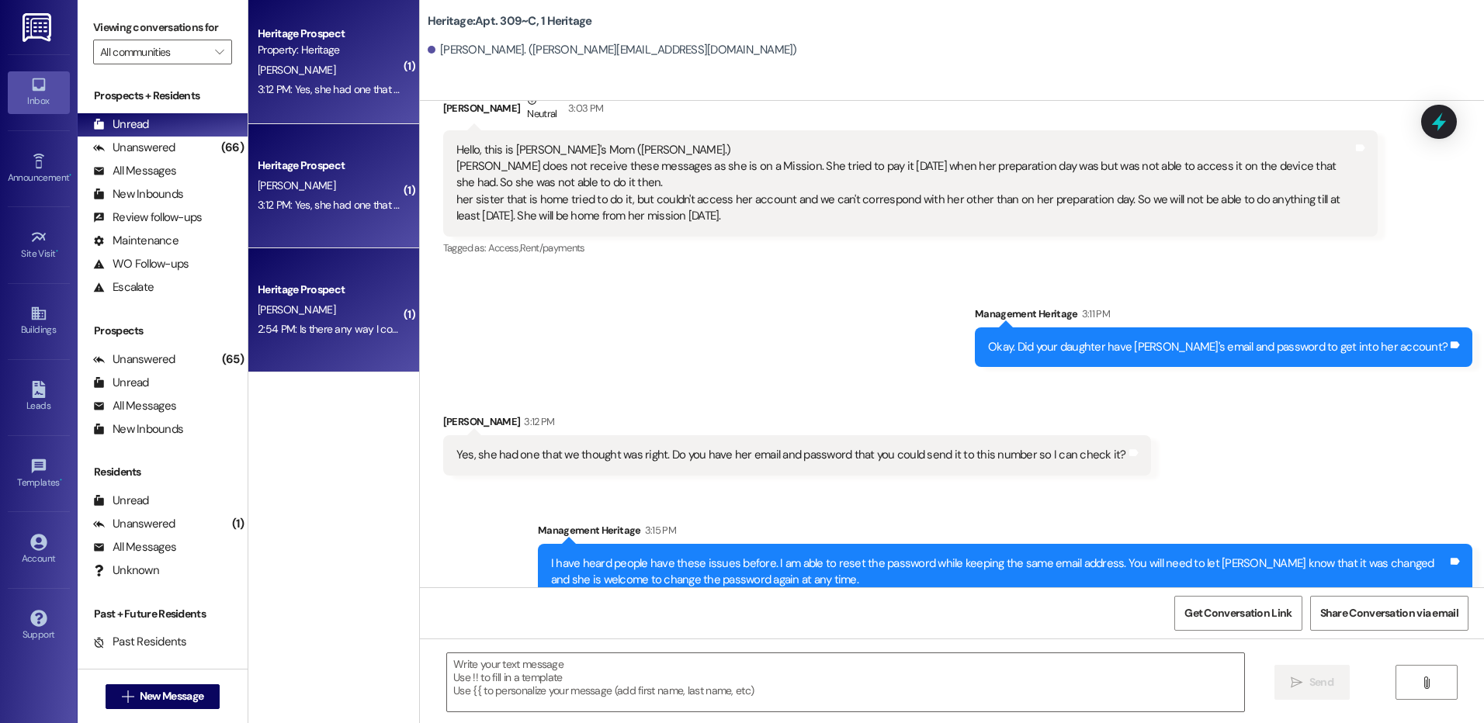
click at [280, 308] on span "H. Monson" at bounding box center [297, 310] width 78 height 14
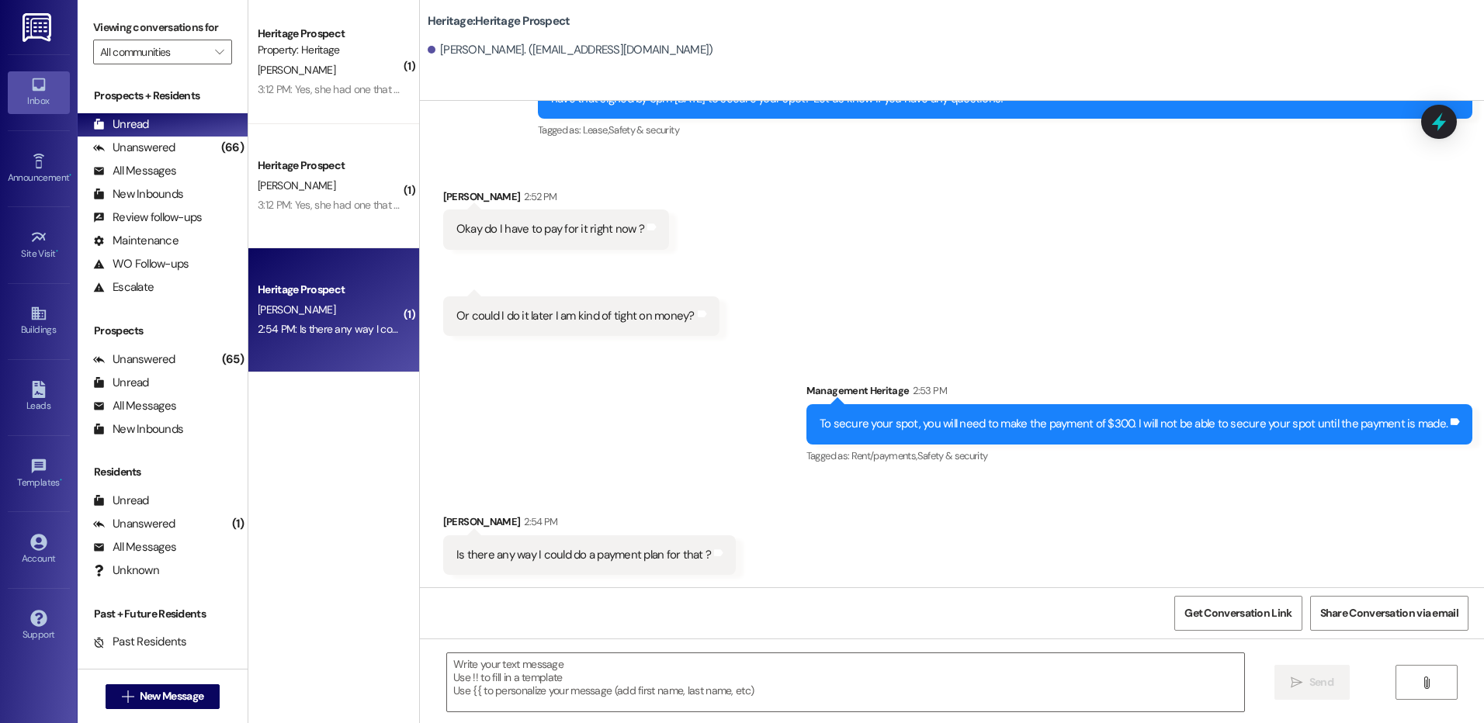
scroll to position [814, 0]
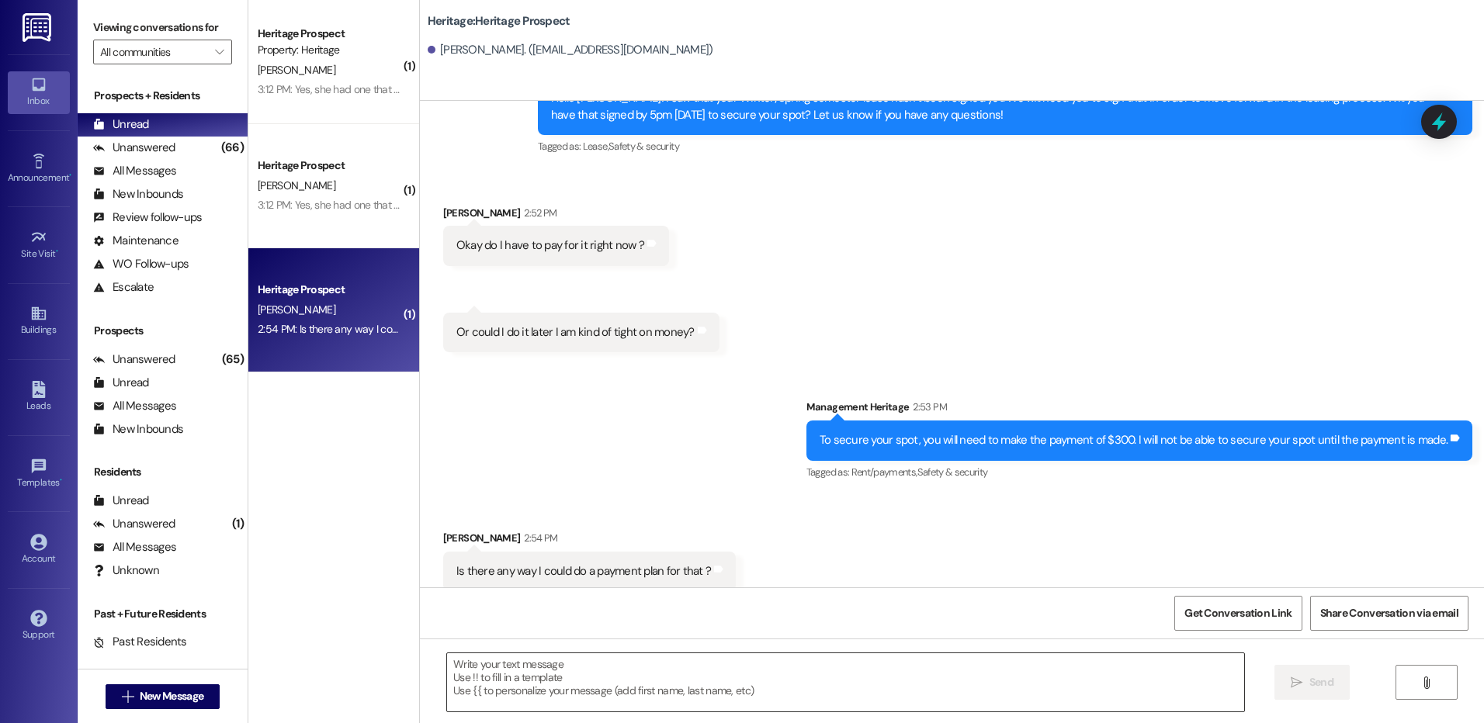
click at [577, 698] on textarea at bounding box center [845, 683] width 796 height 58
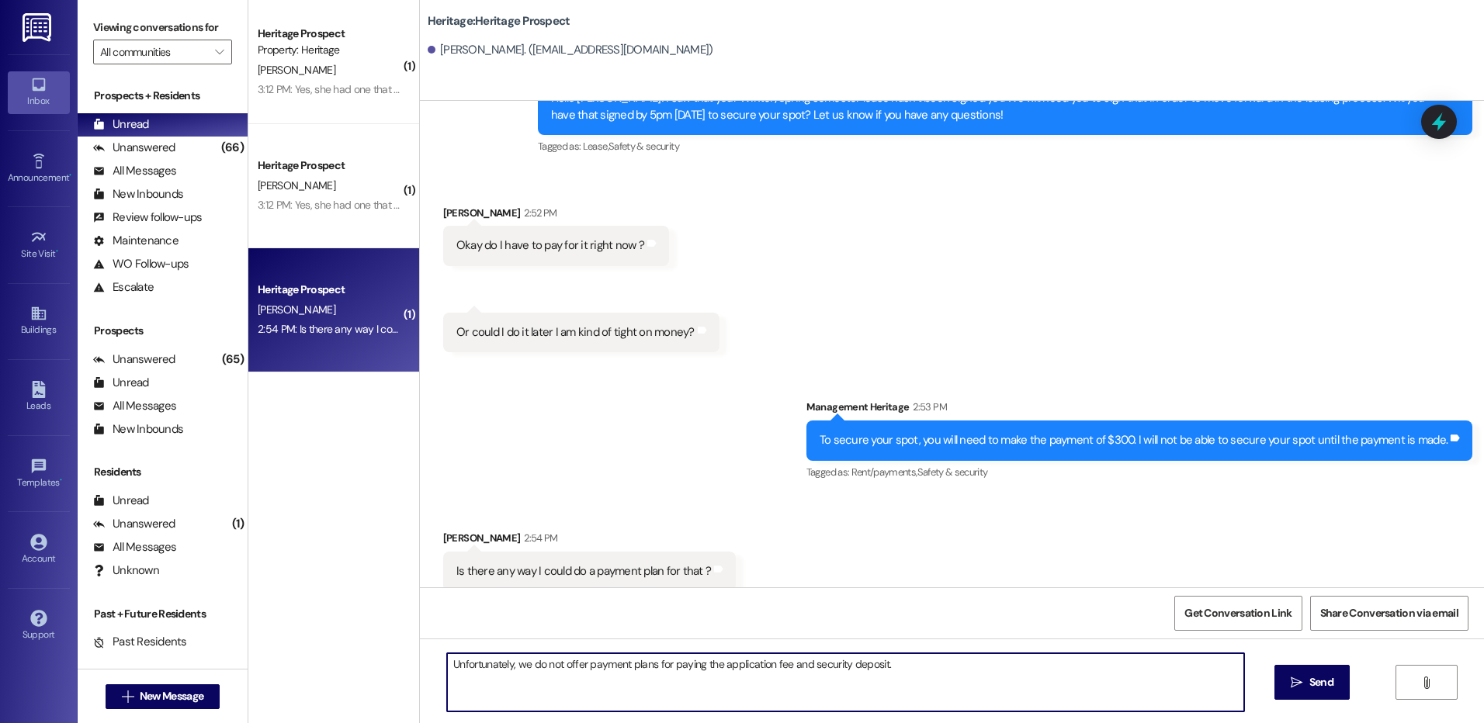
click at [884, 681] on textarea "Unfortunately, we do not offer payment plans for paying the application fee and…" at bounding box center [845, 683] width 796 height 58
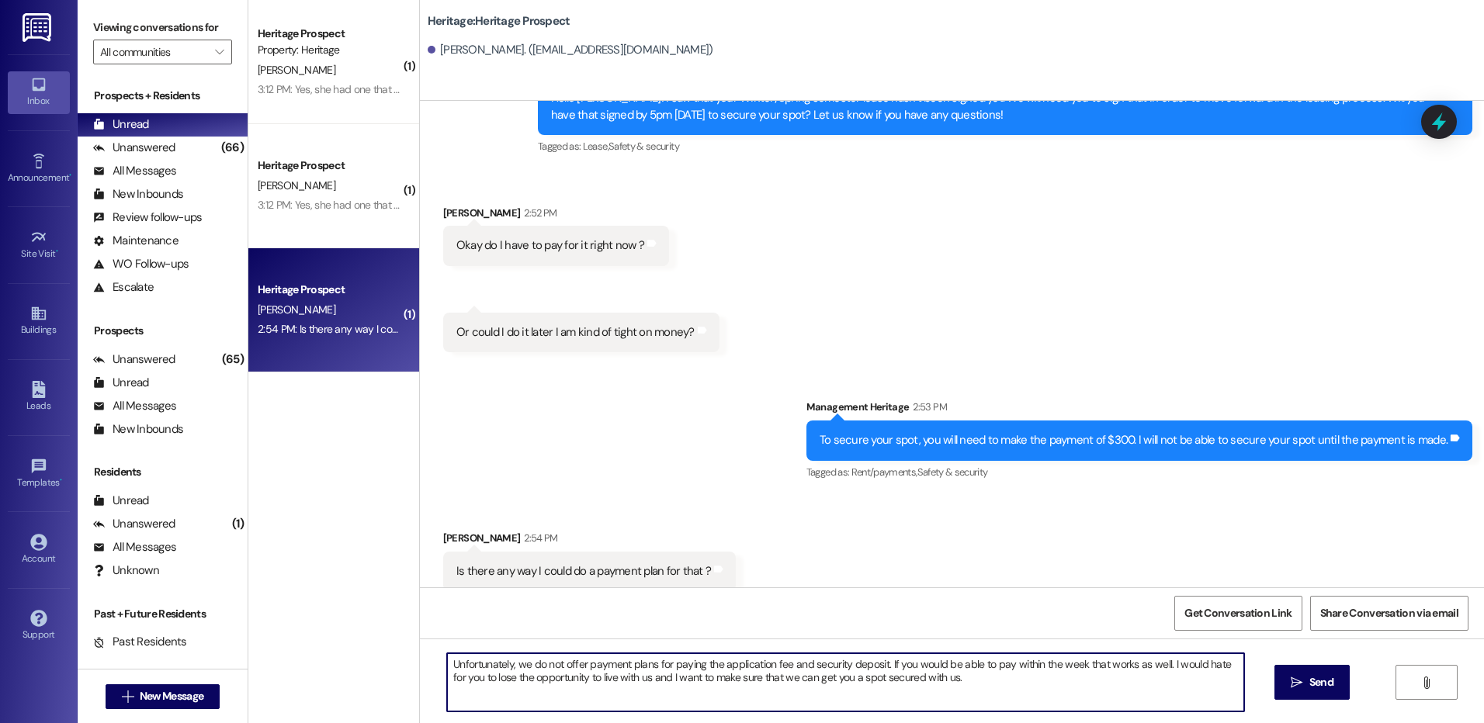
type textarea "Unfortunately, we do not offer payment plans for paying the application fee and…"
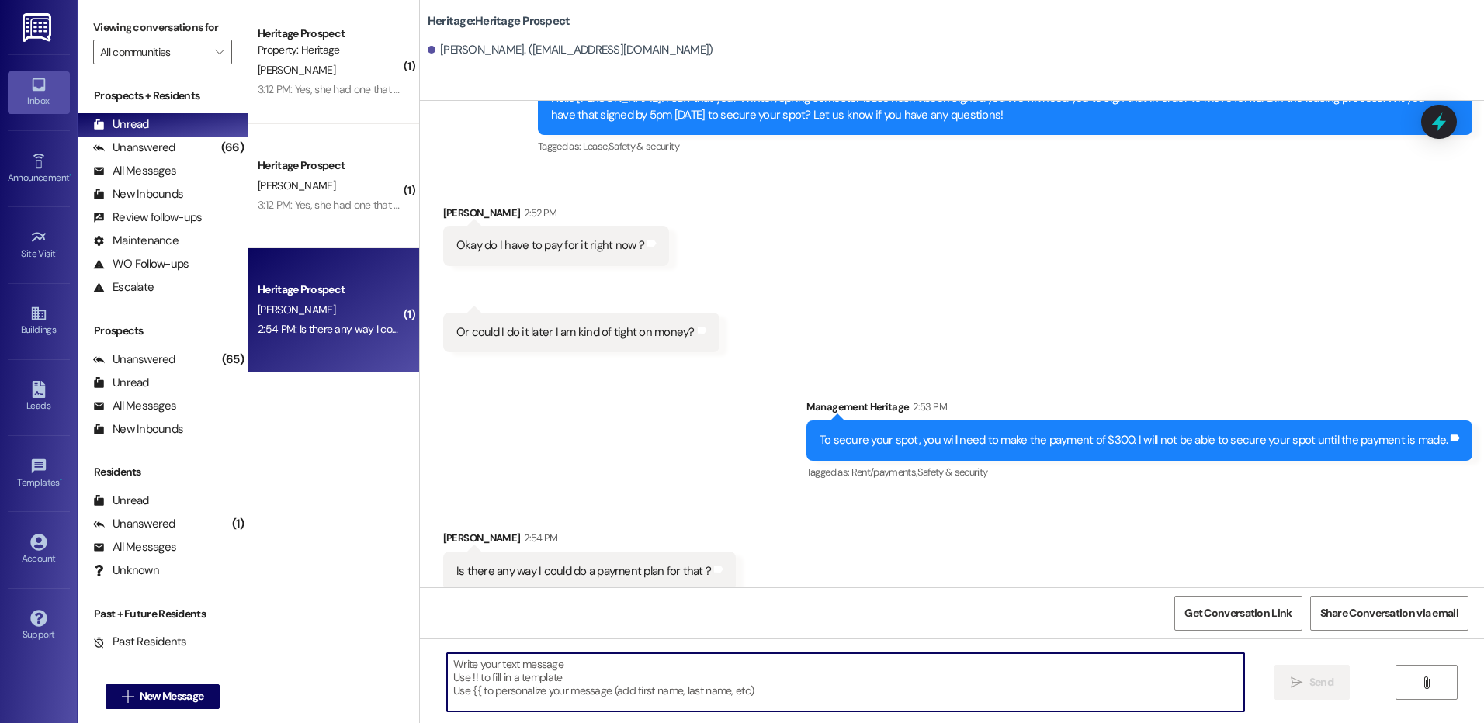
scroll to position [939, 0]
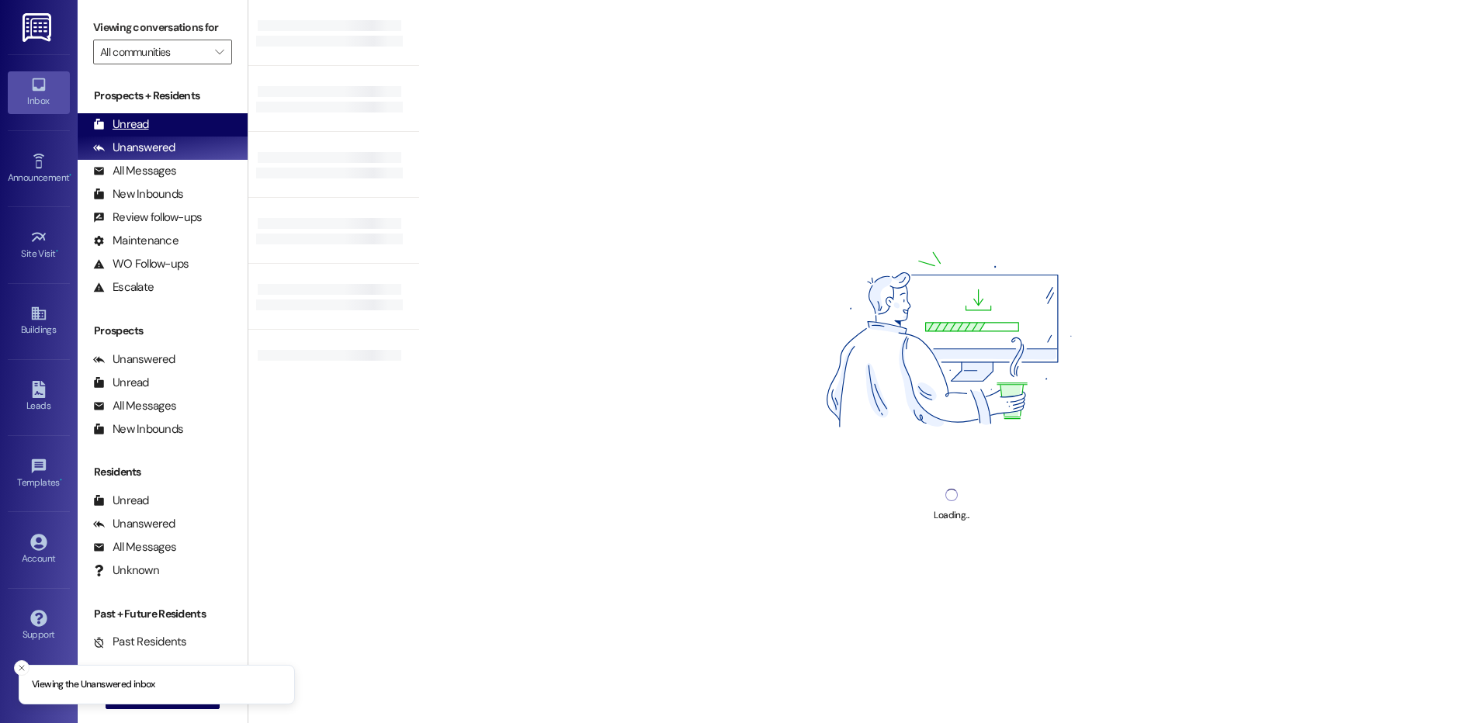
click at [183, 128] on div "Unread (0)" at bounding box center [163, 124] width 170 height 23
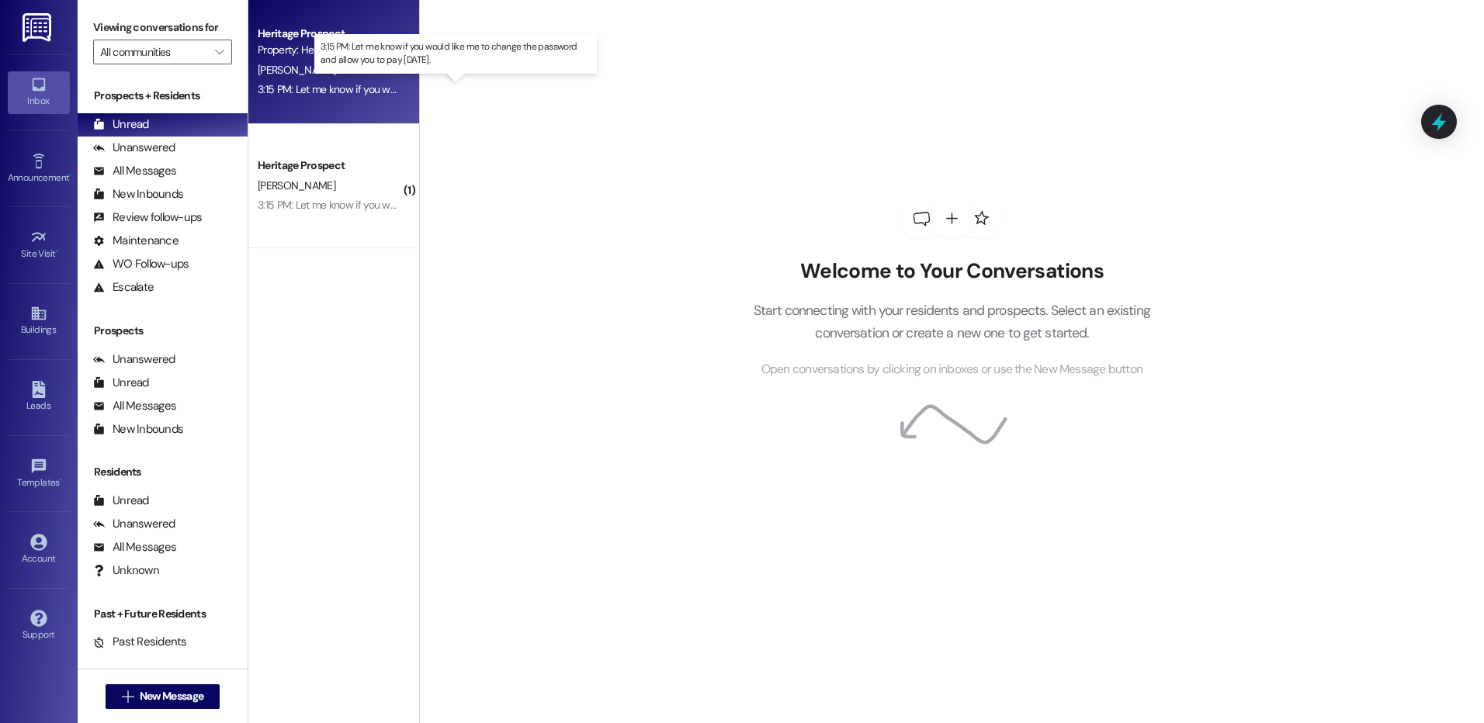
click at [346, 88] on div "3:15 PM: Let me know if you would like me to change the password and allow you …" at bounding box center [472, 89] width 428 height 14
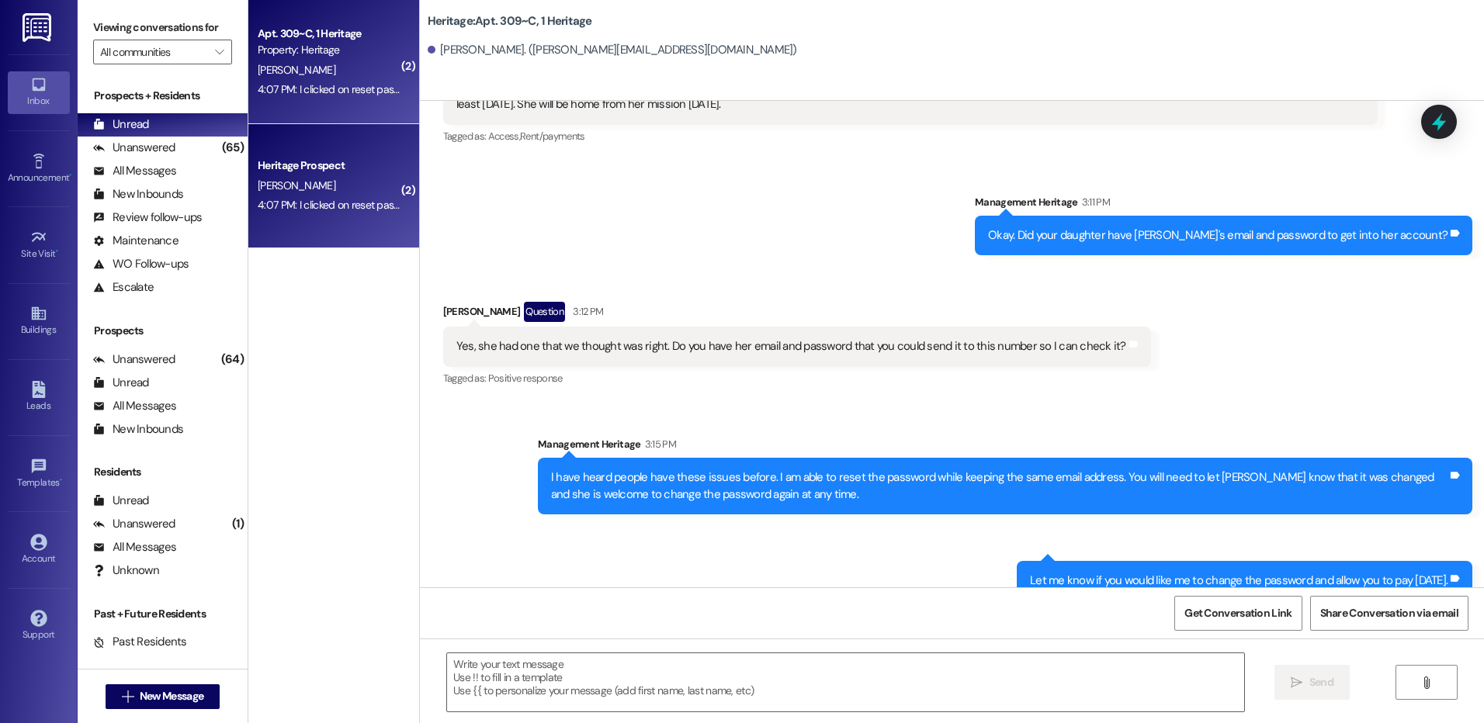
scroll to position [18485, 0]
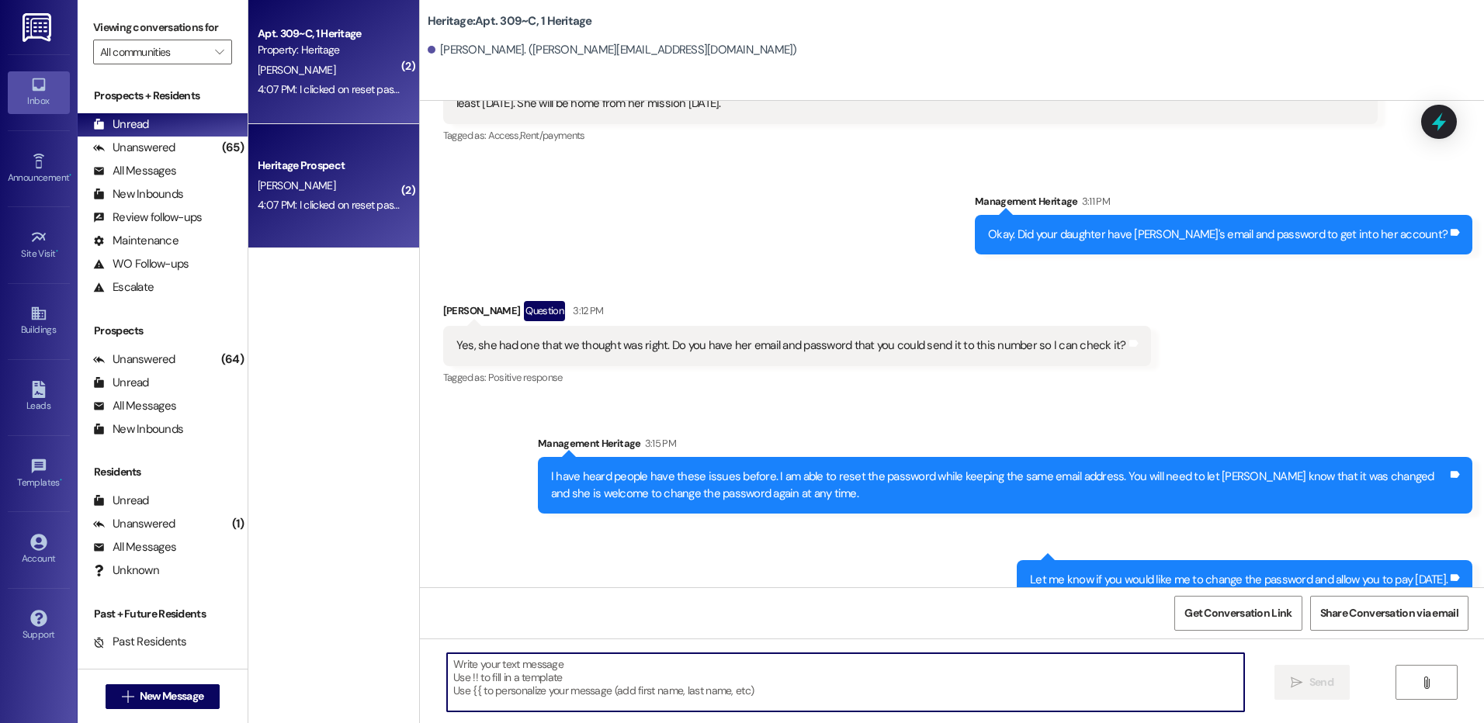
click at [748, 688] on textarea at bounding box center [845, 683] width 796 height 58
click at [686, 674] on textarea at bounding box center [845, 683] width 796 height 58
type textarea "N"
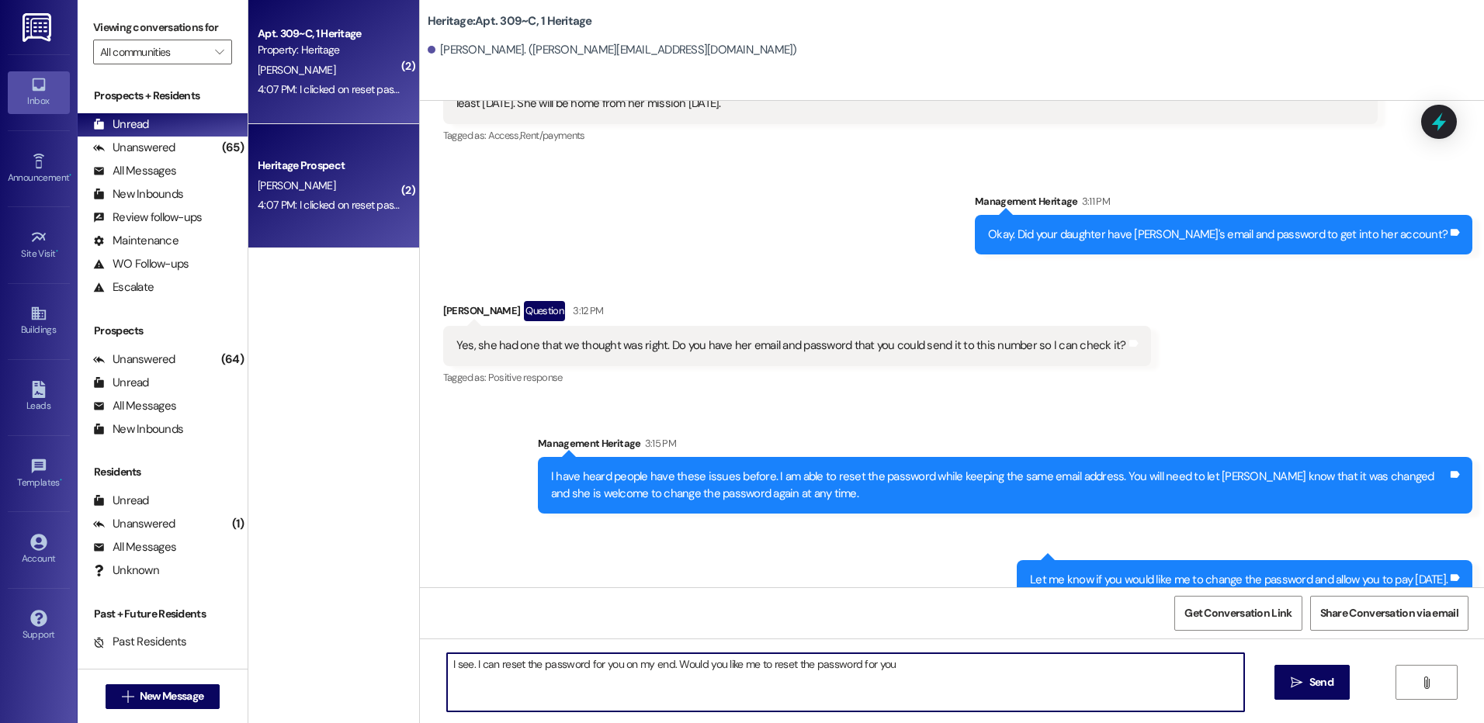
type textarea "I see. I can reset the password for you on my end. Would you like me to reset t…"
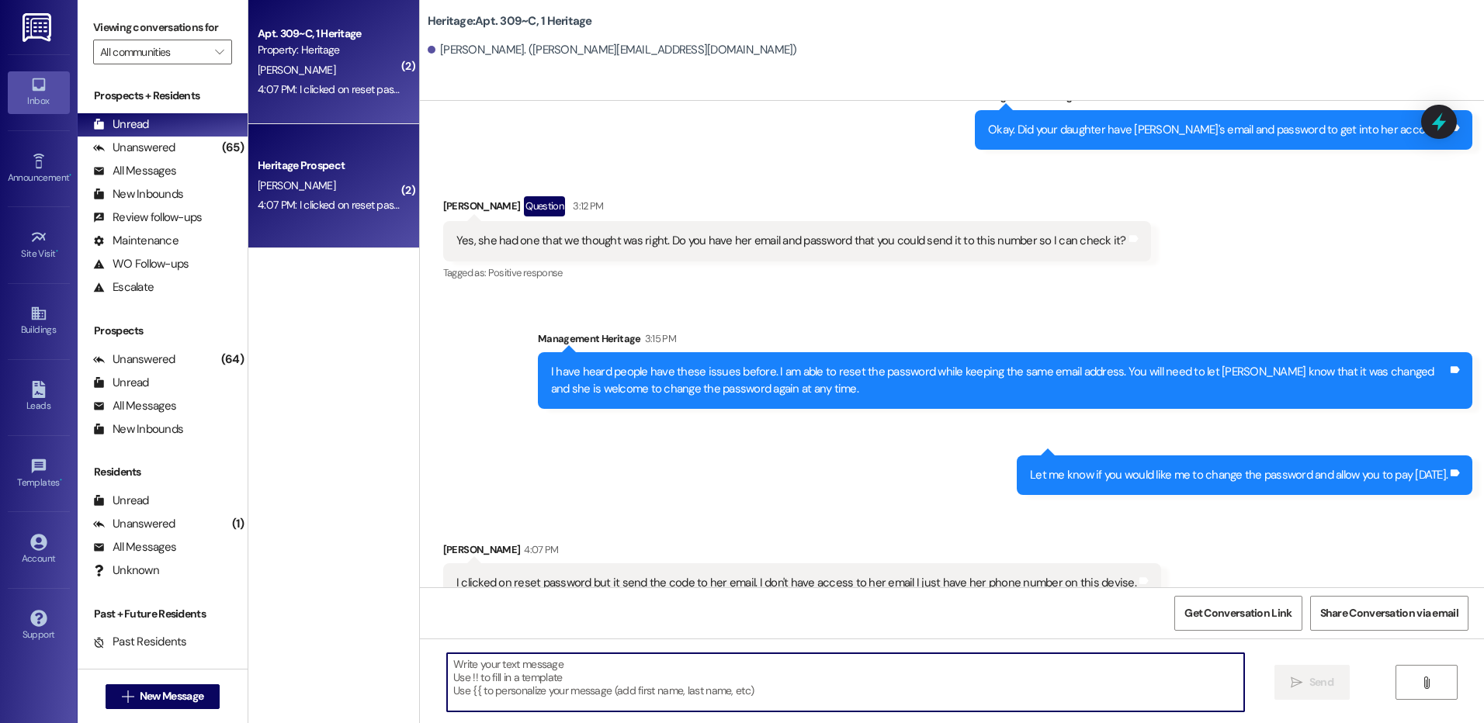
scroll to position [18594, 0]
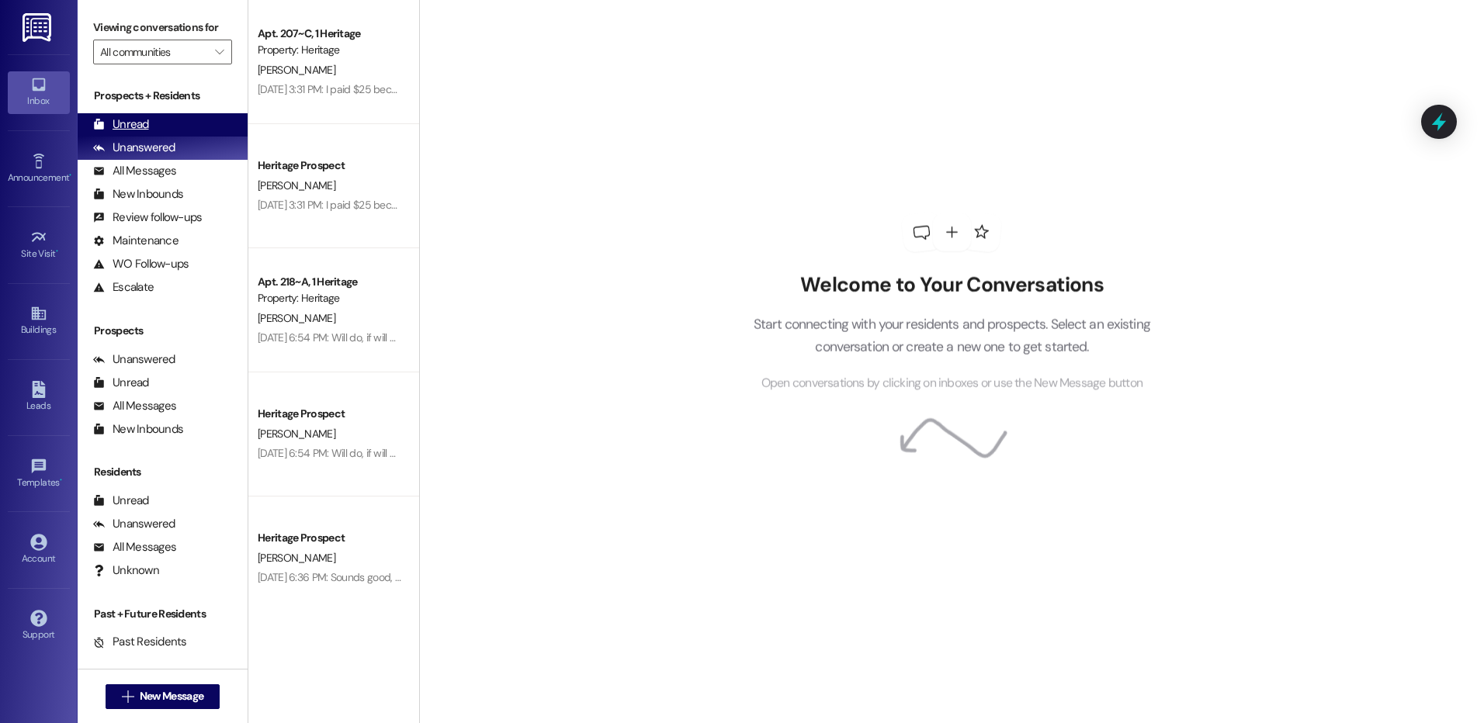
click at [136, 126] on div "Unread" at bounding box center [121, 124] width 56 height 16
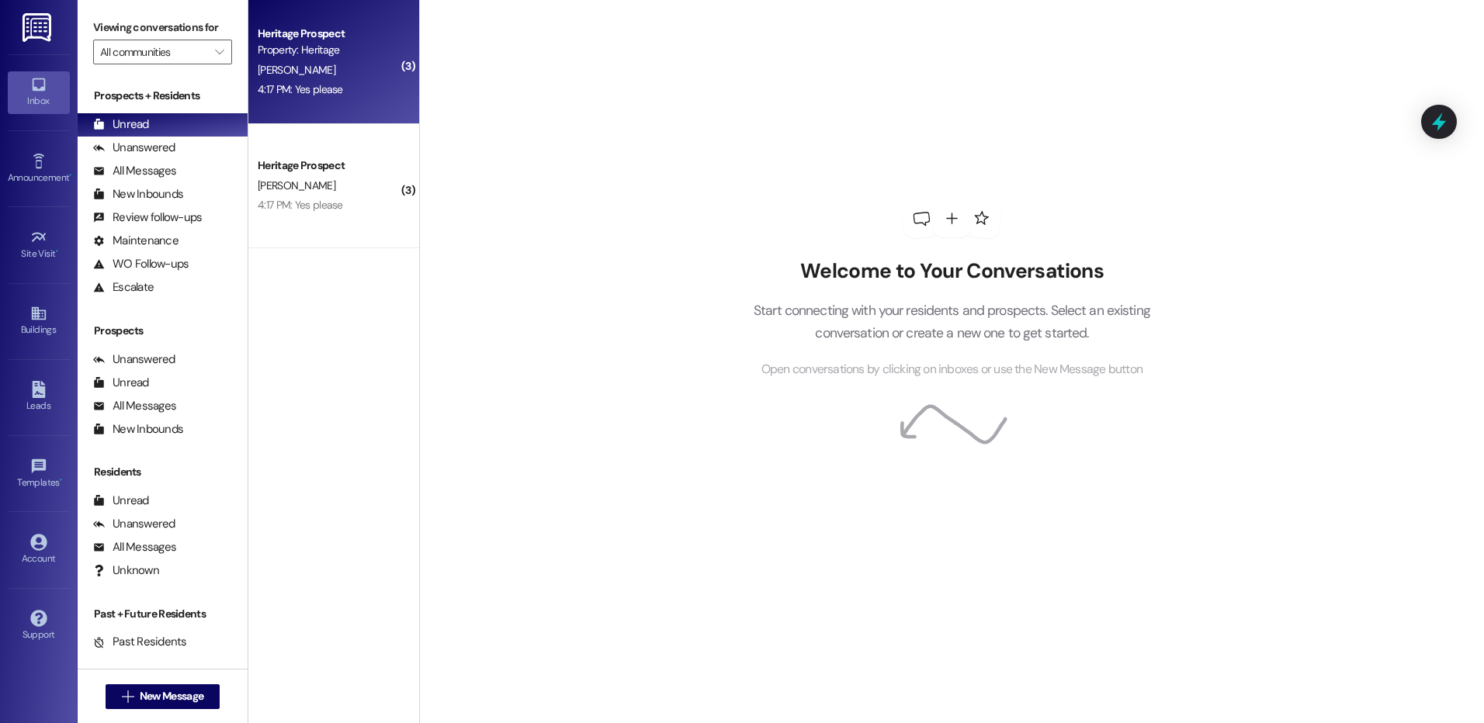
click at [325, 99] on div "4:17 PM: Yes please 4:17 PM: Yes please" at bounding box center [329, 89] width 147 height 19
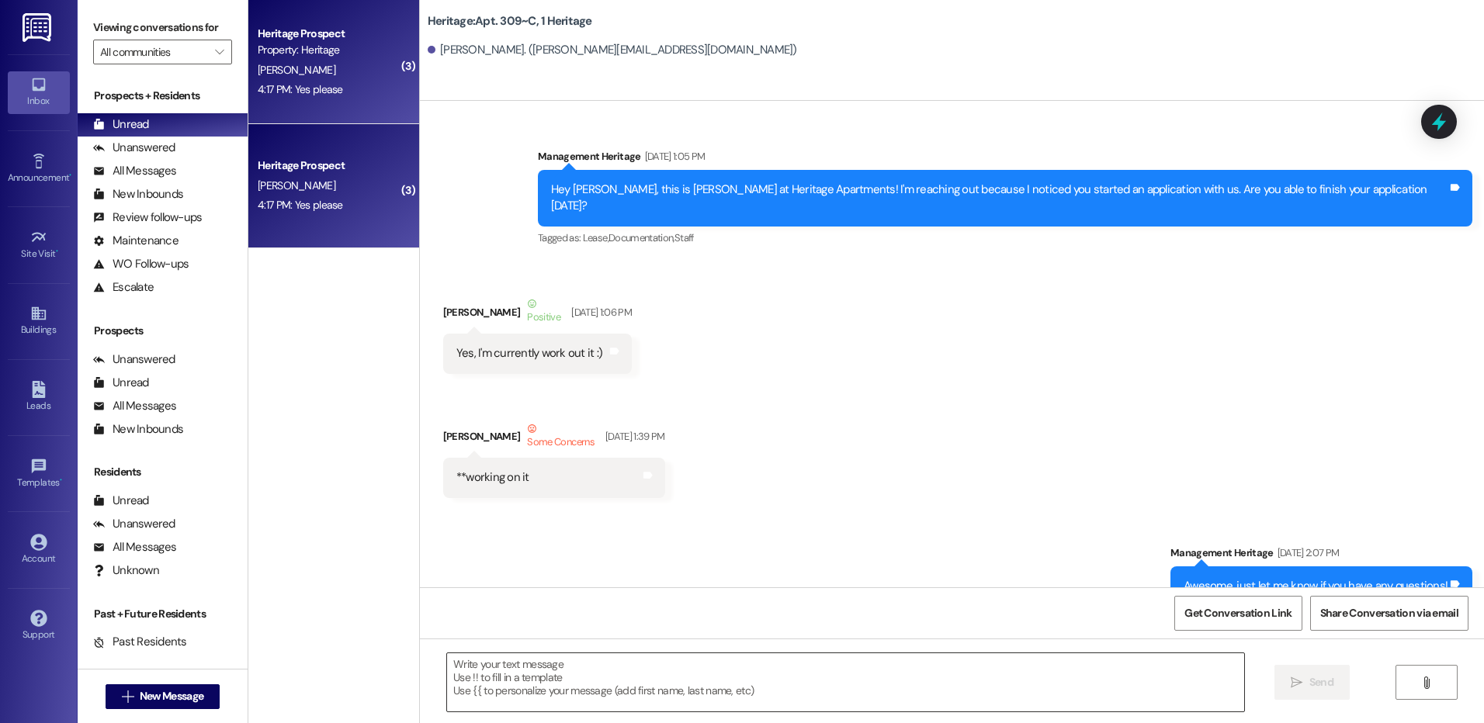
click at [480, 667] on textarea at bounding box center [845, 683] width 796 height 58
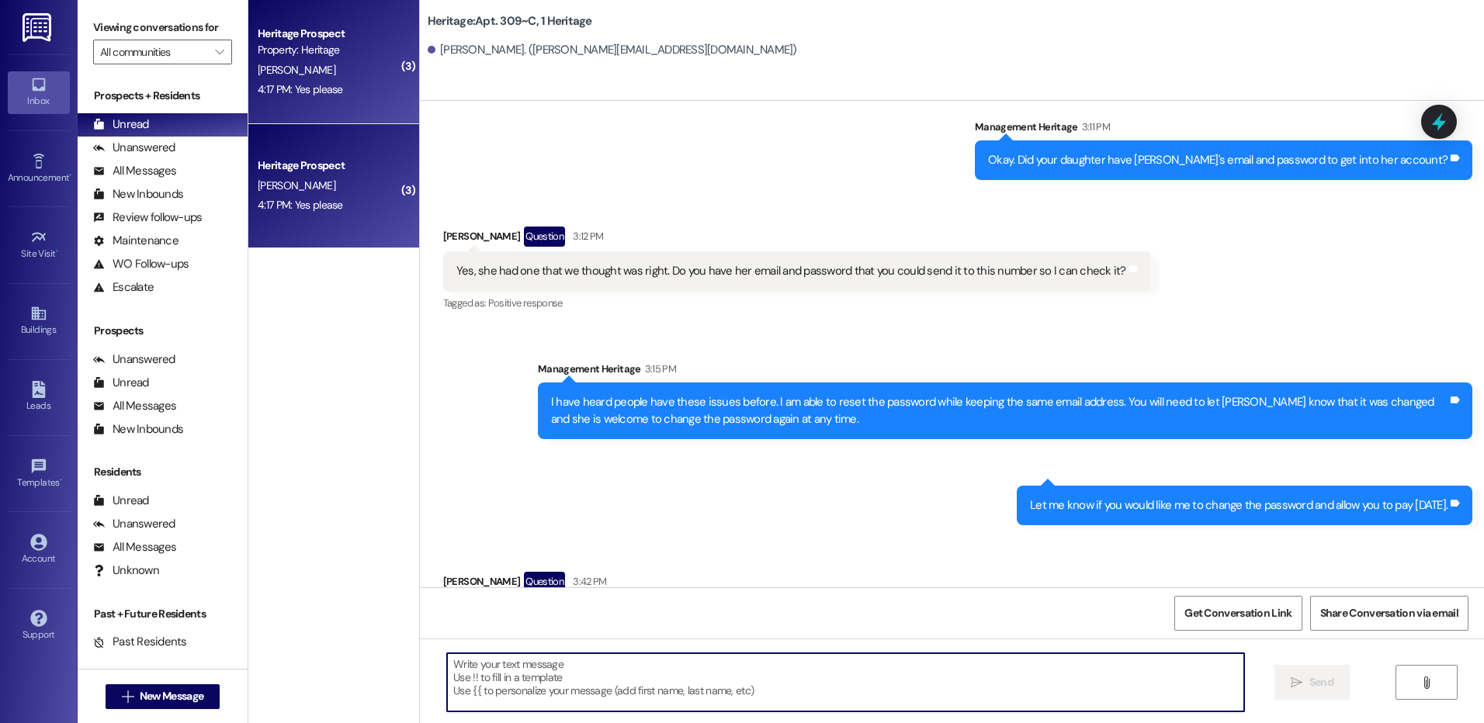
scroll to position [18897, 0]
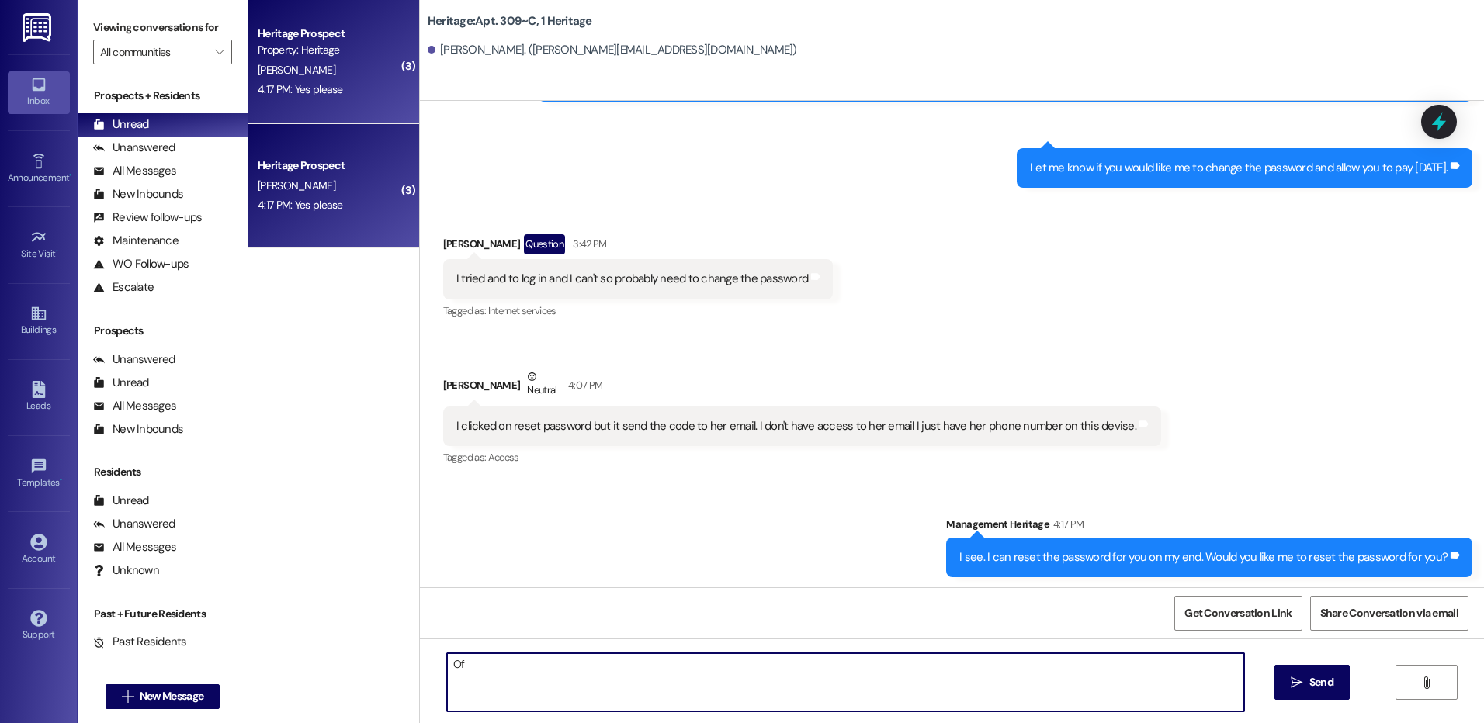
type textarea "O"
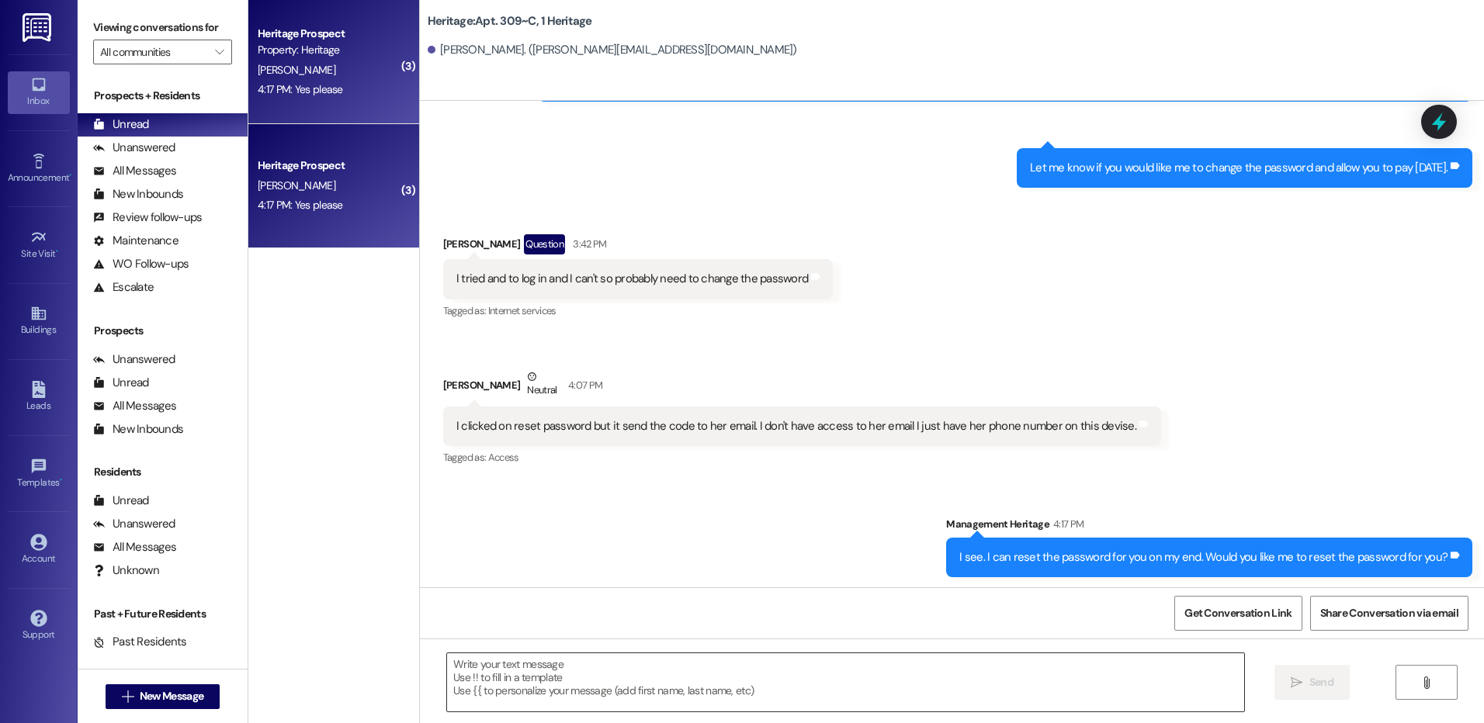
click at [542, 662] on textarea at bounding box center [845, 683] width 796 height 58
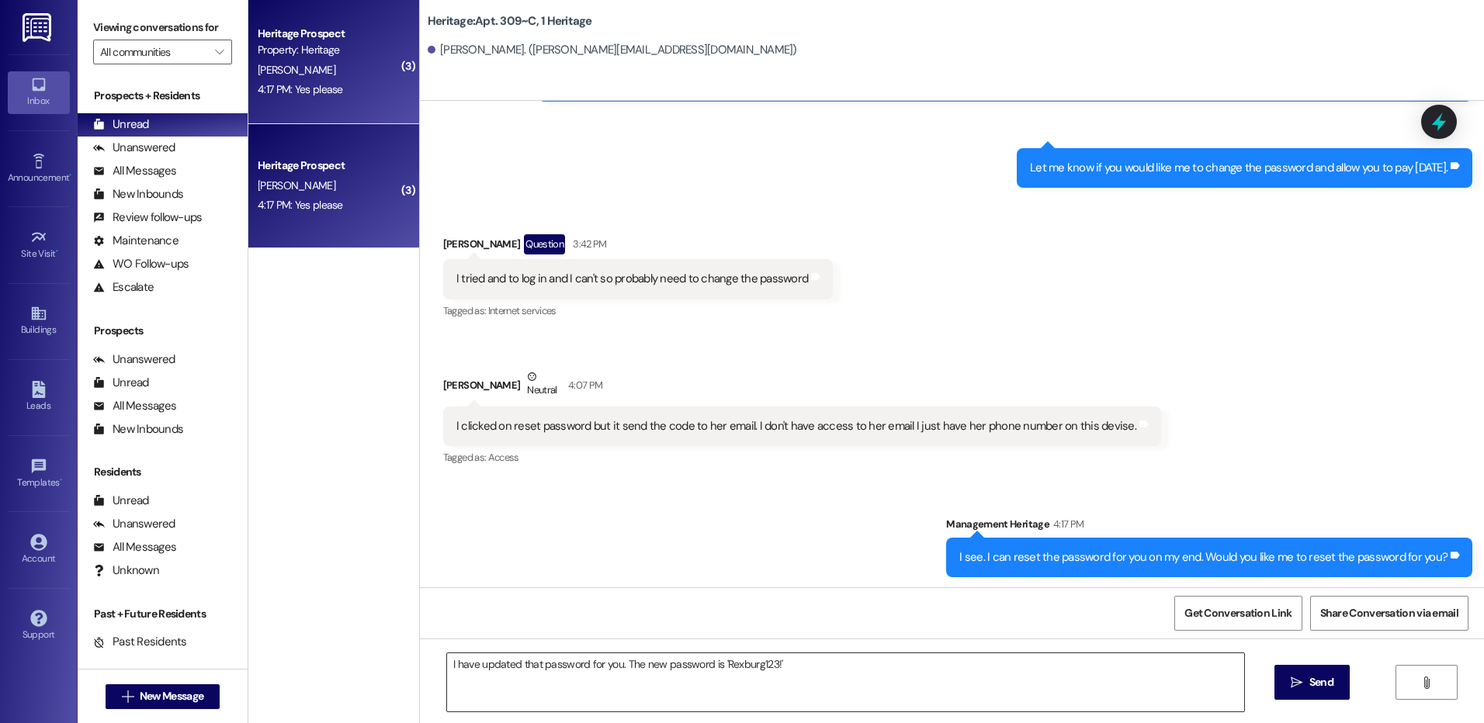
click at [780, 664] on textarea "I have updated that password for you. The new password is 'Rexburg123!'" at bounding box center [845, 683] width 796 height 58
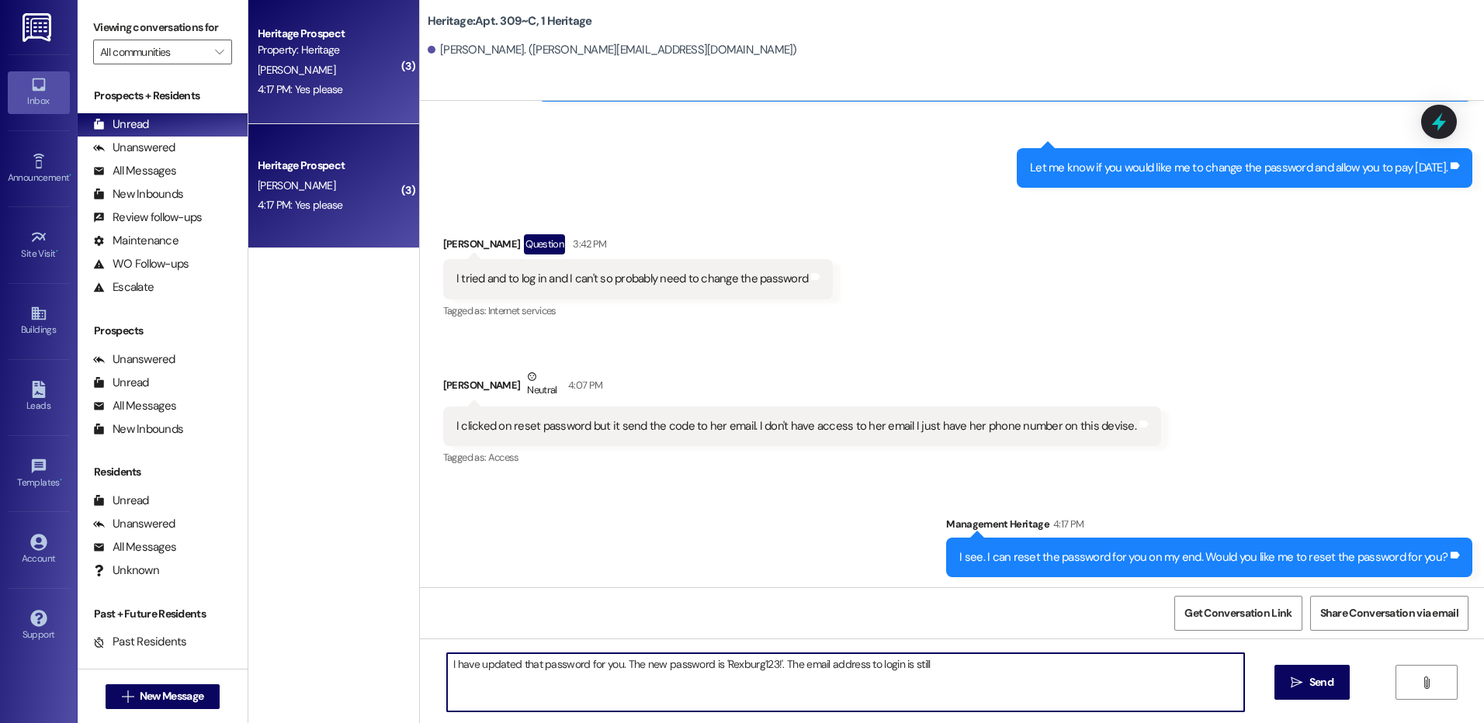
type textarea "I have updated that password for you. The new password is 'Rexburg123!'. The em…"
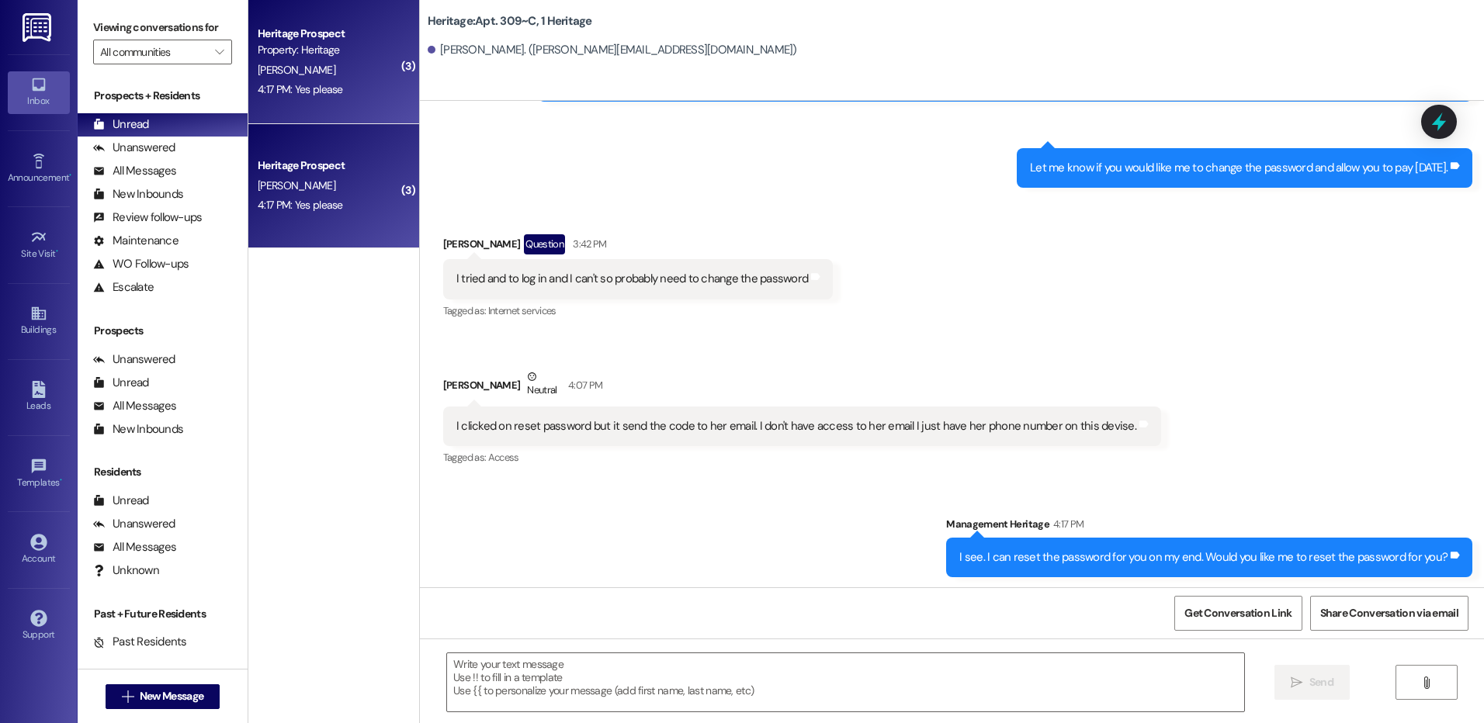
scroll to position [18898, 0]
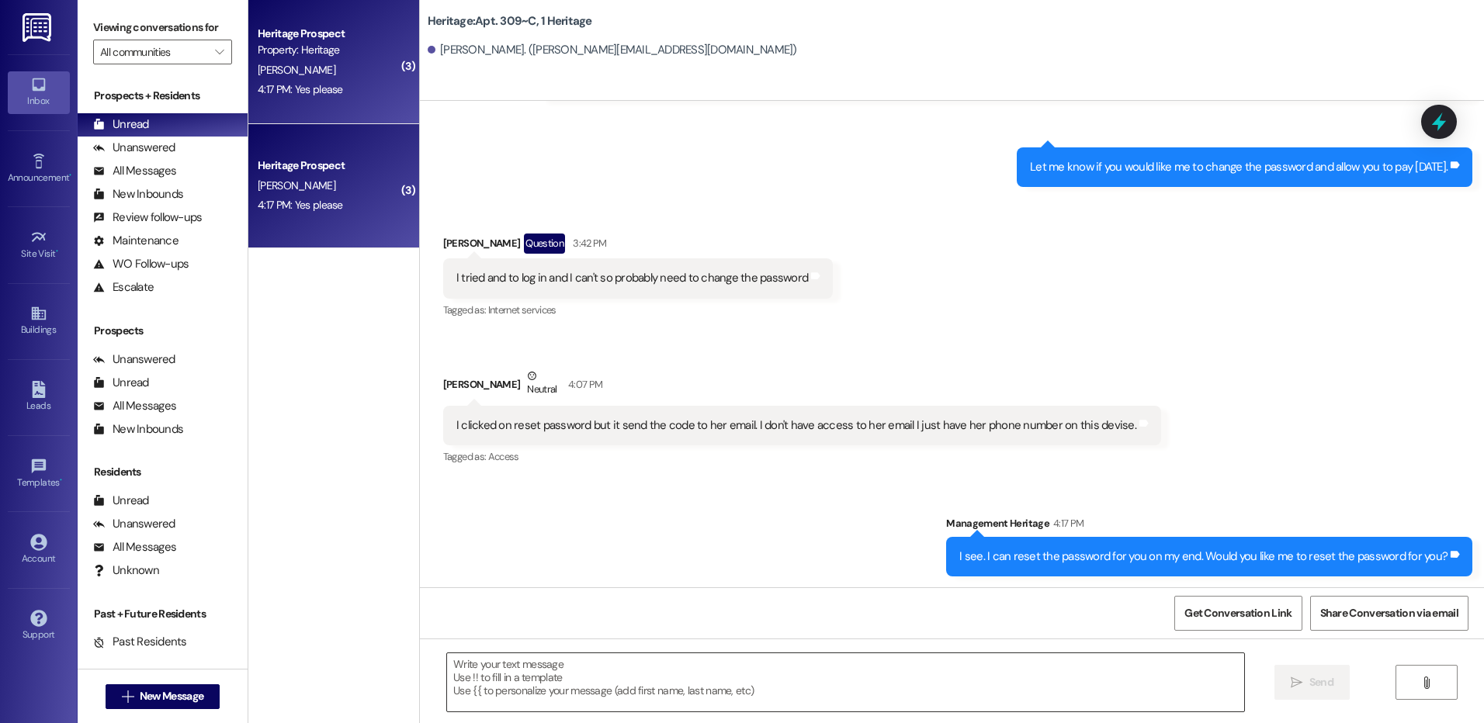
click at [512, 657] on textarea at bounding box center [845, 683] width 796 height 58
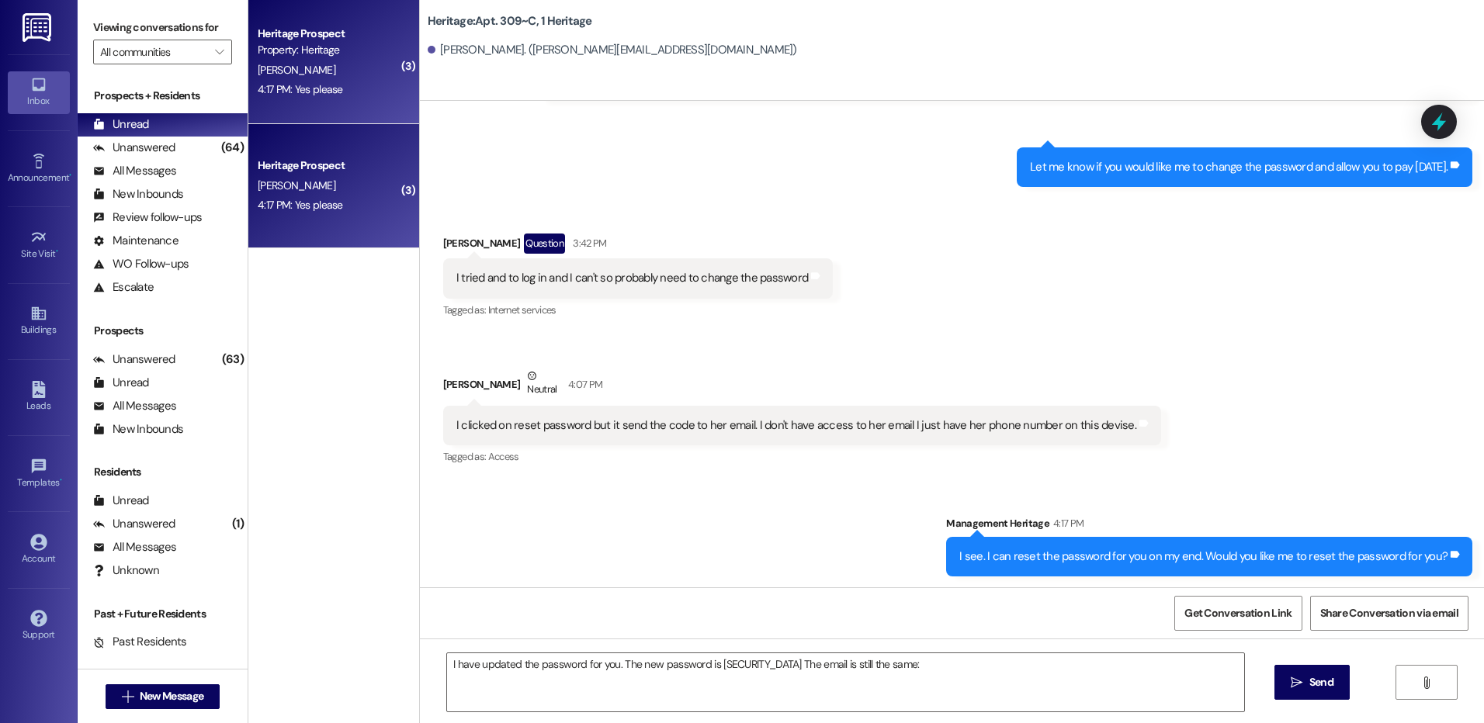
click at [882, 651] on div "I have updated the password for you. The new password is [SECURITY_DATA] The em…" at bounding box center [952, 697] width 1064 height 116
click at [923, 673] on textarea "I have updated the password for you. The new password is [SECURITY_DATA] The em…" at bounding box center [845, 683] width 796 height 58
paste textarea "[PERSON_NAME][EMAIL_ADDRESS][DOMAIN_NAME]"
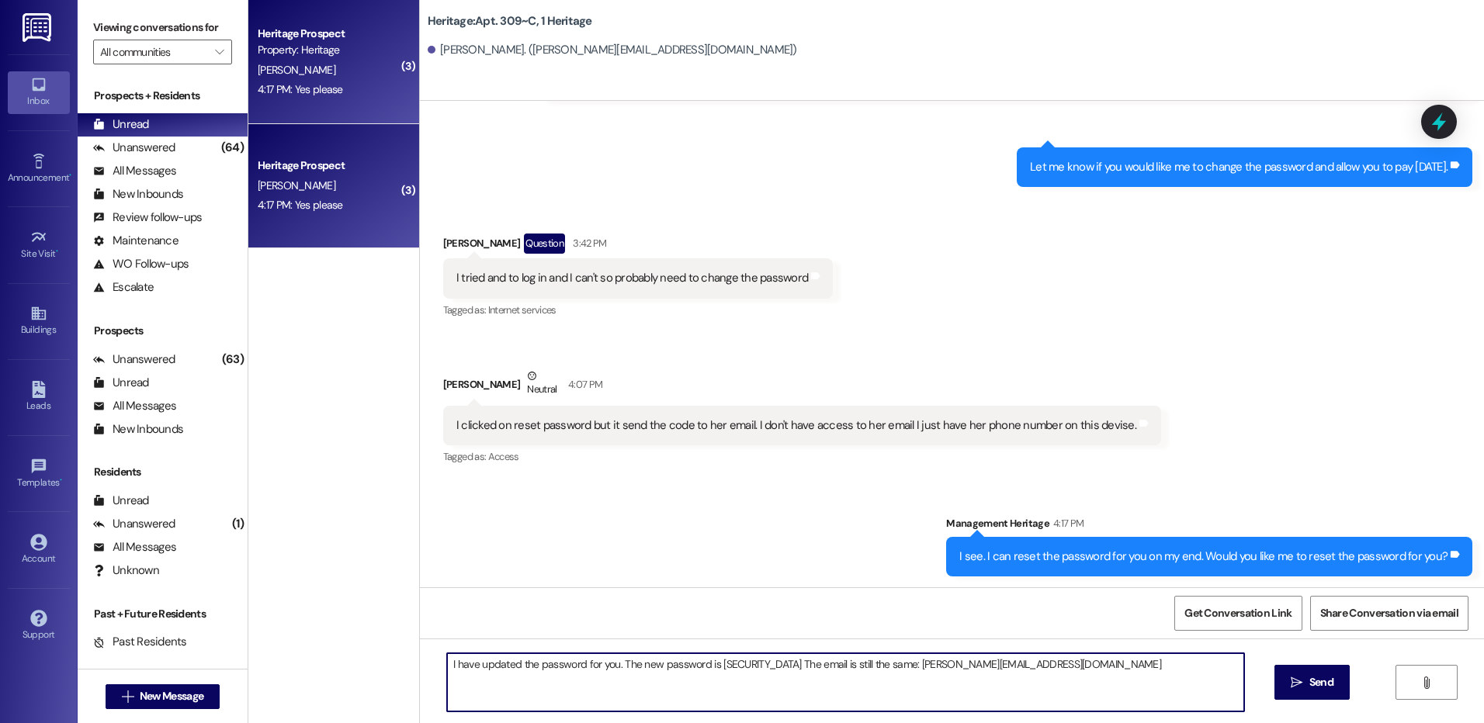
click at [993, 667] on textarea "I have updated the password for you. The new password is [SECURITY_DATA] The em…" at bounding box center [845, 683] width 796 height 58
click at [1042, 699] on textarea "I have updated the password for you. The new password is [SECURITY_DATA] The em…" at bounding box center [845, 683] width 796 height 58
type textarea "I have updated the password for you. The new password is [SECURITY_DATA] The em…"
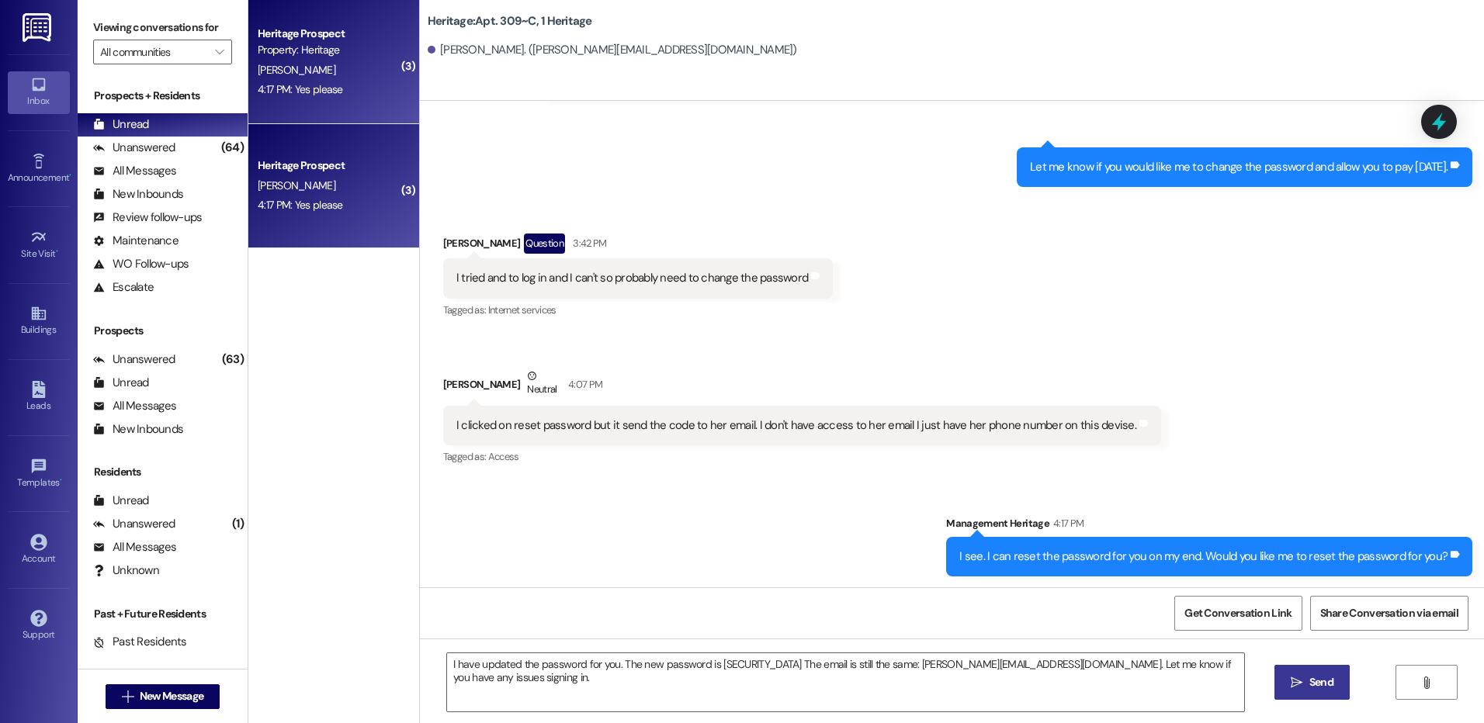
click at [1323, 676] on span "Send" at bounding box center [1321, 682] width 24 height 16
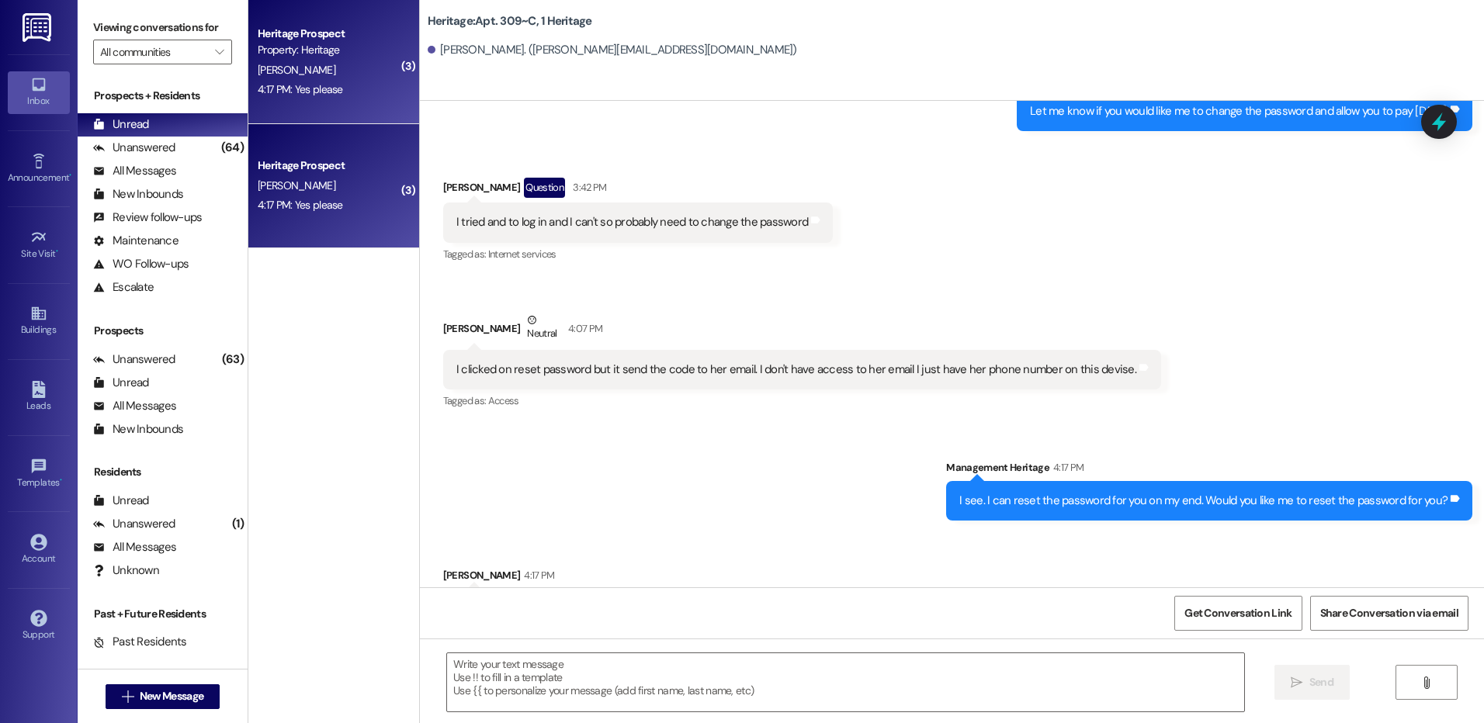
scroll to position [19006, 0]
